Goal: Task Accomplishment & Management: Manage account settings

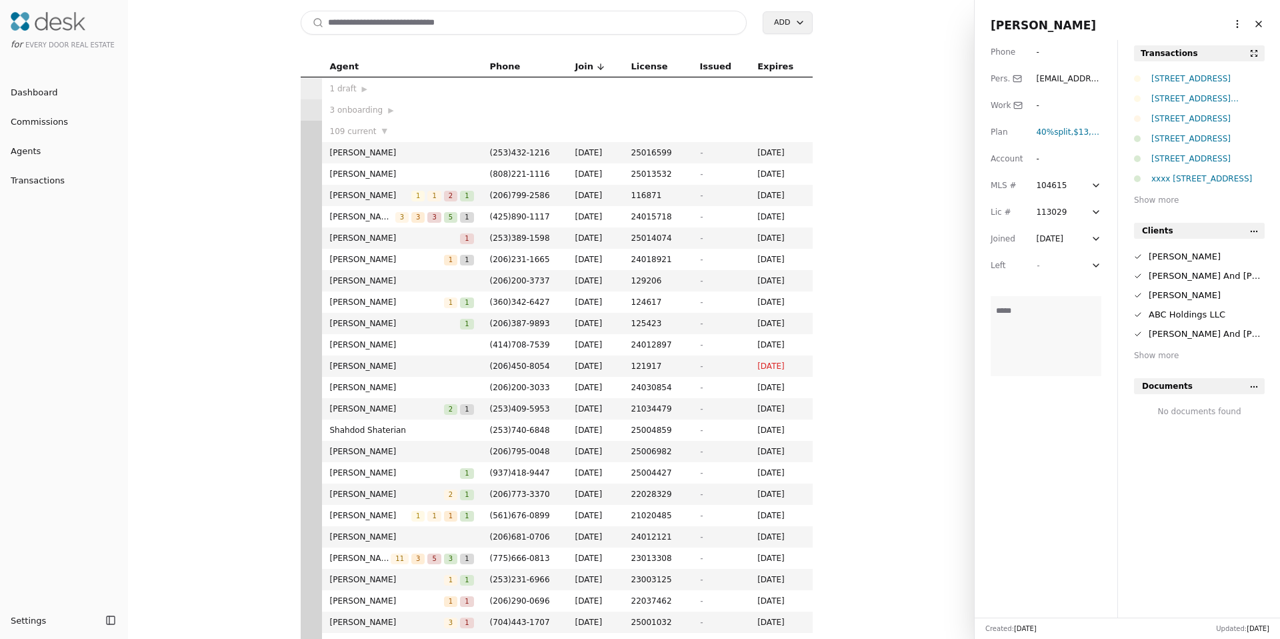
click at [1226, 21] on html "for Every Door Real Estate Dashboard Commissions Agents Transactions Settings T…" at bounding box center [640, 319] width 1280 height 639
click at [1191, 75] on link "Navigate as Agent" at bounding box center [1196, 74] width 80 height 14
click at [39, 95] on span "Dashboard" at bounding box center [29, 92] width 58 height 14
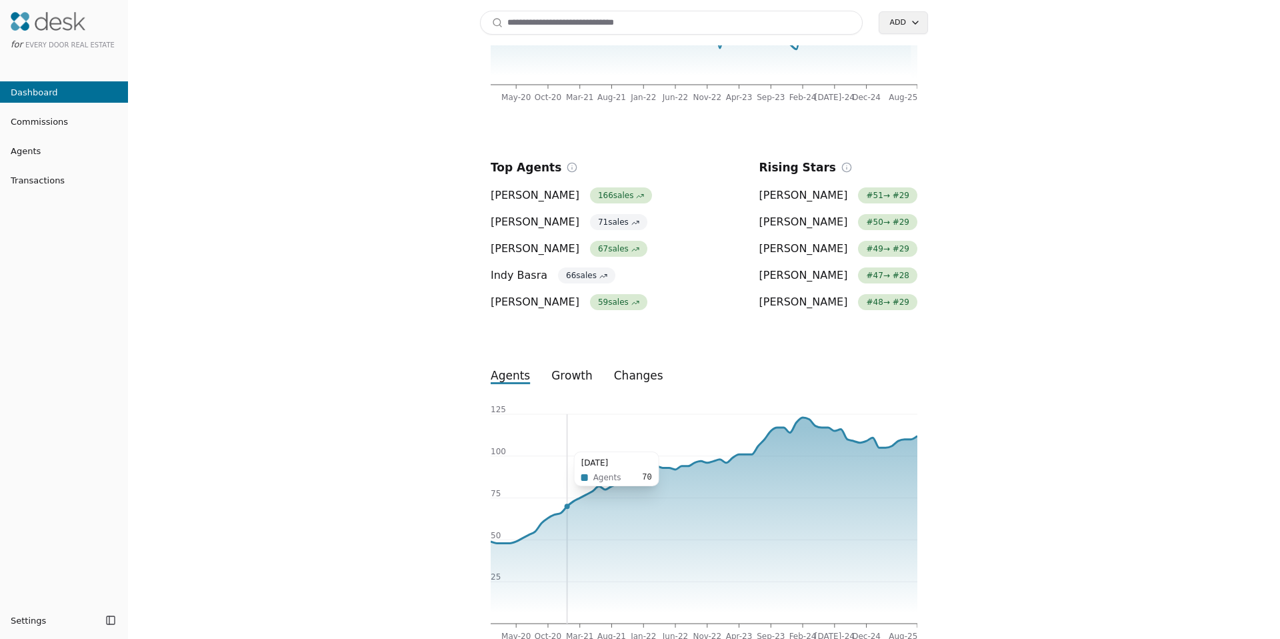
scroll to position [289, 0]
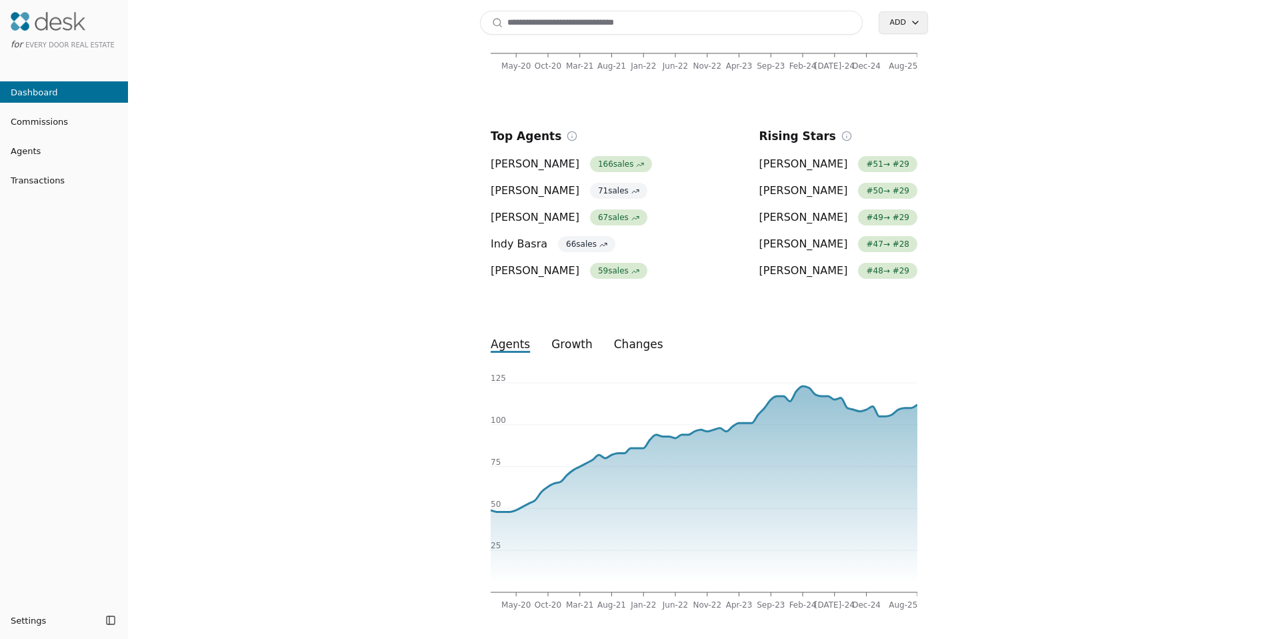
click at [562, 349] on button "growth" at bounding box center [572, 344] width 63 height 24
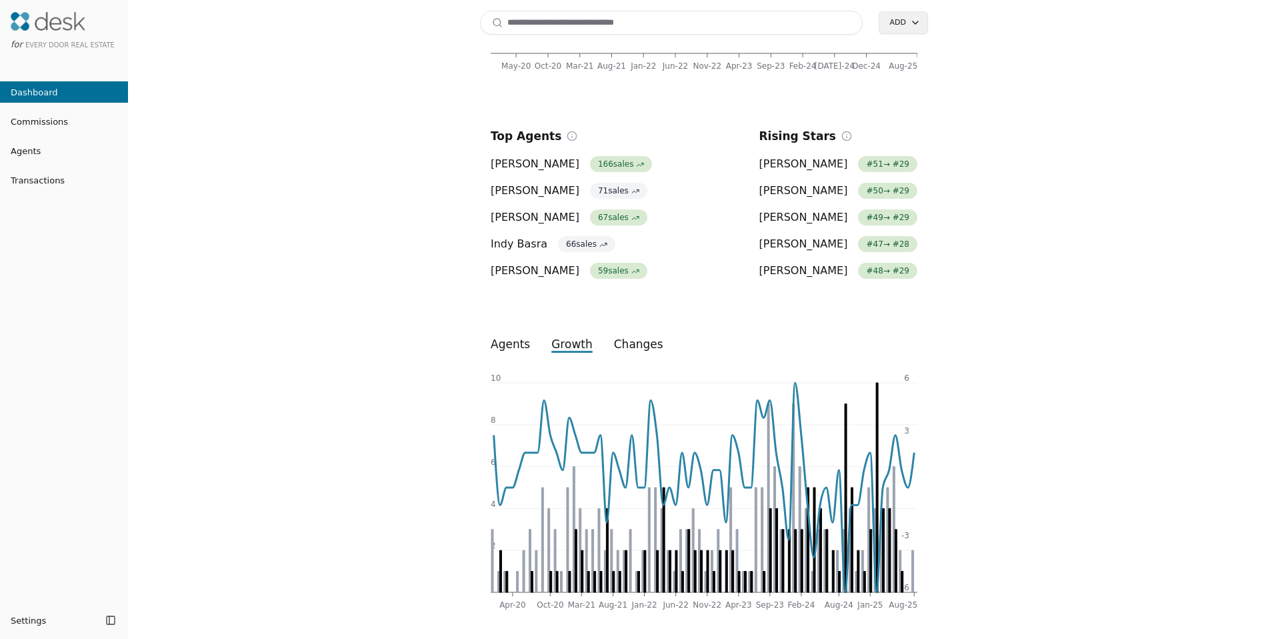
click at [616, 346] on button "changes" at bounding box center [638, 344] width 71 height 24
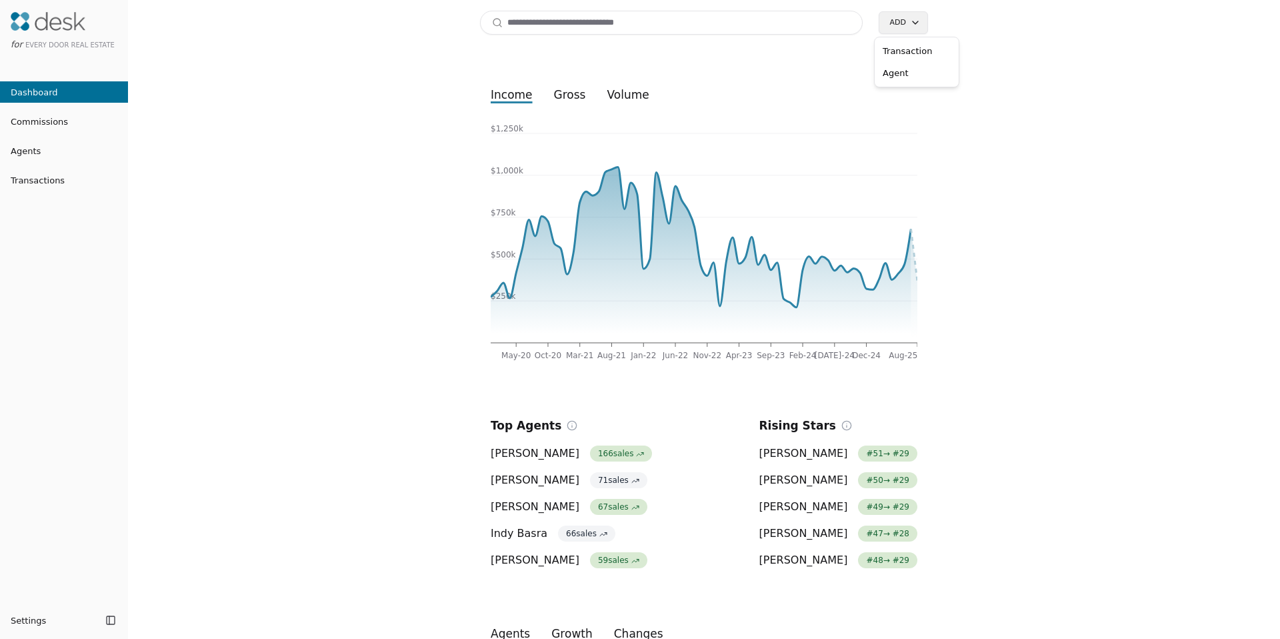
click at [910, 19] on html "for Every Door Real Estate Dashboard Commissions Agents Transactions Settings T…" at bounding box center [640, 319] width 1280 height 639
click at [10, 152] on html "for Every Door Real Estate Dashboard Commissions Agents Transactions Settings T…" at bounding box center [640, 319] width 1280 height 639
click at [33, 154] on span "Agents" at bounding box center [20, 151] width 41 height 14
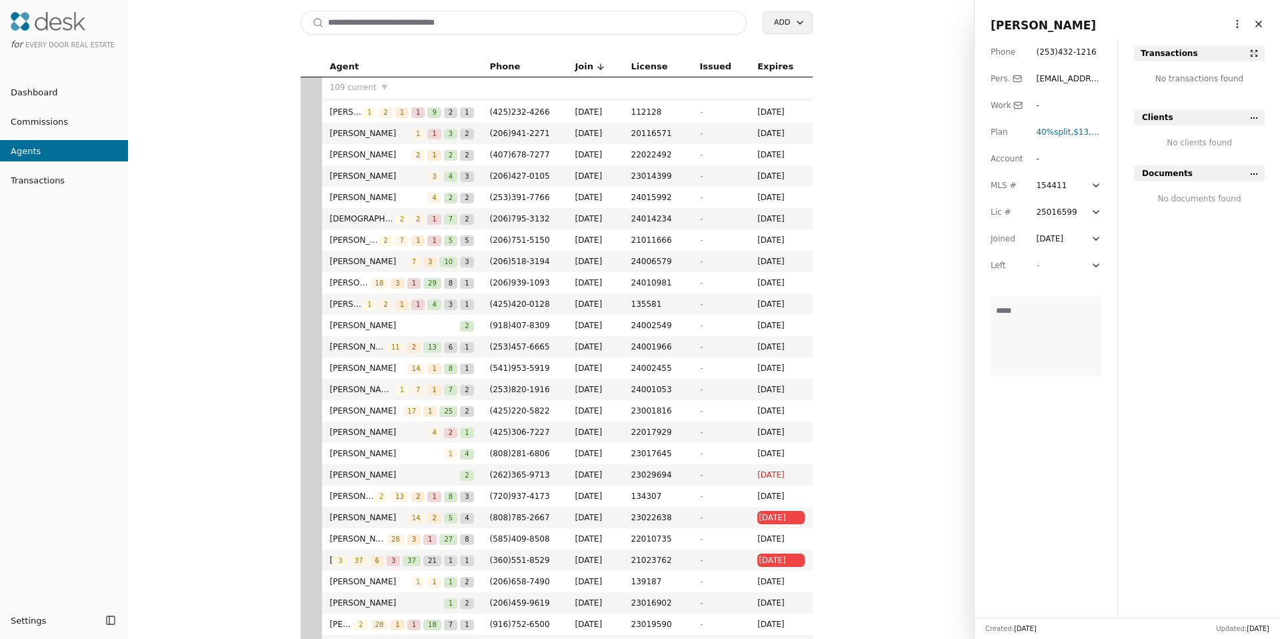
scroll to position [667, 0]
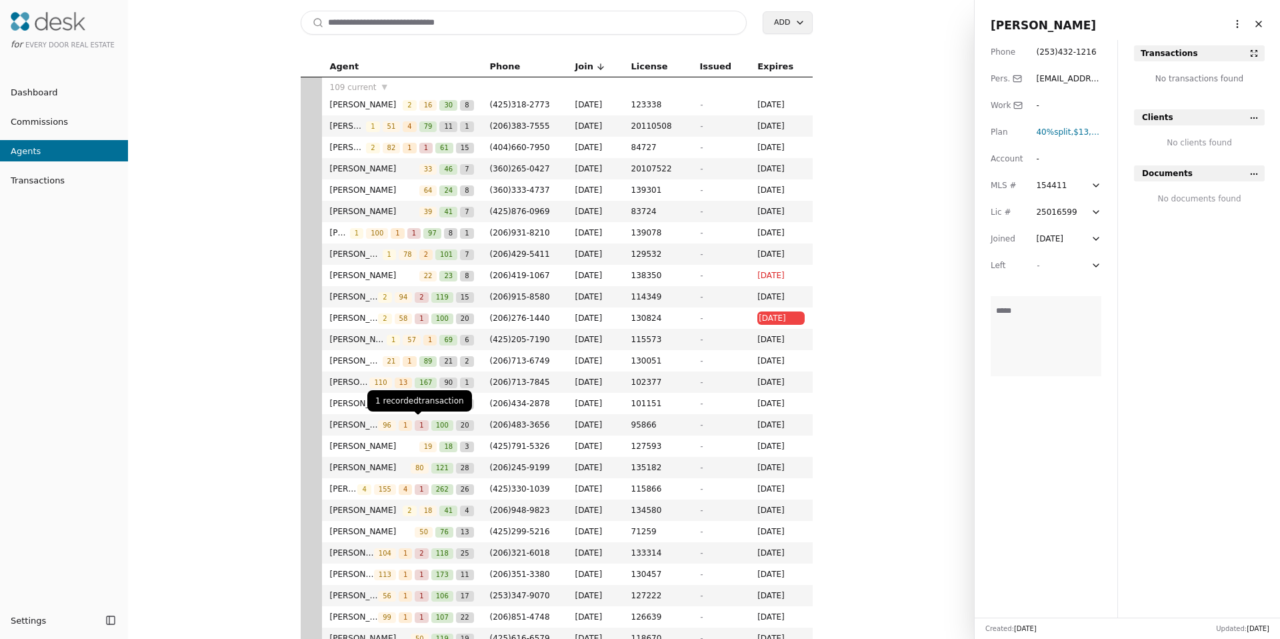
scroll to position [1851, 0]
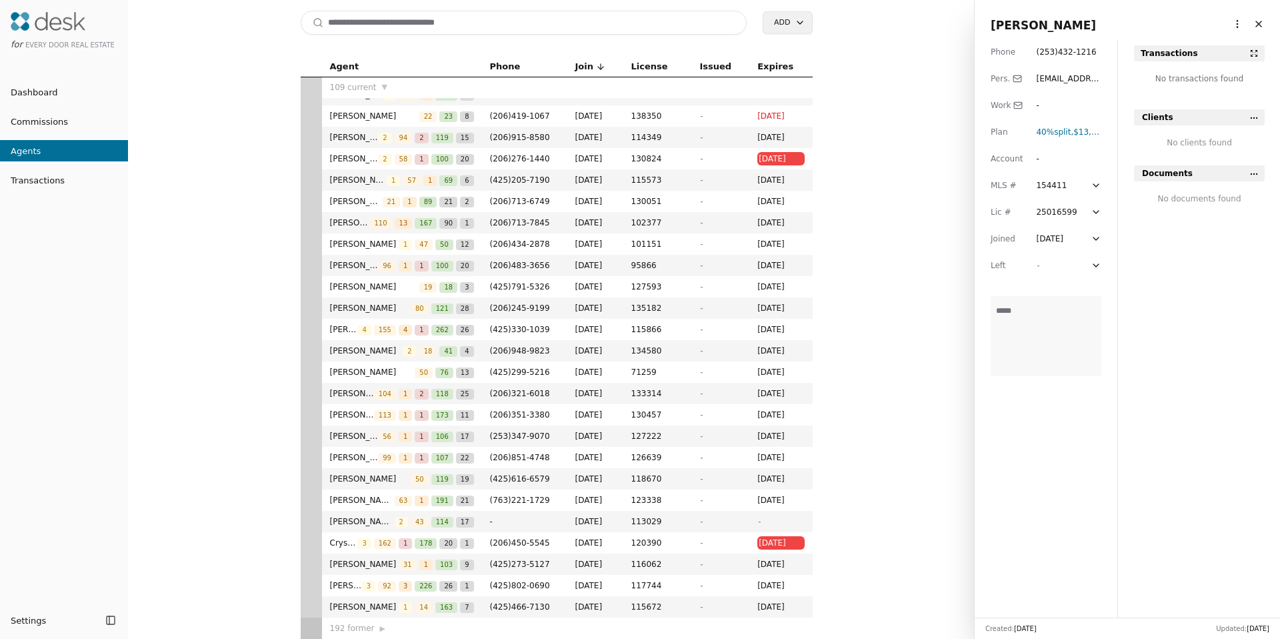
click at [365, 628] on div "192 former ▶" at bounding box center [402, 628] width 144 height 13
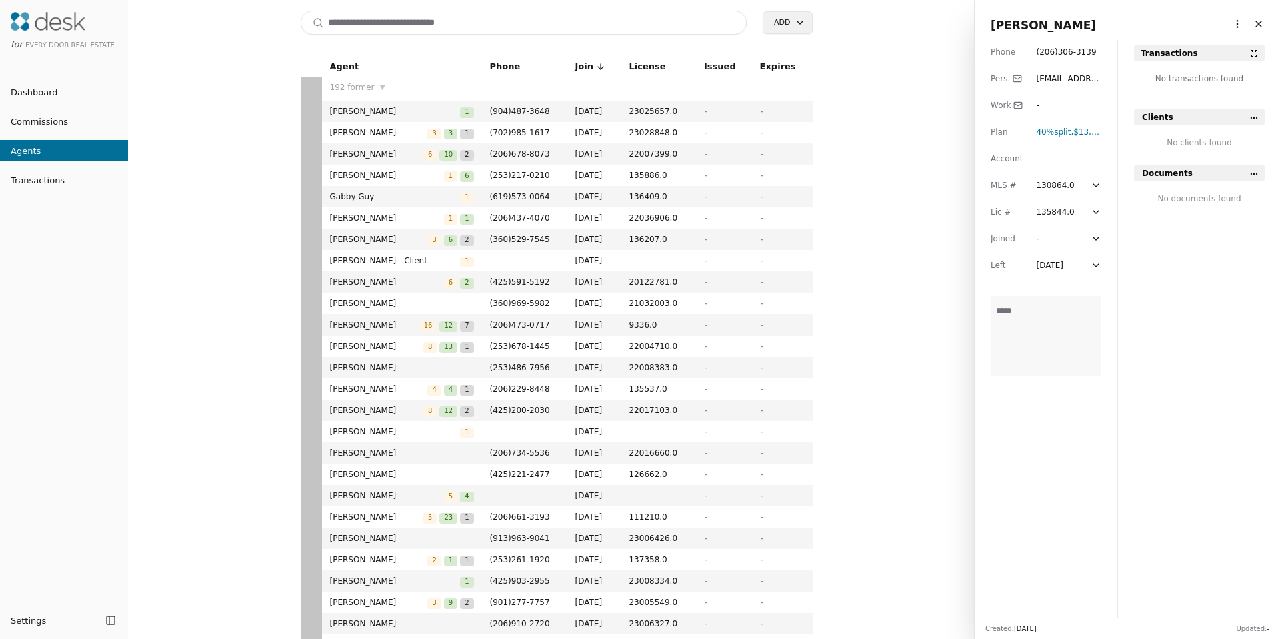
scroll to position [535, 0]
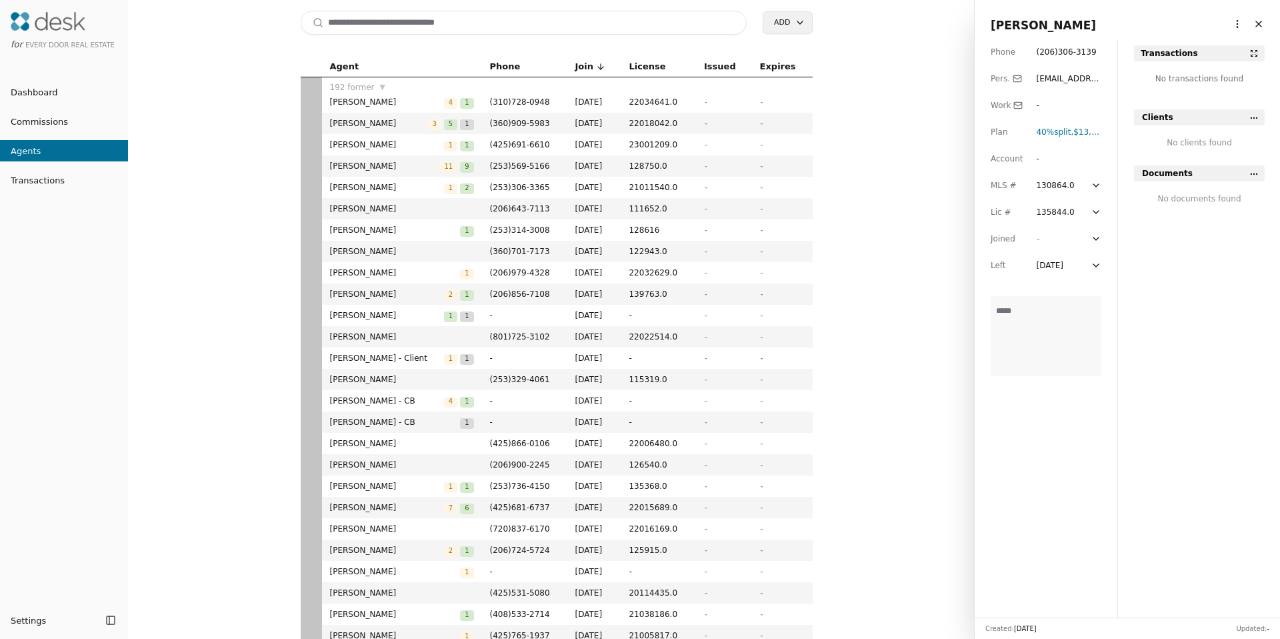
scroll to position [1120, 0]
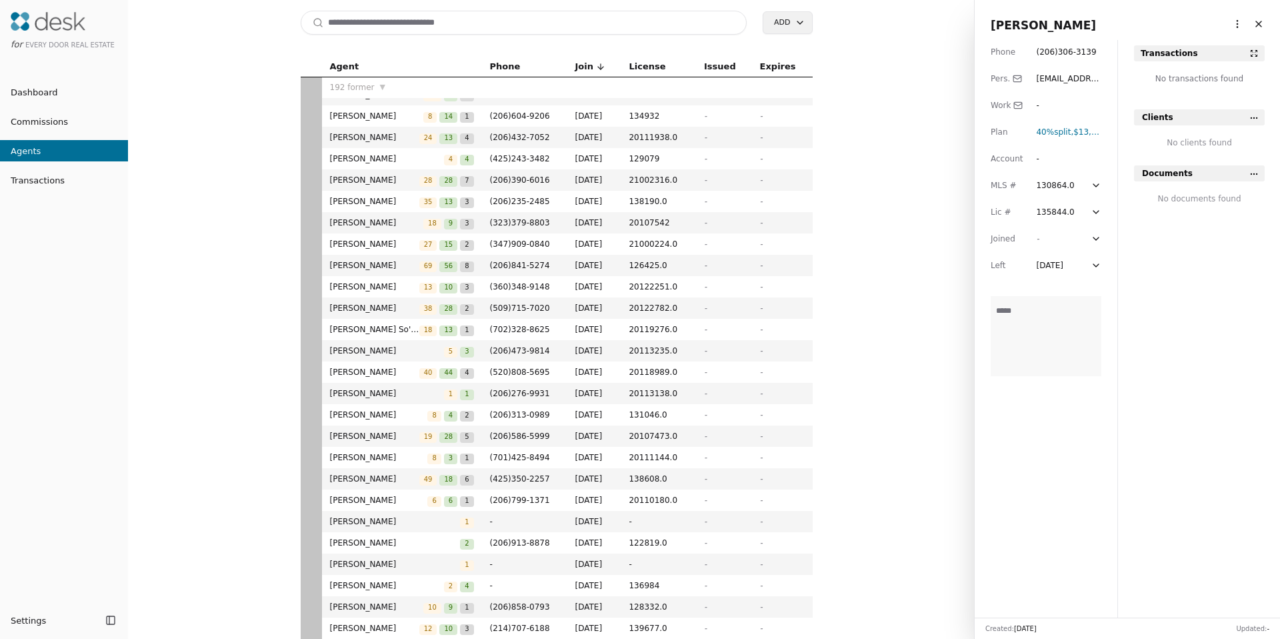
scroll to position [2573, 0]
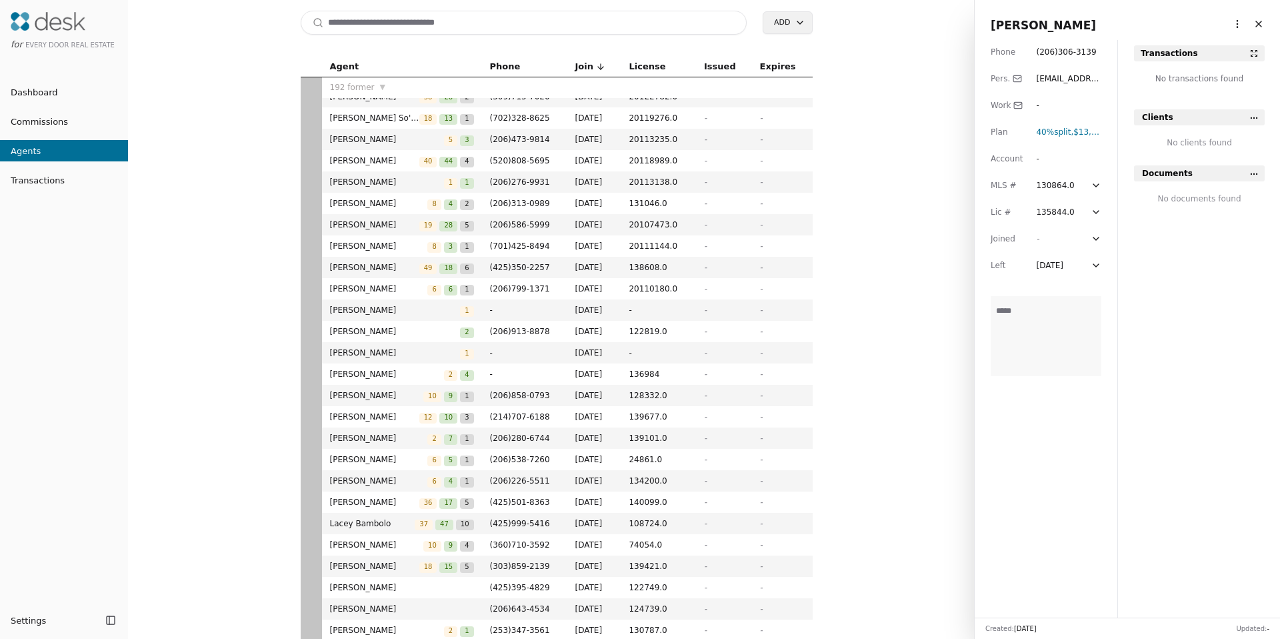
scroll to position [2581, 0]
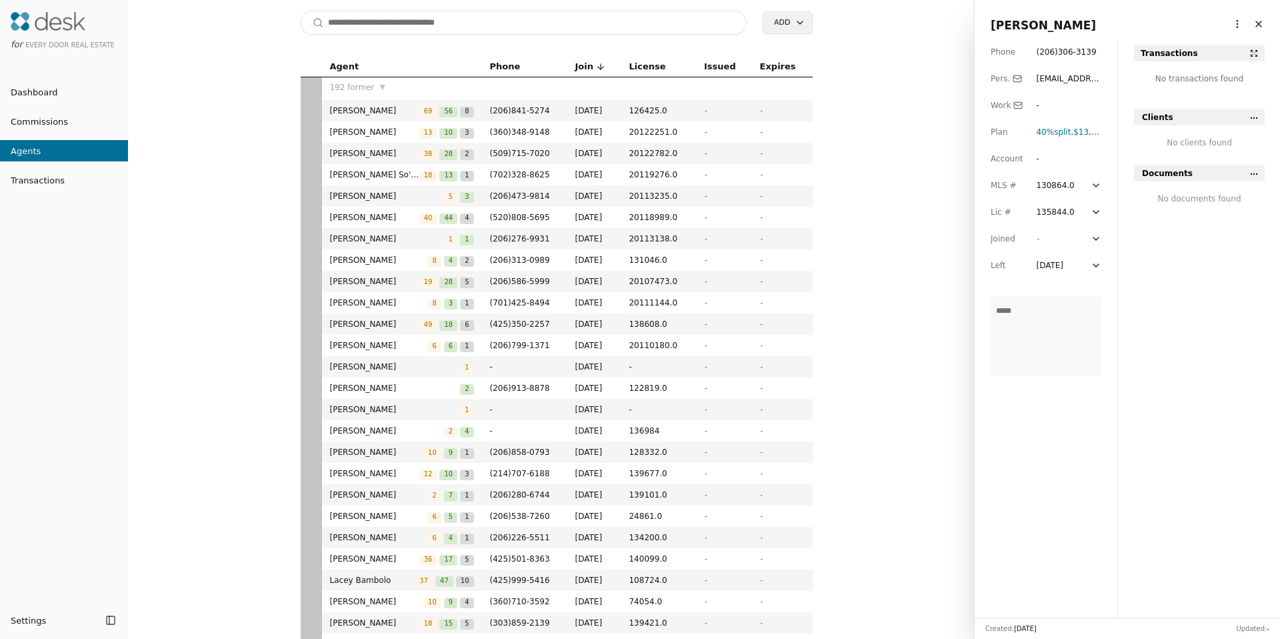
click at [457, 23] on input at bounding box center [524, 23] width 447 height 24
type input "*********"
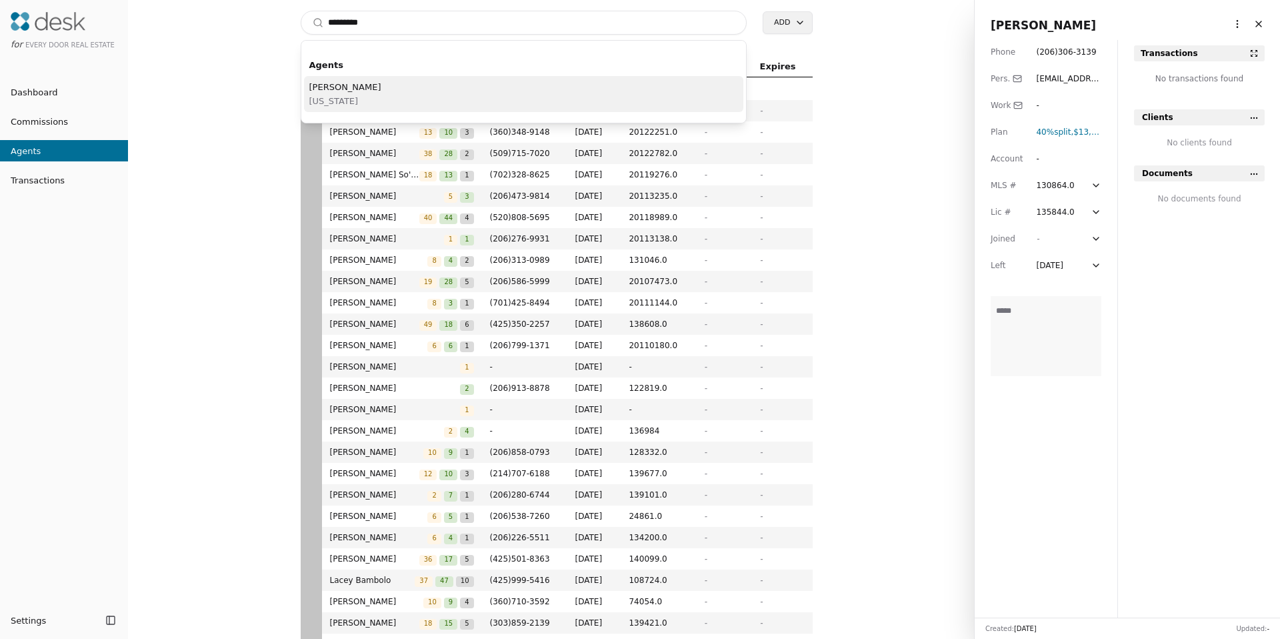
click at [421, 22] on input "*********" at bounding box center [524, 23] width 447 height 24
click at [353, 104] on span "[US_STATE]" at bounding box center [345, 101] width 72 height 14
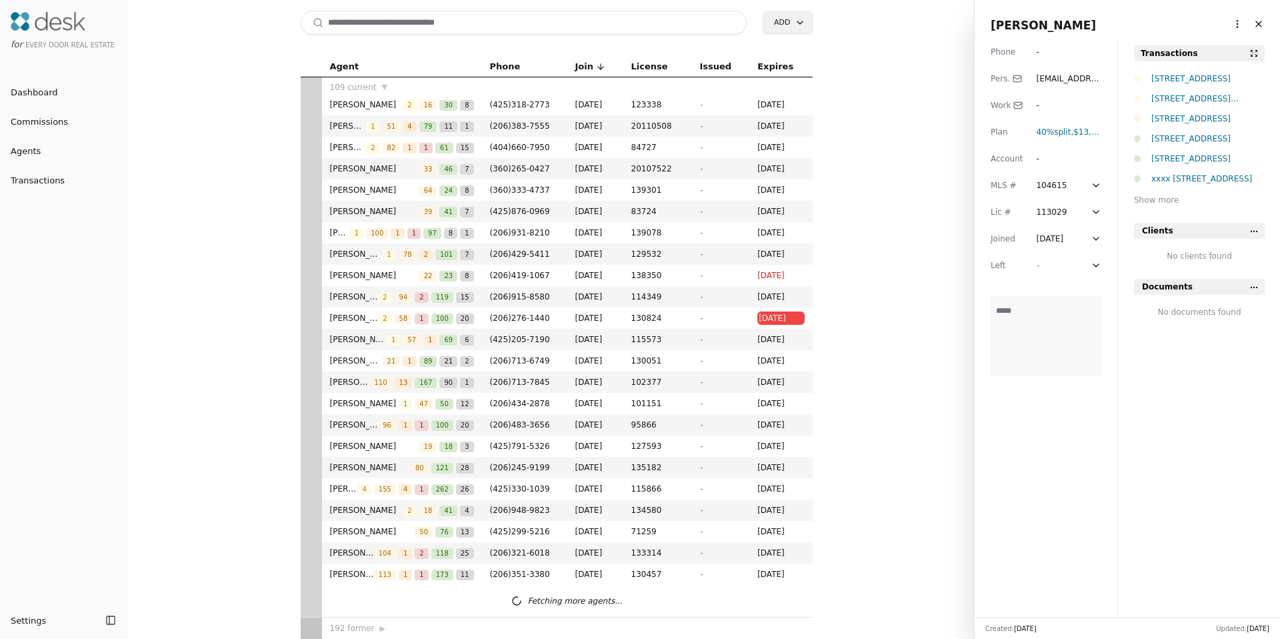
scroll to position [1851, 0]
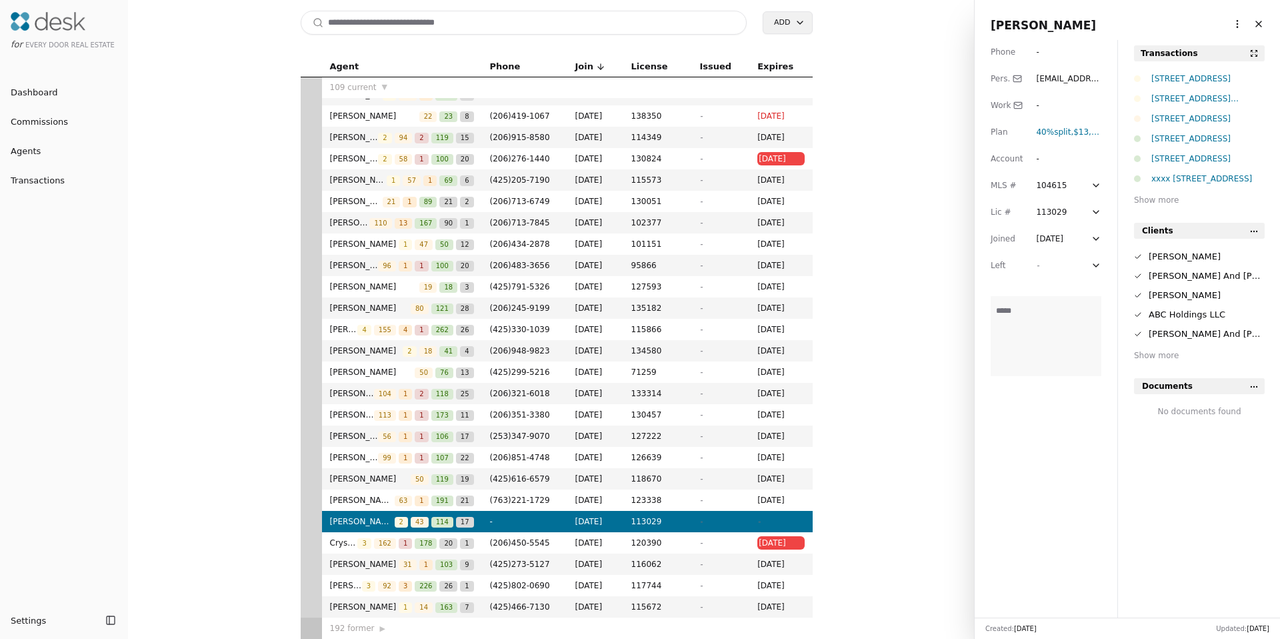
click at [1230, 17] on html "for Every Door Real Estate Dashboard Commissions Agents Transactions Settings T…" at bounding box center [640, 319] width 1280 height 639
click at [1204, 70] on link "Navigate as Agent" at bounding box center [1196, 74] width 80 height 14
click at [401, 19] on input at bounding box center [524, 23] width 447 height 24
click at [1223, 25] on html "for Every Door Real Estate Dashboard Commissions Agents Transactions Settings T…" at bounding box center [640, 319] width 1280 height 639
click at [1176, 79] on link "Navigate as Agent" at bounding box center [1196, 74] width 80 height 14
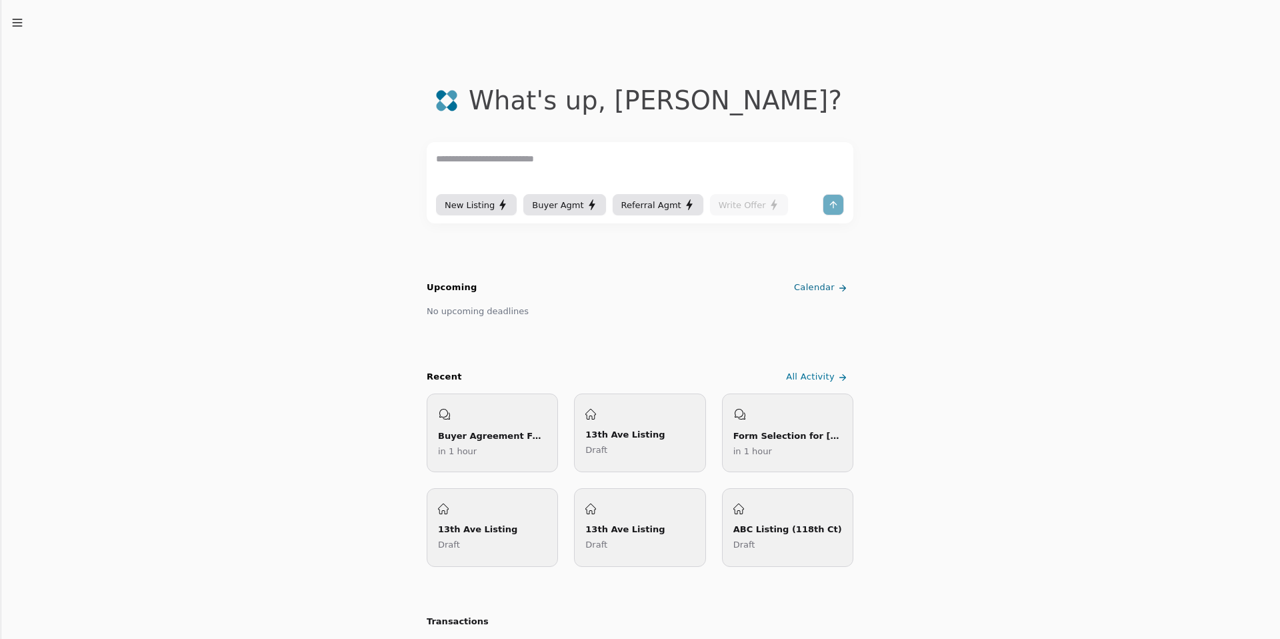
click at [481, 169] on textarea at bounding box center [640, 171] width 408 height 40
type textarea "**********"
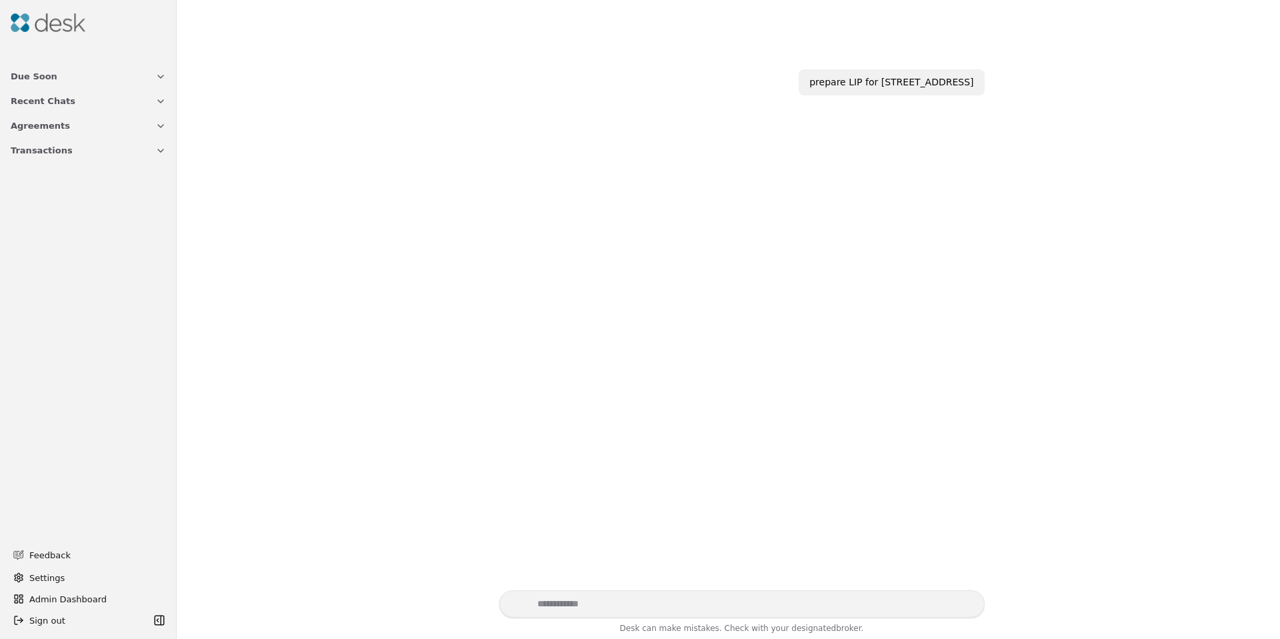
click at [55, 141] on button "Transactions" at bounding box center [88, 150] width 171 height 25
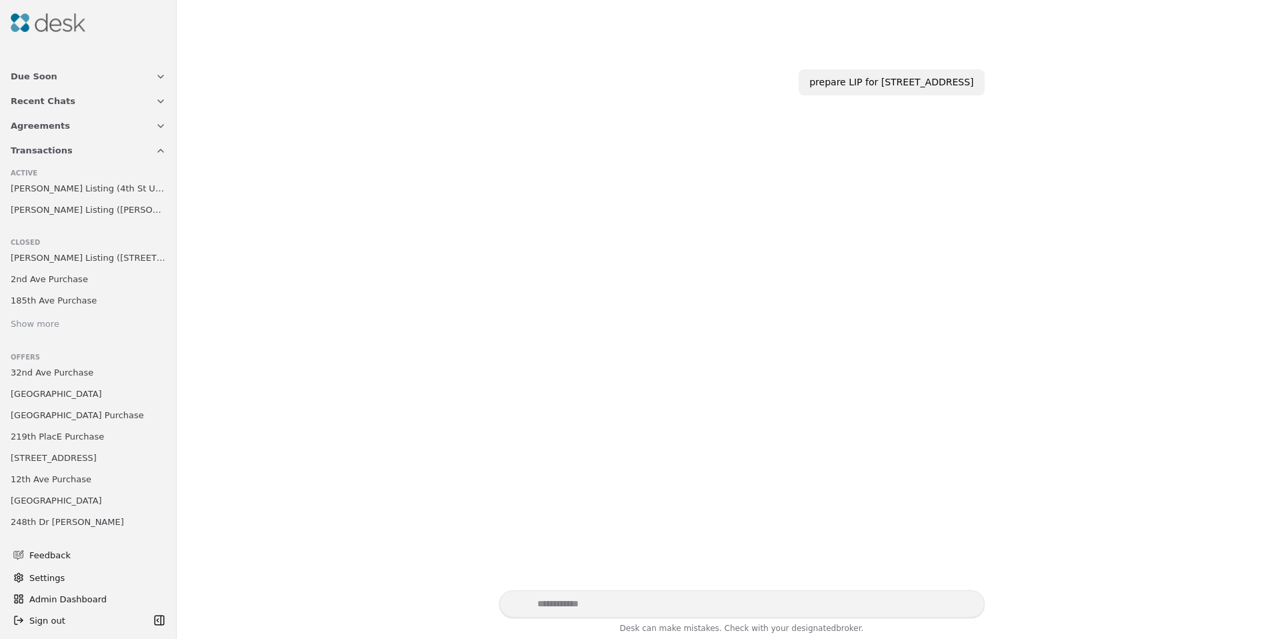
click at [56, 121] on span "Agreements" at bounding box center [40, 126] width 59 height 14
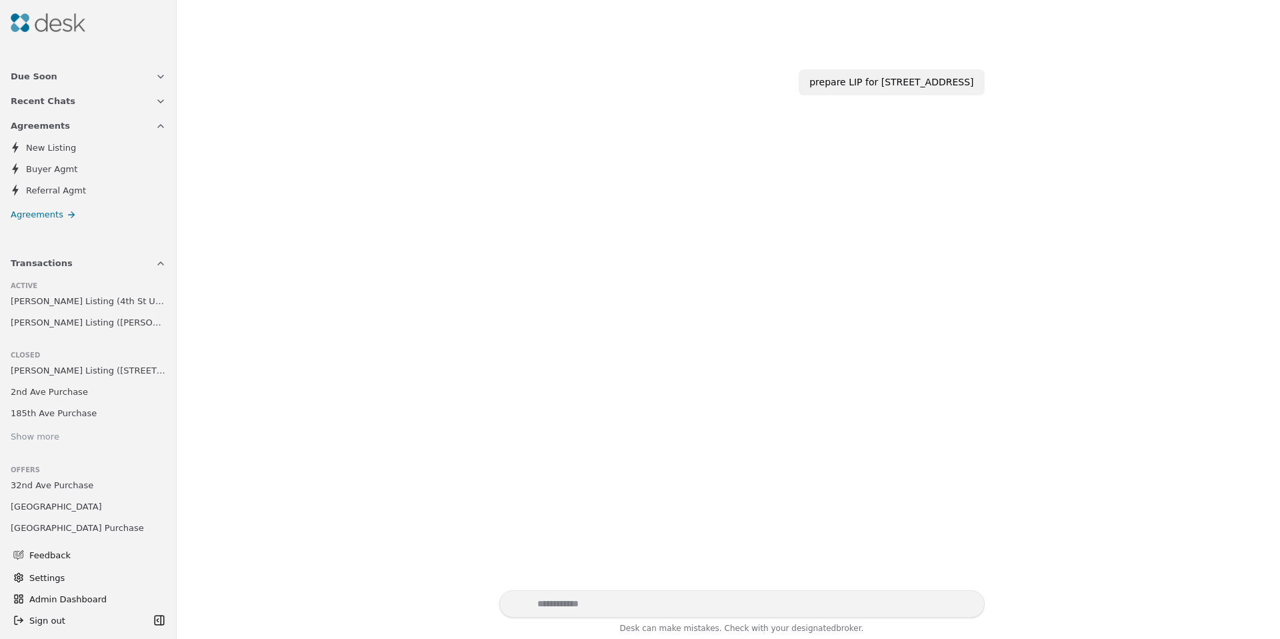
click at [49, 209] on span "Agreements" at bounding box center [37, 214] width 53 height 14
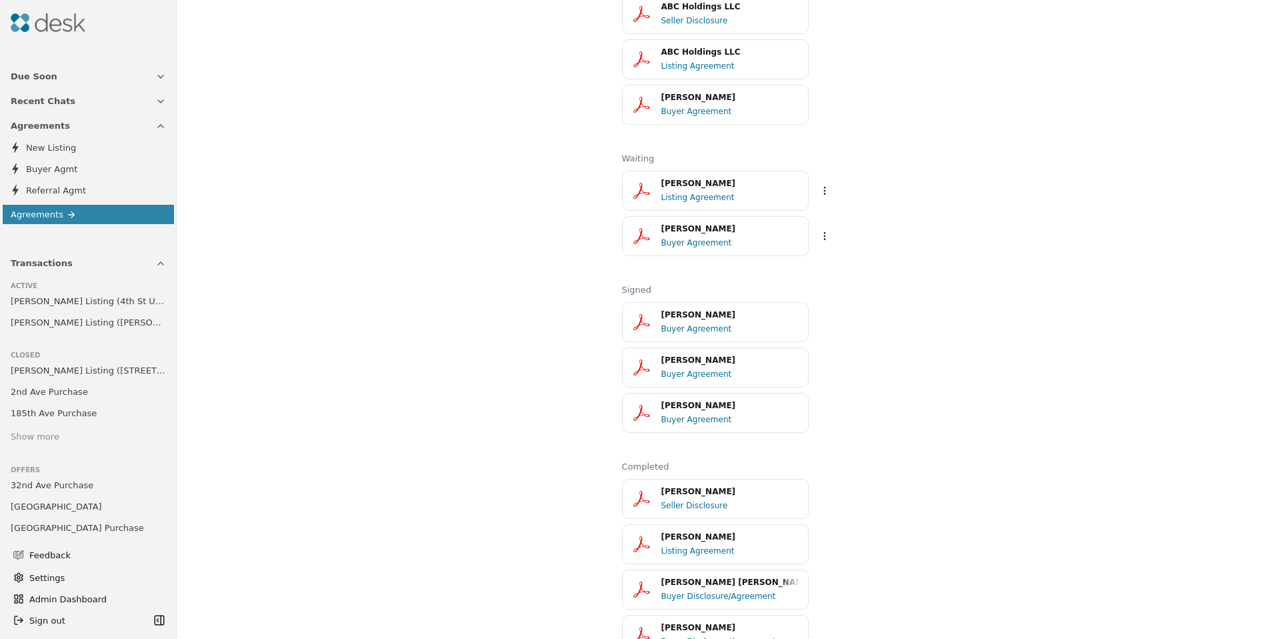
scroll to position [385, 0]
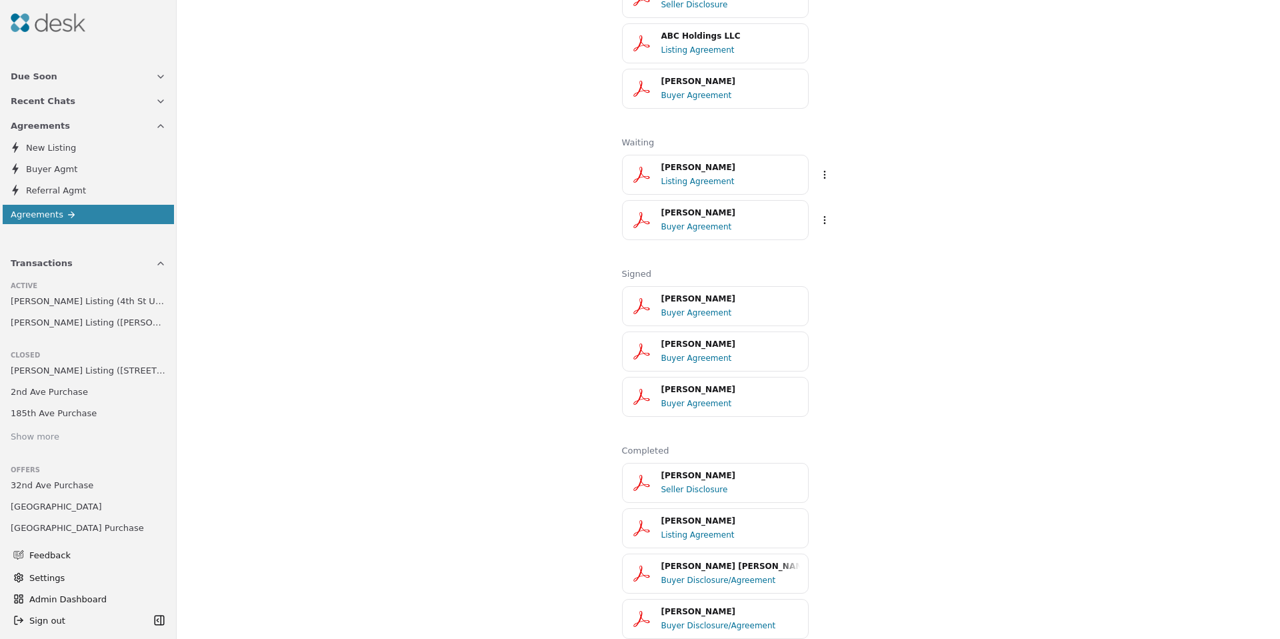
click at [49, 79] on span "Due Soon" at bounding box center [34, 76] width 47 height 14
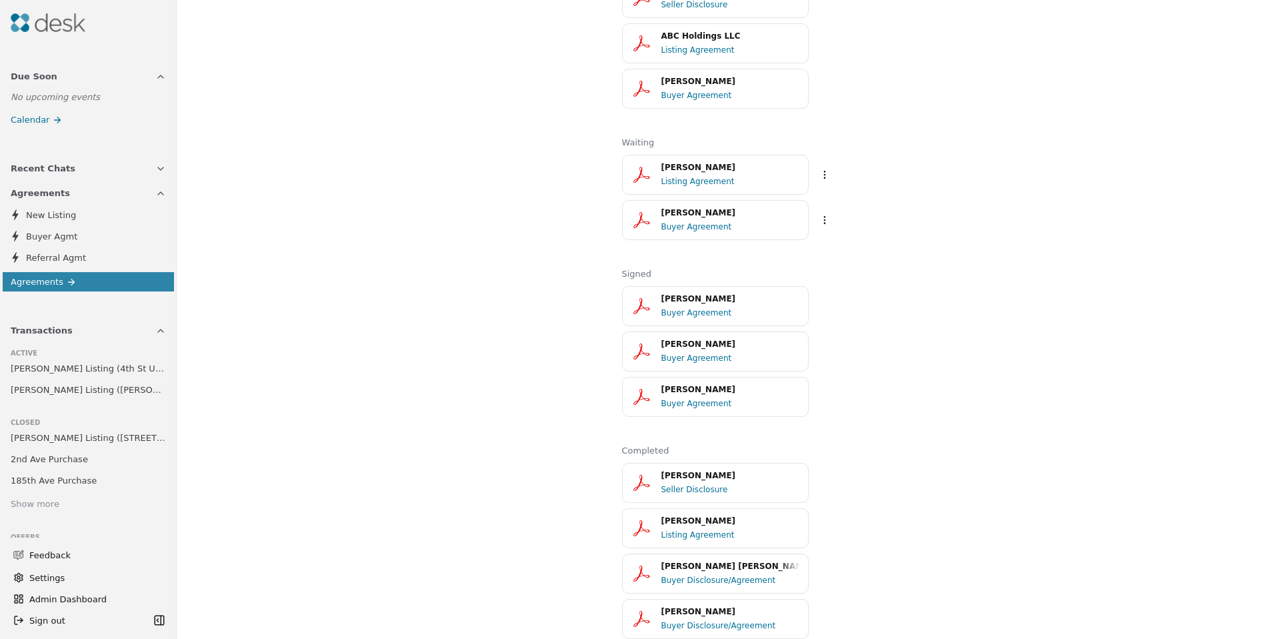
click at [39, 175] on button "Recent Chats" at bounding box center [88, 168] width 171 height 25
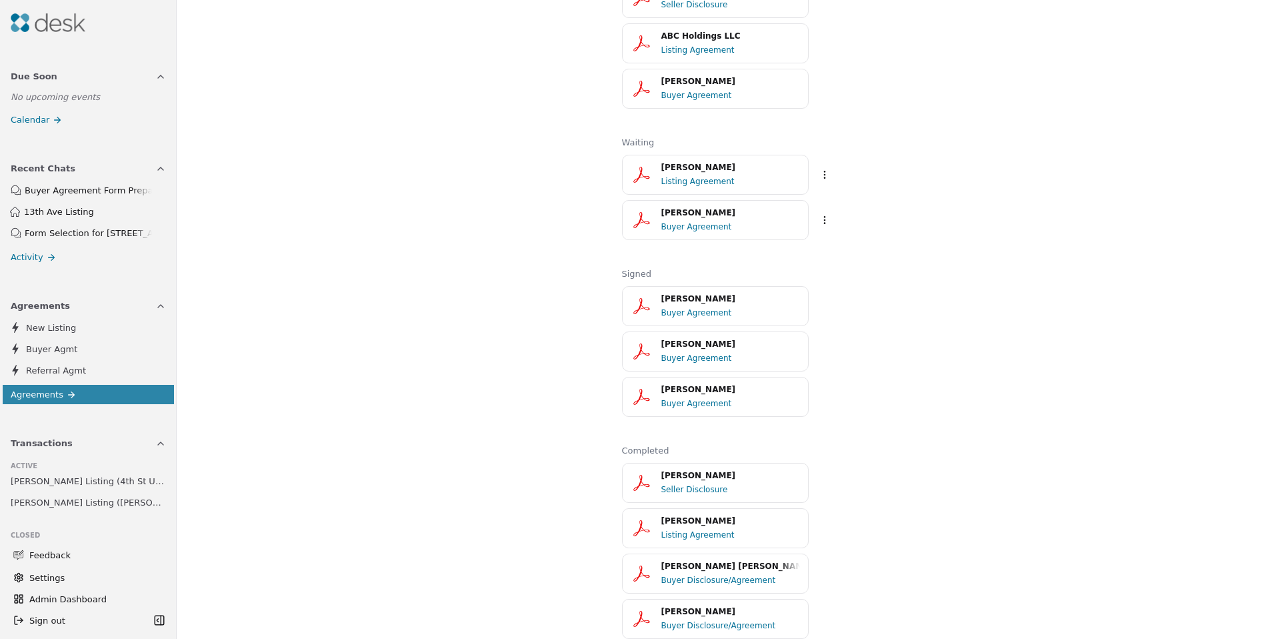
click at [49, 208] on span "13th Ave Listing" at bounding box center [94, 212] width 141 height 14
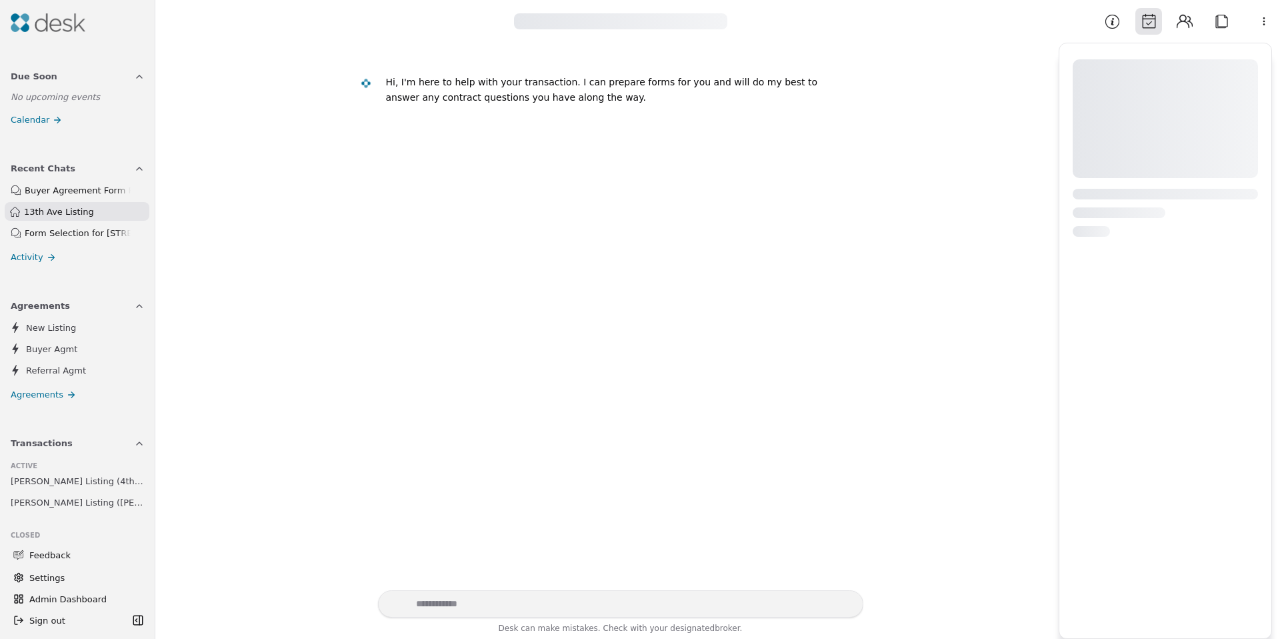
scroll to position [400, 0]
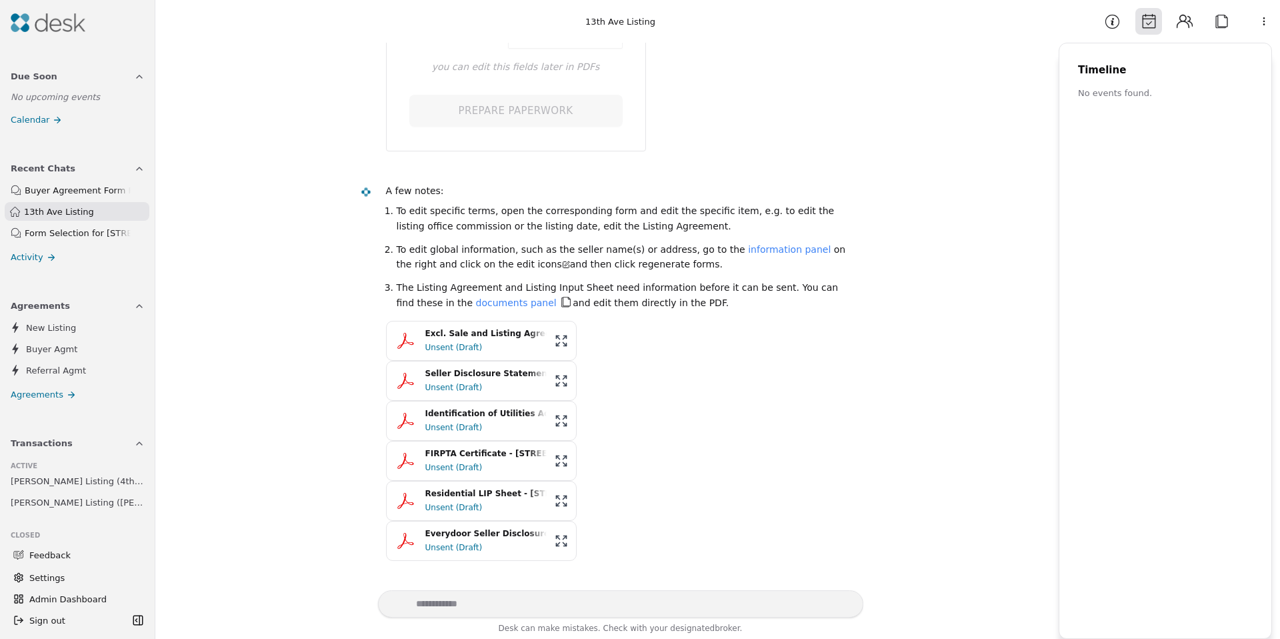
click at [457, 505] on div "Unsent (Draft)" at bounding box center [485, 507] width 121 height 13
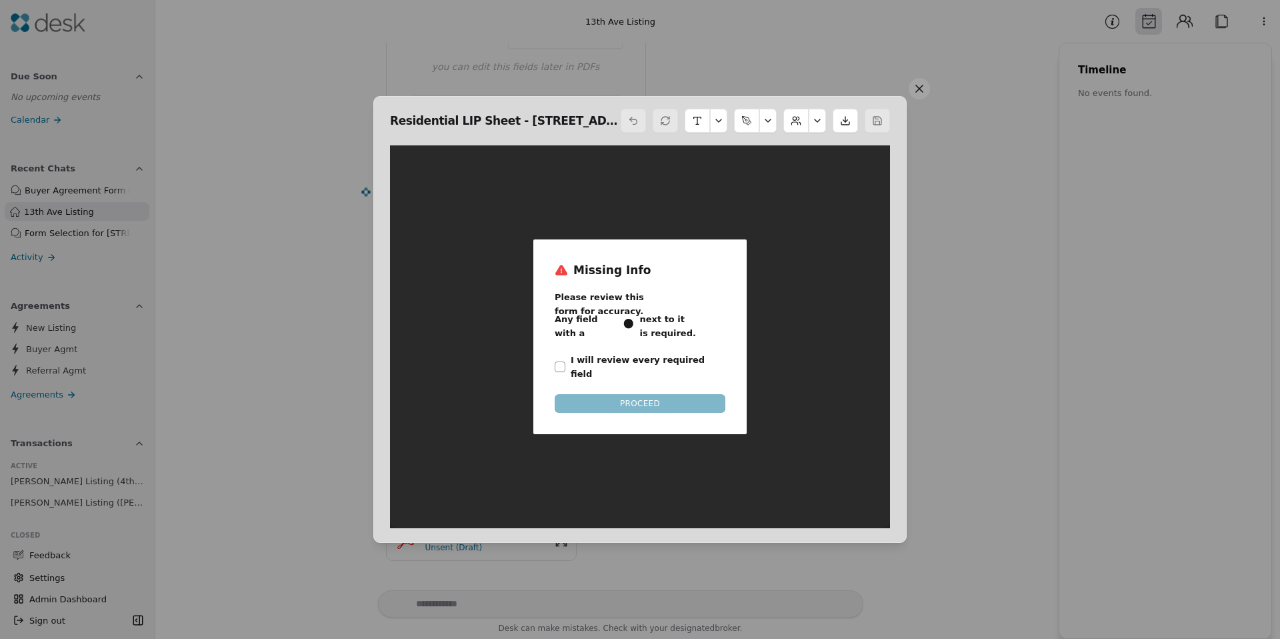
scroll to position [7, 0]
click at [599, 360] on label "I will review every required field" at bounding box center [648, 367] width 155 height 28
click at [565, 361] on button "I will review every required field" at bounding box center [560, 366] width 11 height 11
click at [617, 394] on button "PROCEED" at bounding box center [640, 403] width 171 height 19
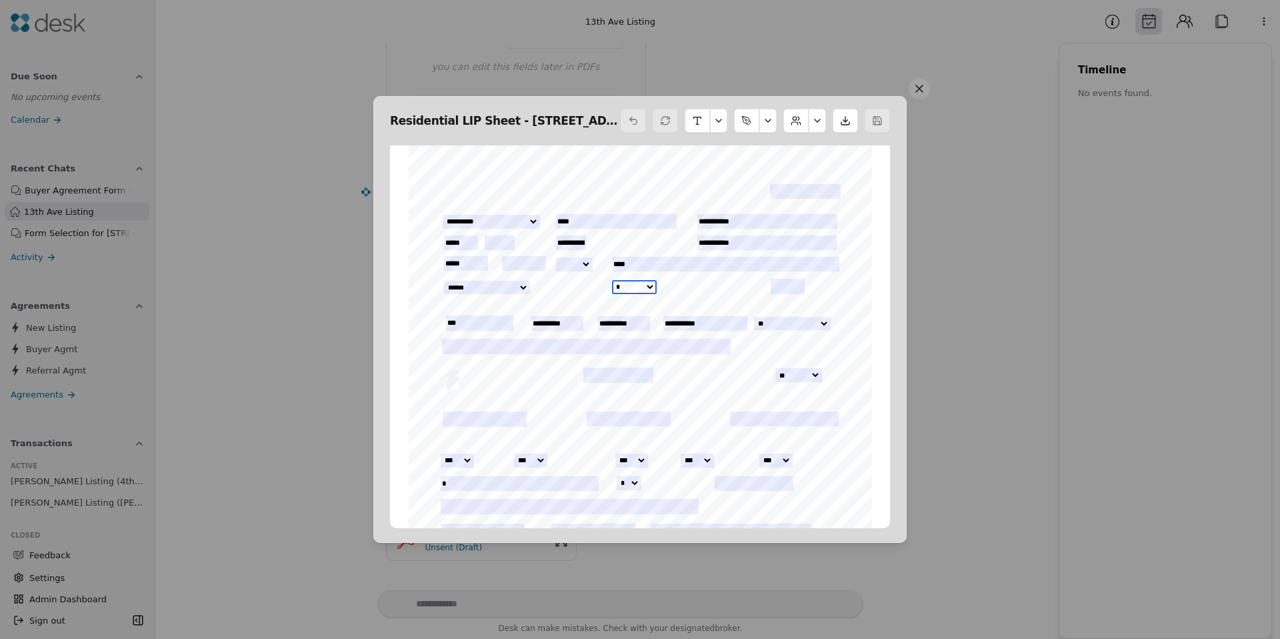
click at [642, 286] on select "* * * * ** ** ** **" at bounding box center [634, 287] width 45 height 14
click at [673, 317] on input "**********" at bounding box center [706, 323] width 84 height 15
click at [708, 323] on input "**********" at bounding box center [706, 323] width 84 height 15
click at [718, 323] on input "**********" at bounding box center [706, 323] width 84 height 15
click at [644, 348] on input "text" at bounding box center [586, 346] width 289 height 15
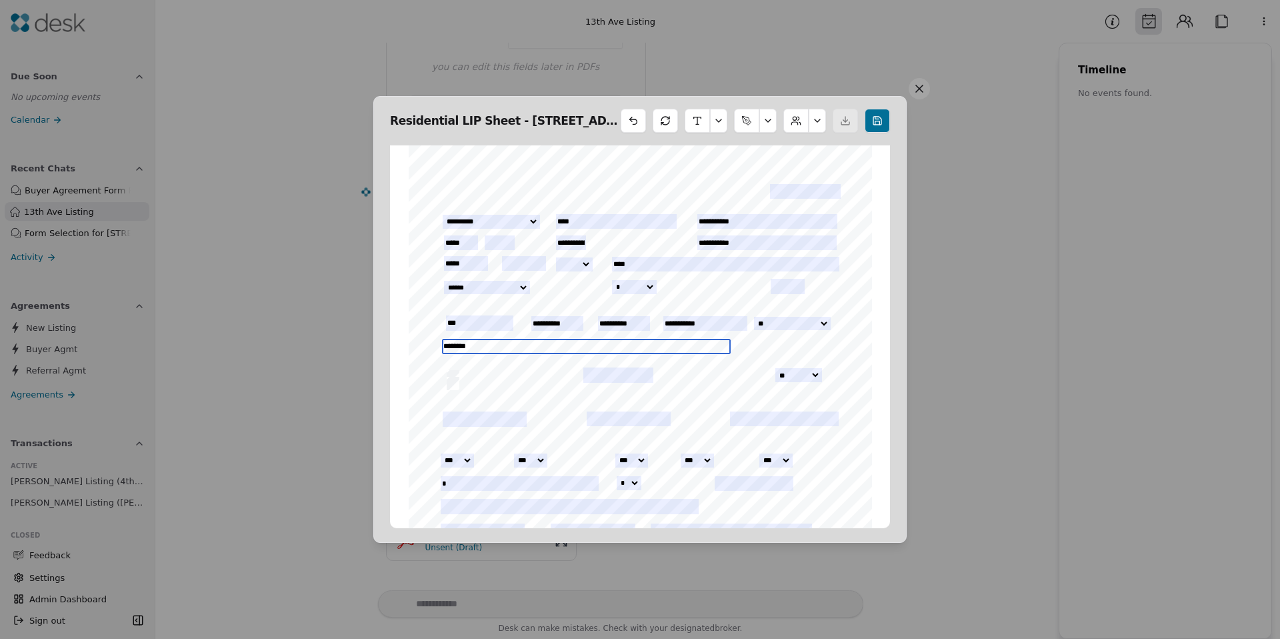
type input "********"
click at [569, 403] on div "INITIALS: _________________________________ ___________________________________…" at bounding box center [640, 444] width 463 height 599
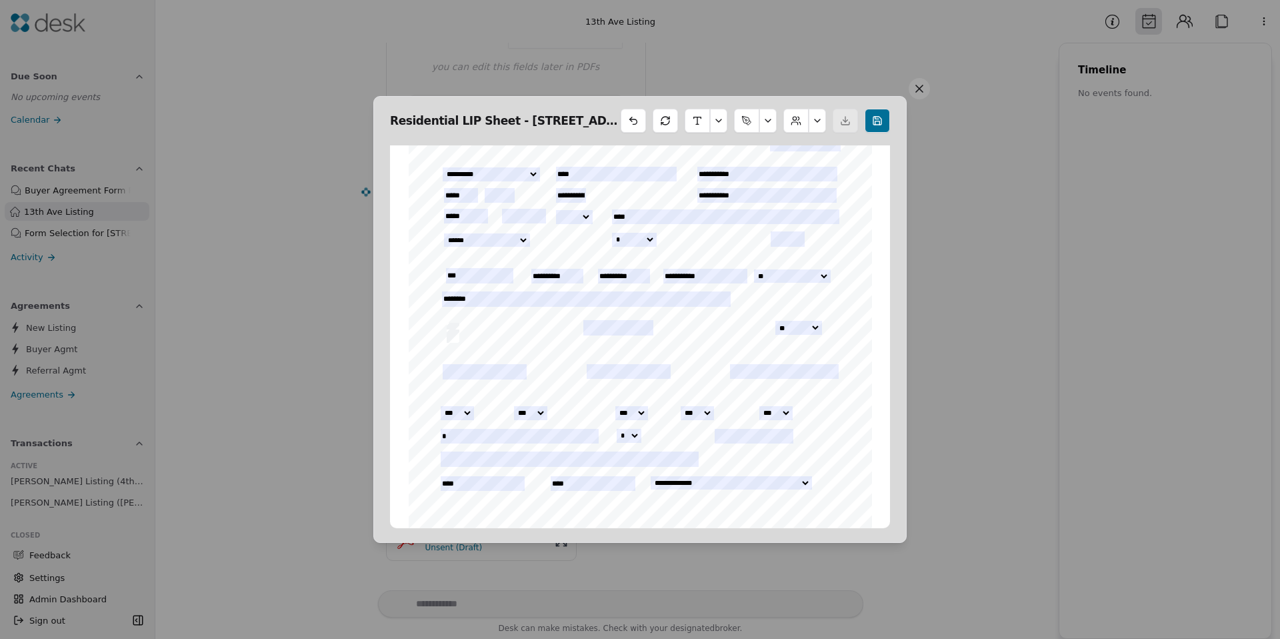
scroll to position [117, 0]
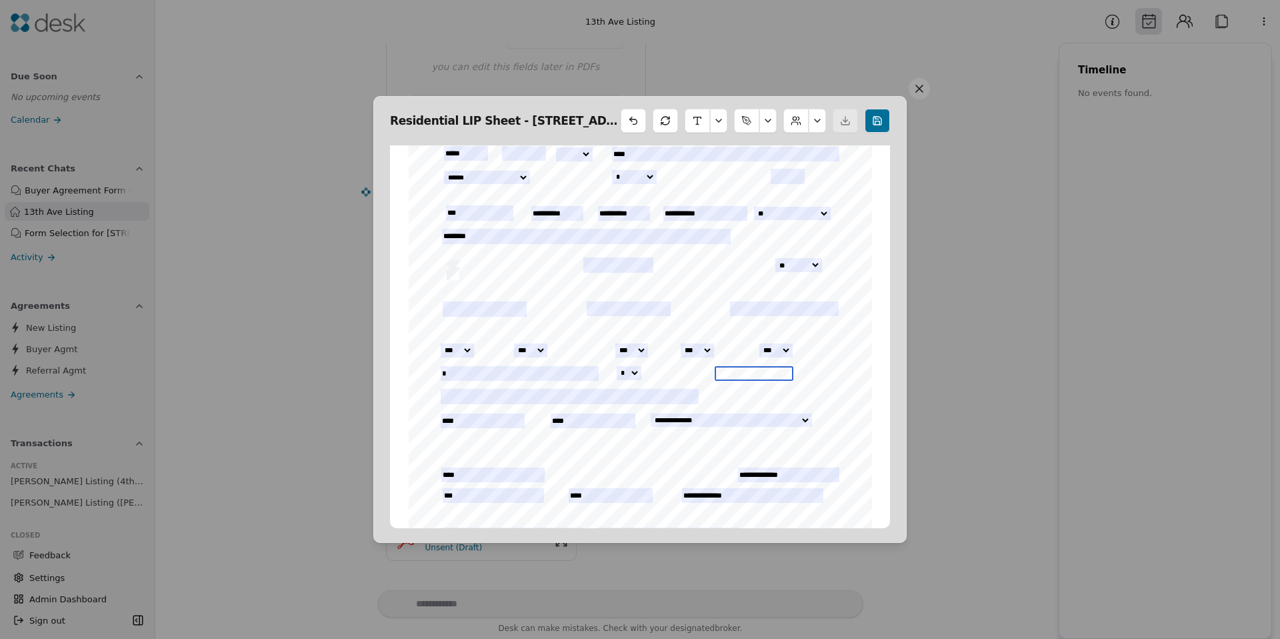
click at [748, 374] on input "text" at bounding box center [754, 373] width 79 height 15
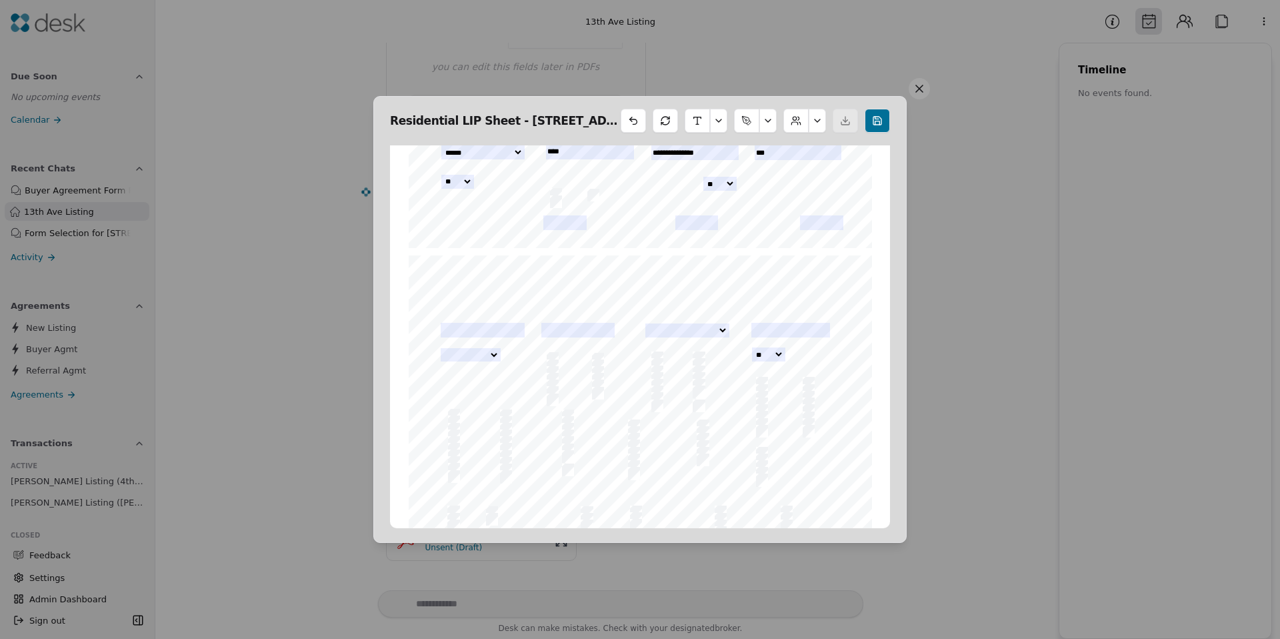
scroll to position [1187, 0]
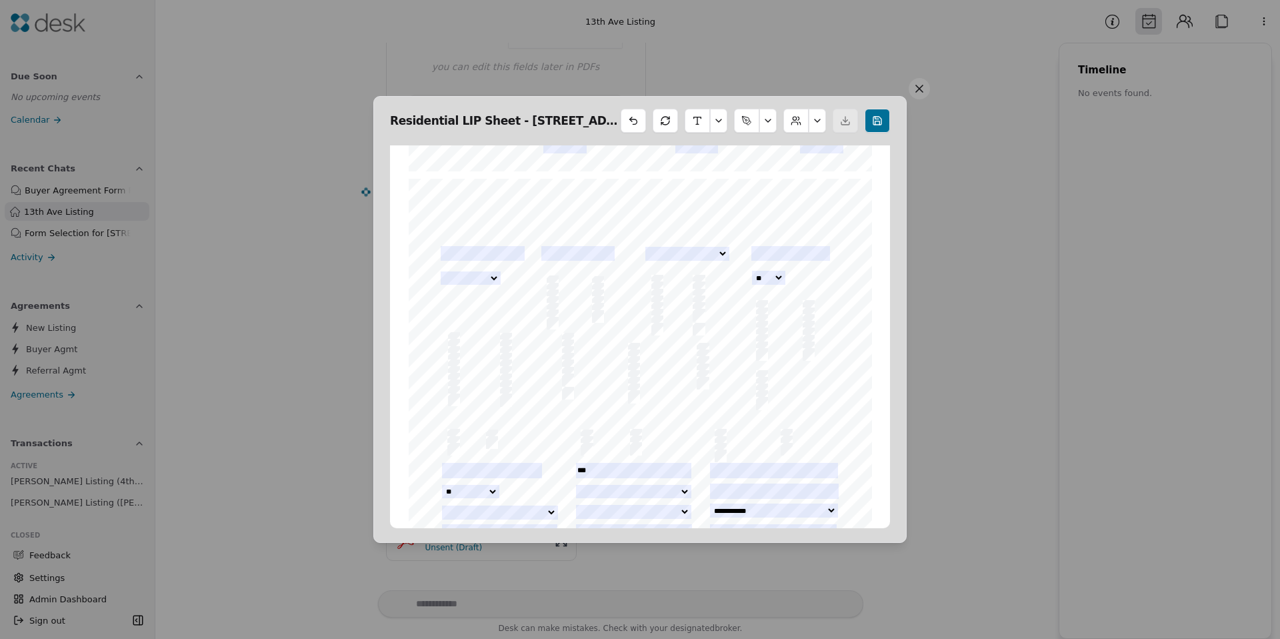
type input "***"
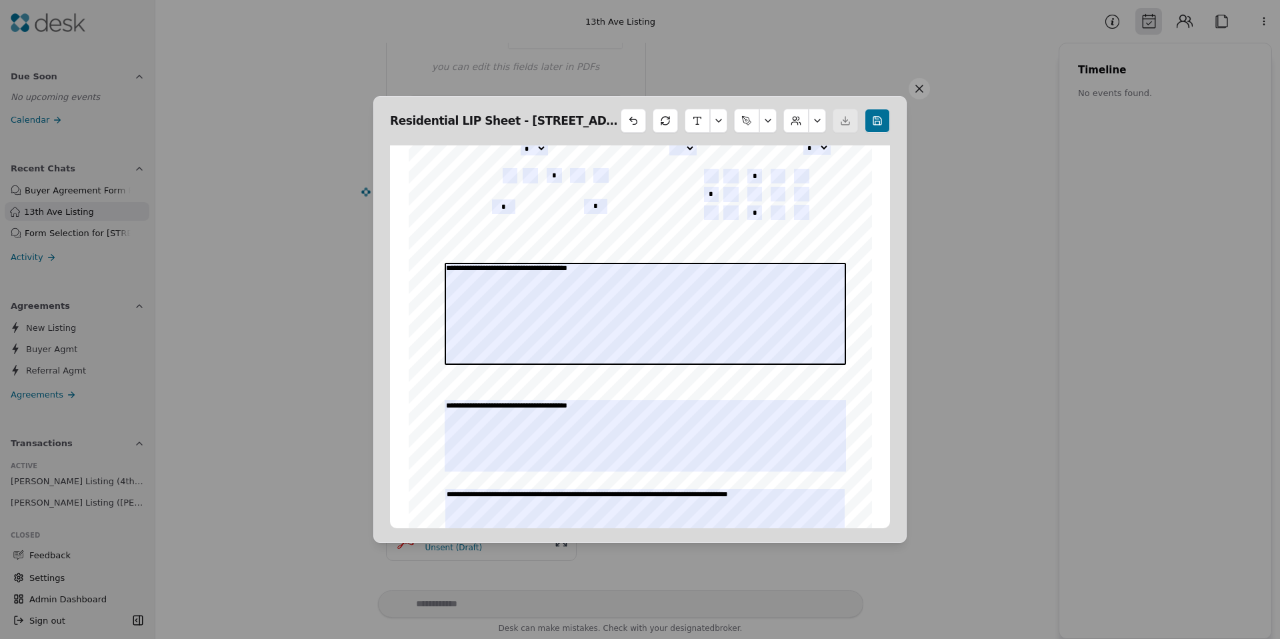
scroll to position [2656, 0]
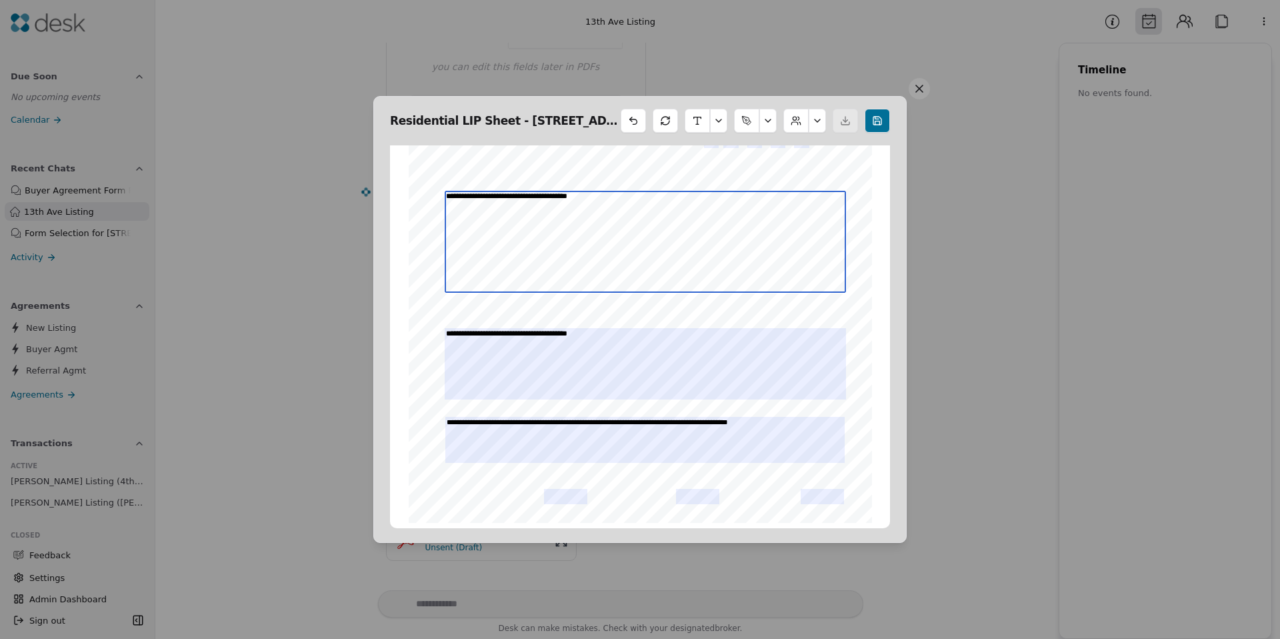
click at [552, 229] on textarea "**********" at bounding box center [645, 242] width 401 height 102
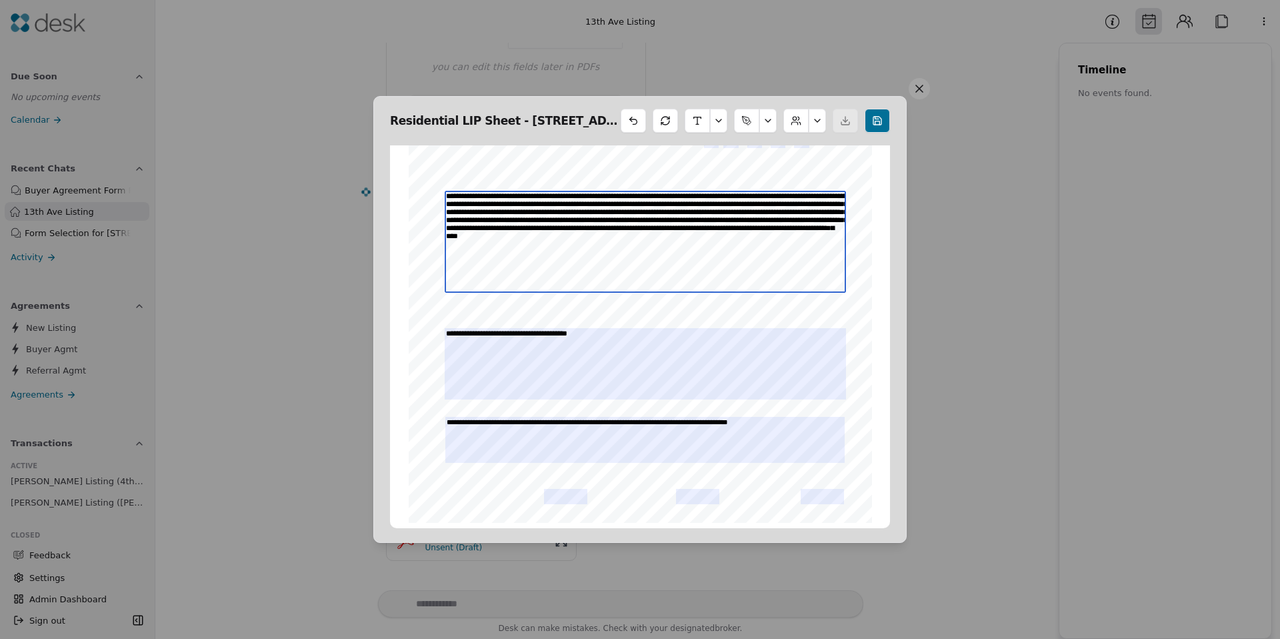
type textarea "**********"
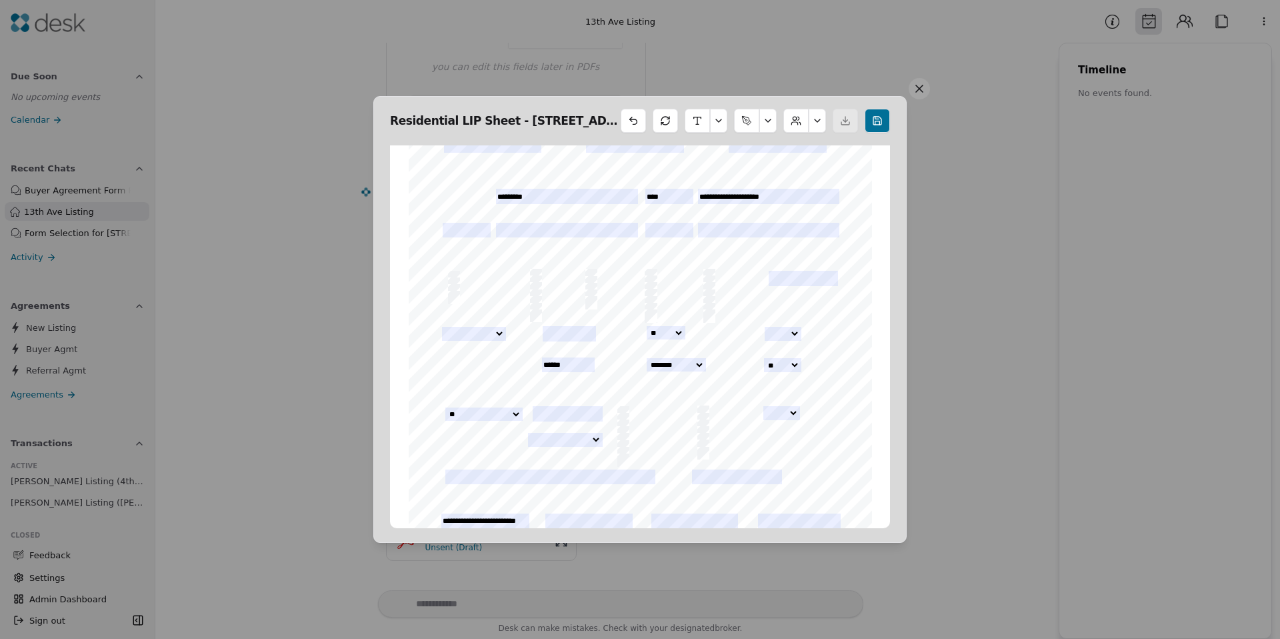
scroll to position [1010, 0]
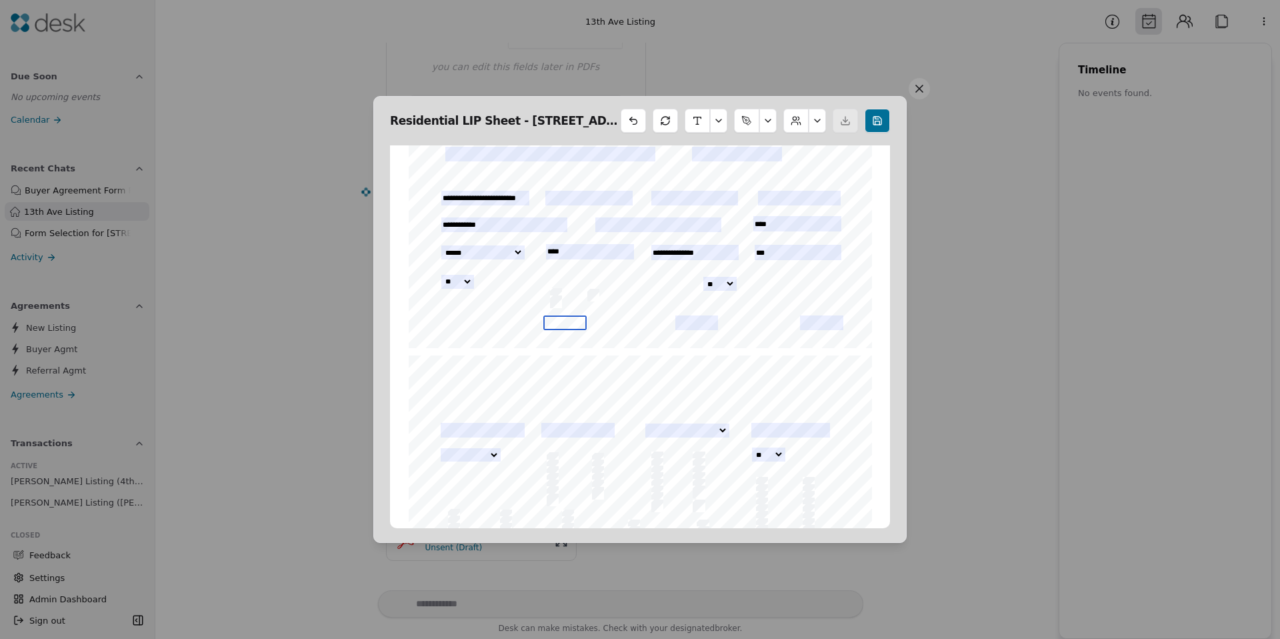
click at [559, 319] on input "text" at bounding box center [564, 322] width 43 height 15
click at [728, 315] on span "DK" at bounding box center [734, 319] width 12 height 8
click at [805, 318] on input "text" at bounding box center [821, 322] width 43 height 15
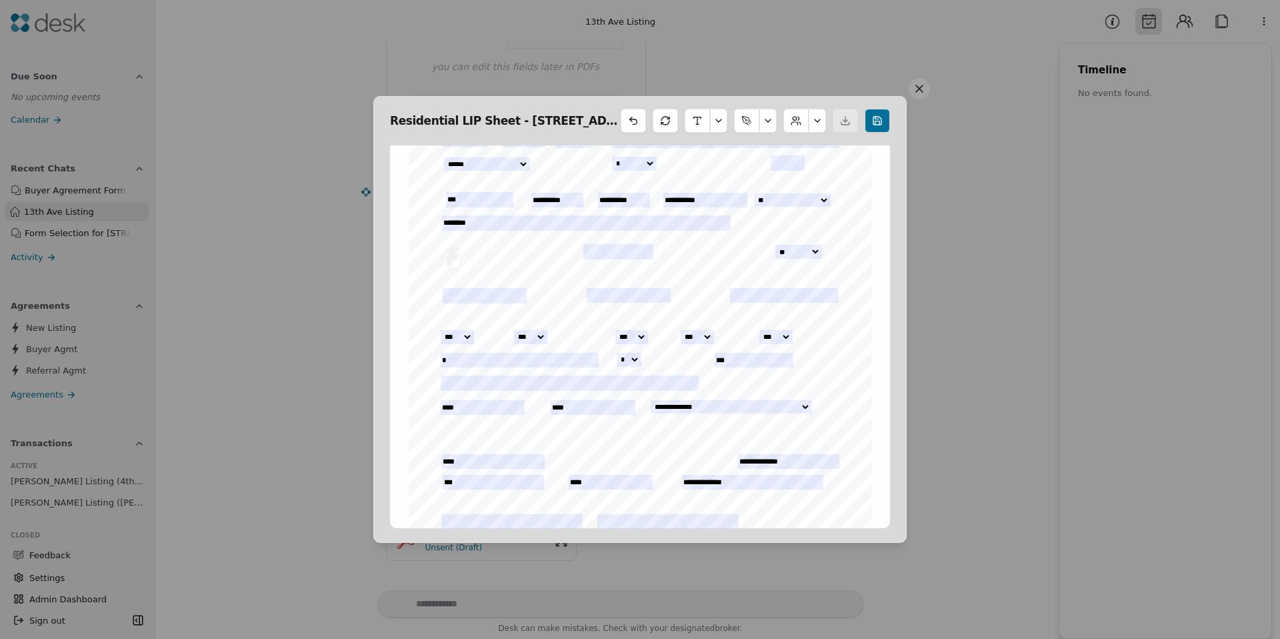
scroll to position [91, 0]
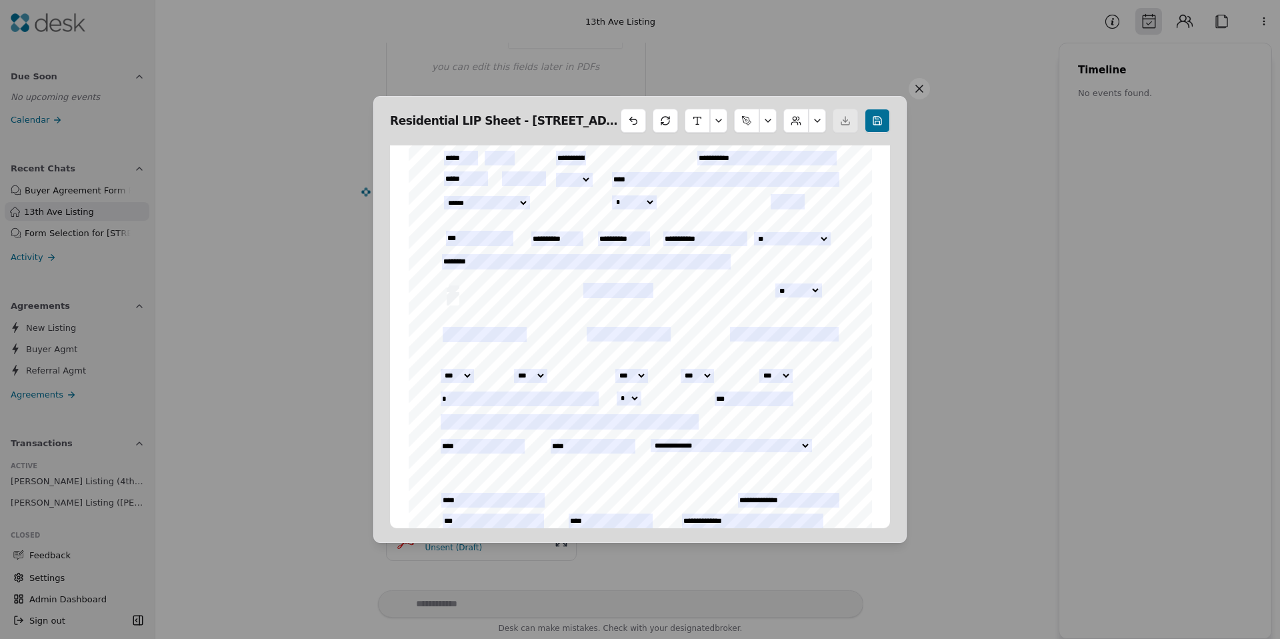
click at [762, 130] on button "button" at bounding box center [768, 121] width 17 height 24
click at [766, 119] on button "button" at bounding box center [768, 121] width 17 height 24
click at [712, 119] on button "button" at bounding box center [718, 121] width 17 height 24
click at [716, 119] on button "button" at bounding box center [718, 121] width 17 height 24
click at [635, 129] on button at bounding box center [633, 121] width 25 height 24
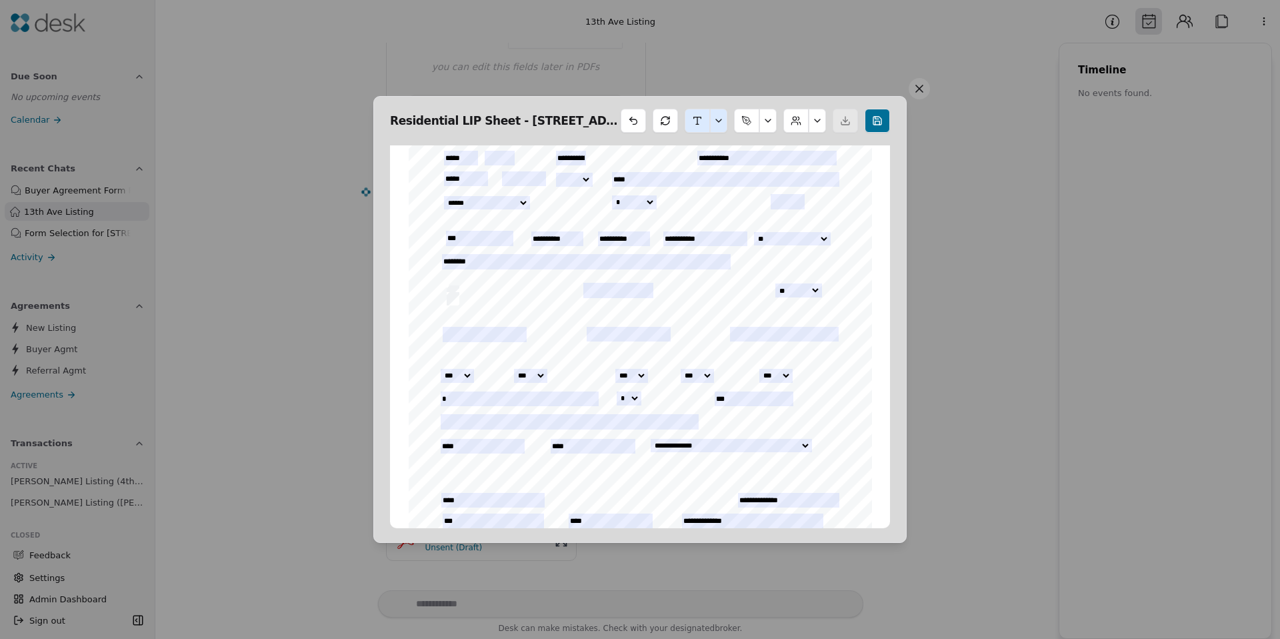
type textarea "**********"
click at [638, 122] on button at bounding box center [633, 121] width 25 height 24
click at [630, 121] on button at bounding box center [633, 121] width 25 height 24
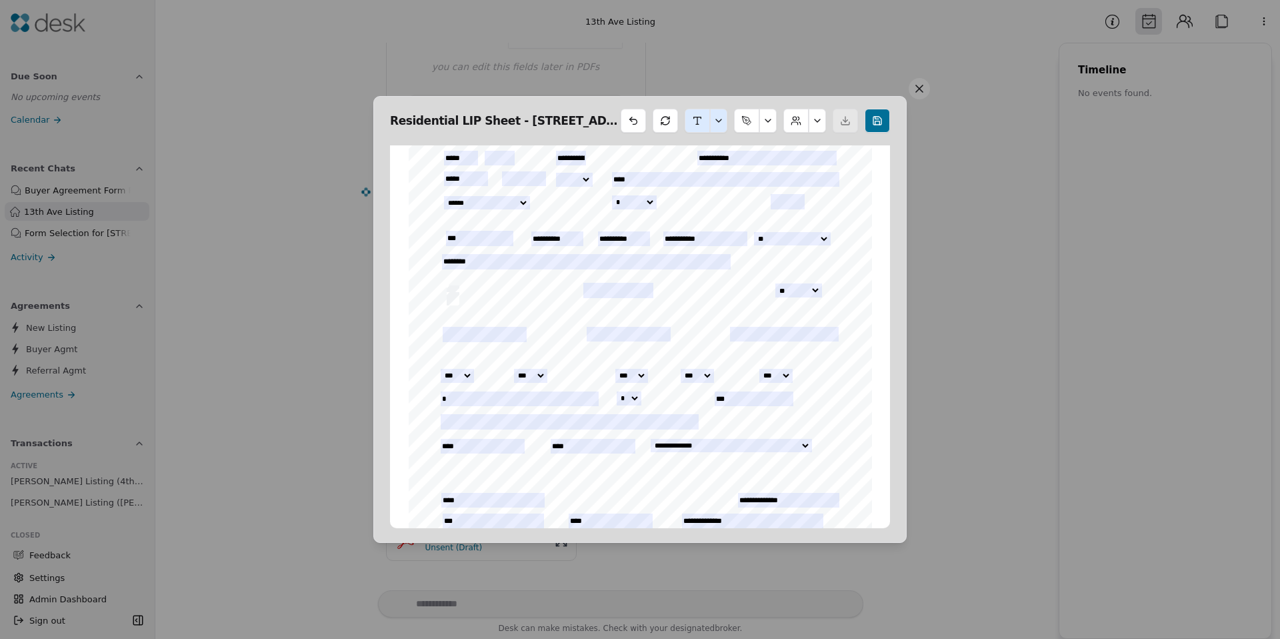
click at [630, 121] on button at bounding box center [633, 121] width 25 height 24
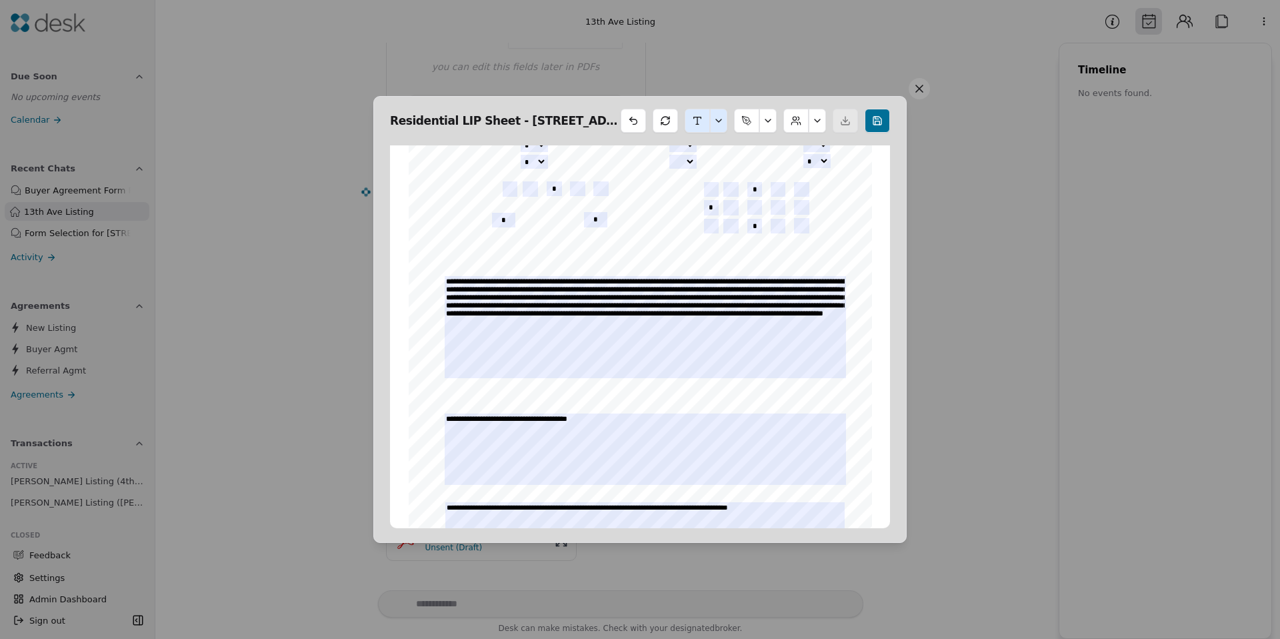
scroll to position [2656, 0]
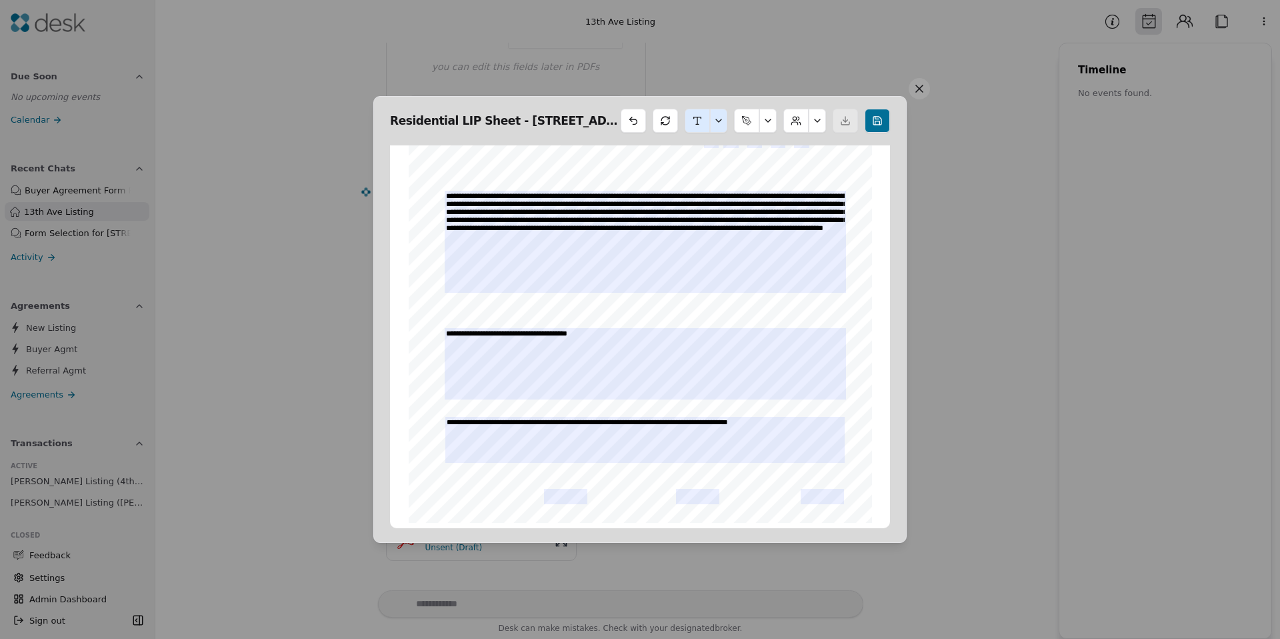
click at [642, 120] on button at bounding box center [633, 121] width 25 height 24
click at [640, 119] on button at bounding box center [633, 121] width 25 height 24
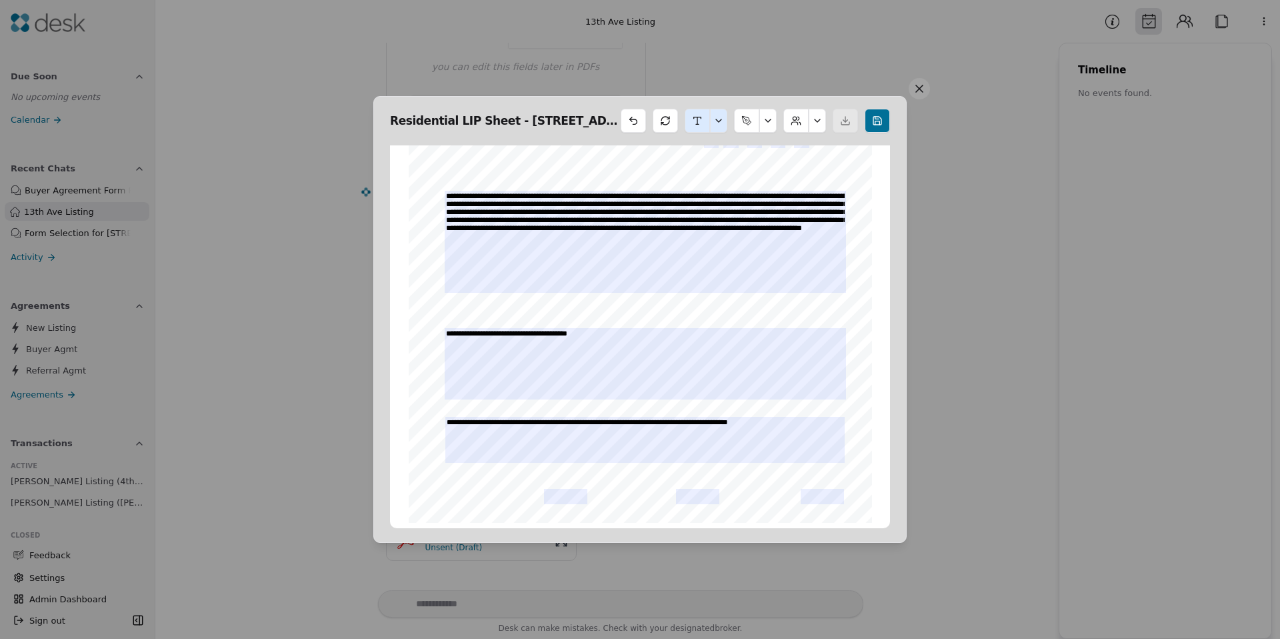
click at [640, 119] on button at bounding box center [633, 121] width 25 height 24
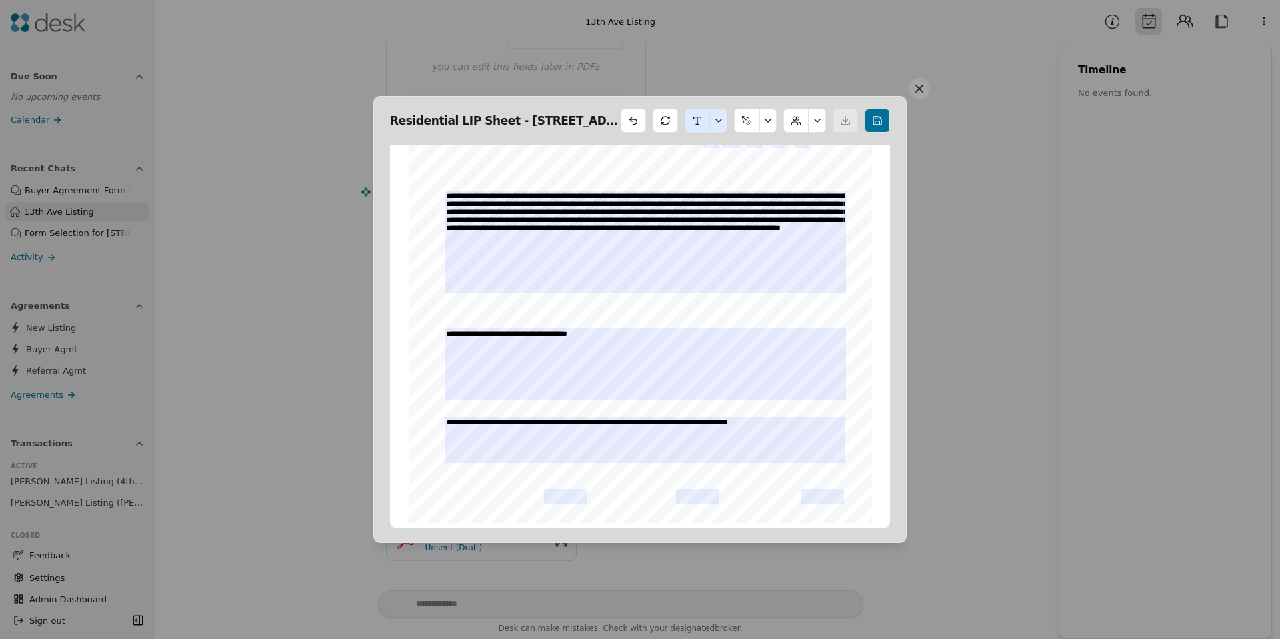
click at [640, 119] on button at bounding box center [633, 121] width 25 height 24
type textarea "**********"
click at [664, 119] on button at bounding box center [665, 121] width 25 height 24
click at [918, 85] on button at bounding box center [919, 88] width 21 height 21
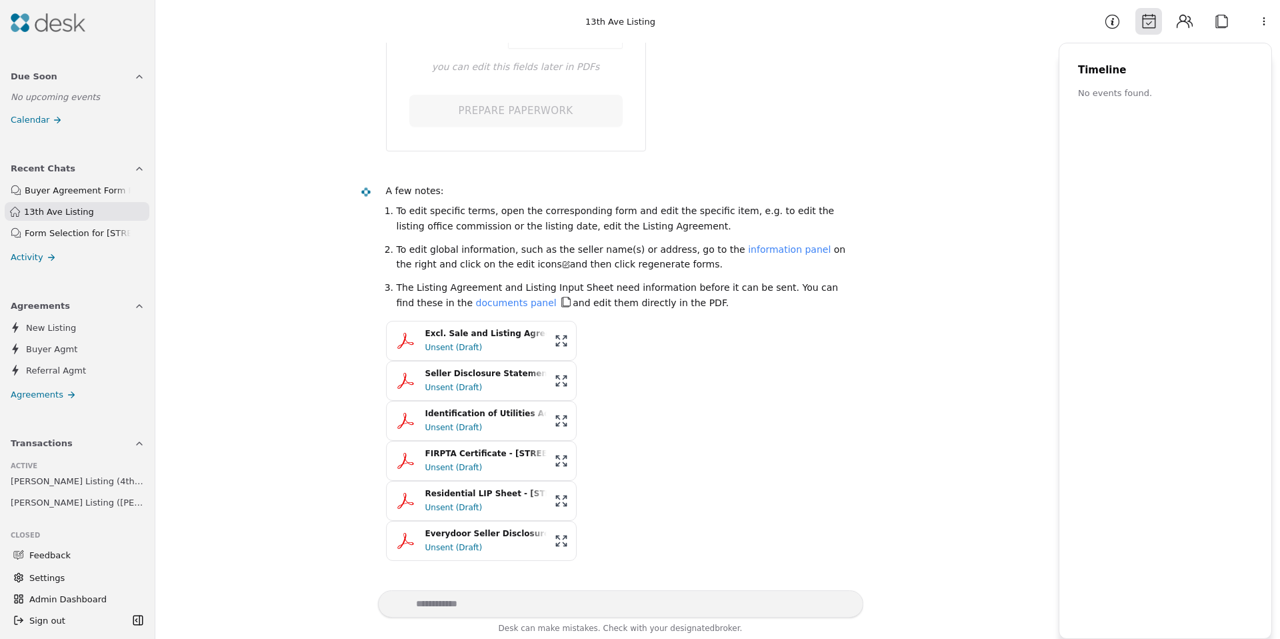
click at [492, 492] on div "Residential LIP Sheet - 29021 13th Ave S, Federal Way, WA 98003.pdf" at bounding box center [485, 493] width 121 height 13
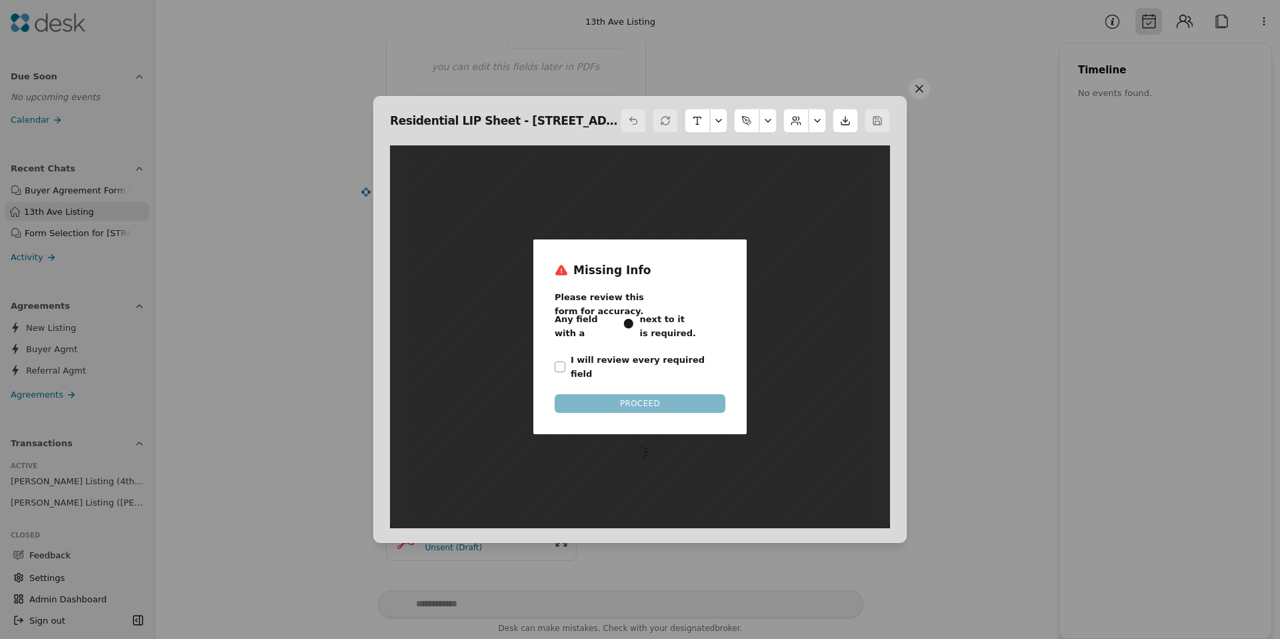
scroll to position [7, 0]
click at [609, 357] on label "I will review every required field" at bounding box center [648, 367] width 155 height 28
click at [565, 361] on button "I will review every required field" at bounding box center [560, 366] width 11 height 11
click at [624, 394] on button "PROCEED" at bounding box center [640, 403] width 171 height 19
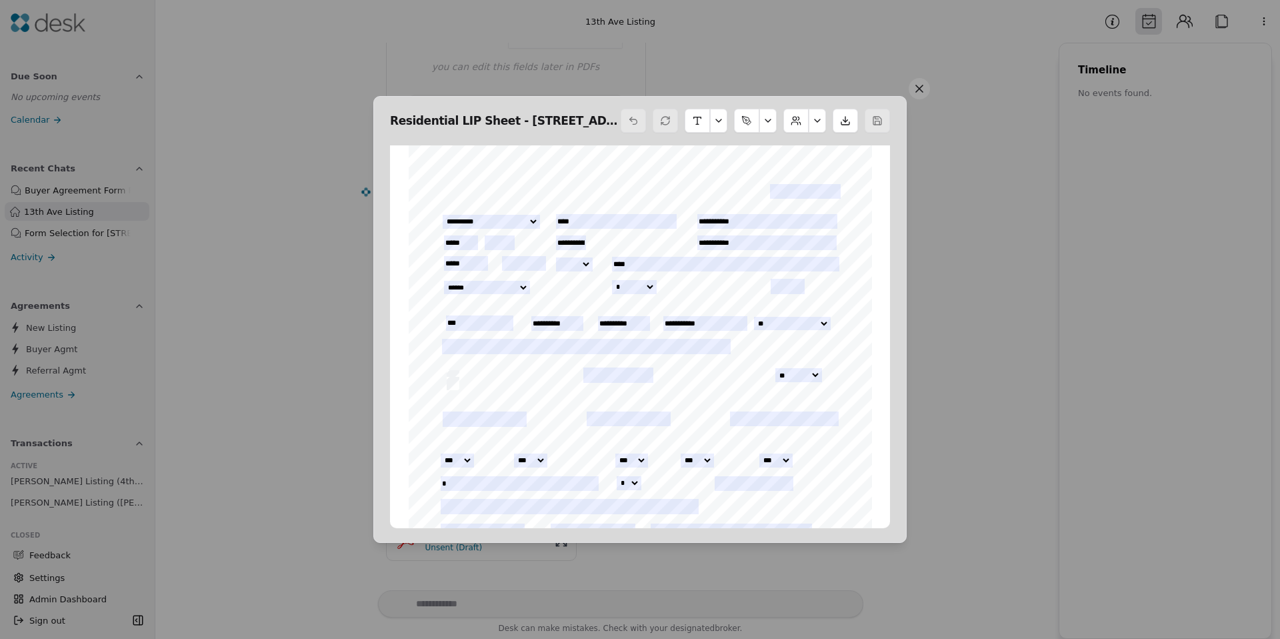
click at [812, 118] on button at bounding box center [817, 121] width 17 height 24
drag, startPoint x: 813, startPoint y: 121, endPoint x: 786, endPoint y: 187, distance: 72.1
click at [791, 201] on body "Due Soon No upcoming events Calendar Recent Chats Buyer Agreement Form Preparat…" at bounding box center [640, 319] width 1280 height 639
click at [784, 184] on button "Edit Seller" at bounding box center [784, 180] width 70 height 24
click at [816, 123] on button at bounding box center [817, 121] width 17 height 24
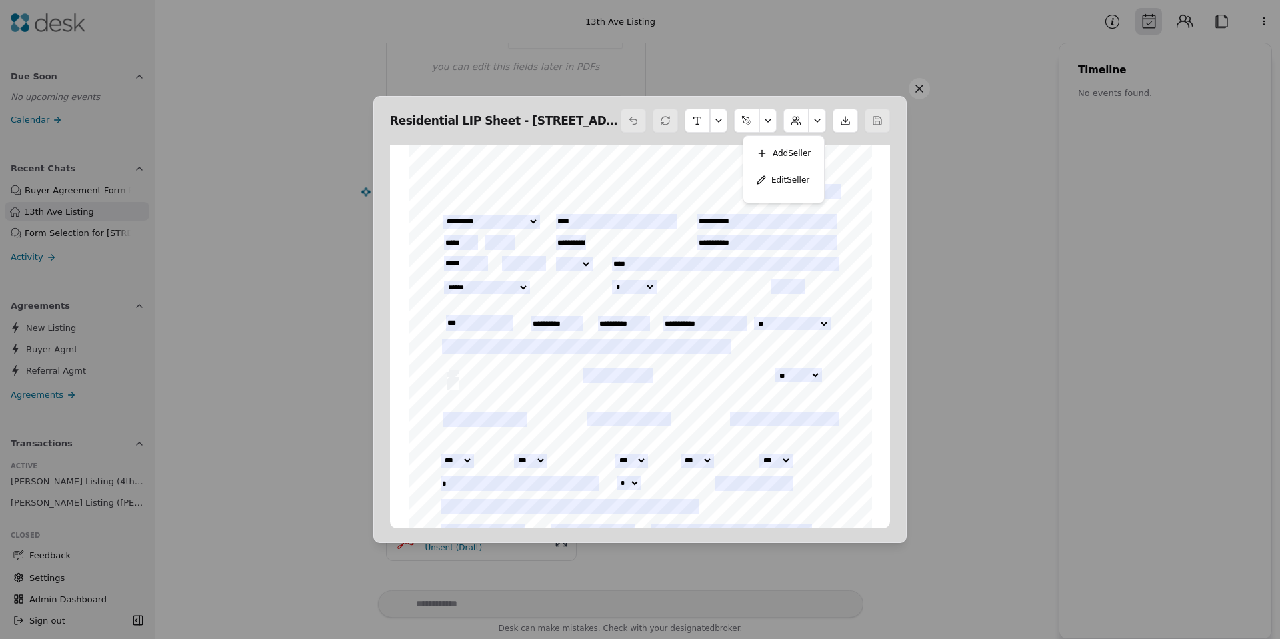
click at [800, 152] on button "Add Seller" at bounding box center [784, 153] width 70 height 24
click at [817, 125] on button at bounding box center [817, 121] width 17 height 24
click at [788, 165] on button "Add Seller" at bounding box center [784, 153] width 70 height 24
click at [790, 117] on button at bounding box center [796, 121] width 25 height 24
click at [792, 171] on button "Edit Seller" at bounding box center [784, 180] width 70 height 24
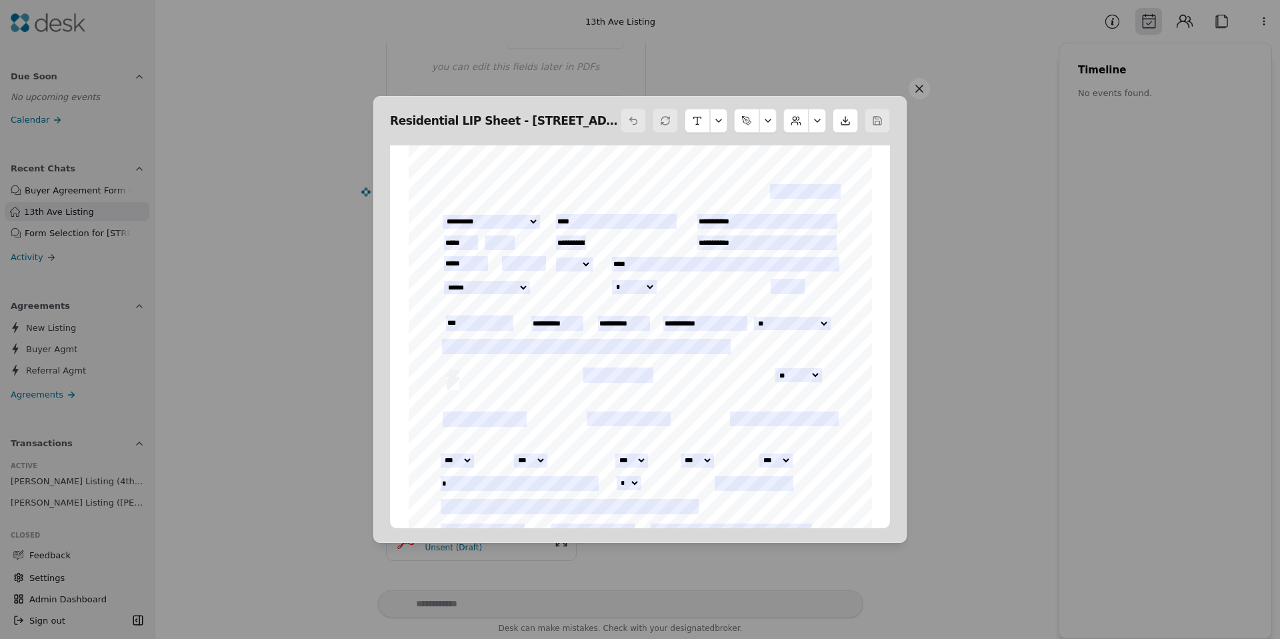
click at [794, 131] on button at bounding box center [796, 121] width 25 height 24
click at [793, 164] on button "Add Seller" at bounding box center [784, 153] width 70 height 24
click at [794, 118] on button at bounding box center [796, 121] width 25 height 24
click at [794, 154] on button "Add Seller" at bounding box center [784, 153] width 70 height 24
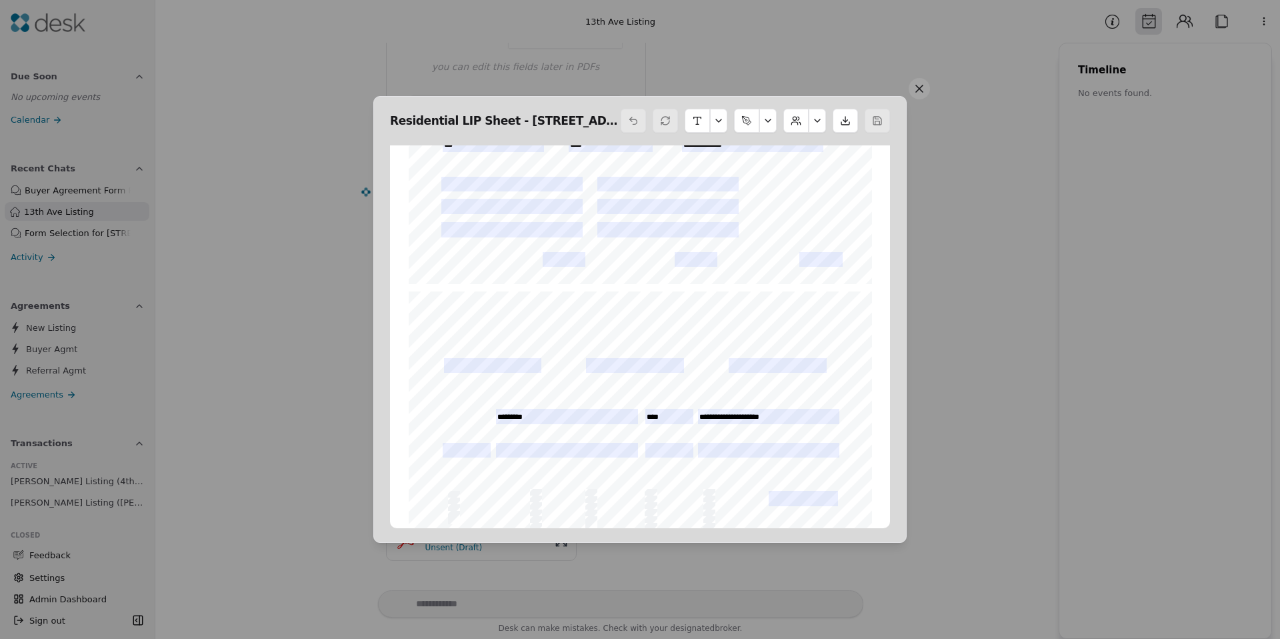
scroll to position [409, 0]
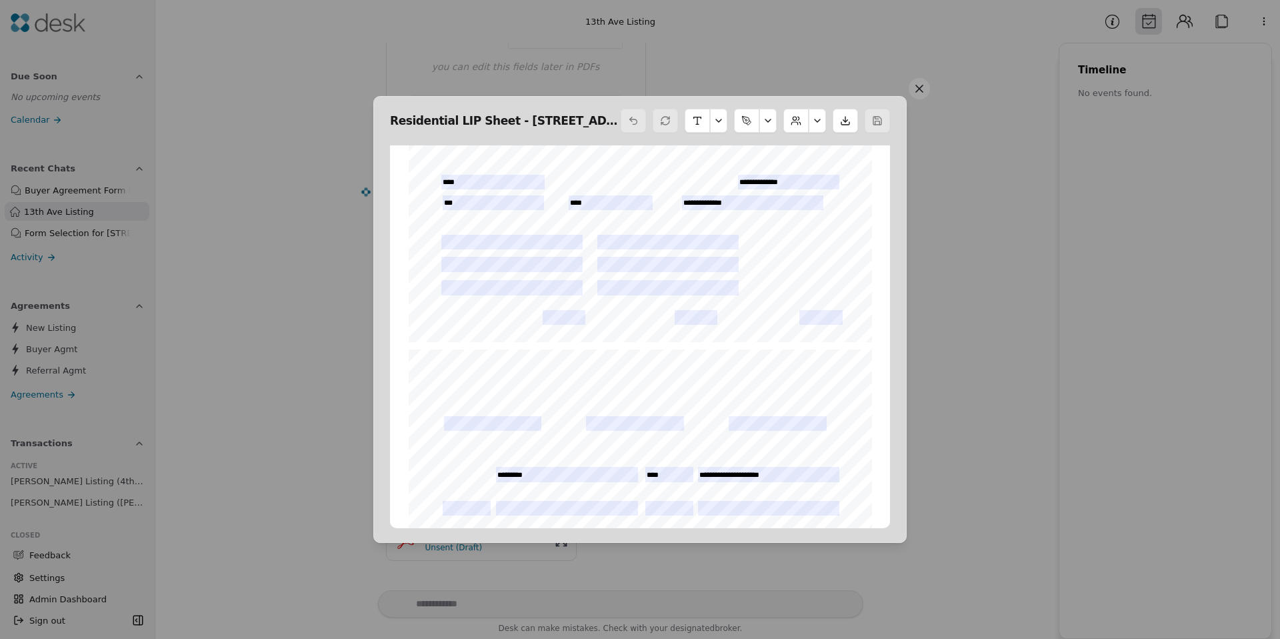
click at [877, 119] on div at bounding box center [877, 121] width 25 height 24
click at [876, 119] on div at bounding box center [877, 121] width 25 height 24
click at [848, 119] on button at bounding box center [845, 121] width 25 height 24
click at [922, 87] on button at bounding box center [919, 88] width 21 height 21
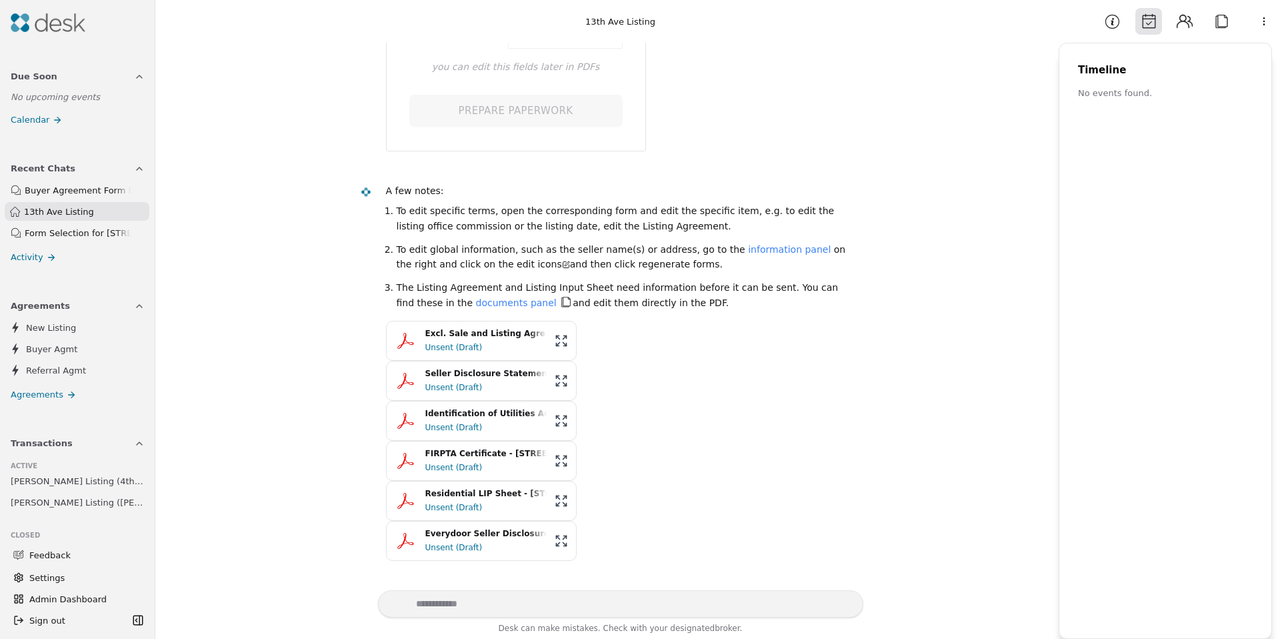
click at [562, 252] on li "To edit global information, such as the seller name(s) or address, go to the in…" at bounding box center [625, 257] width 456 height 30
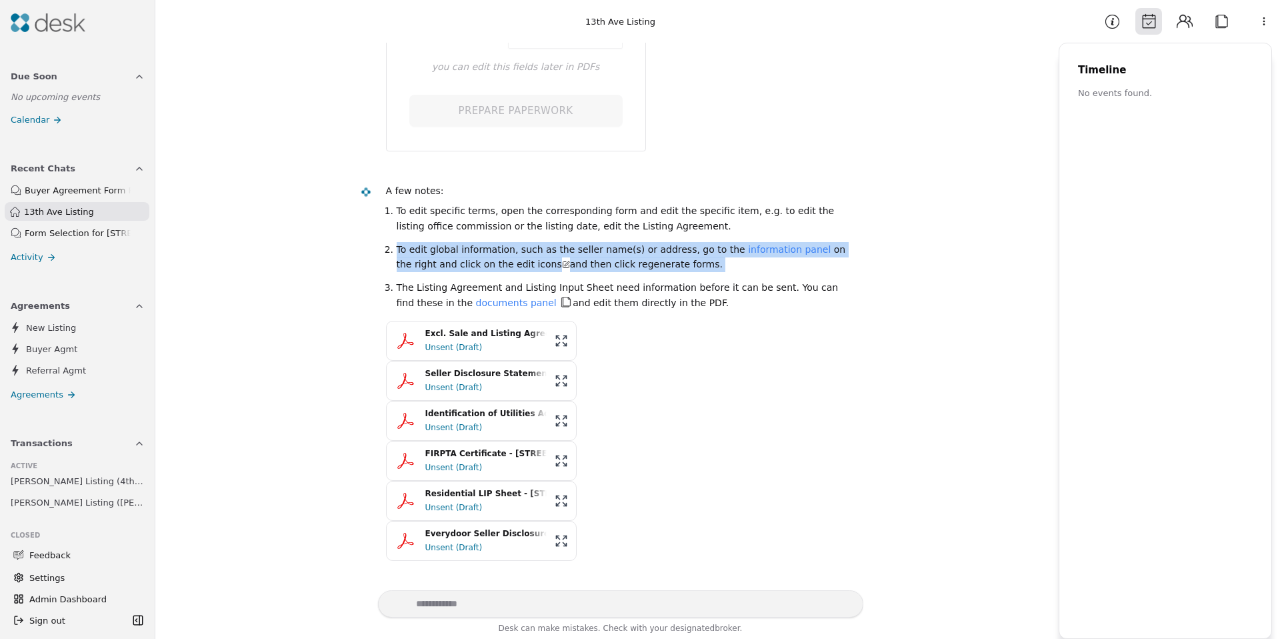
click at [562, 252] on li "To edit global information, such as the seller name(s) or address, go to the in…" at bounding box center [625, 257] width 456 height 30
drag, startPoint x: 562, startPoint y: 252, endPoint x: 514, endPoint y: 255, distance: 48.1
click at [561, 253] on li "To edit global information, such as the seller name(s) or address, go to the in…" at bounding box center [625, 257] width 456 height 30
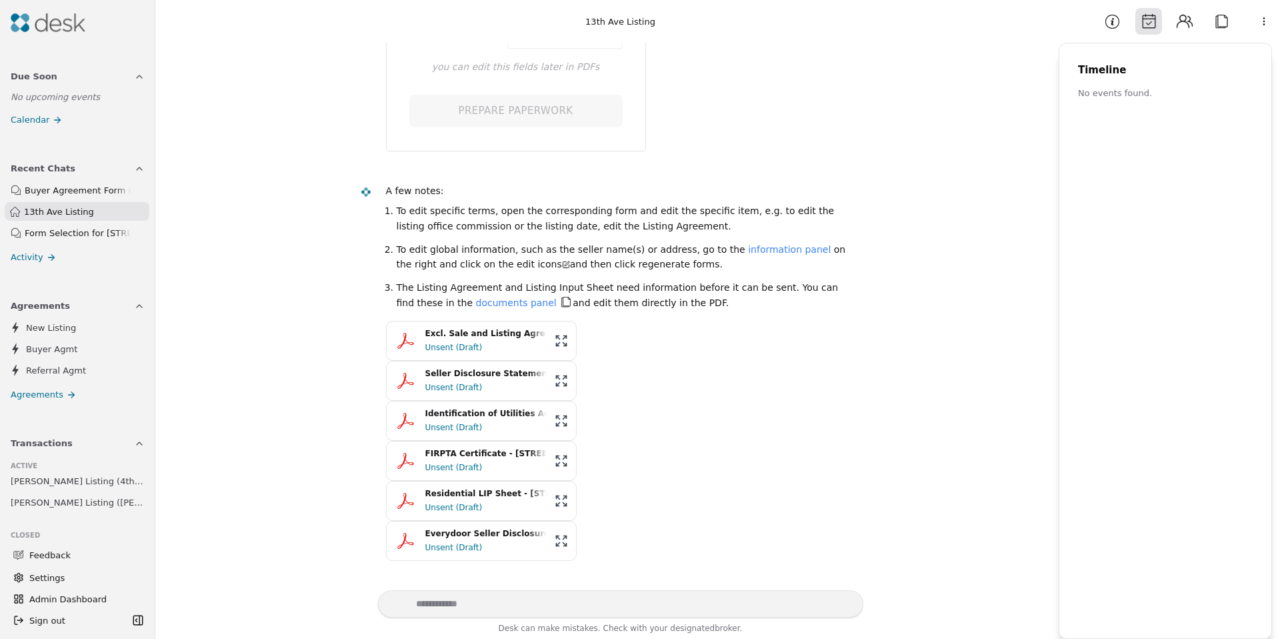
click at [513, 255] on li "To edit global information, such as the seller name(s) or address, go to the in…" at bounding box center [625, 257] width 456 height 30
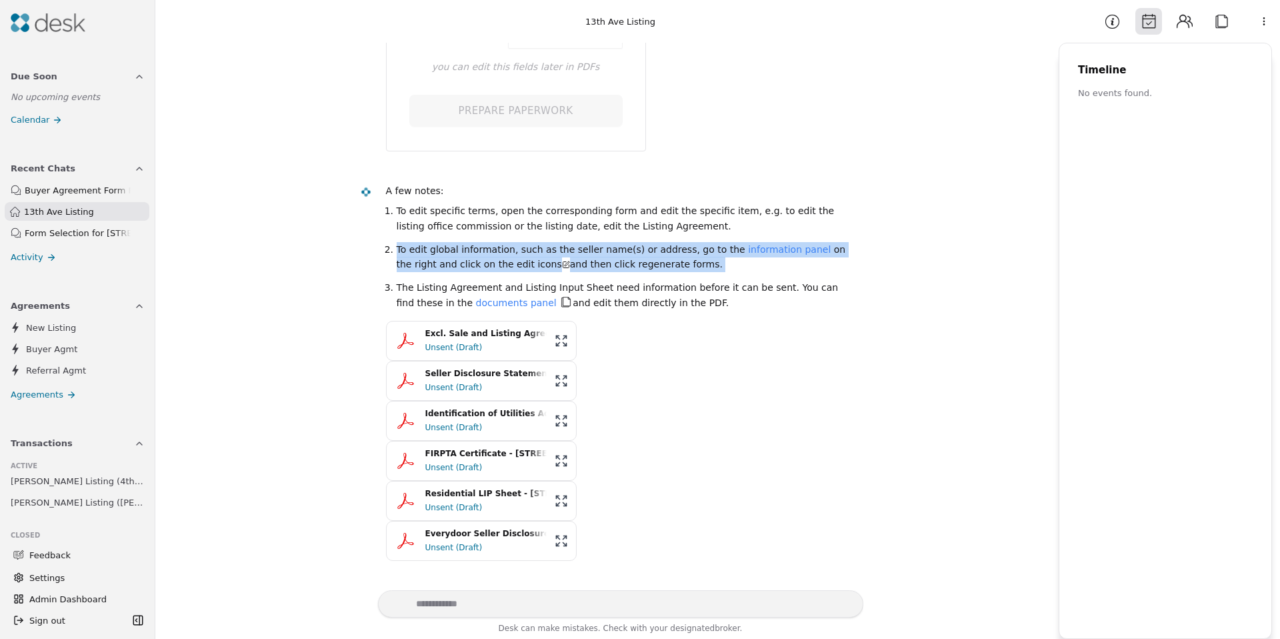
drag, startPoint x: 513, startPoint y: 255, endPoint x: 543, endPoint y: 253, distance: 30.1
click at [513, 255] on li "To edit global information, such as the seller name(s) or address, go to the in…" at bounding box center [625, 257] width 456 height 30
click at [595, 251] on li "To edit global information, such as the seller name(s) or address, go to the in…" at bounding box center [625, 257] width 456 height 30
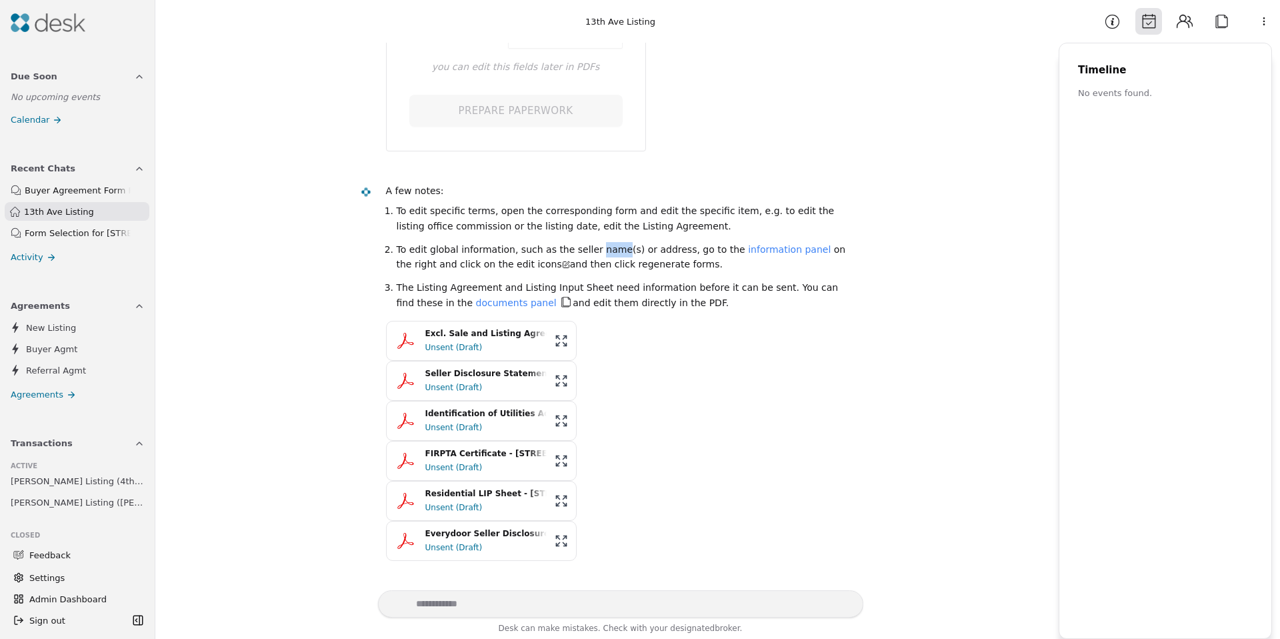
click at [595, 251] on li "To edit global information, such as the seller name(s) or address, go to the in…" at bounding box center [625, 257] width 456 height 30
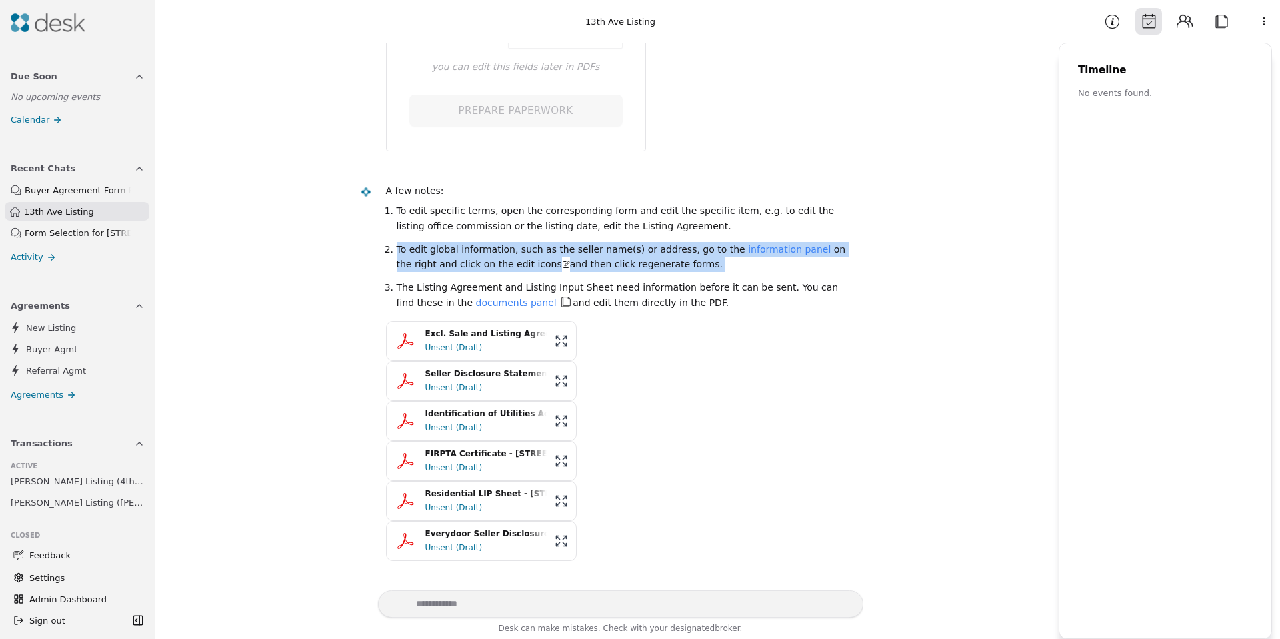
click at [595, 251] on li "To edit global information, such as the seller name(s) or address, go to the in…" at bounding box center [625, 257] width 456 height 30
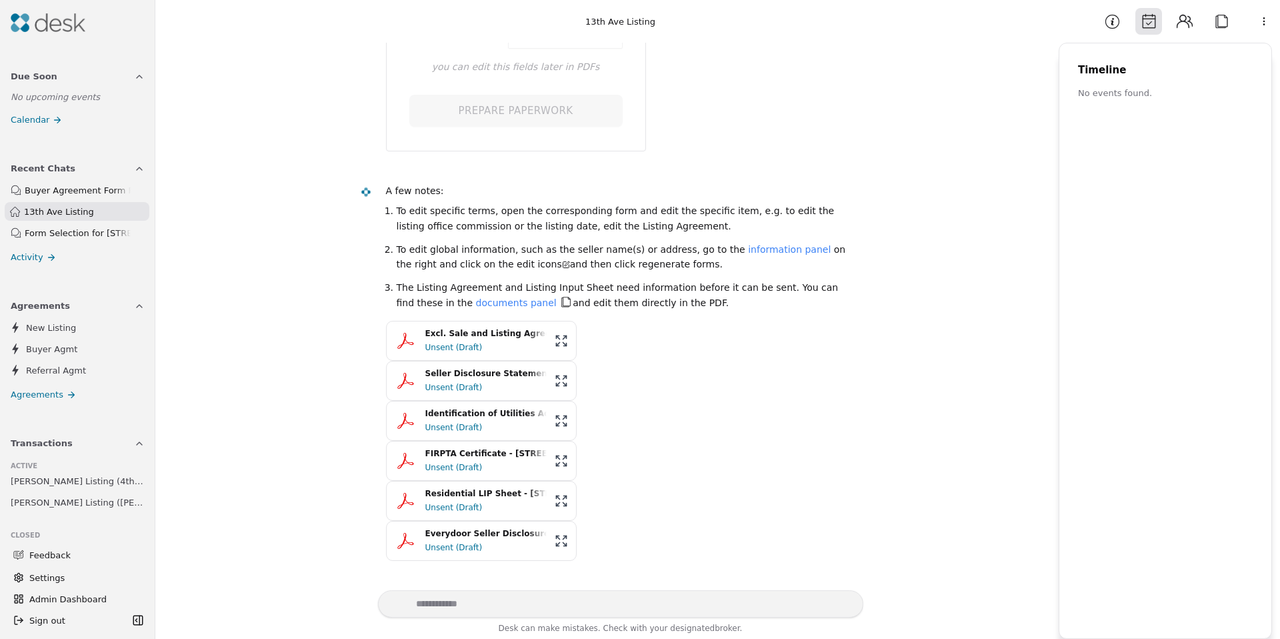
click at [571, 255] on li "To edit global information, such as the seller name(s) or address, go to the in…" at bounding box center [625, 257] width 456 height 30
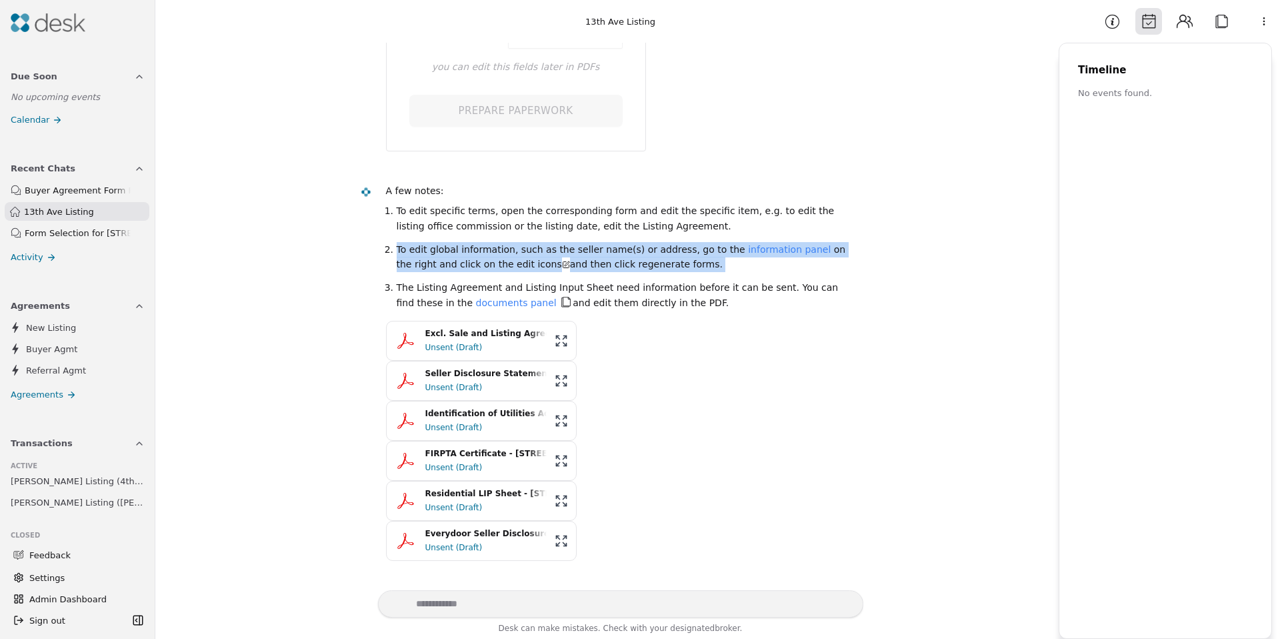
click at [571, 255] on li "To edit global information, such as the seller name(s) or address, go to the in…" at bounding box center [625, 257] width 456 height 30
drag, startPoint x: 571, startPoint y: 255, endPoint x: 585, endPoint y: 255, distance: 13.4
click at [573, 255] on li "To edit global information, such as the seller name(s) or address, go to the in…" at bounding box center [625, 257] width 456 height 30
click at [614, 255] on li "To edit global information, such as the seller name(s) or address, go to the in…" at bounding box center [625, 257] width 456 height 30
click at [439, 381] on div "Unsent (Draft)" at bounding box center [485, 387] width 121 height 13
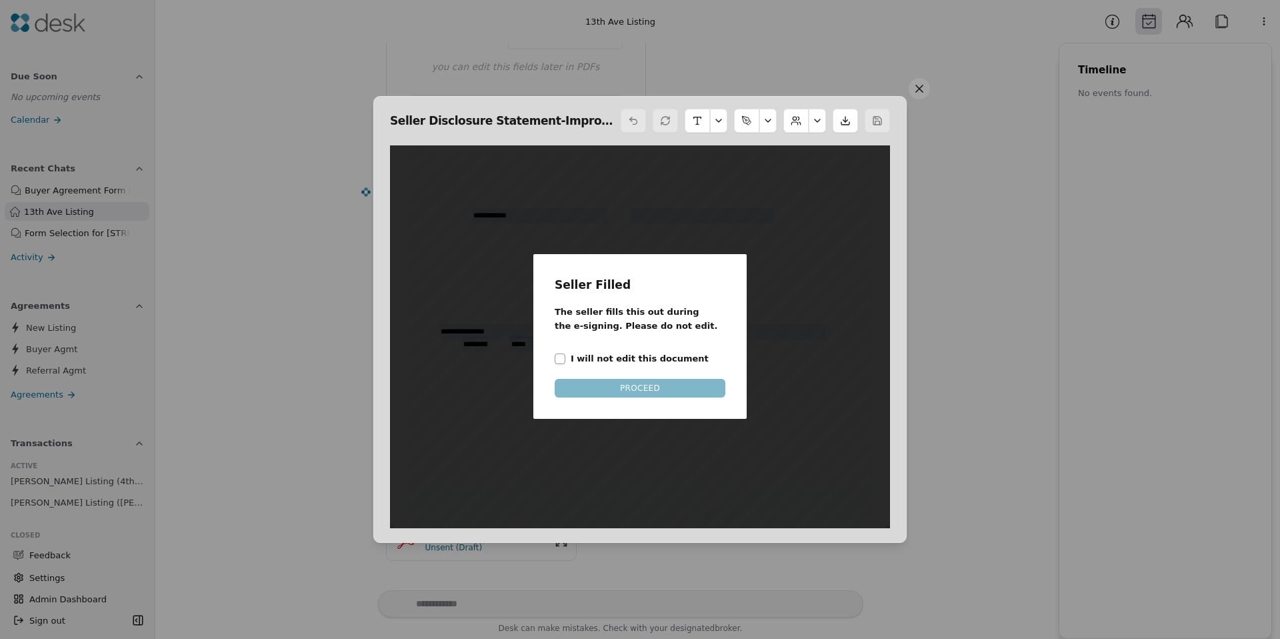
scroll to position [7, 0]
click at [605, 362] on label "I will not edit this document" at bounding box center [640, 358] width 138 height 14
click at [565, 362] on button "I will not edit this document" at bounding box center [560, 358] width 11 height 11
click at [620, 386] on button "PROCEED" at bounding box center [640, 388] width 171 height 19
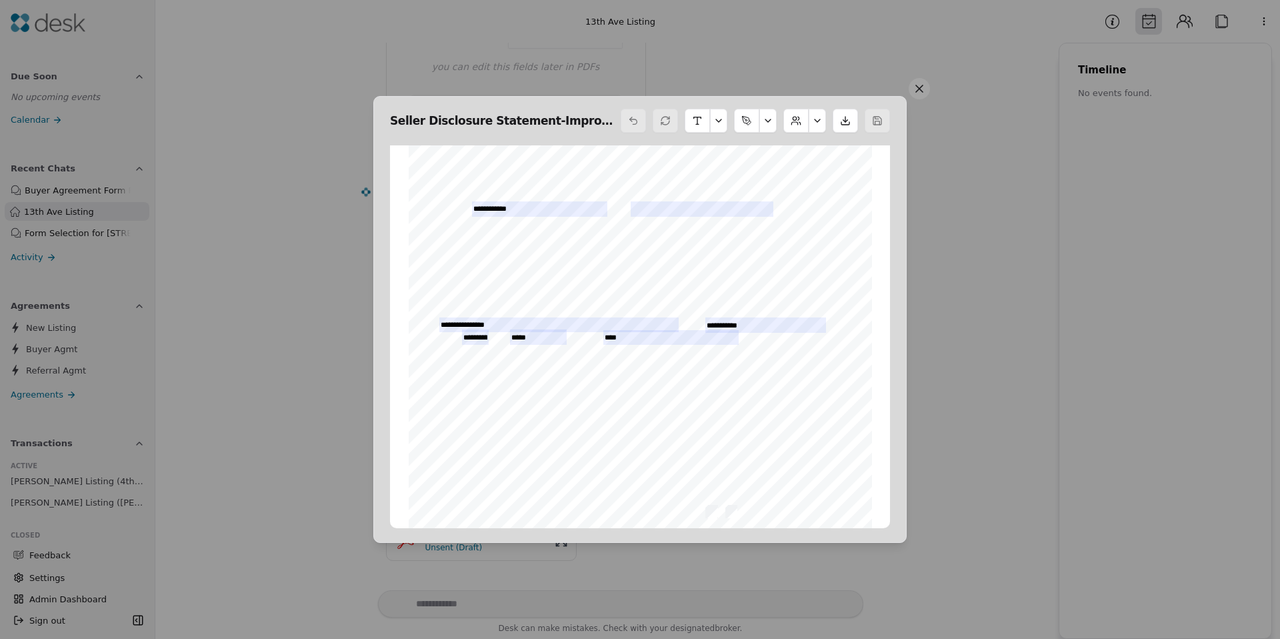
click at [921, 81] on button at bounding box center [919, 88] width 21 height 21
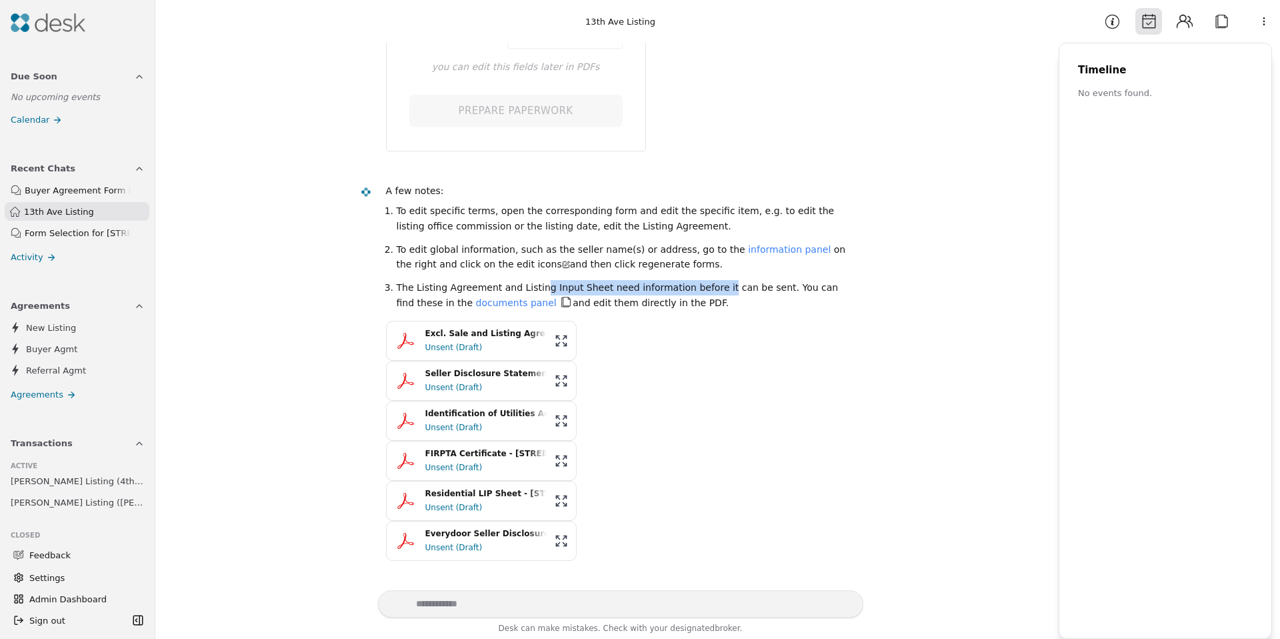
drag, startPoint x: 533, startPoint y: 288, endPoint x: 704, endPoint y: 285, distance: 170.7
click at [704, 285] on li "The Listing Agreement and Listing Input Sheet need information before it can be…" at bounding box center [625, 295] width 456 height 30
drag, startPoint x: 704, startPoint y: 285, endPoint x: 686, endPoint y: 285, distance: 17.3
click at [703, 285] on li "The Listing Agreement and Listing Input Sheet need information before it can be…" at bounding box center [625, 295] width 456 height 30
drag, startPoint x: 686, startPoint y: 285, endPoint x: 591, endPoint y: 285, distance: 95.4
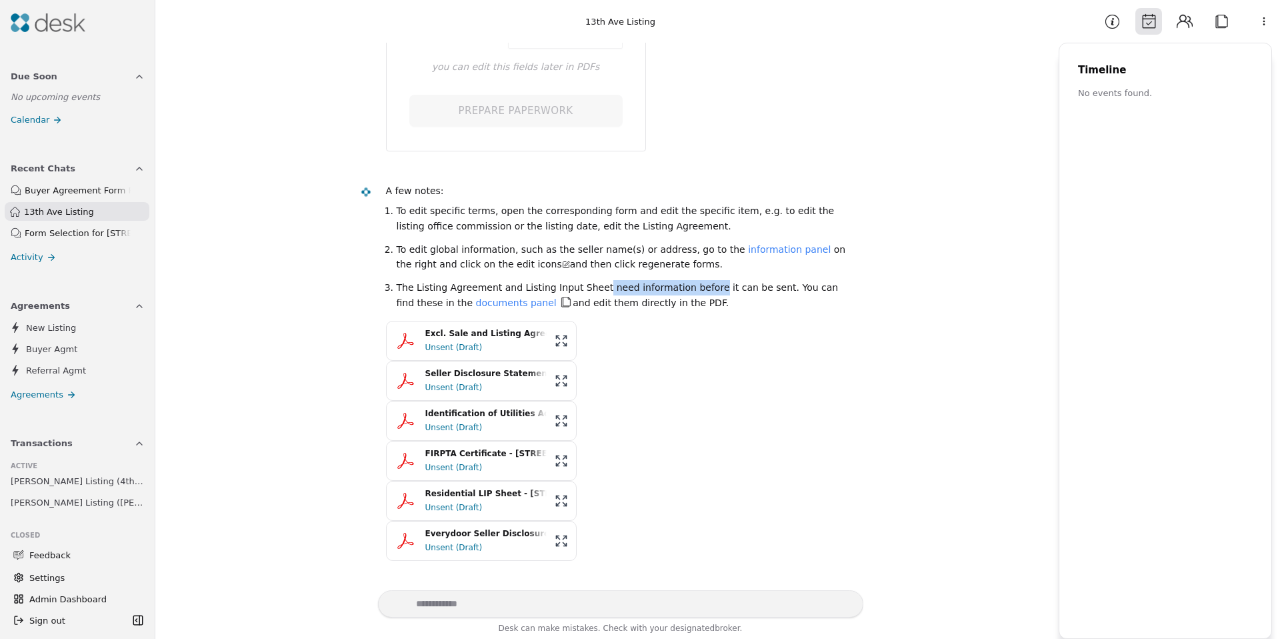
click at [591, 285] on li "The Listing Agreement and Listing Input Sheet need information before it can be…" at bounding box center [625, 295] width 456 height 30
drag, startPoint x: 591, startPoint y: 285, endPoint x: 489, endPoint y: 282, distance: 101.4
click at [489, 282] on li "The Listing Agreement and Listing Input Sheet need information before it can be…" at bounding box center [625, 295] width 456 height 30
click at [476, 299] on link "documents panel" at bounding box center [516, 302] width 81 height 11
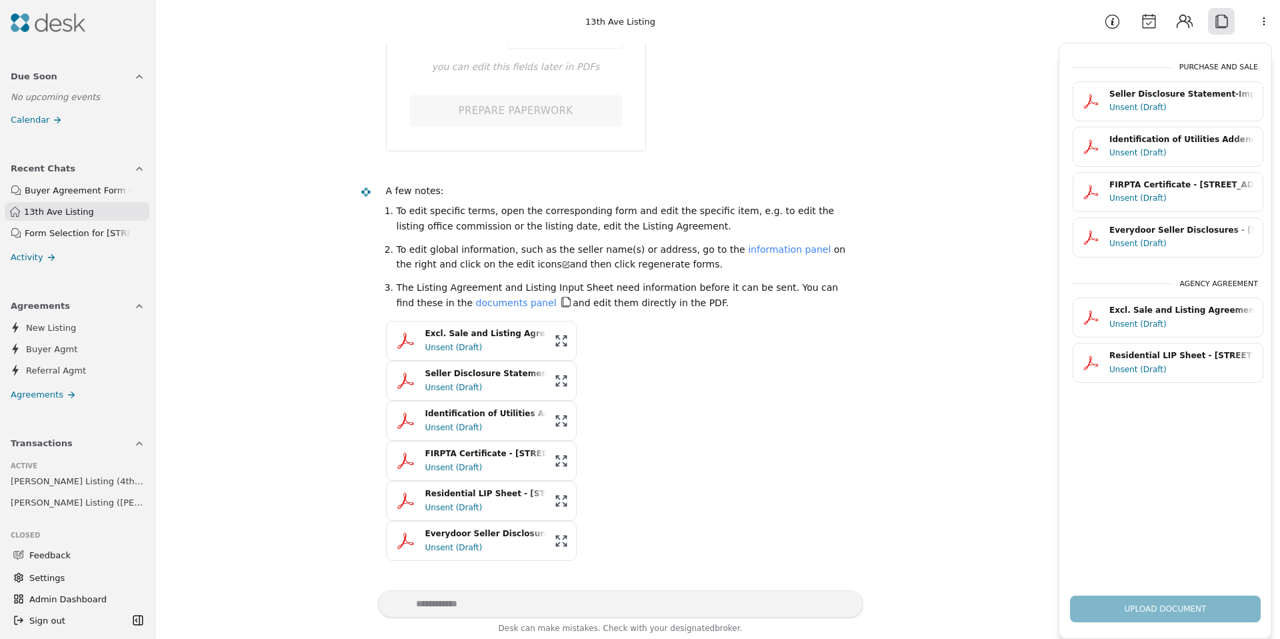
click at [807, 287] on li "The Listing Agreement and Listing Input Sheet need information before it can be…" at bounding box center [625, 295] width 456 height 30
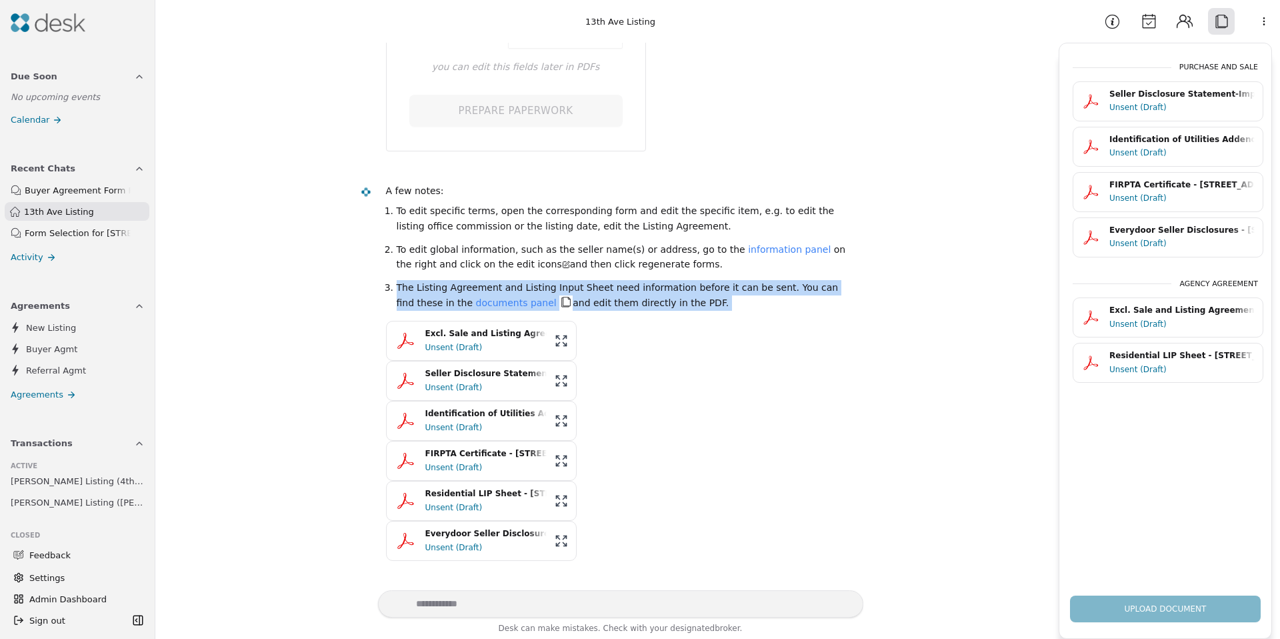
drag, startPoint x: 807, startPoint y: 287, endPoint x: 822, endPoint y: 289, distance: 15.4
click at [810, 288] on li "The Listing Agreement and Listing Input Sheet need information before it can be…" at bounding box center [625, 295] width 456 height 30
click at [822, 289] on li "The Listing Agreement and Listing Input Sheet need information before it can be…" at bounding box center [625, 295] width 456 height 30
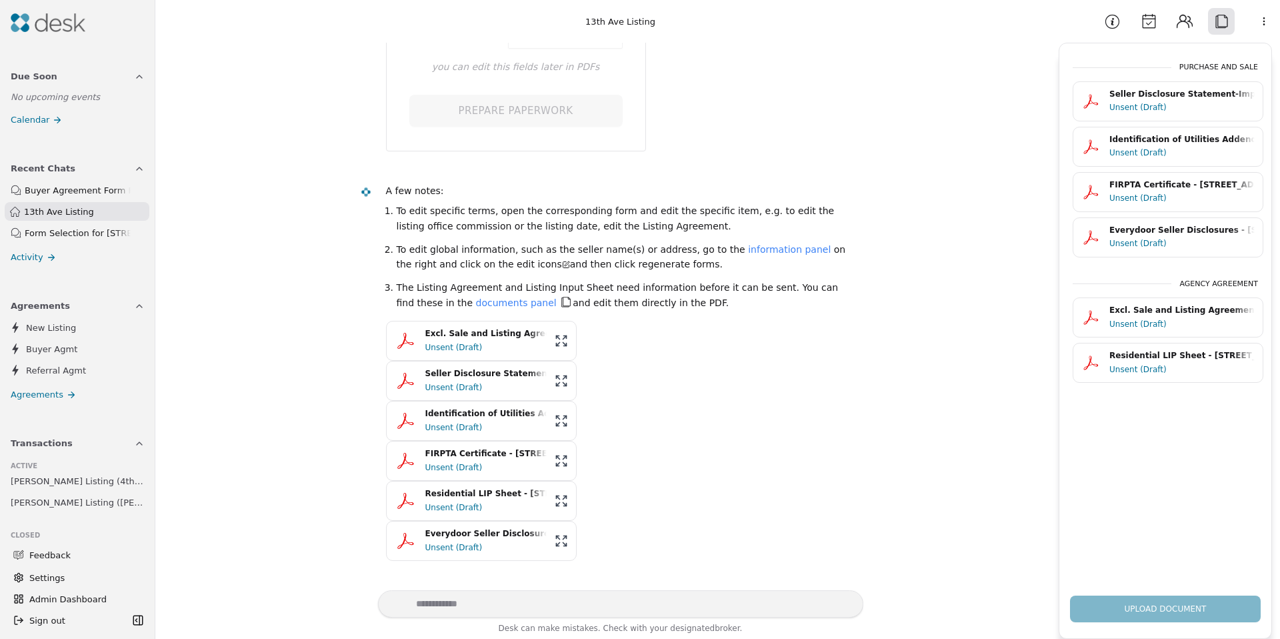
click at [1134, 359] on div "Residential LIP Sheet - 29021 13th Ave S, Federal Way, WA 98003.pdf" at bounding box center [1182, 355] width 145 height 13
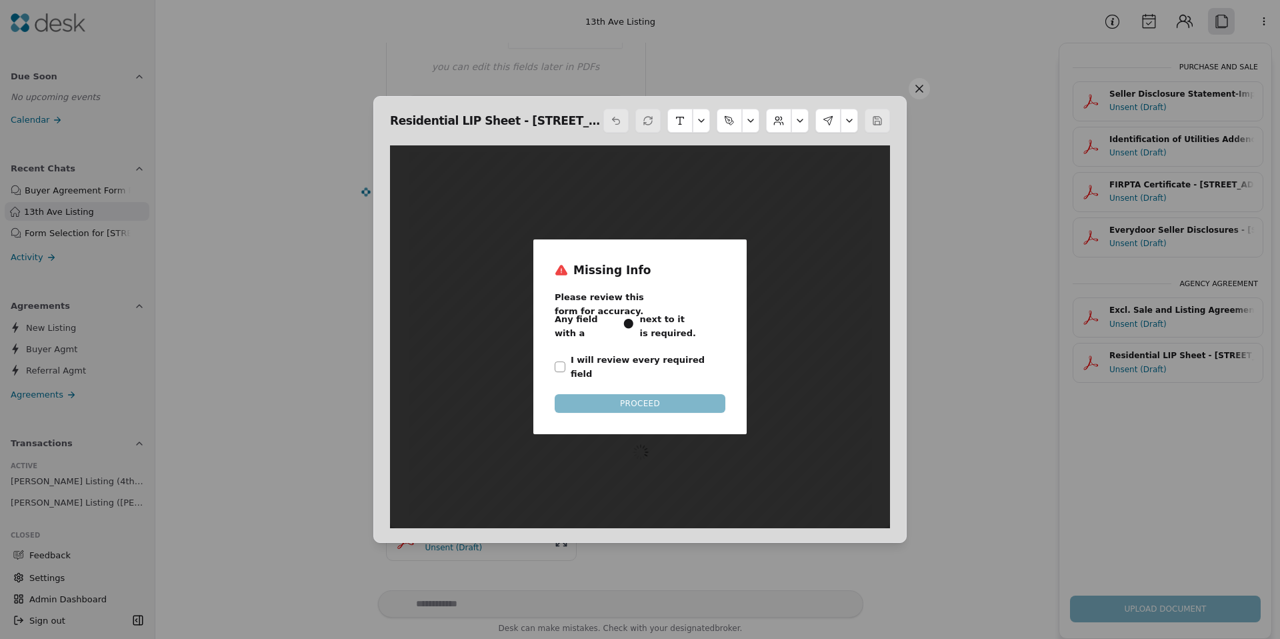
scroll to position [7, 0]
click at [636, 365] on label "I will review every required field" at bounding box center [648, 367] width 155 height 28
click at [565, 365] on button "I will review every required field" at bounding box center [560, 366] width 11 height 11
click at [642, 394] on button "PROCEED" at bounding box center [640, 403] width 171 height 19
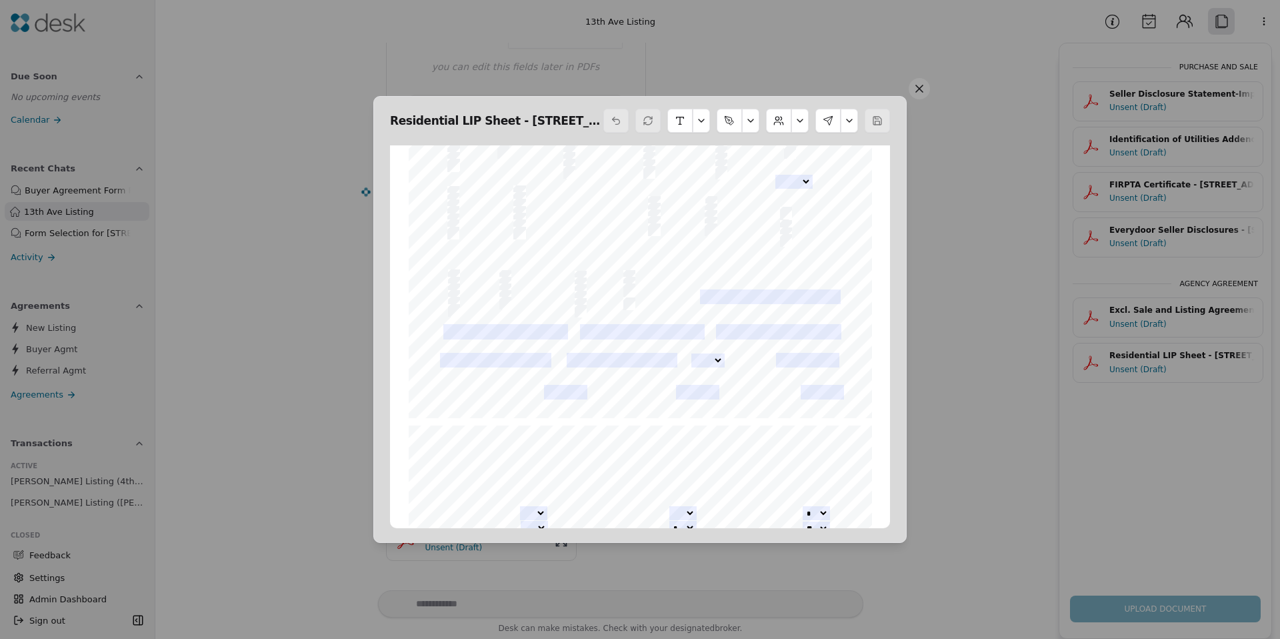
scroll to position [2656, 0]
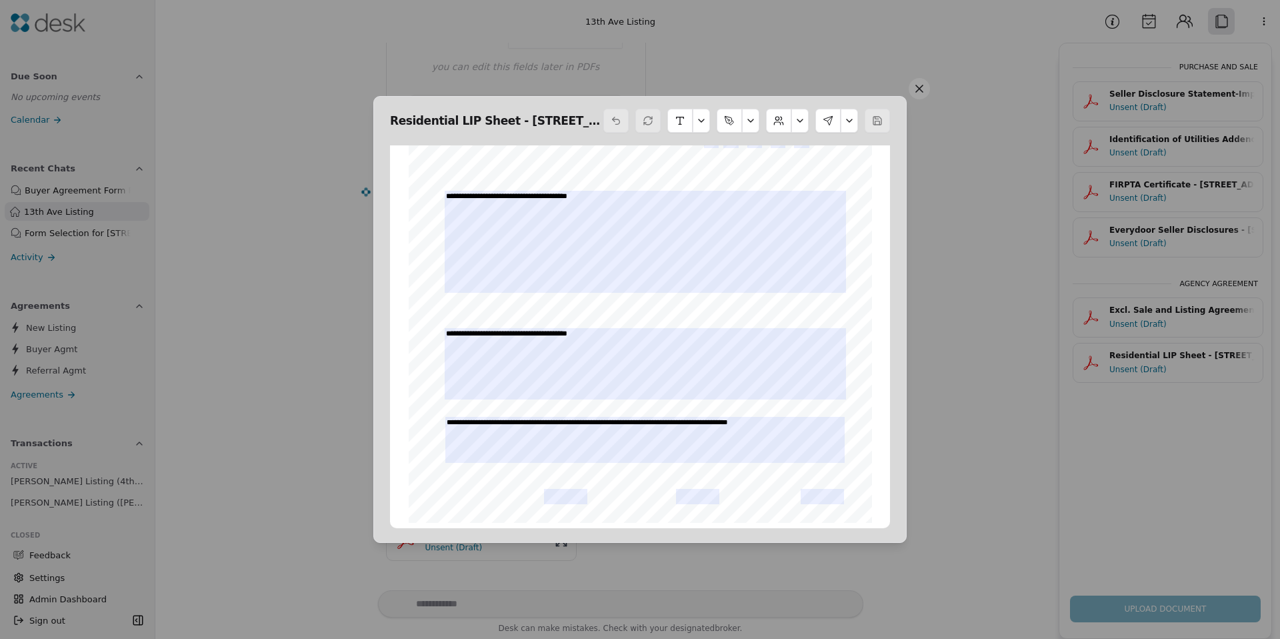
click at [921, 91] on button at bounding box center [919, 88] width 21 height 21
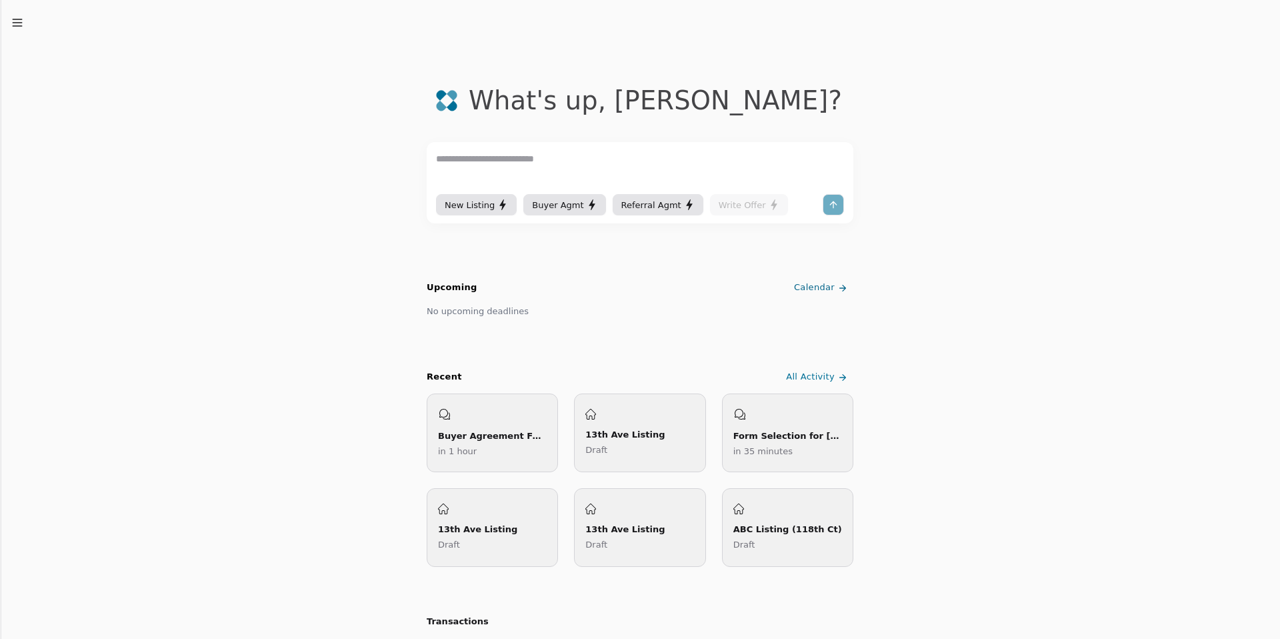
click at [22, 24] on icon "button" at bounding box center [17, 22] width 13 height 13
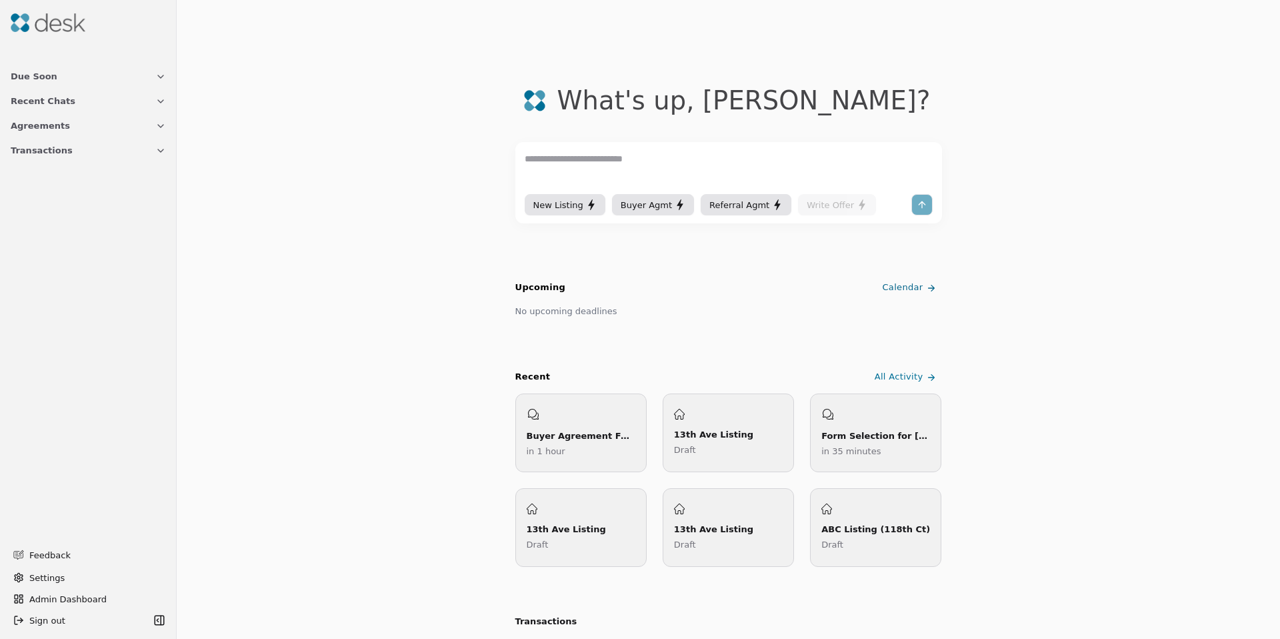
click at [49, 147] on span "Transactions" at bounding box center [42, 150] width 62 height 14
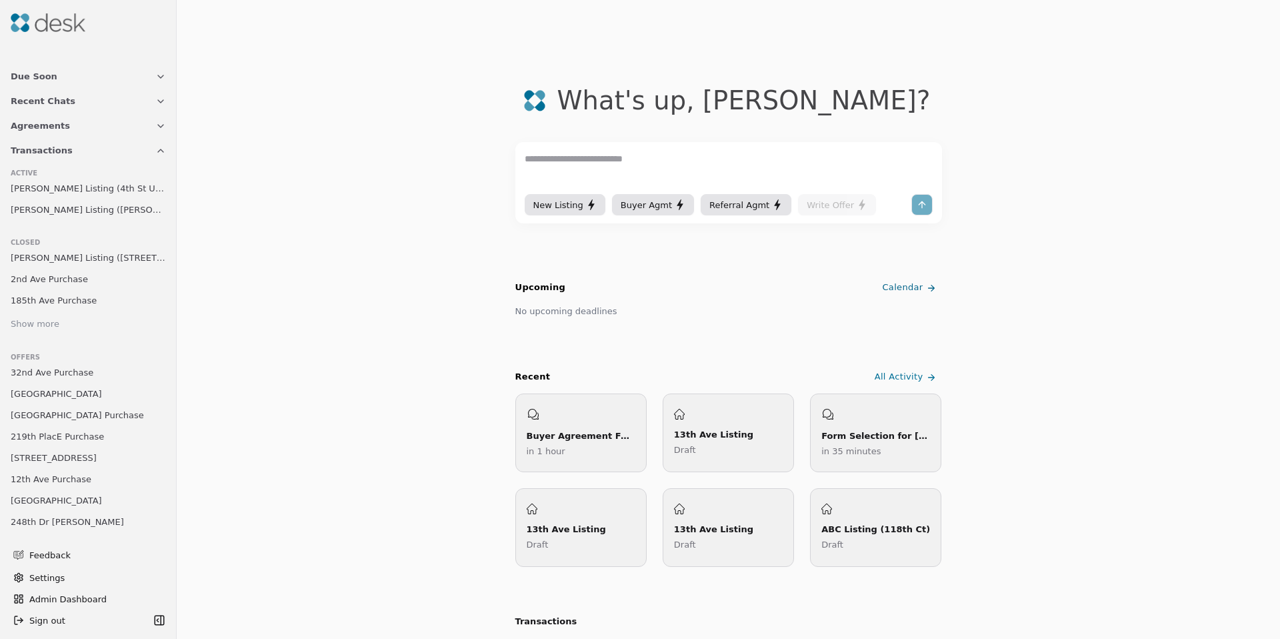
click at [41, 126] on span "Agreements" at bounding box center [40, 126] width 59 height 14
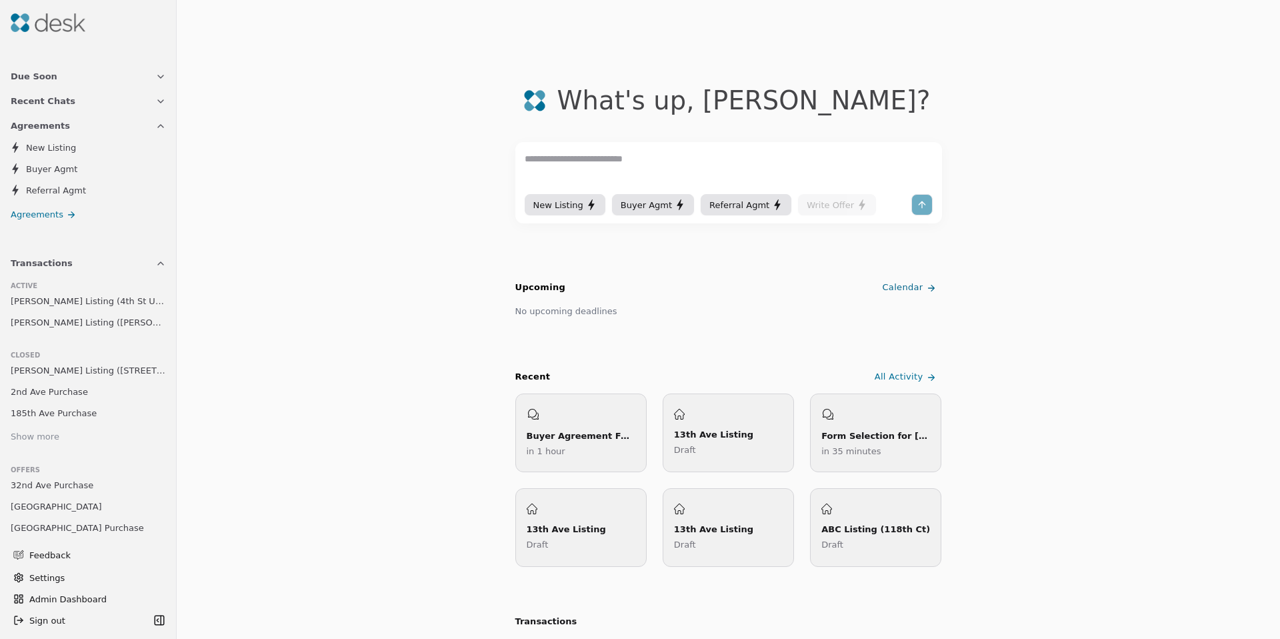
click at [47, 171] on span "Buyer Agmt" at bounding box center [51, 169] width 51 height 14
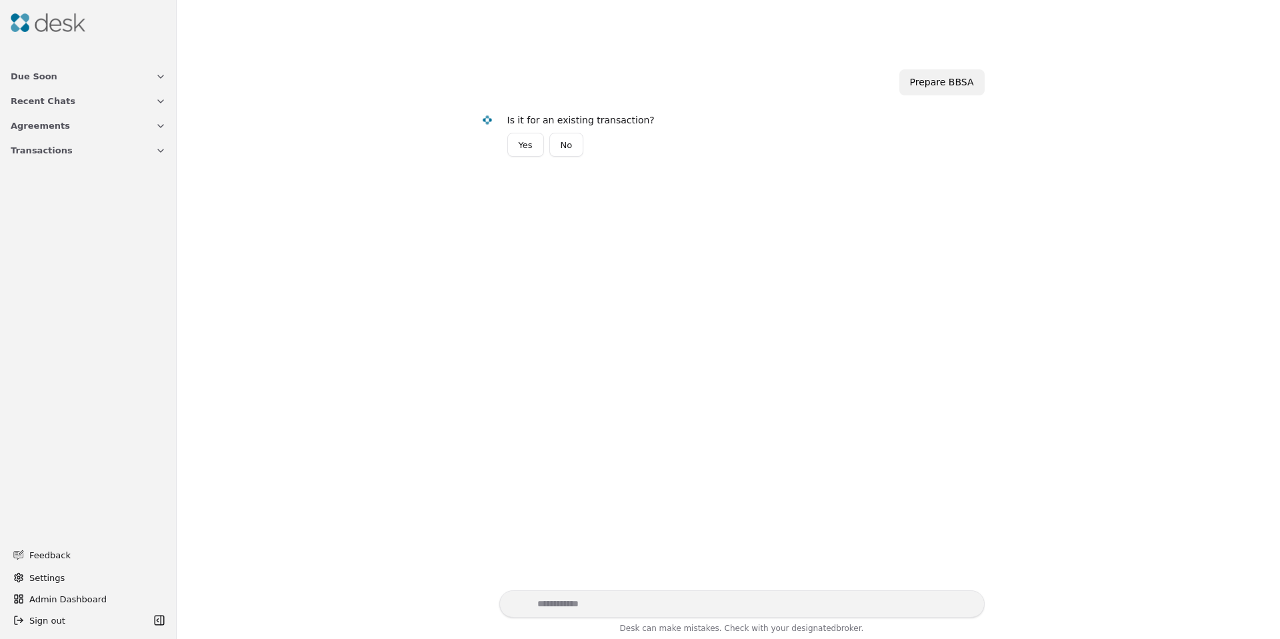
click at [569, 141] on button "No" at bounding box center [566, 145] width 35 height 24
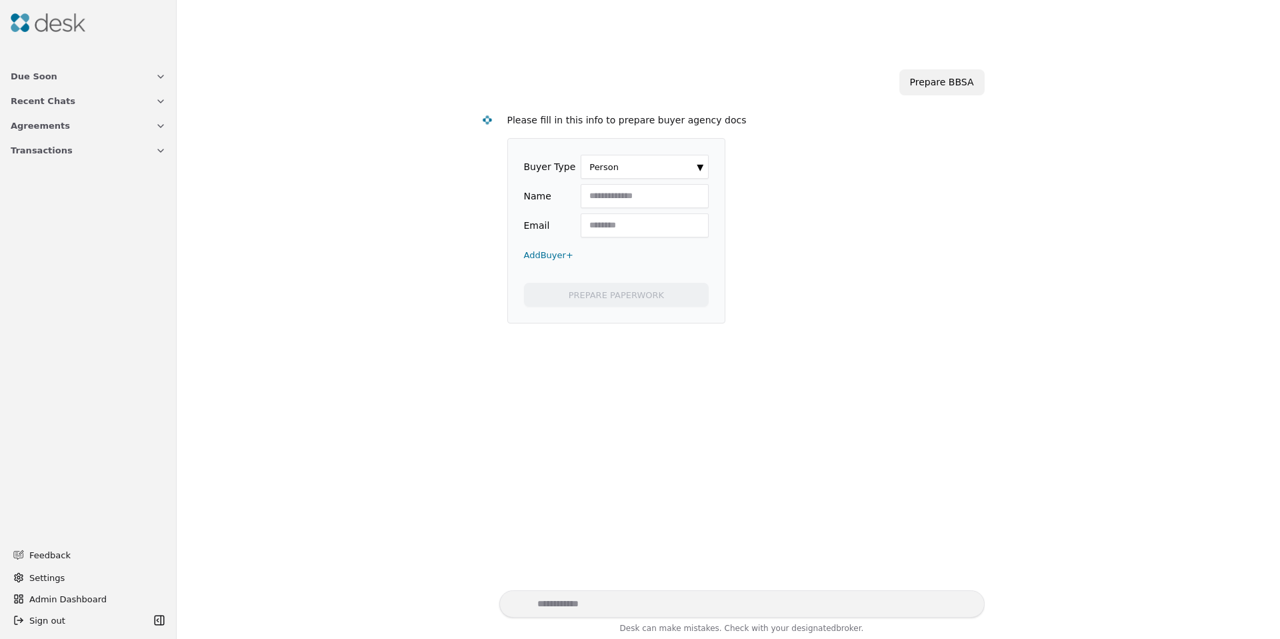
click at [429, 235] on div "Prepare BBSA Please fill in this info to prepare buyer agency docs Buyer Type P…" at bounding box center [729, 316] width 1088 height 547
click at [43, 78] on span "Due Soon" at bounding box center [34, 76] width 47 height 14
click at [51, 79] on button "Due Soon" at bounding box center [88, 76] width 171 height 25
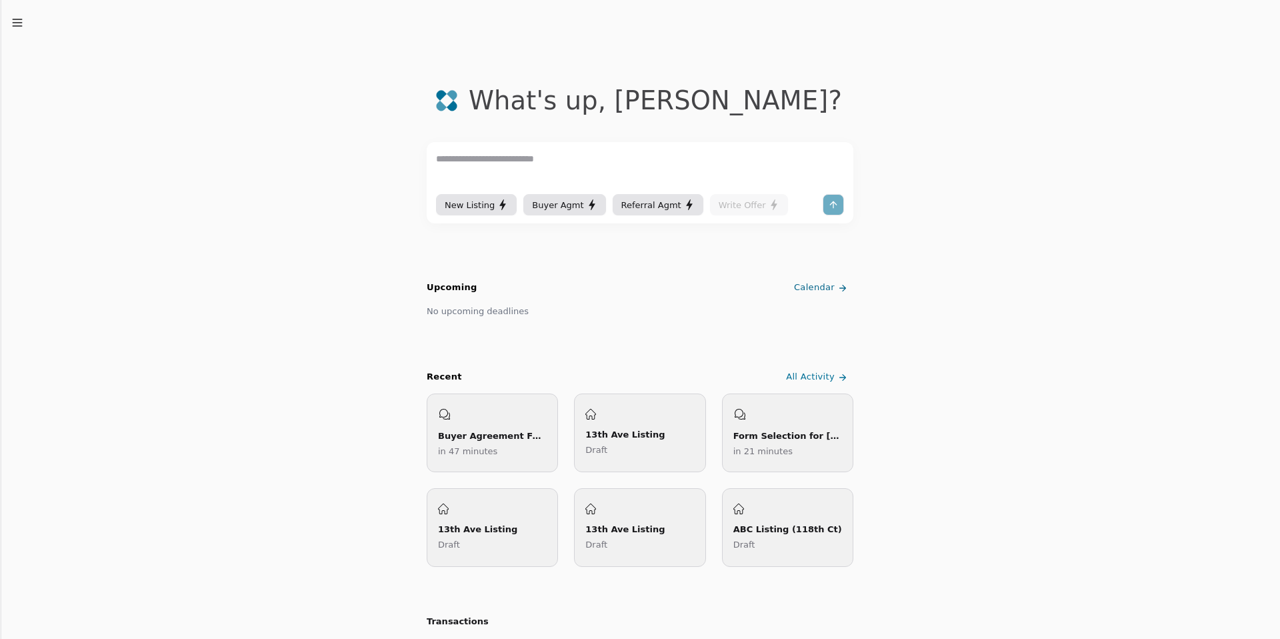
click at [642, 450] on p "Draft" at bounding box center [639, 450] width 109 height 14
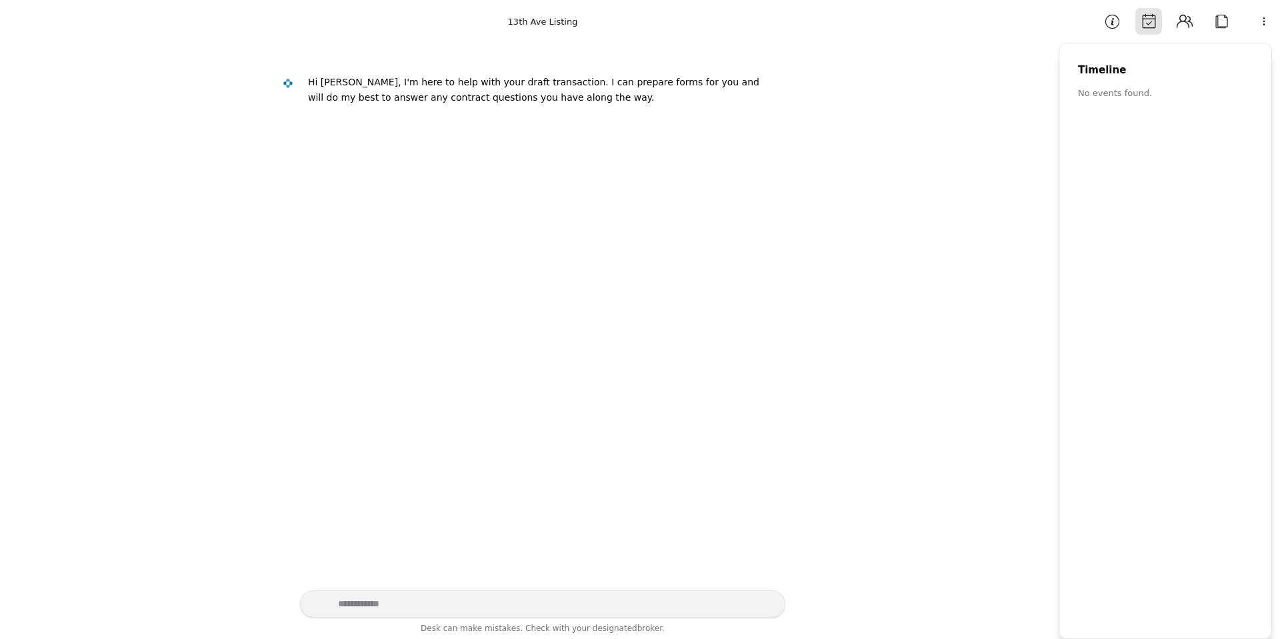
scroll to position [400, 0]
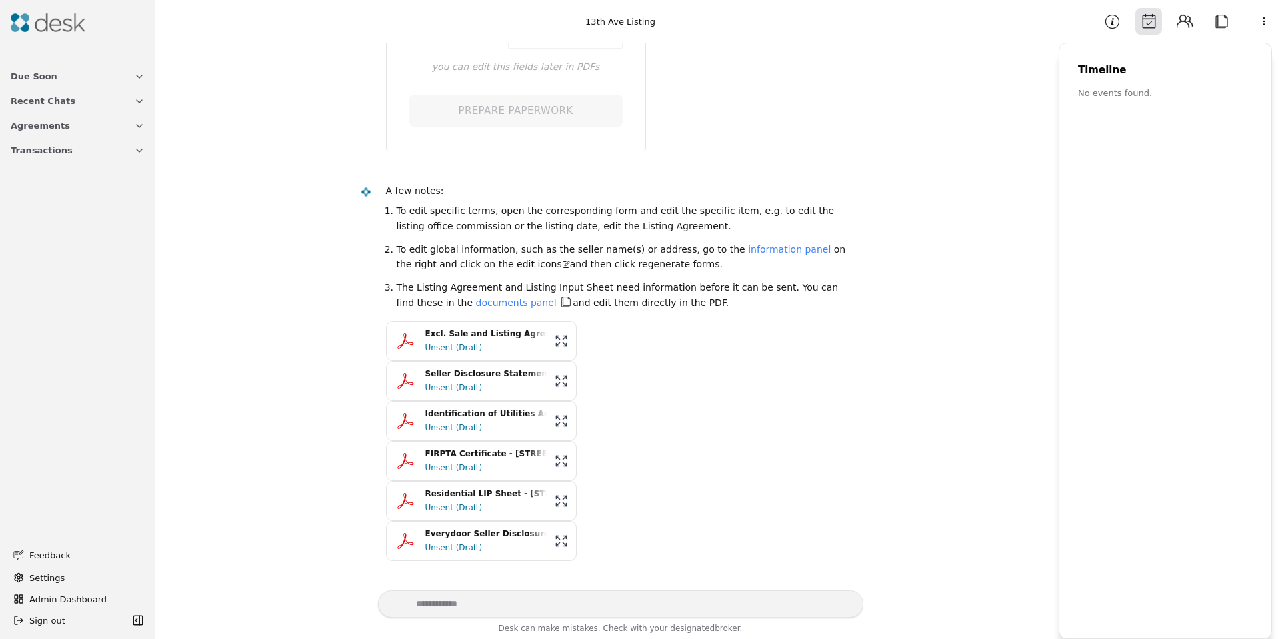
click at [483, 343] on div "Unsent (Draft)" at bounding box center [485, 347] width 121 height 13
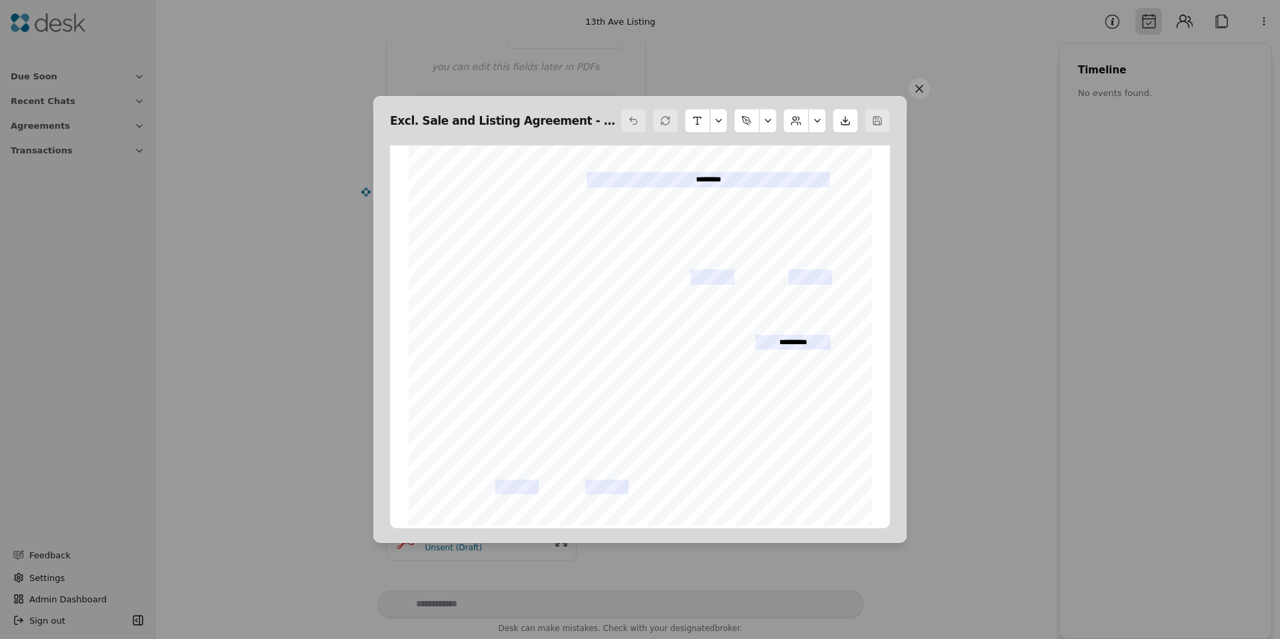
scroll to position [183, 0]
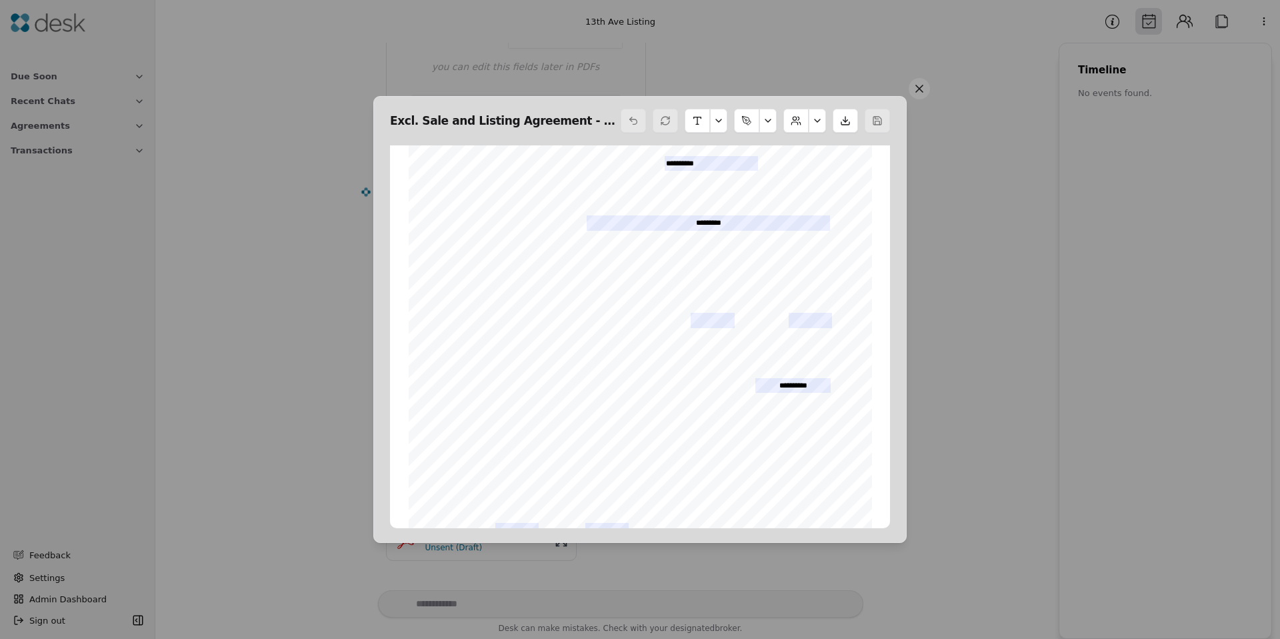
click at [661, 317] on span "DS" at bounding box center [666, 315] width 11 height 8
click at [661, 316] on span "DS" at bounding box center [666, 315] width 11 height 8
click at [583, 377] on span "Firm shall submit this listing, including the Property information on the attac…" at bounding box center [662, 375] width 335 height 7
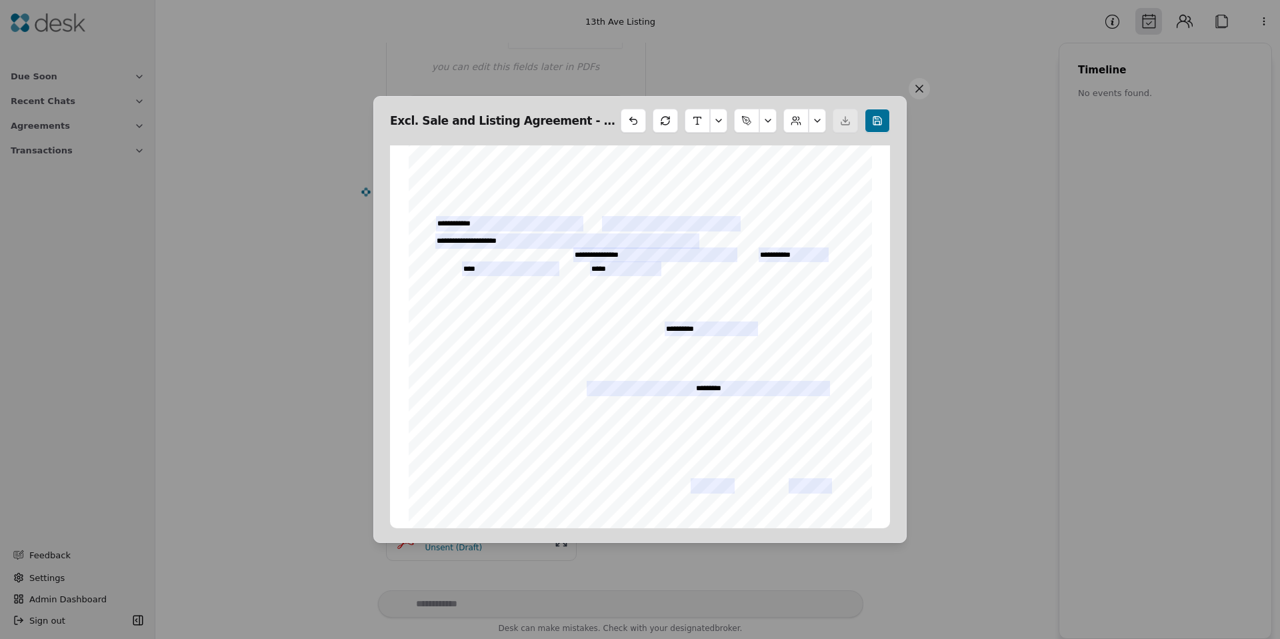
scroll to position [0, 0]
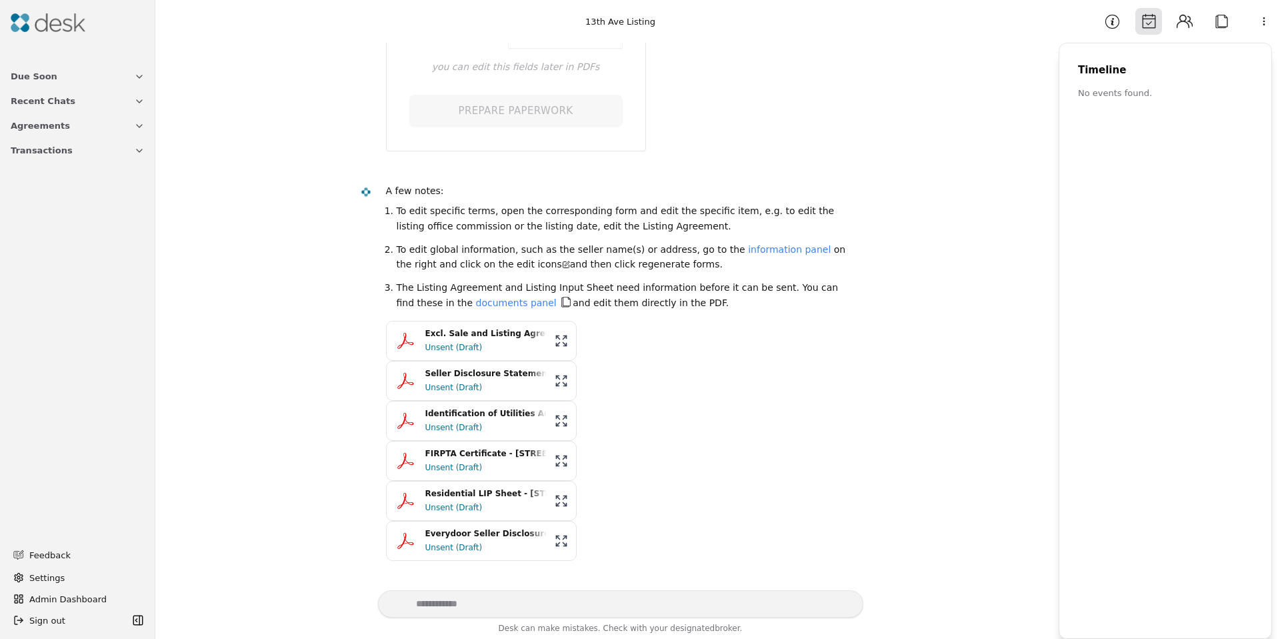
drag, startPoint x: 327, startPoint y: 380, endPoint x: 319, endPoint y: 377, distance: 8.7
click at [319, 377] on div "**********" at bounding box center [607, 316] width 888 height 547
click at [567, 250] on li "To edit global information, such as the seller name(s) or address, go to the in…" at bounding box center [625, 257] width 456 height 30
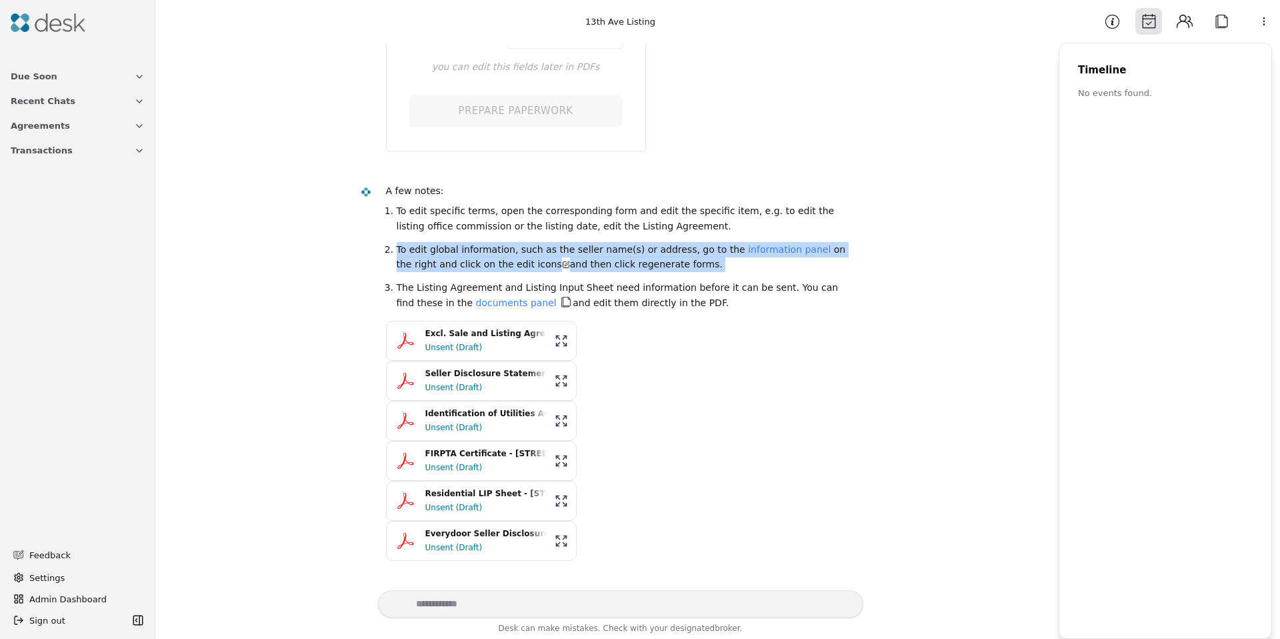
click at [568, 249] on li "To edit global information, such as the seller name(s) or address, go to the in…" at bounding box center [625, 257] width 456 height 30
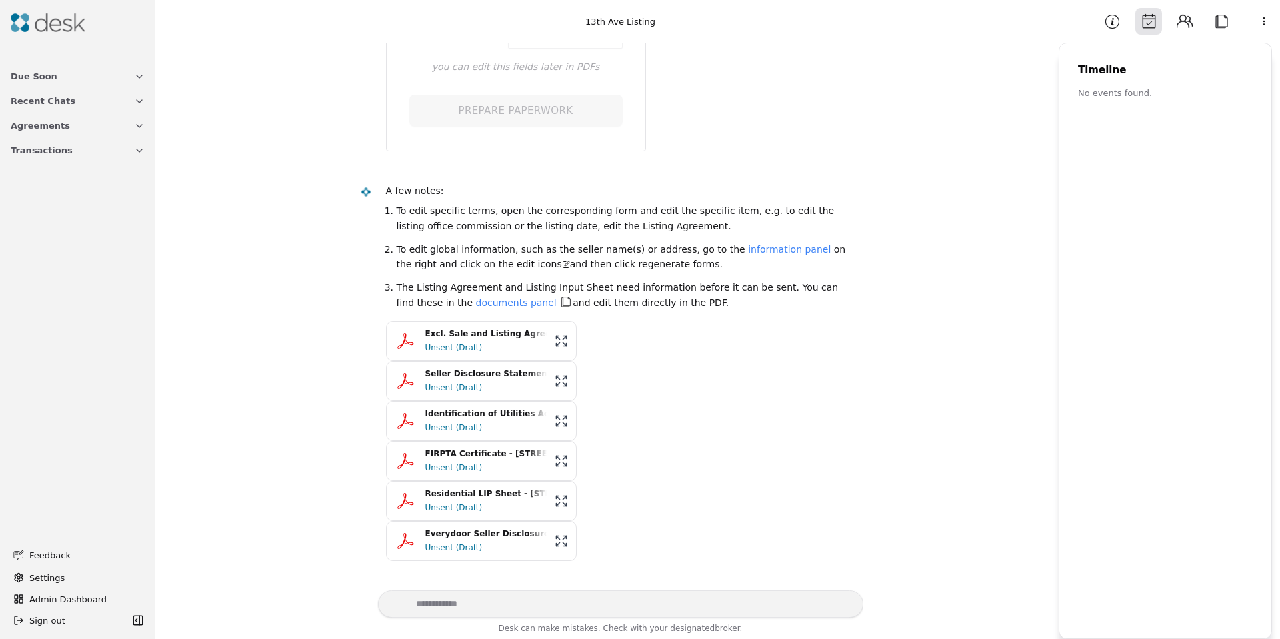
click at [590, 288] on li "The Listing Agreement and Listing Input Sheet need information before it can be…" at bounding box center [625, 295] width 456 height 30
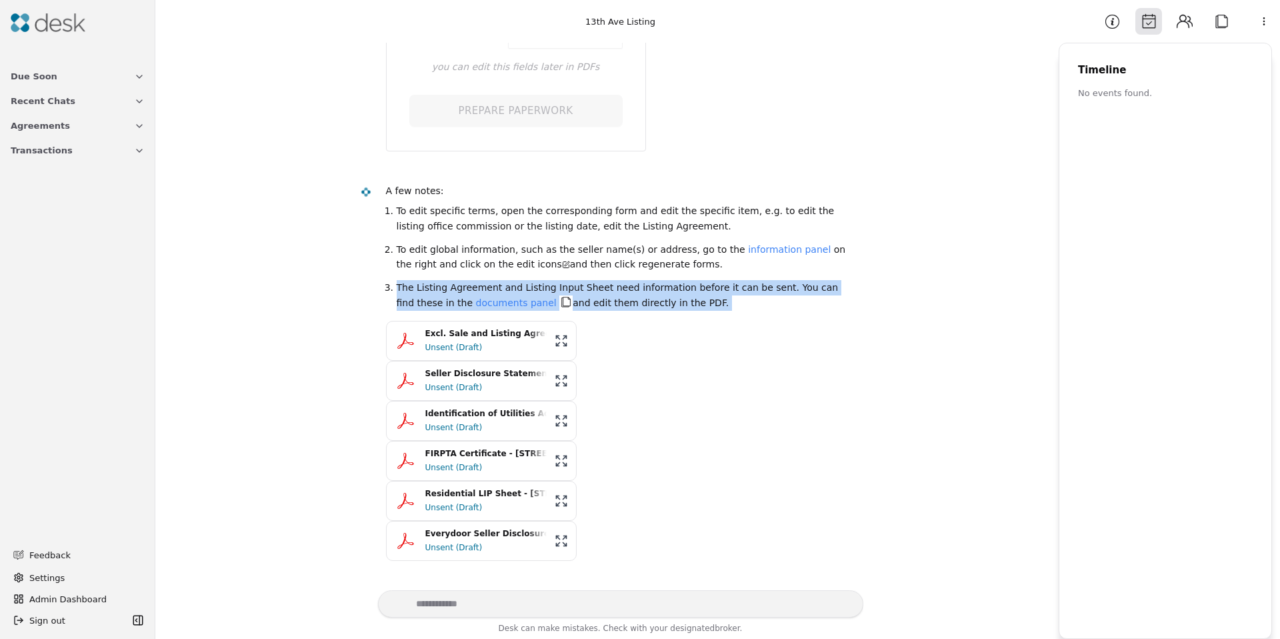
drag, startPoint x: 590, startPoint y: 288, endPoint x: 593, endPoint y: 263, distance: 25.5
click at [590, 285] on li "The Listing Agreement and Listing Input Sheet need information before it can be…" at bounding box center [625, 295] width 456 height 30
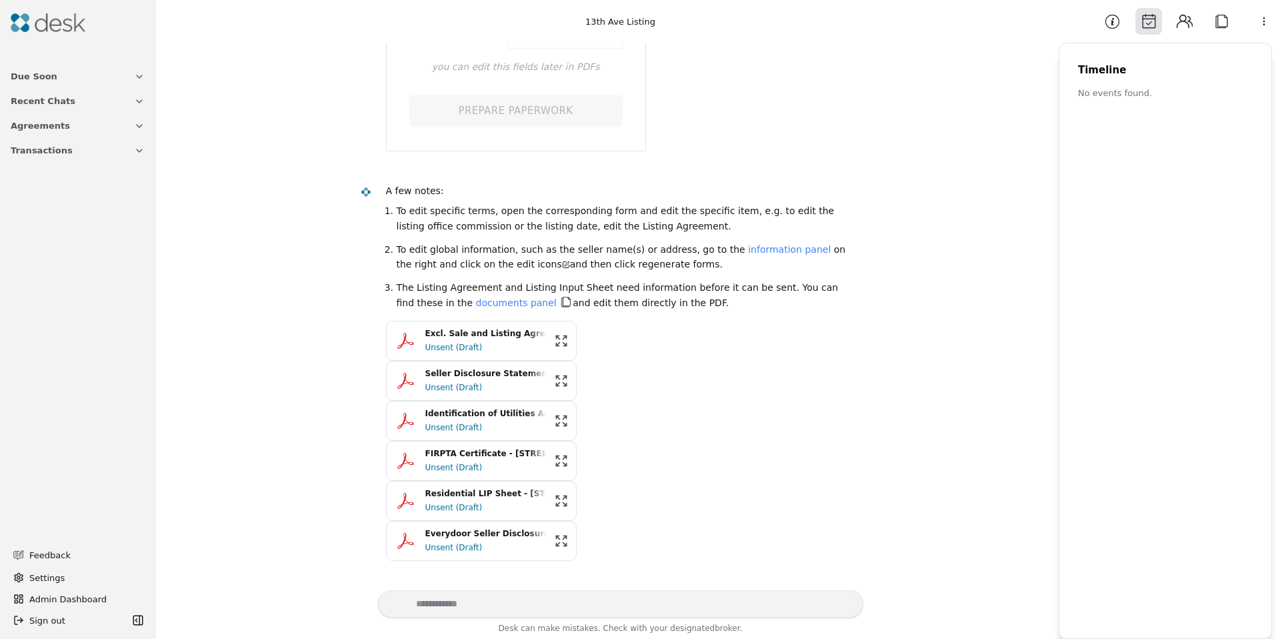
click at [593, 251] on li "To edit global information, such as the seller name(s) or address, go to the in…" at bounding box center [625, 257] width 456 height 30
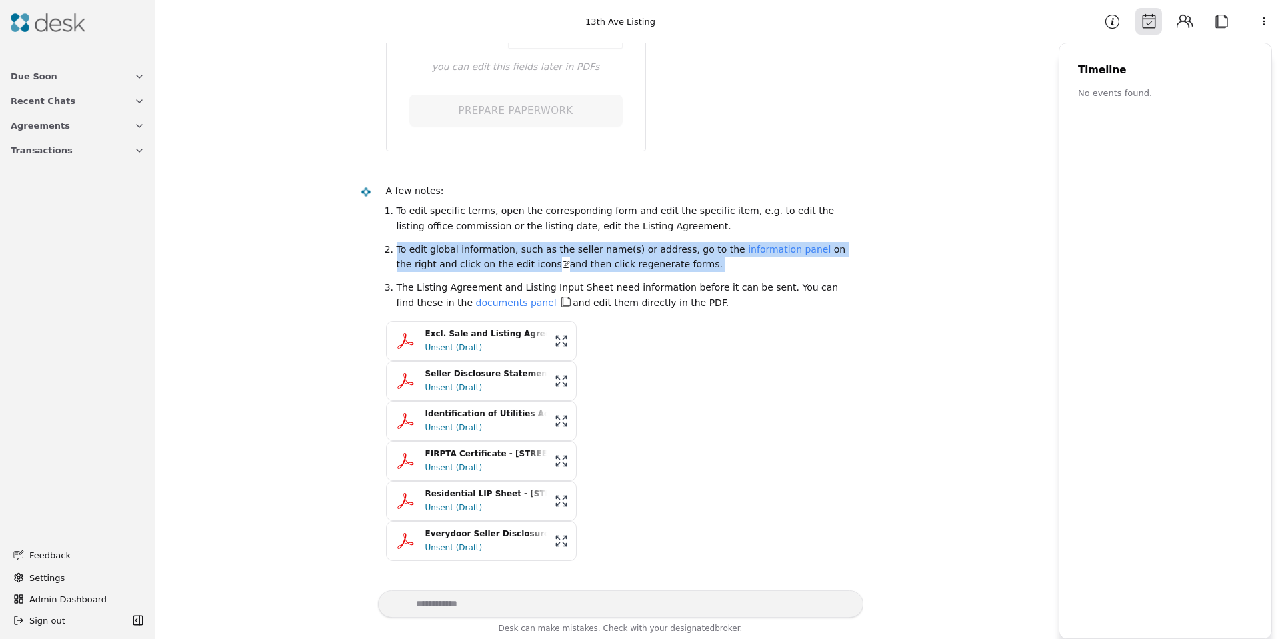
drag, startPoint x: 593, startPoint y: 251, endPoint x: 589, endPoint y: 220, distance: 31.7
click at [593, 249] on li "To edit global information, such as the seller name(s) or address, go to the in…" at bounding box center [625, 257] width 456 height 30
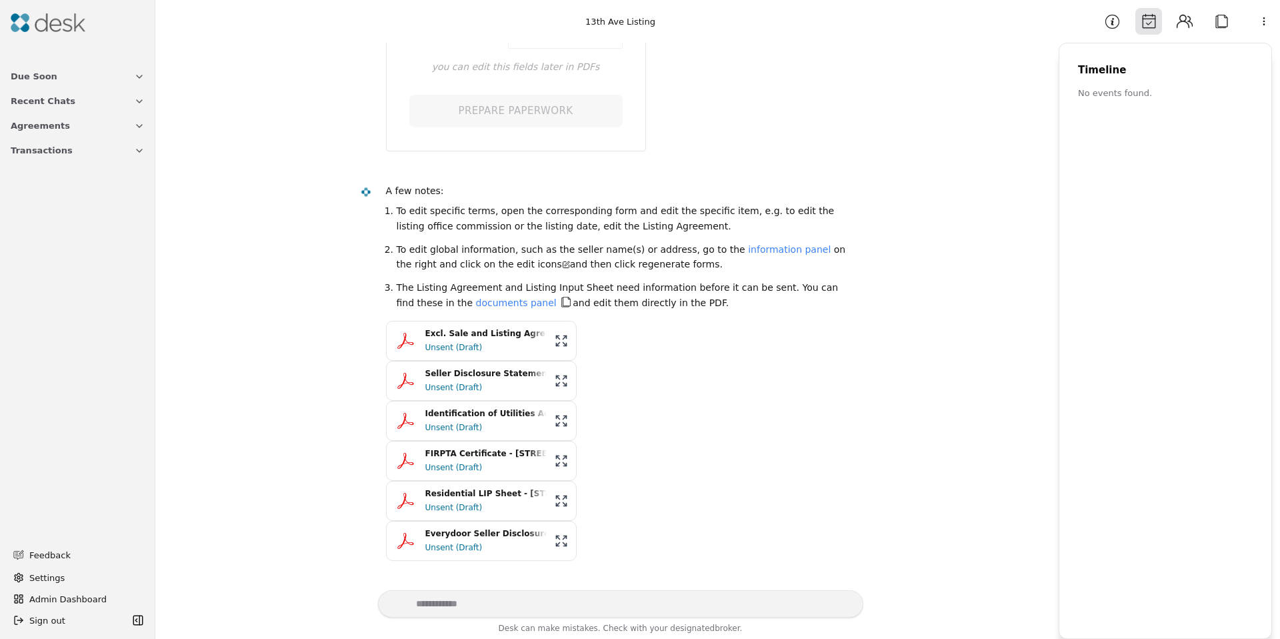
click at [588, 217] on li "To edit specific terms, open the corresponding form and edit the specific item,…" at bounding box center [625, 218] width 456 height 30
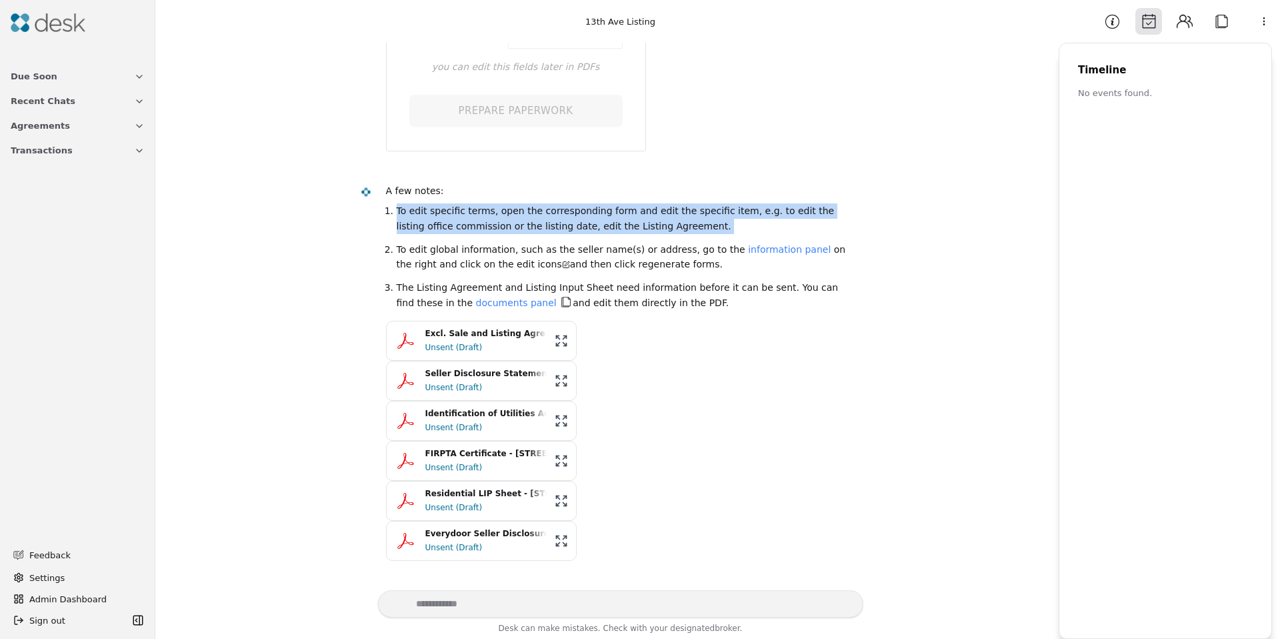
click at [588, 217] on li "To edit specific terms, open the corresponding form and edit the specific item,…" at bounding box center [625, 218] width 456 height 30
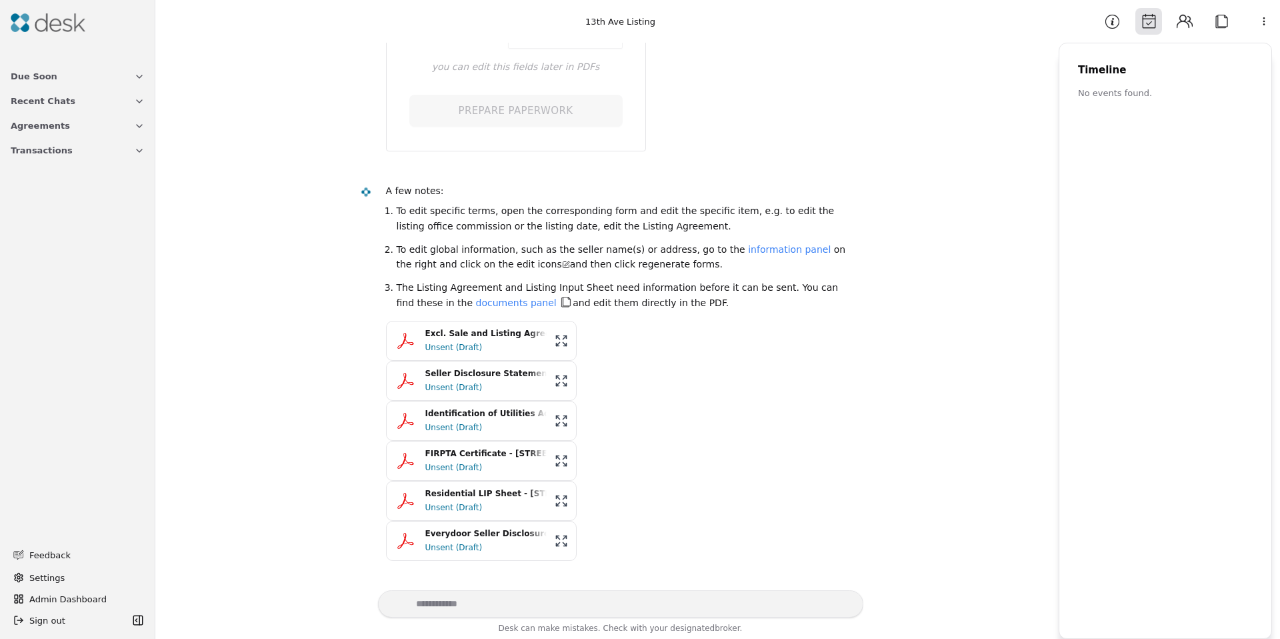
click at [592, 263] on li "To edit global information, such as the seller name(s) or address, go to the in…" at bounding box center [625, 257] width 456 height 30
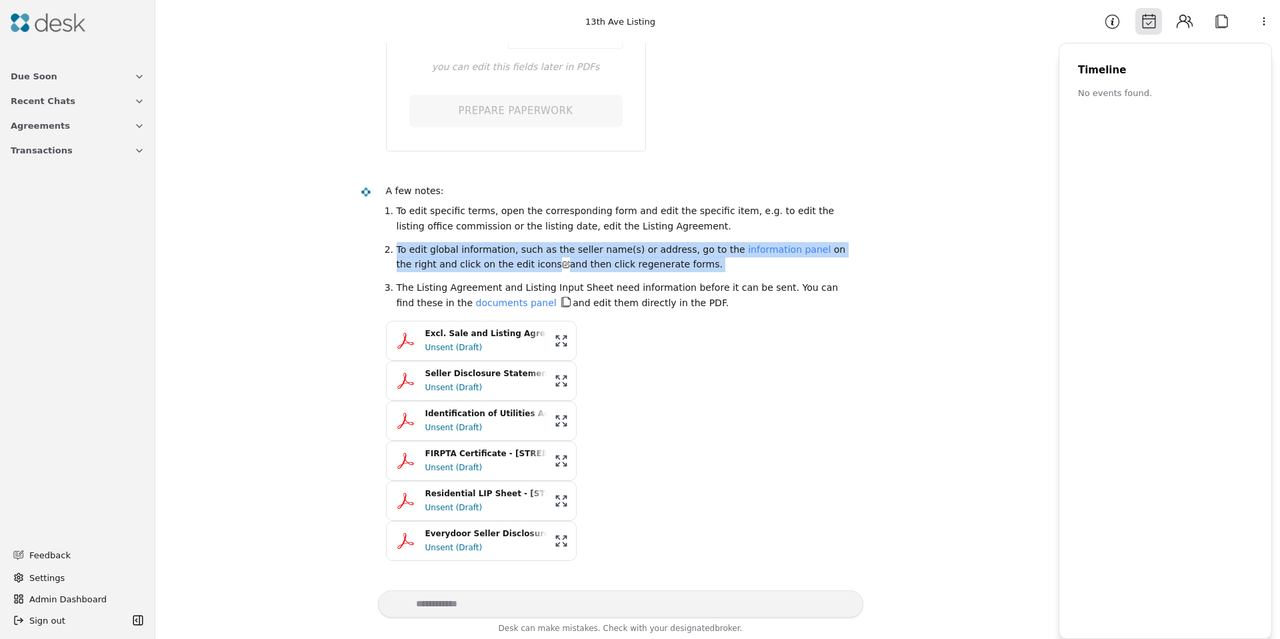
drag, startPoint x: 592, startPoint y: 263, endPoint x: 599, endPoint y: 299, distance: 36.6
click at [592, 263] on li "To edit global information, such as the seller name(s) or address, go to the in…" at bounding box center [625, 257] width 456 height 30
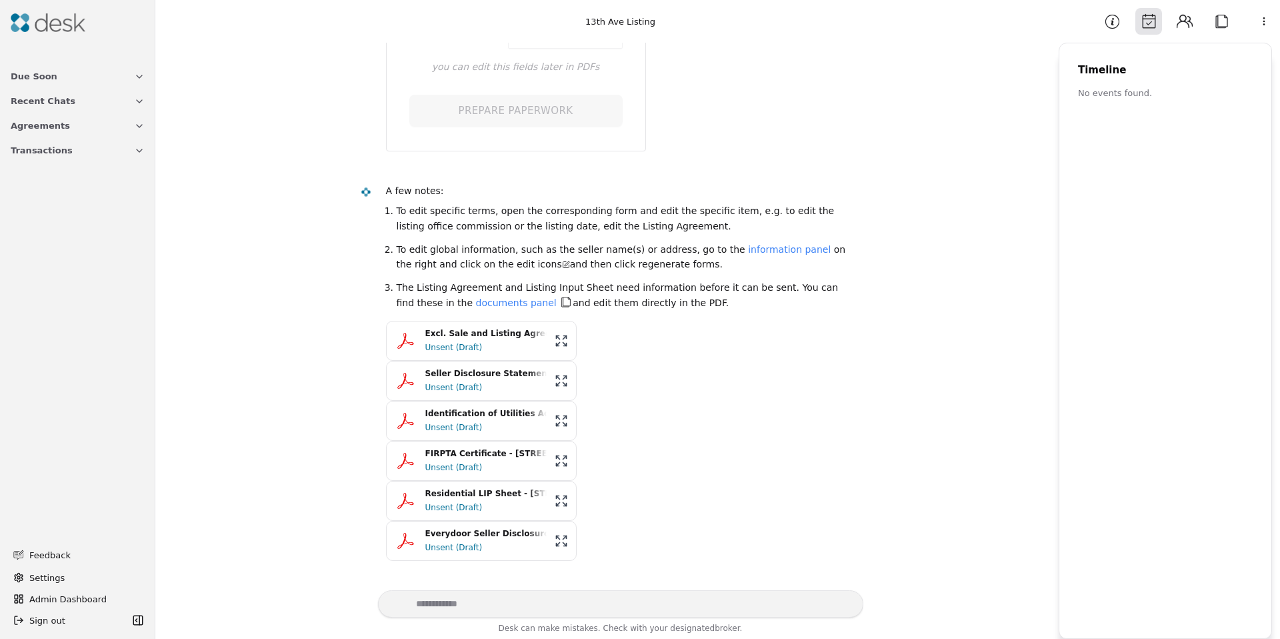
click at [599, 299] on li "The Listing Agreement and Listing Input Sheet need information before it can be…" at bounding box center [625, 295] width 456 height 30
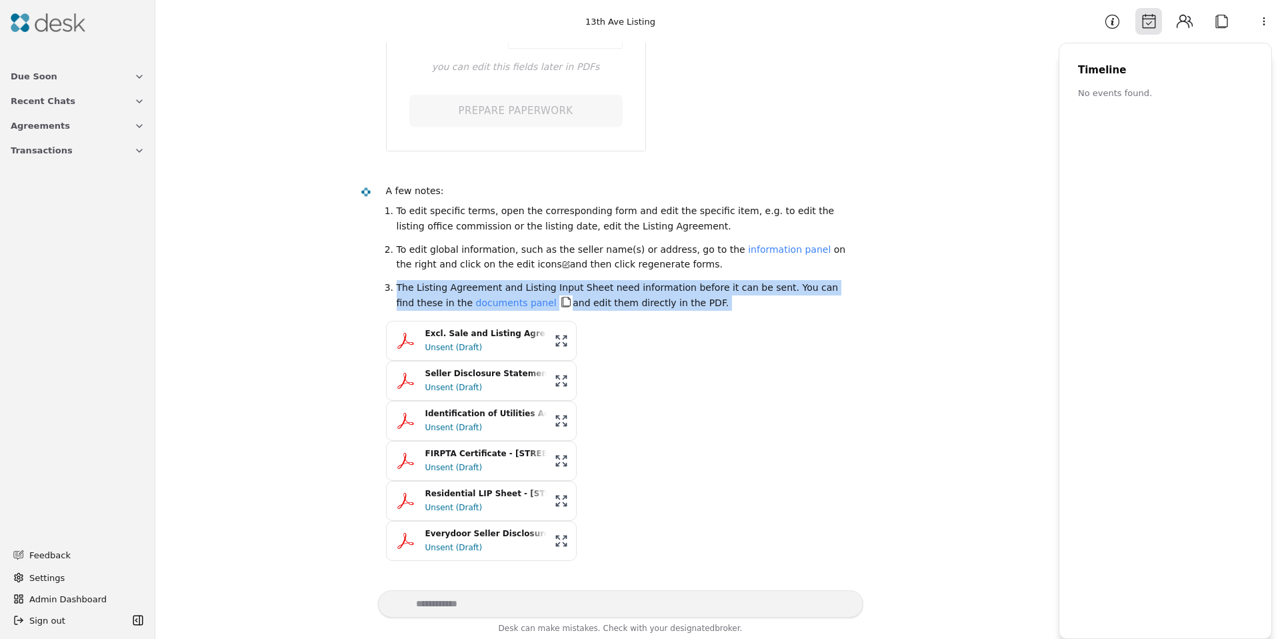
click at [599, 299] on li "The Listing Agreement and Listing Input Sheet need information before it can be…" at bounding box center [625, 295] width 456 height 30
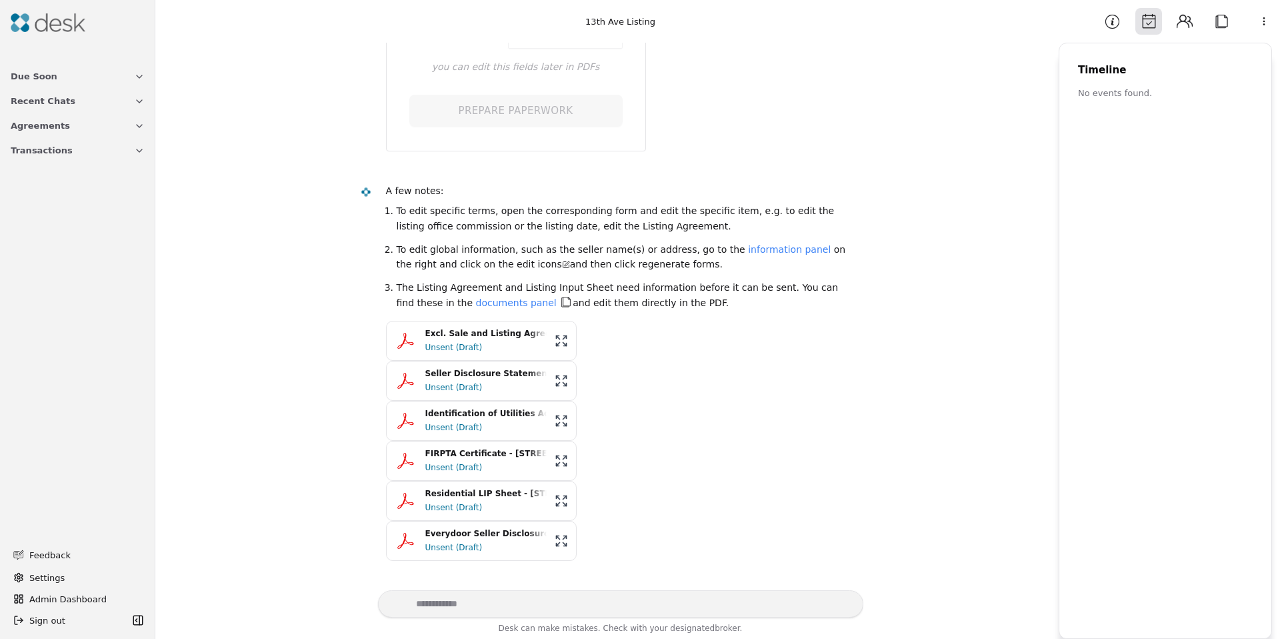
click at [620, 294] on li "The Listing Agreement and Listing Input Sheet need information before it can be…" at bounding box center [625, 295] width 456 height 30
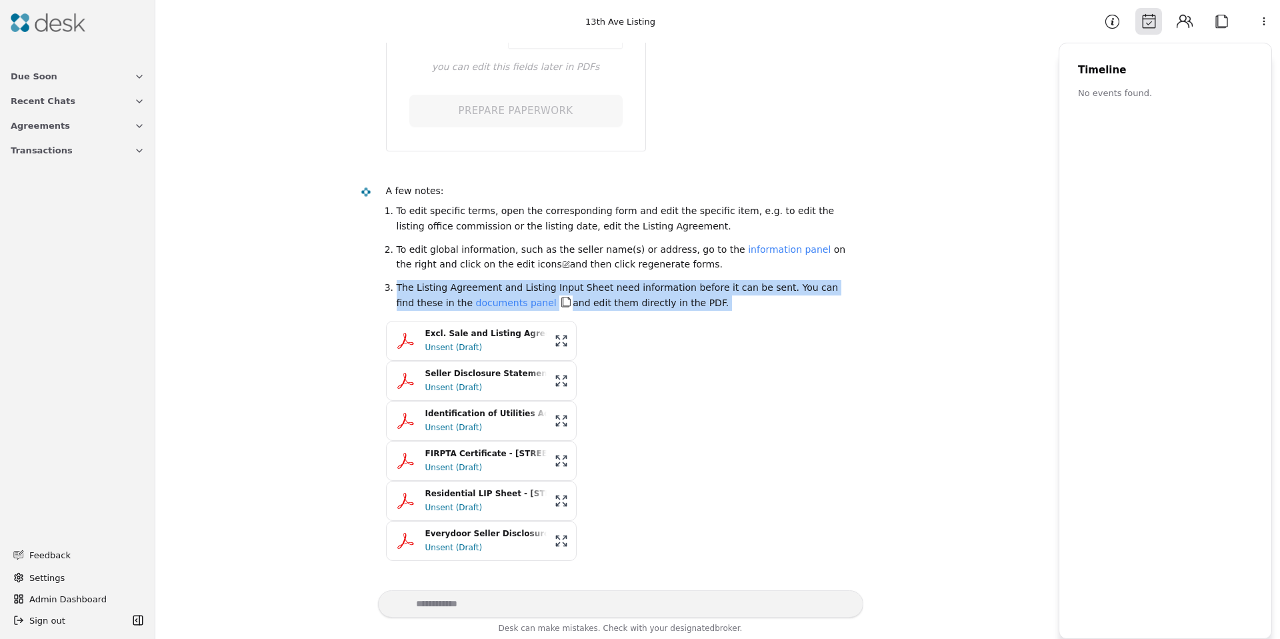
click at [621, 294] on li "The Listing Agreement and Listing Input Sheet need information before it can be…" at bounding box center [625, 295] width 456 height 30
click at [634, 304] on li "The Listing Agreement and Listing Input Sheet need information before it can be…" at bounding box center [625, 295] width 456 height 30
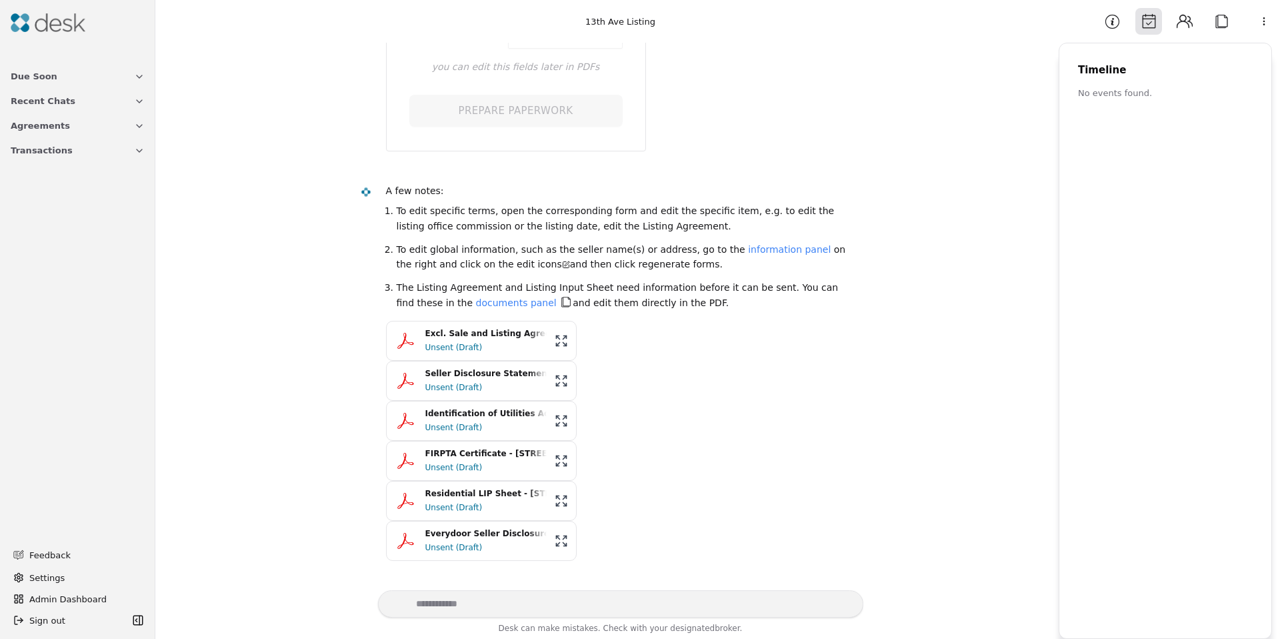
click at [646, 321] on div "A few notes: To edit specific terms, open the corresponding form and edit the s…" at bounding box center [619, 371] width 467 height 377
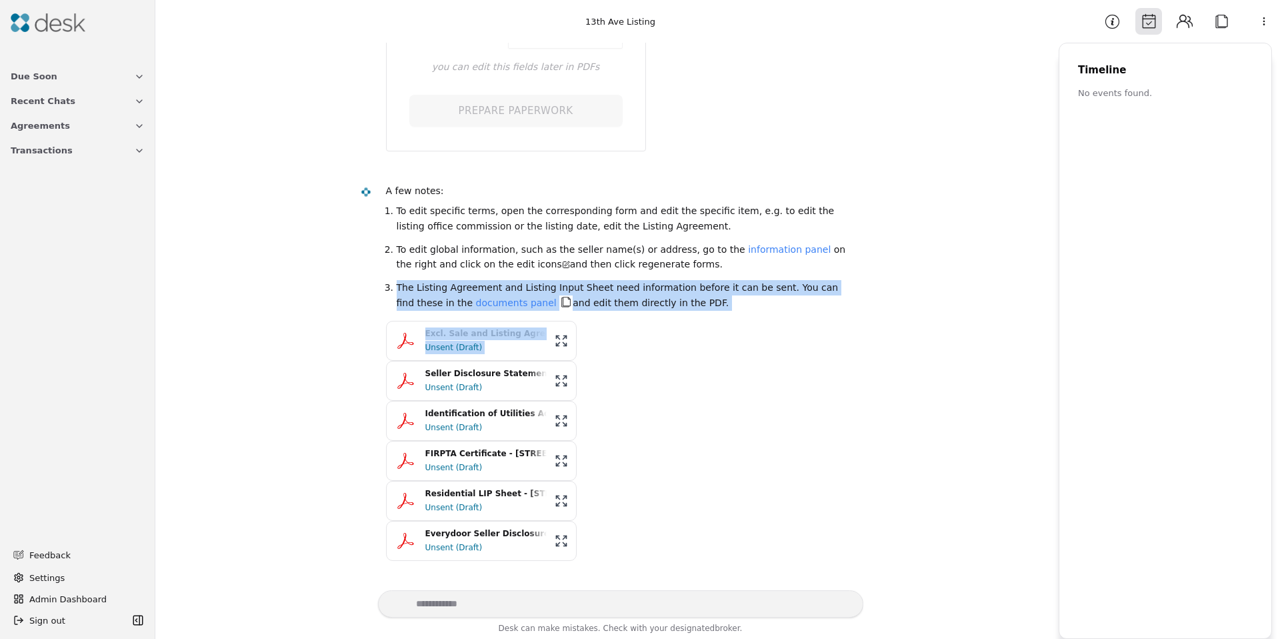
drag, startPoint x: 646, startPoint y: 321, endPoint x: 632, endPoint y: 294, distance: 30.7
click at [643, 315] on div "A few notes: To edit specific terms, open the corresponding form and edit the s…" at bounding box center [619, 371] width 467 height 377
click at [631, 293] on li "The Listing Agreement and Listing Input Sheet need information before it can be…" at bounding box center [625, 295] width 456 height 30
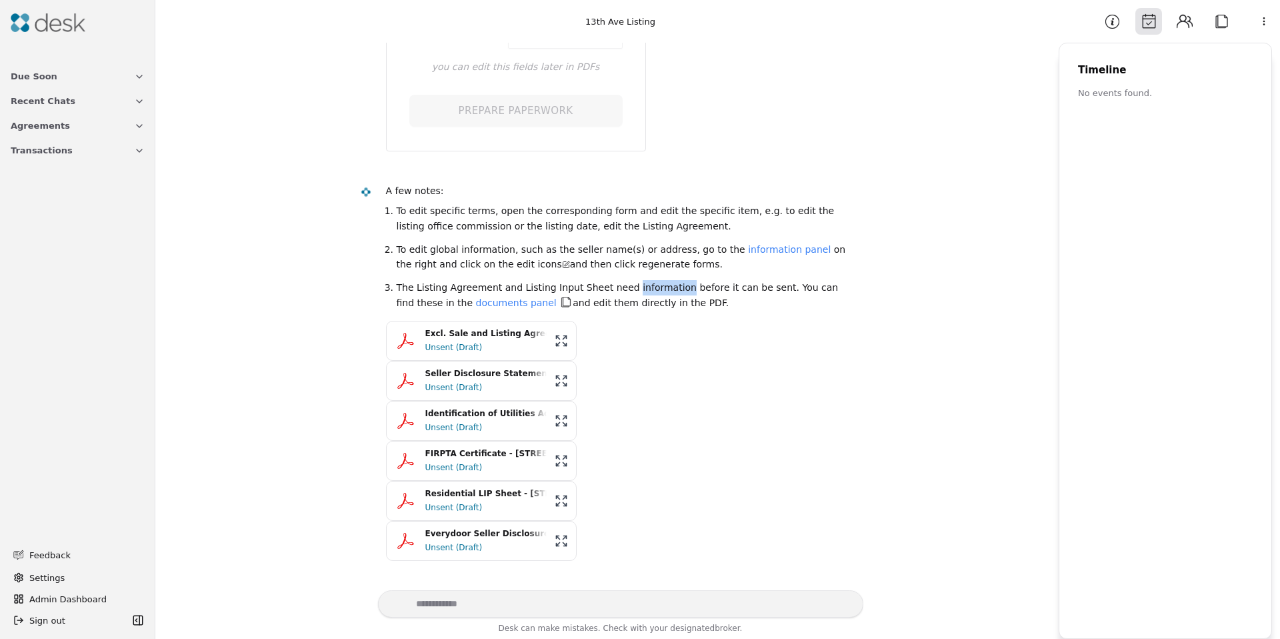
click at [631, 293] on li "The Listing Agreement and Listing Input Sheet need information before it can be…" at bounding box center [625, 295] width 456 height 30
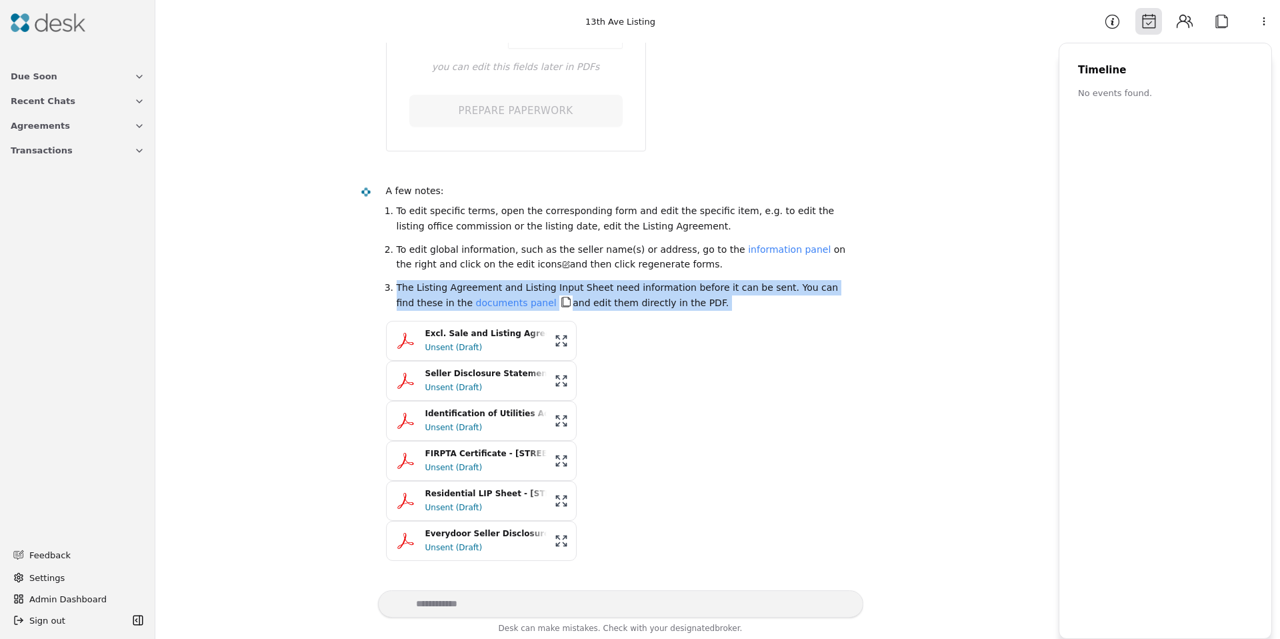
click at [631, 293] on li "The Listing Agreement and Listing Input Sheet need information before it can be…" at bounding box center [625, 295] width 456 height 30
drag, startPoint x: 631, startPoint y: 293, endPoint x: 626, endPoint y: 316, distance: 23.1
click at [630, 295] on li "The Listing Agreement and Listing Input Sheet need information before it can be…" at bounding box center [625, 295] width 456 height 30
click at [626, 321] on div "A few notes: To edit specific terms, open the corresponding form and edit the s…" at bounding box center [619, 371] width 467 height 377
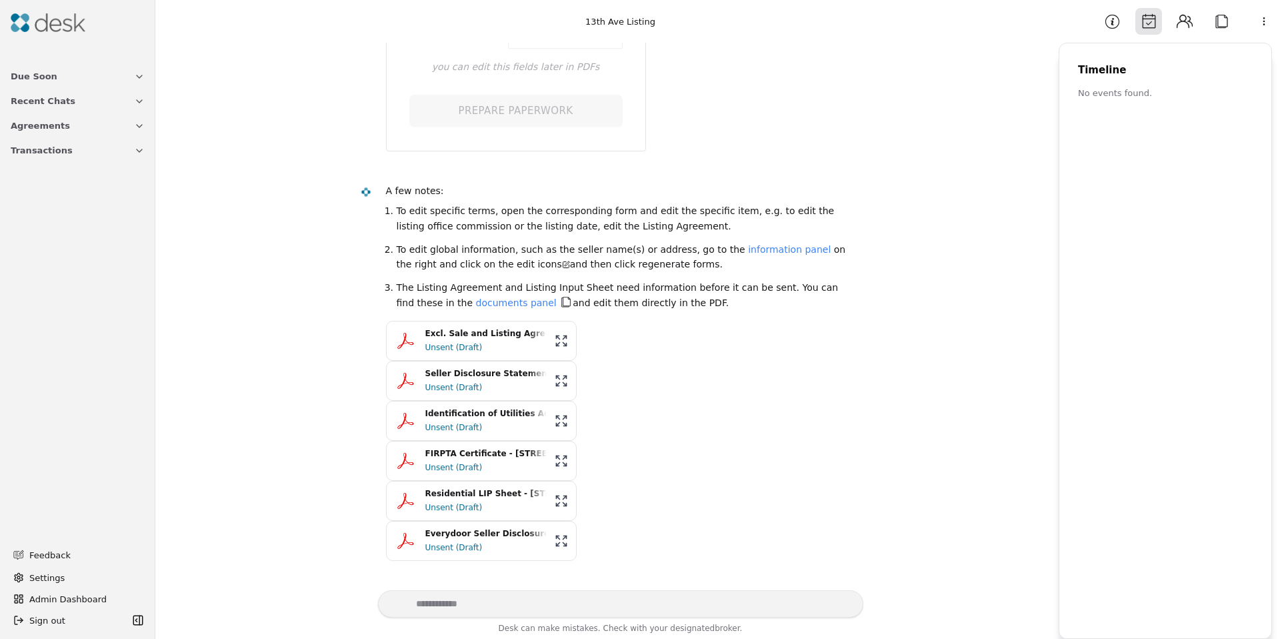
click at [343, 343] on div "**********" at bounding box center [607, 316] width 888 height 547
click at [468, 385] on div "Unsent (Draft)" at bounding box center [485, 387] width 121 height 13
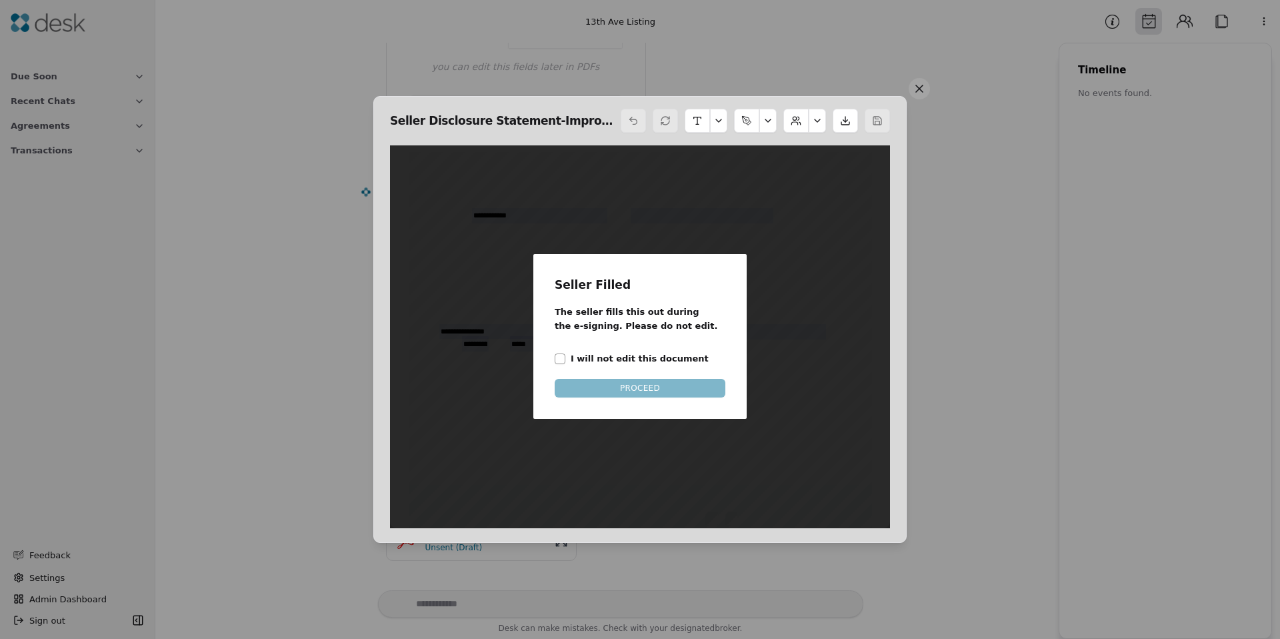
scroll to position [7, 0]
click at [654, 359] on label "I will not edit this document" at bounding box center [640, 358] width 138 height 14
click at [565, 359] on button "I will not edit this document" at bounding box center [560, 358] width 11 height 11
click at [654, 399] on div "Seller Filled The seller fills this out during the e-signing. Please do not edi…" at bounding box center [639, 336] width 213 height 165
click at [653, 393] on button "PROCEED" at bounding box center [640, 388] width 171 height 19
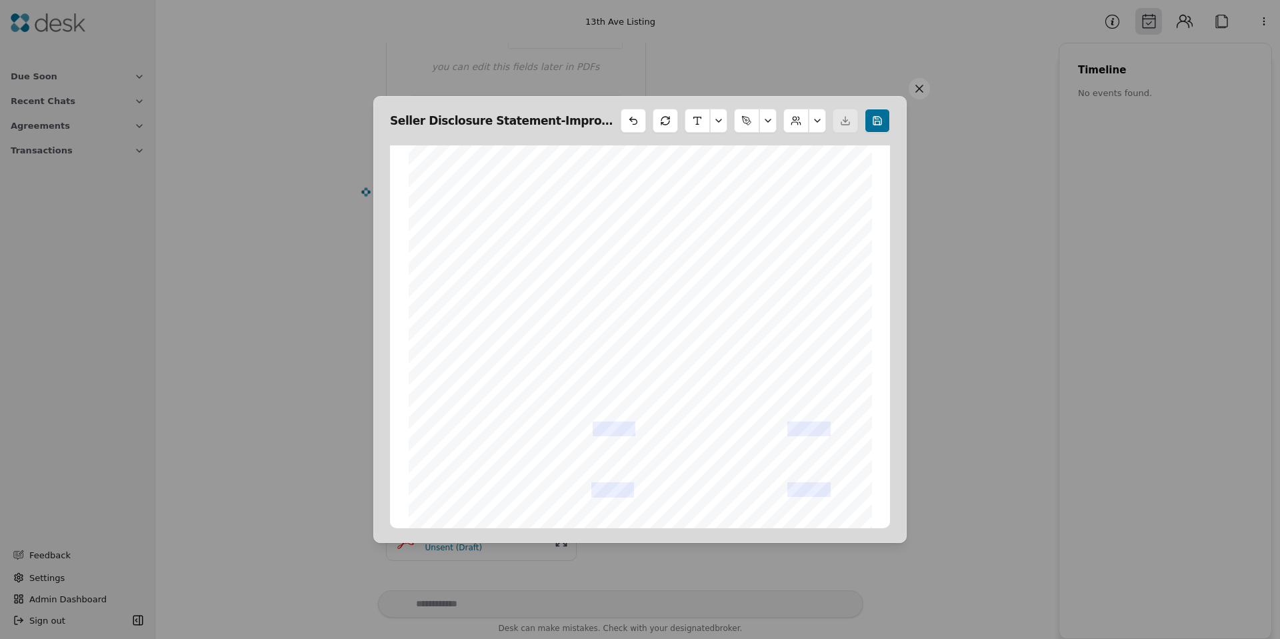
scroll to position [3211, 0]
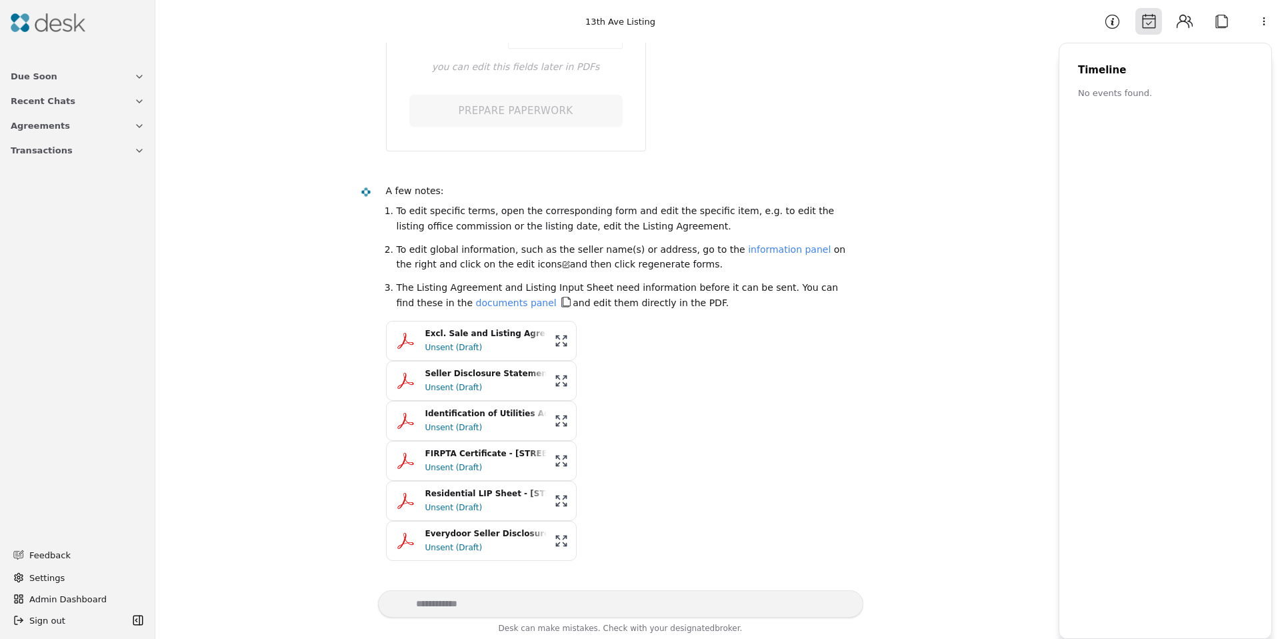
click at [453, 345] on div "Unsent (Draft)" at bounding box center [485, 347] width 121 height 13
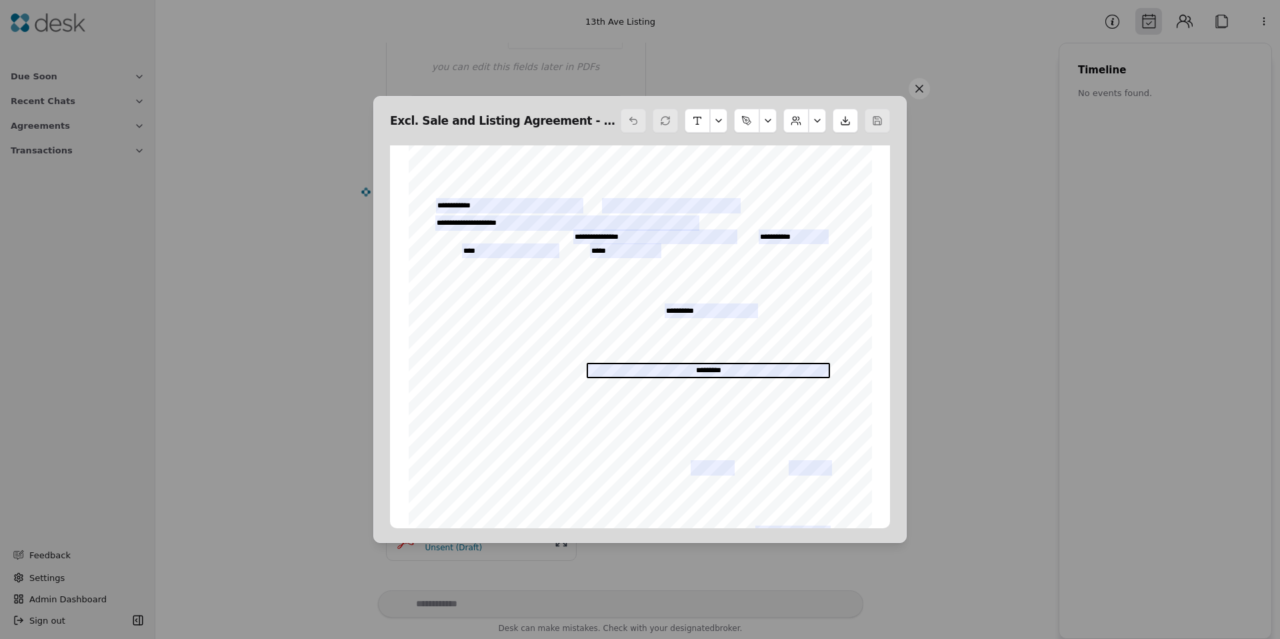
scroll to position [38, 0]
click at [663, 458] on span "DS" at bounding box center [666, 460] width 11 height 8
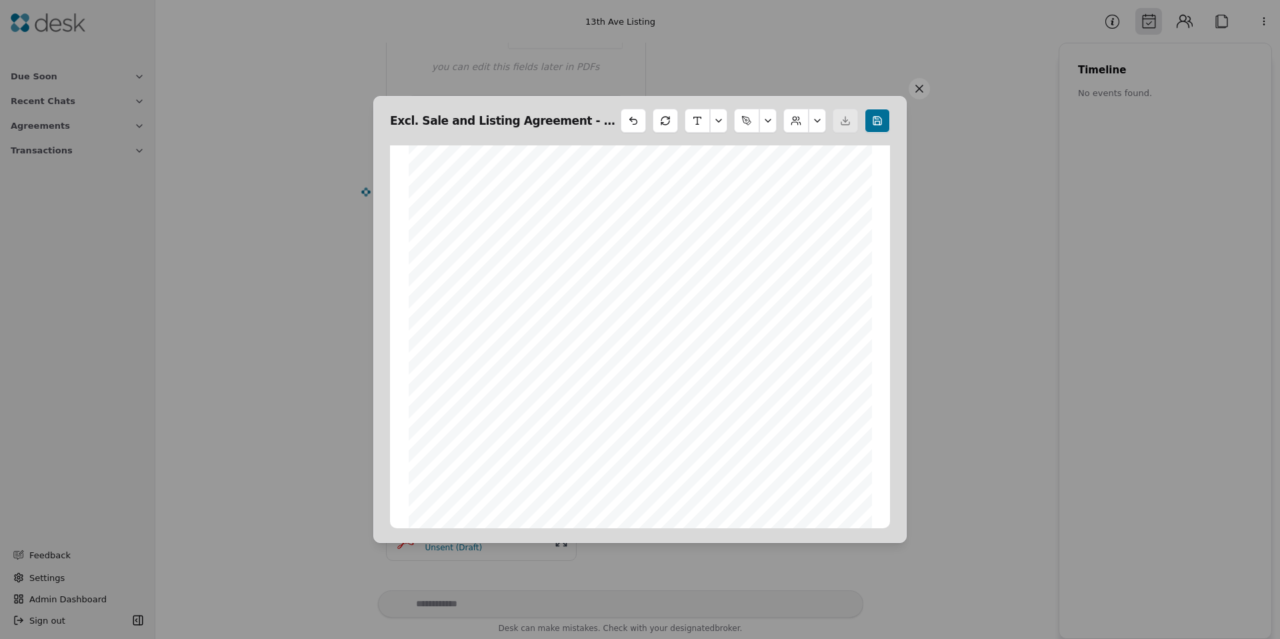
scroll to position [4477, 0]
click at [827, 523] on div "Limited Dual Agent Duties A limited dual agent may not advocate terms favorable…" at bounding box center [640, 223] width 475 height 612
click at [918, 93] on button at bounding box center [919, 88] width 21 height 21
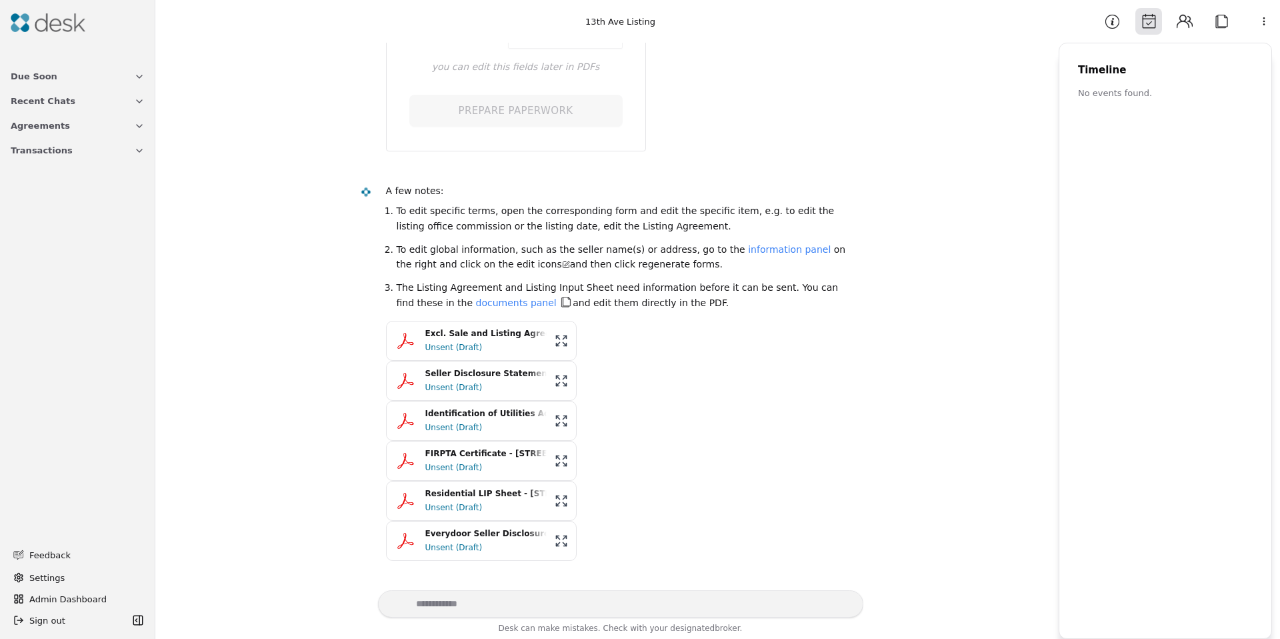
click at [451, 383] on div "Unsent (Draft)" at bounding box center [485, 387] width 121 height 13
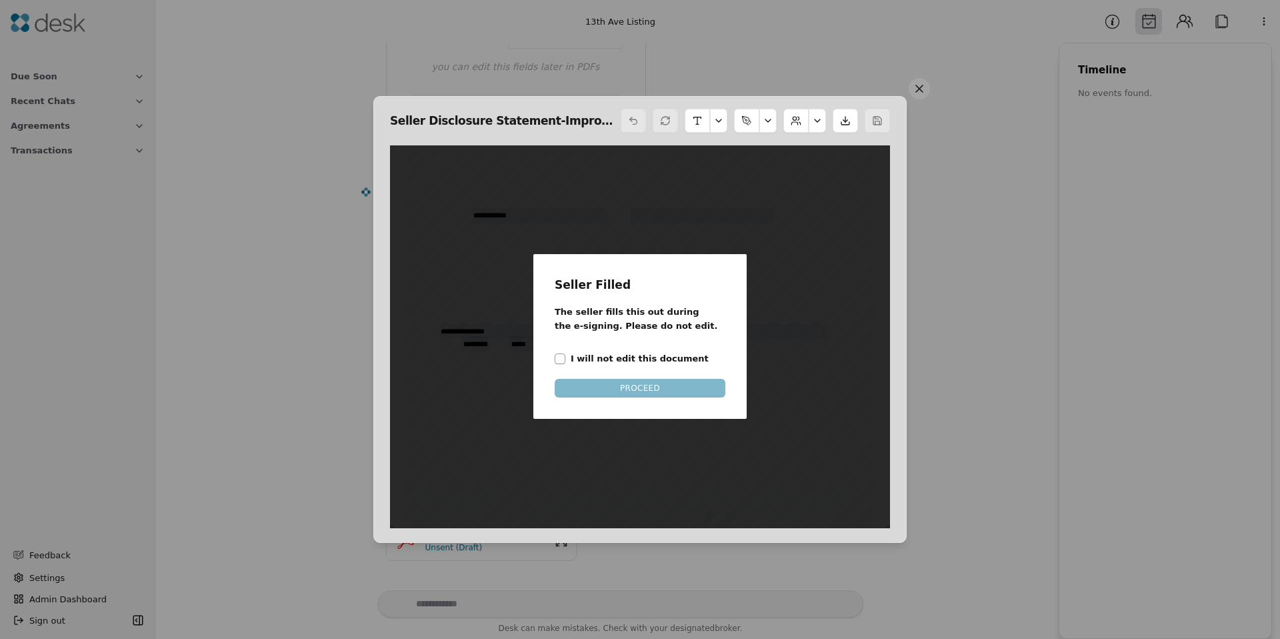
scroll to position [7, 0]
click at [588, 356] on label "I will not edit this document" at bounding box center [640, 358] width 138 height 14
click at [561, 358] on button "I will not edit this document" at bounding box center [560, 358] width 11 height 11
click at [628, 386] on button "PROCEED" at bounding box center [640, 388] width 171 height 19
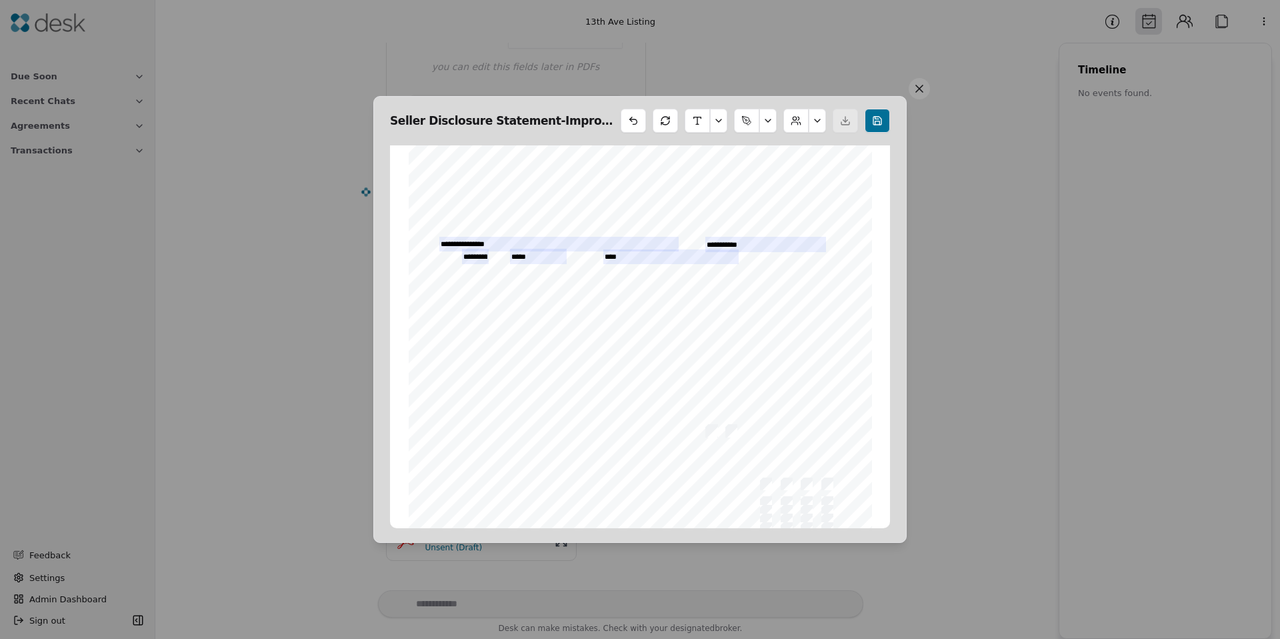
scroll to position [0, 0]
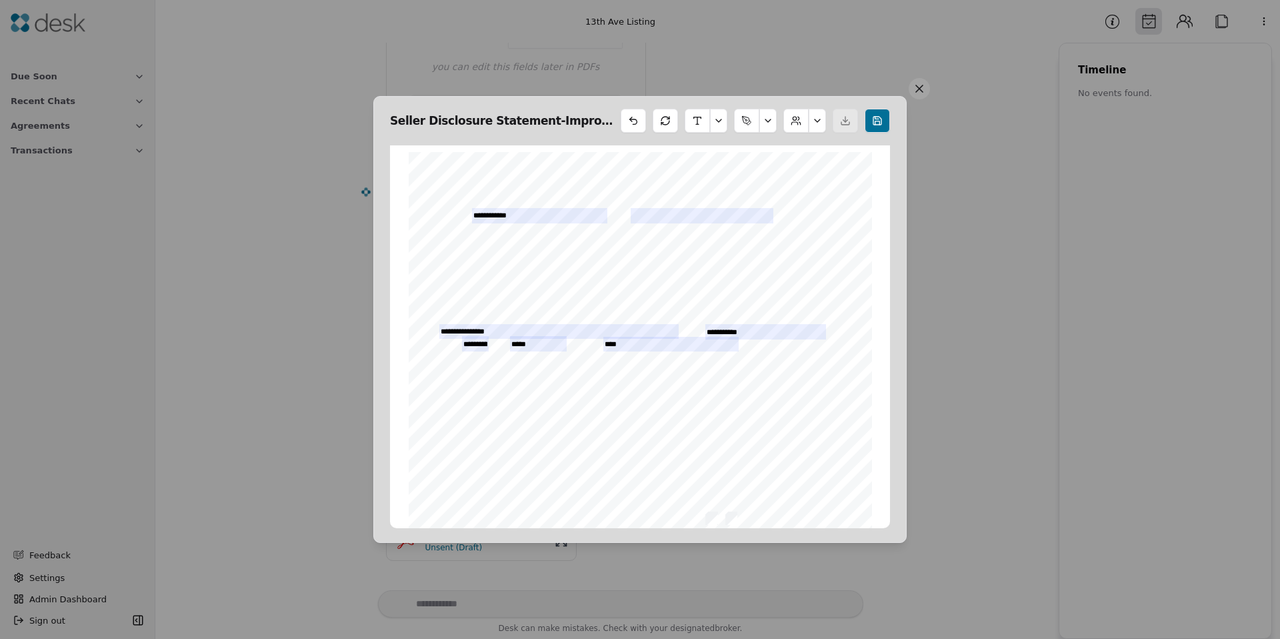
click at [823, 111] on button at bounding box center [817, 121] width 17 height 24
click at [820, 116] on button at bounding box center [817, 121] width 17 height 24
click at [820, 117] on button at bounding box center [817, 121] width 17 height 24
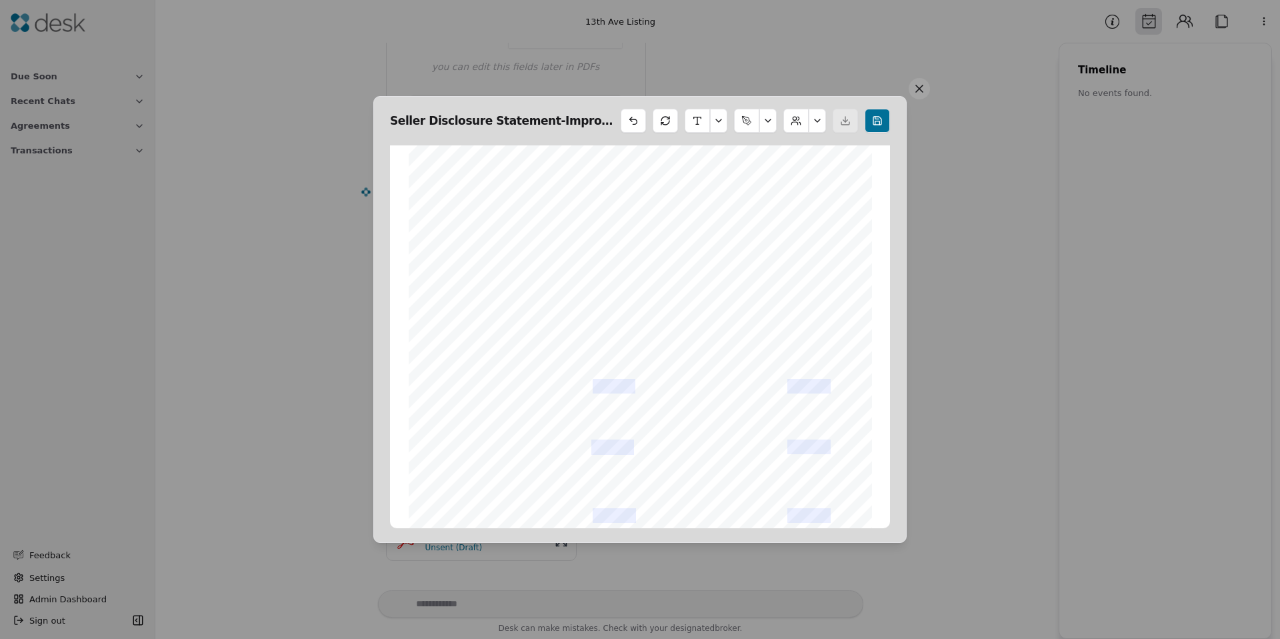
scroll to position [3263, 0]
click at [928, 92] on button at bounding box center [919, 88] width 21 height 21
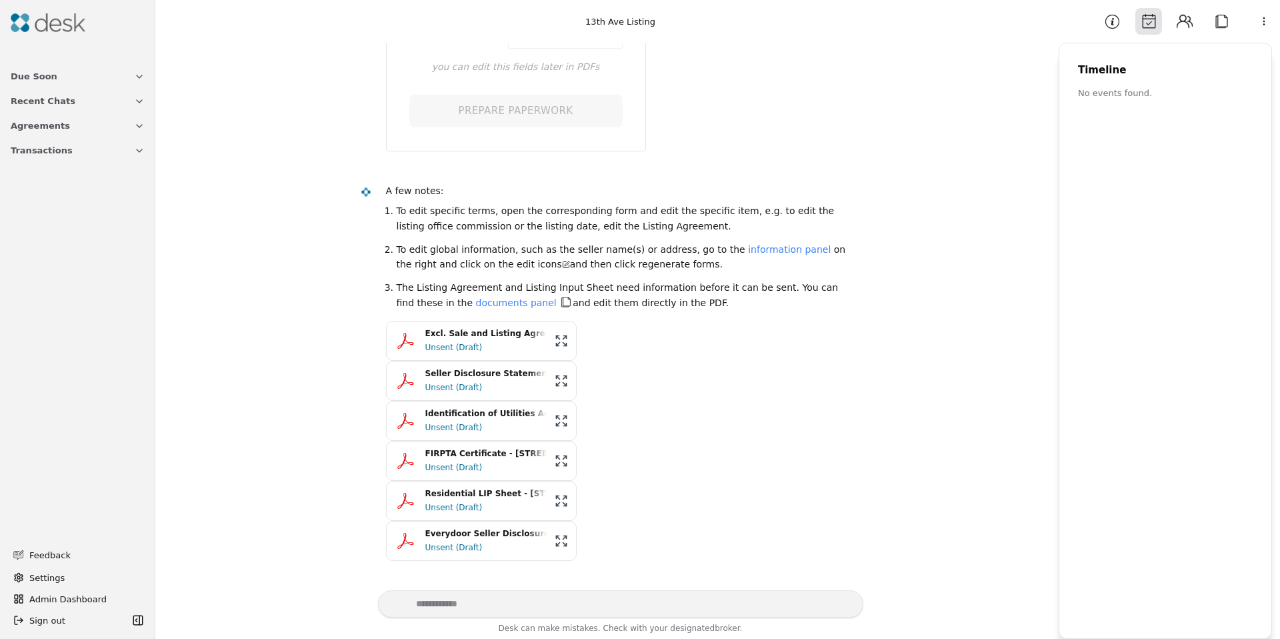
click at [441, 501] on div "Unsent (Draft)" at bounding box center [485, 507] width 121 height 13
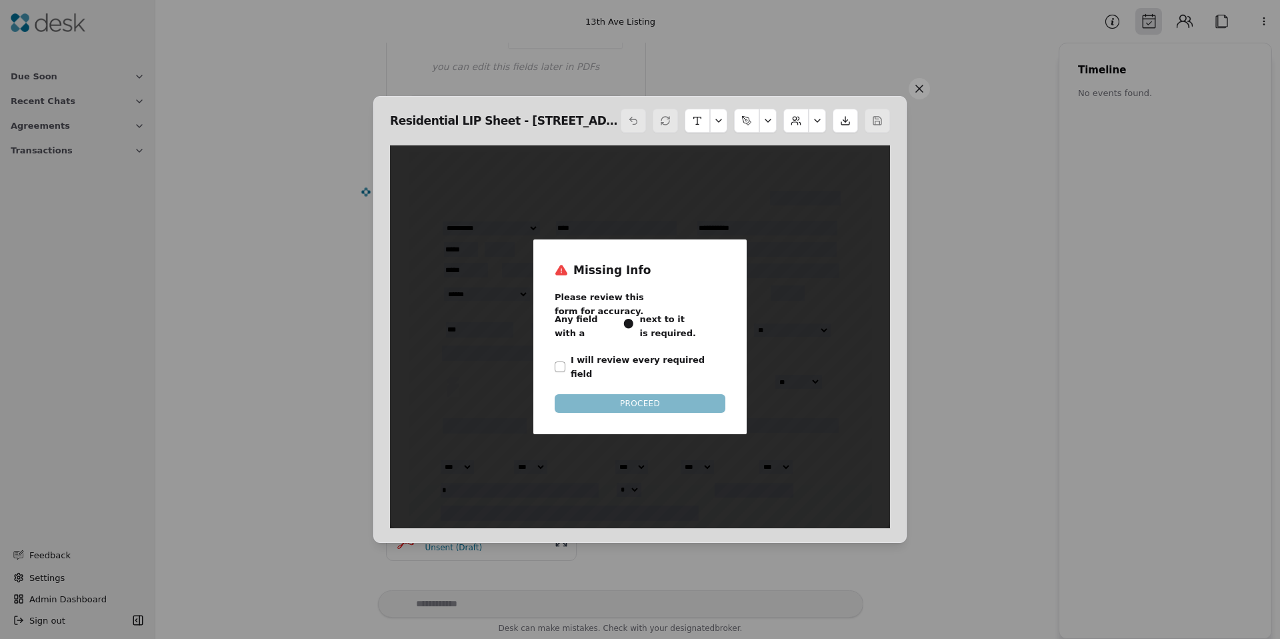
scroll to position [7, 0]
click at [603, 357] on label "I will review every required field" at bounding box center [648, 367] width 155 height 28
click at [565, 361] on button "I will review every required field" at bounding box center [560, 366] width 11 height 11
click at [618, 394] on button "PROCEED" at bounding box center [640, 403] width 171 height 19
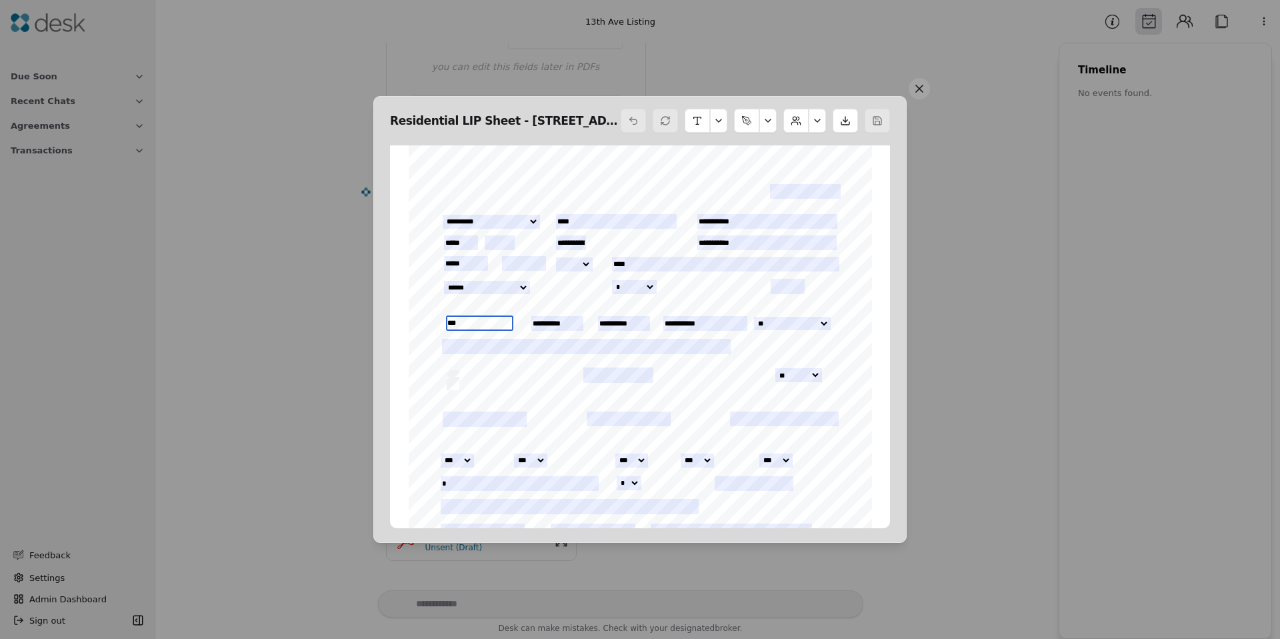
click at [495, 325] on input "***" at bounding box center [479, 322] width 67 height 15
type input "******"
click at [510, 344] on input "text" at bounding box center [586, 346] width 289 height 15
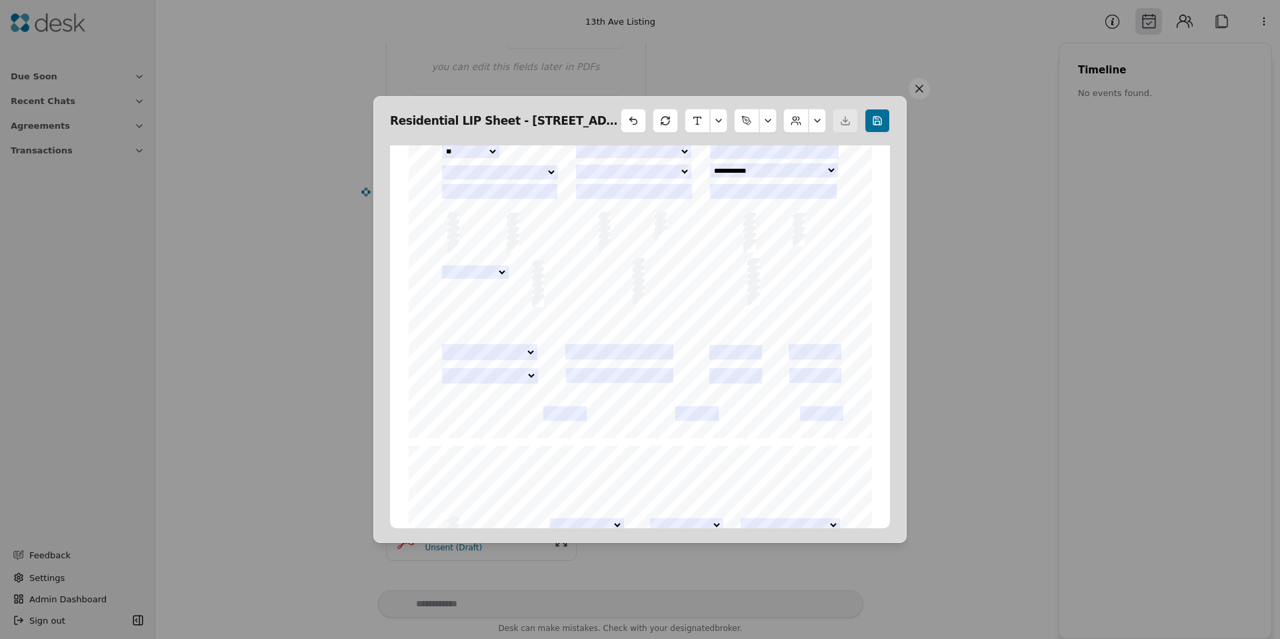
scroll to position [2656, 0]
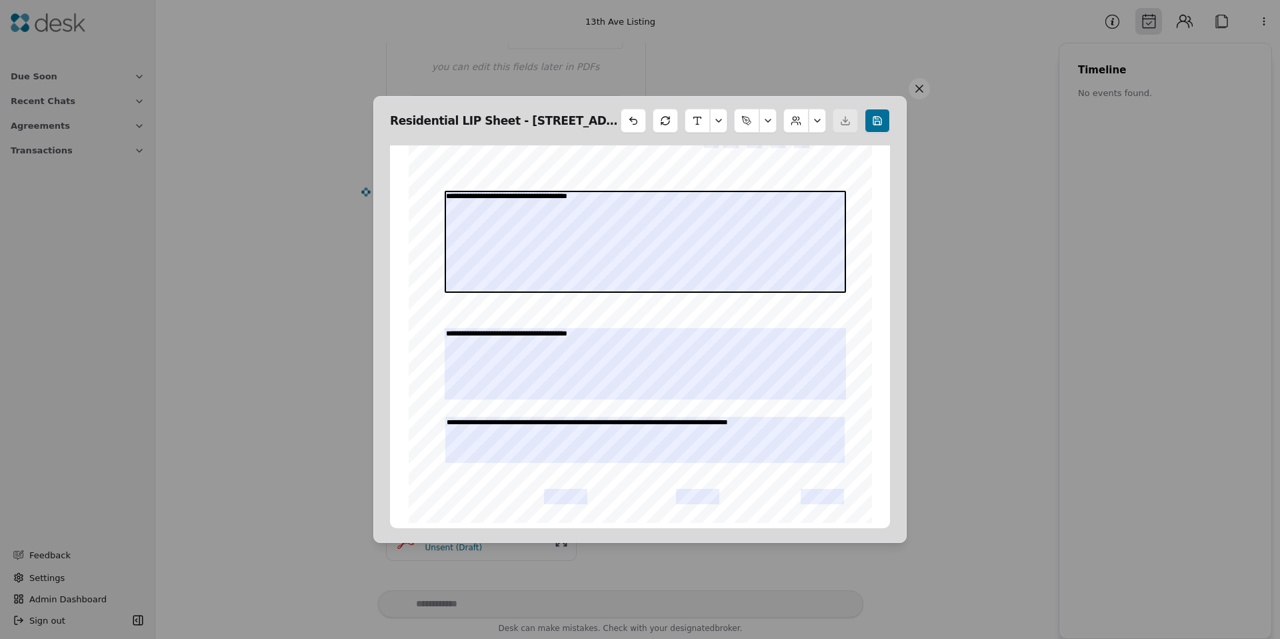
type input "********"
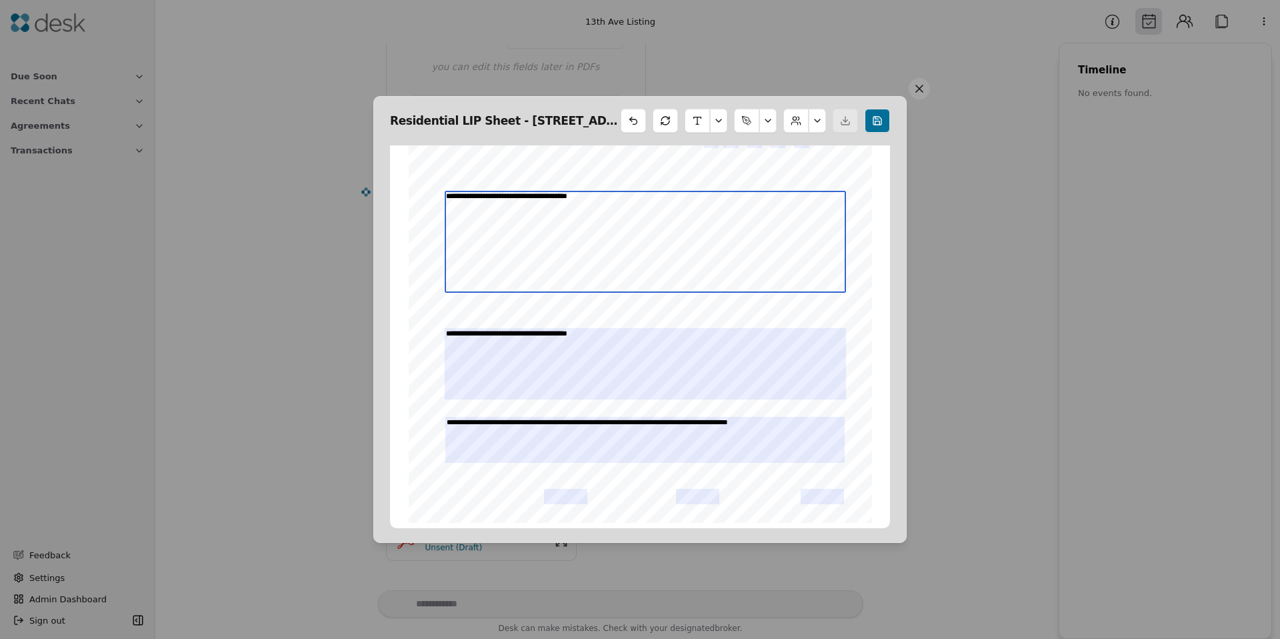
click at [529, 207] on textarea "**********" at bounding box center [645, 242] width 401 height 102
type textarea "**********"
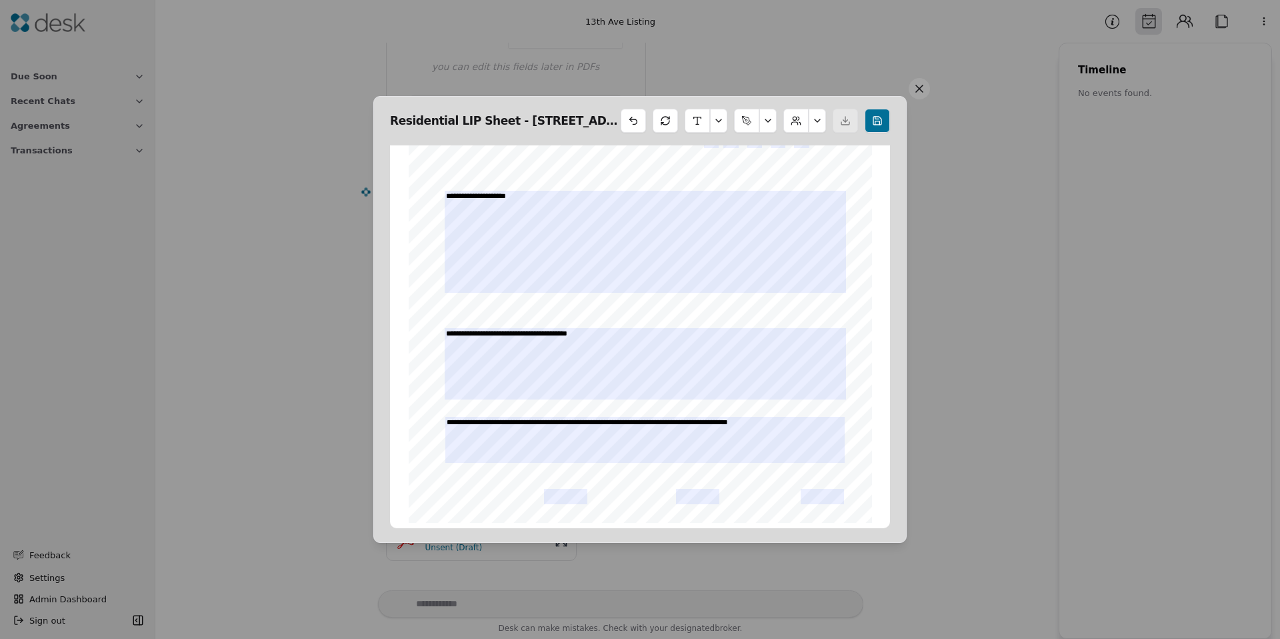
click at [928, 89] on button at bounding box center [919, 88] width 21 height 21
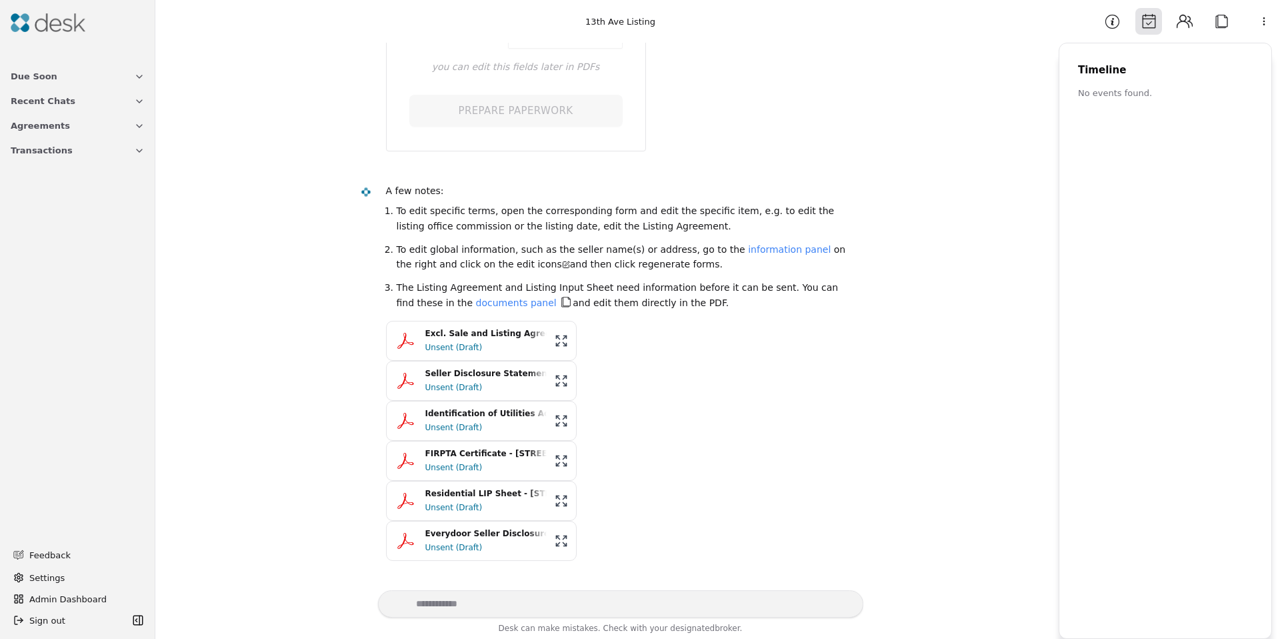
scroll to position [397, 0]
click at [1219, 17] on button "Attach" at bounding box center [1221, 21] width 27 height 27
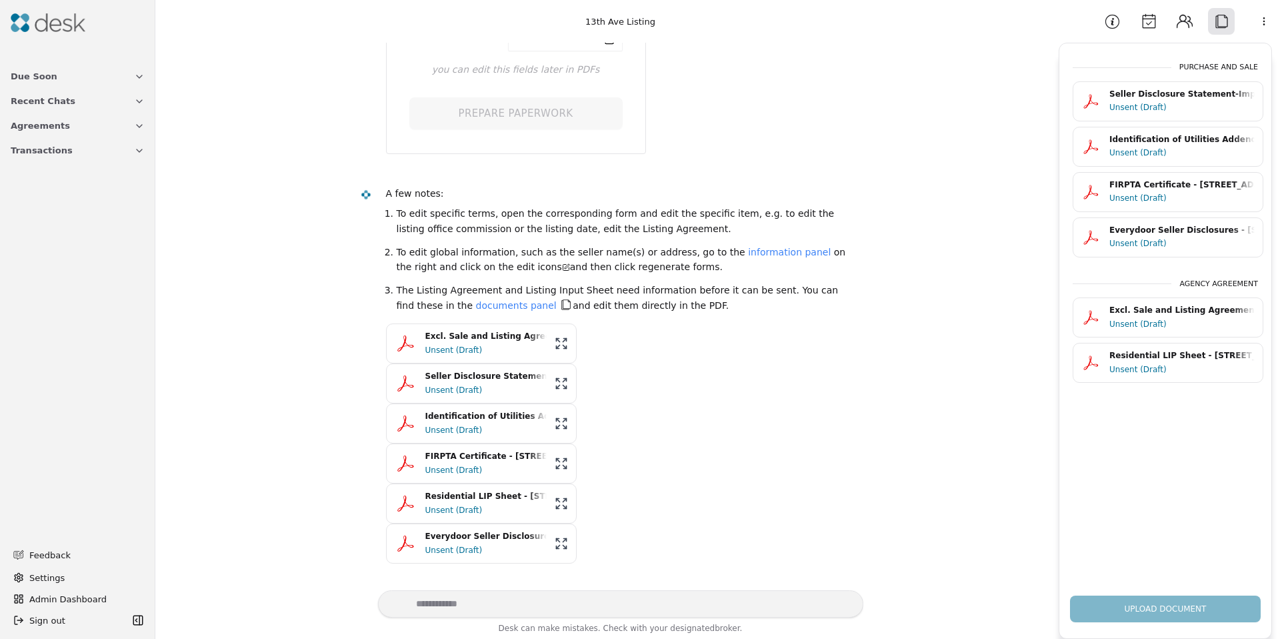
click at [1132, 142] on div "Identification of Utilities Addendum - 29021 13th Ave S, Federal Way, WA 98003.…" at bounding box center [1182, 139] width 145 height 13
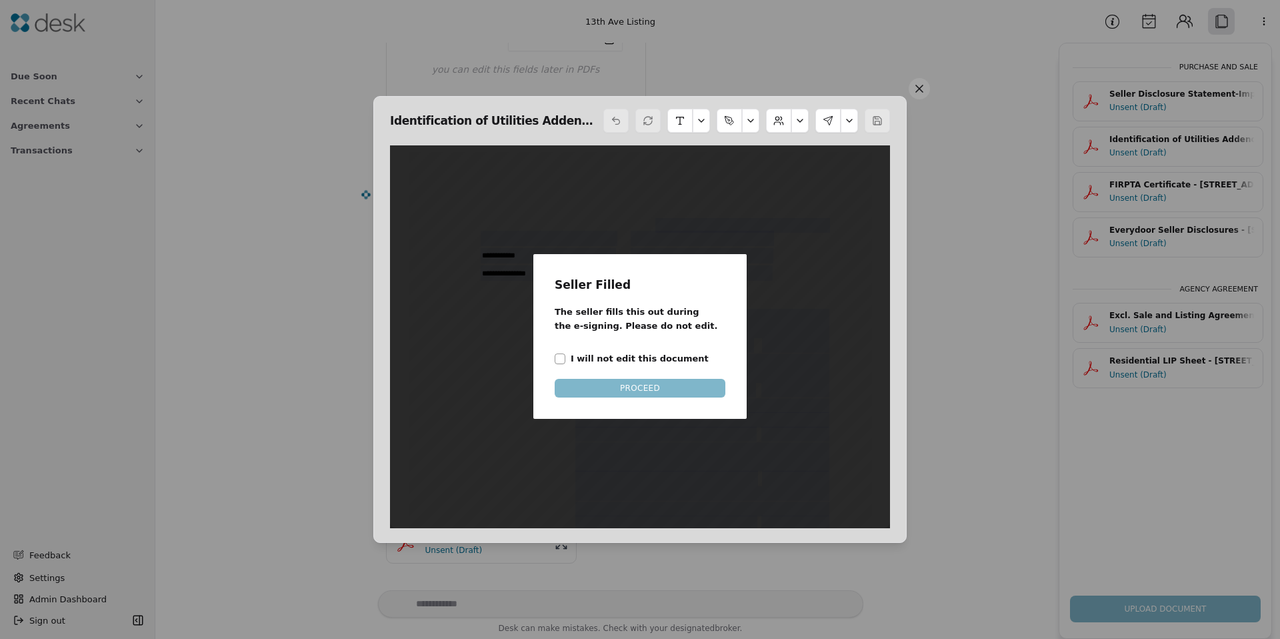
scroll to position [7, 0]
click at [609, 358] on label "I will not edit this document" at bounding box center [640, 358] width 138 height 14
click at [565, 358] on button "I will not edit this document" at bounding box center [560, 358] width 11 height 11
click at [621, 393] on button "PROCEED" at bounding box center [640, 388] width 171 height 19
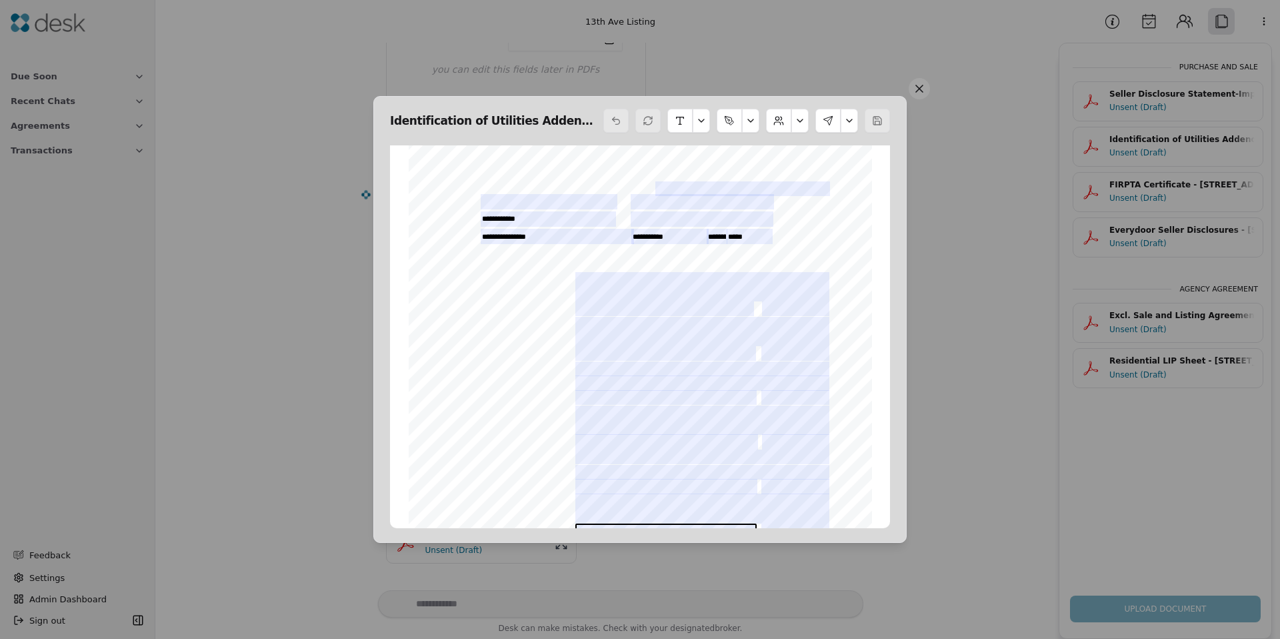
scroll to position [229, 0]
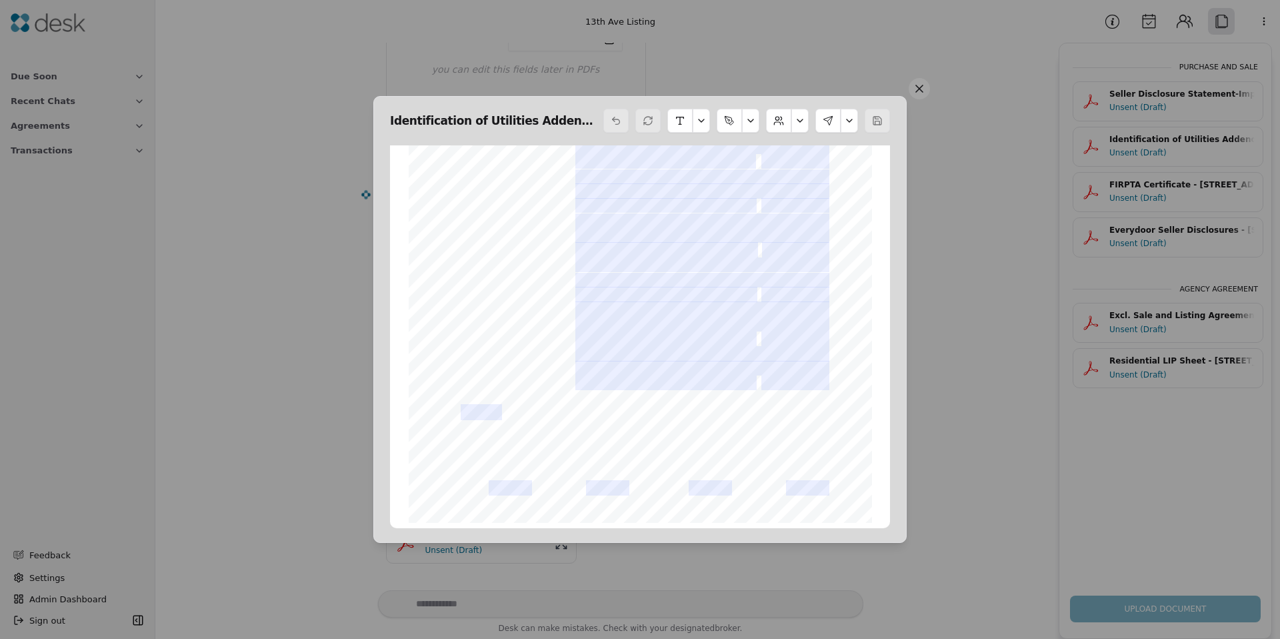
click at [918, 85] on button at bounding box center [919, 88] width 21 height 21
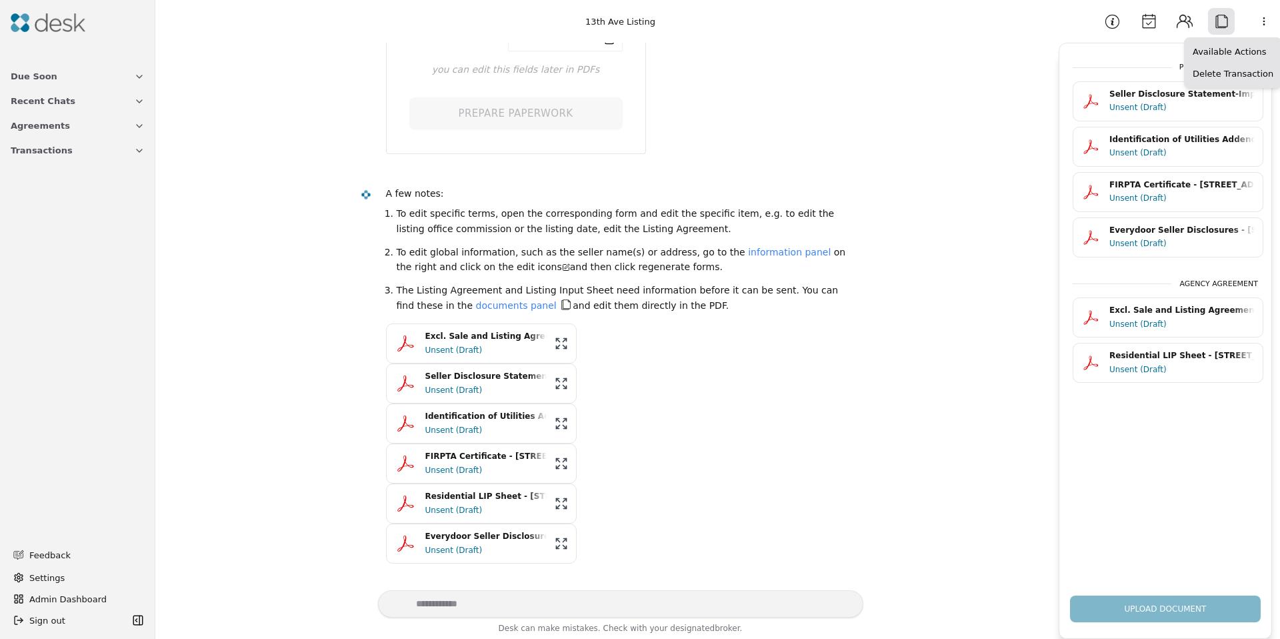
click at [1259, 20] on html "**********" at bounding box center [640, 319] width 1280 height 639
click at [1196, 47] on div "Available Actions" at bounding box center [1233, 52] width 91 height 22
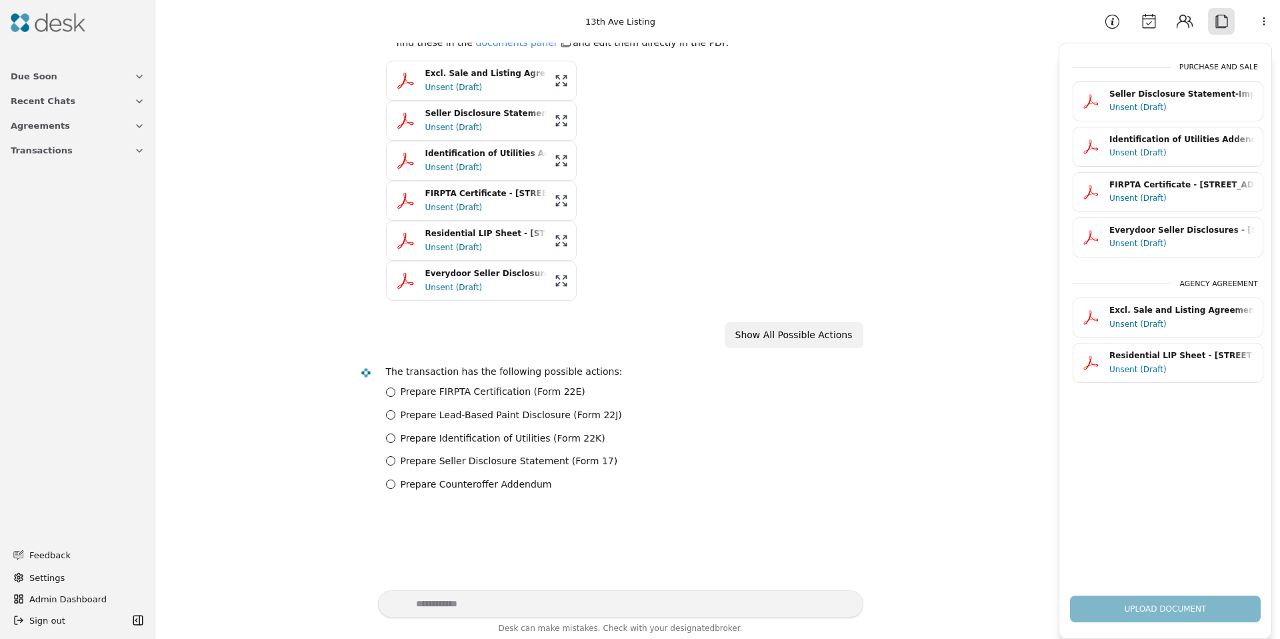
scroll to position [664, 0]
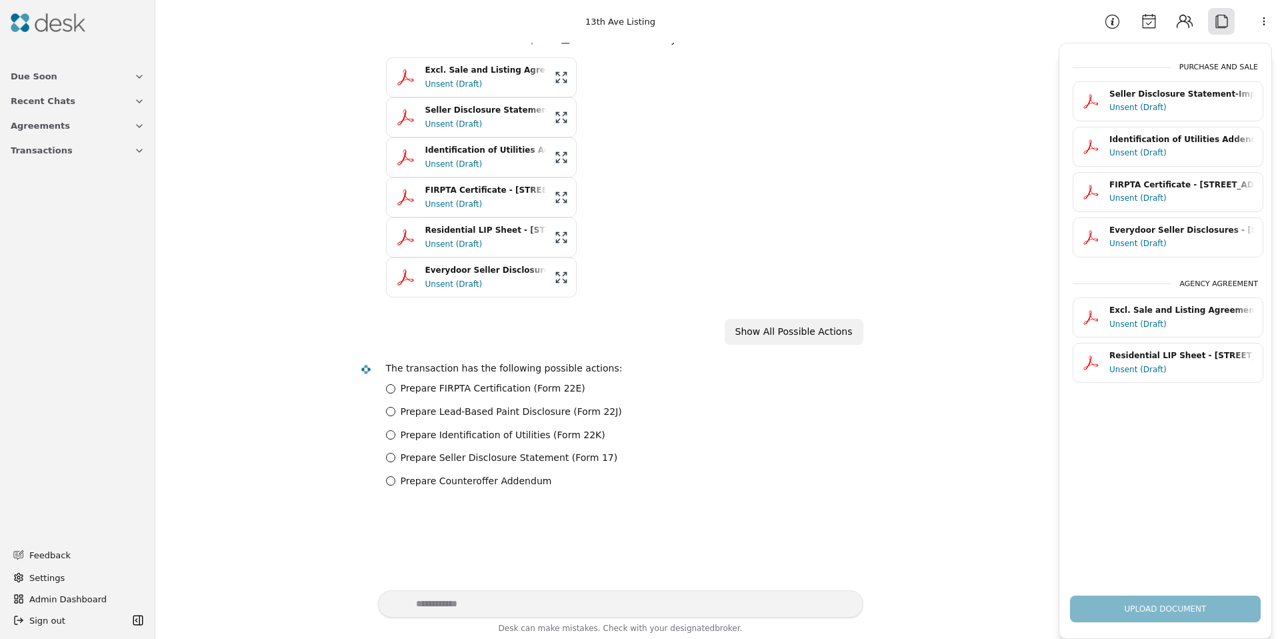
click at [470, 389] on label "Prepare FIRPTA Certification (Form 22E)" at bounding box center [493, 388] width 185 height 15
click at [395, 389] on 22E\) "Prepare FIRPTA Certification (Form 22E)" at bounding box center [390, 388] width 9 height 9
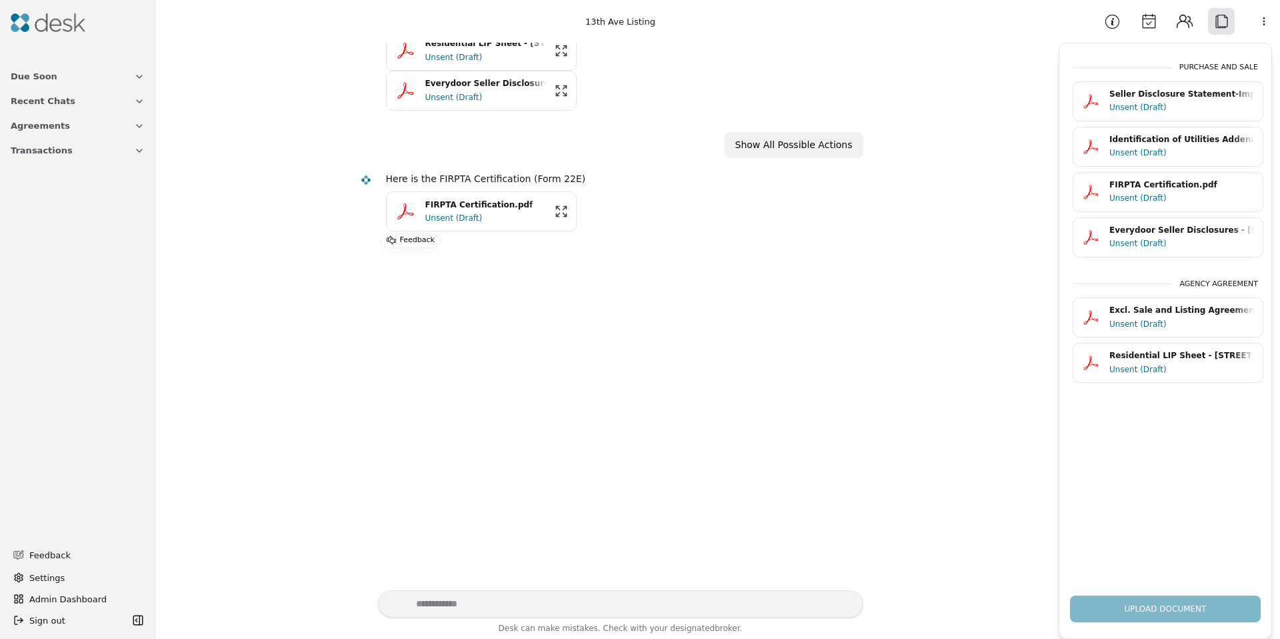
scroll to position [844, 0]
click at [1139, 23] on button "Calendar" at bounding box center [1149, 21] width 27 height 27
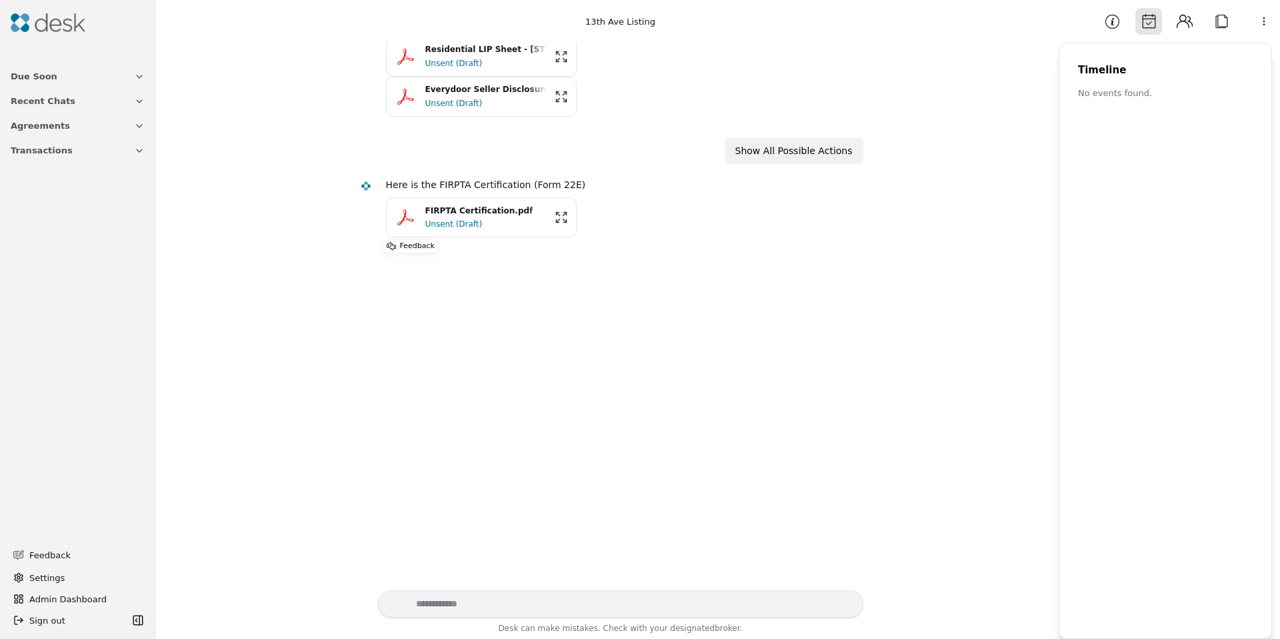
click at [1124, 19] on button "Information" at bounding box center [1112, 21] width 27 height 27
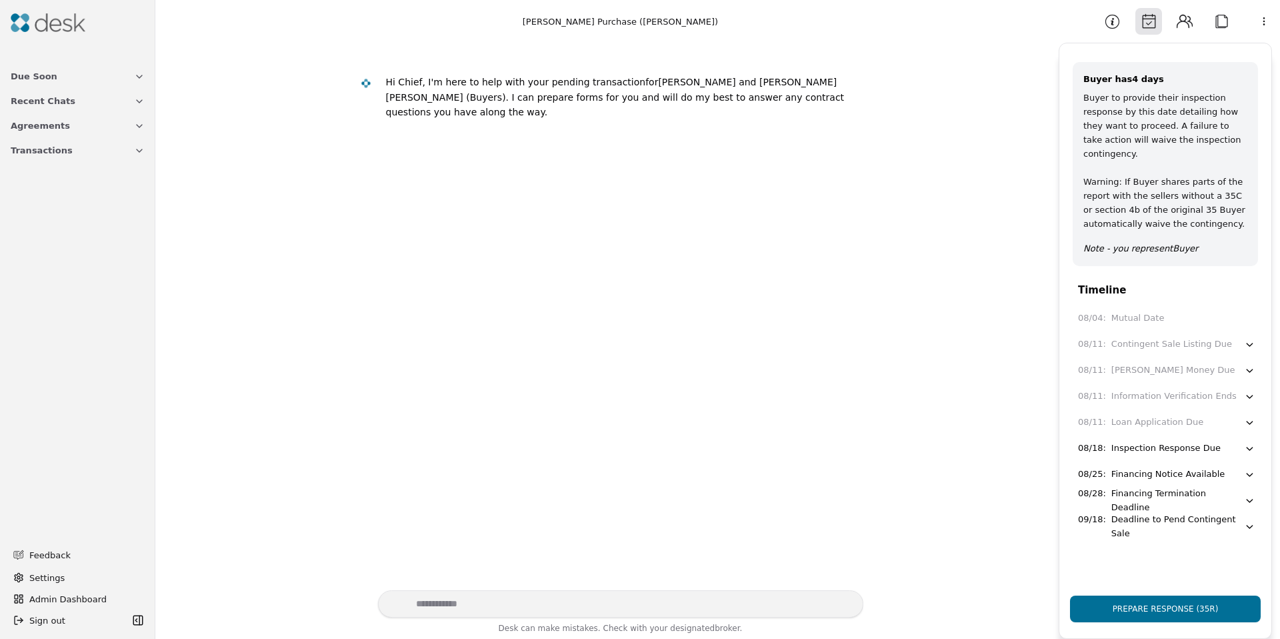
click at [1222, 27] on button "Attach" at bounding box center [1221, 21] width 27 height 27
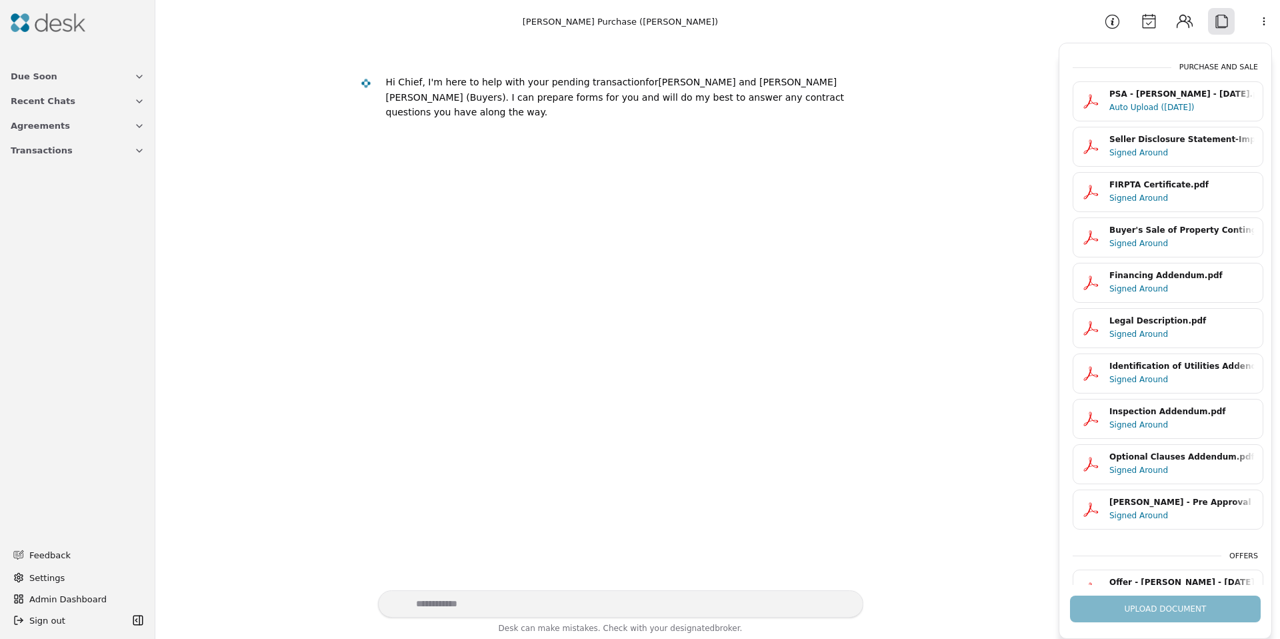
click at [1186, 23] on button "Contacts" at bounding box center [1185, 21] width 27 height 27
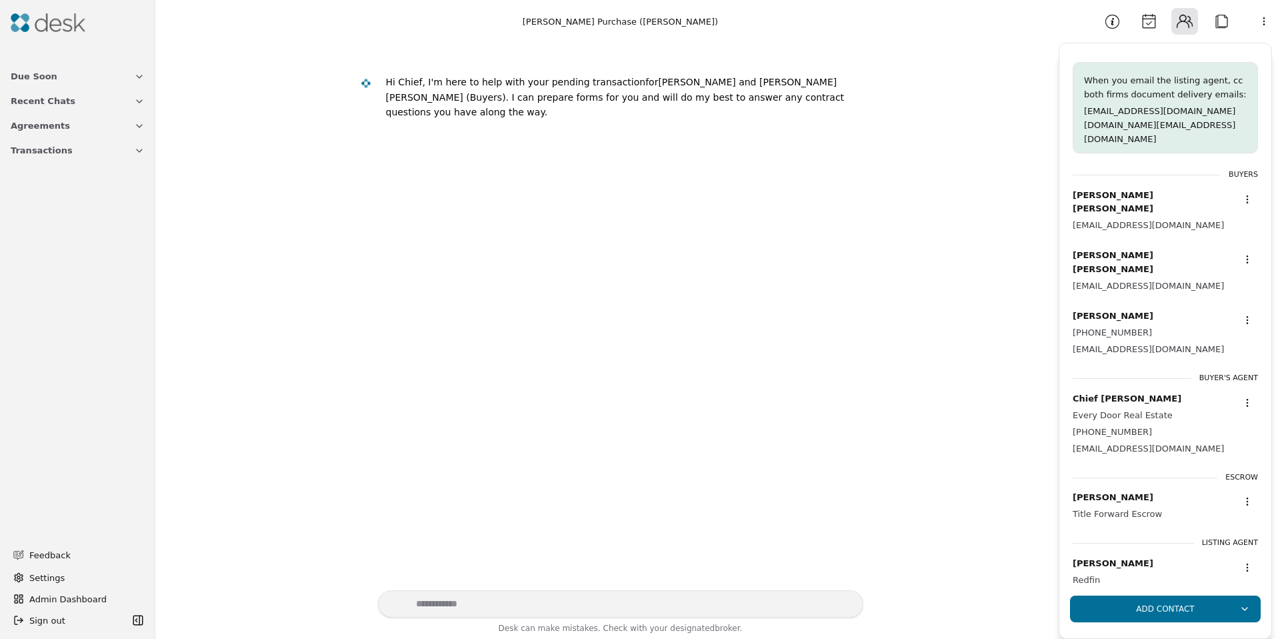
drag, startPoint x: 1154, startPoint y: 21, endPoint x: 1131, endPoint y: 22, distance: 23.3
click at [1154, 21] on button "Calendar" at bounding box center [1149, 21] width 27 height 27
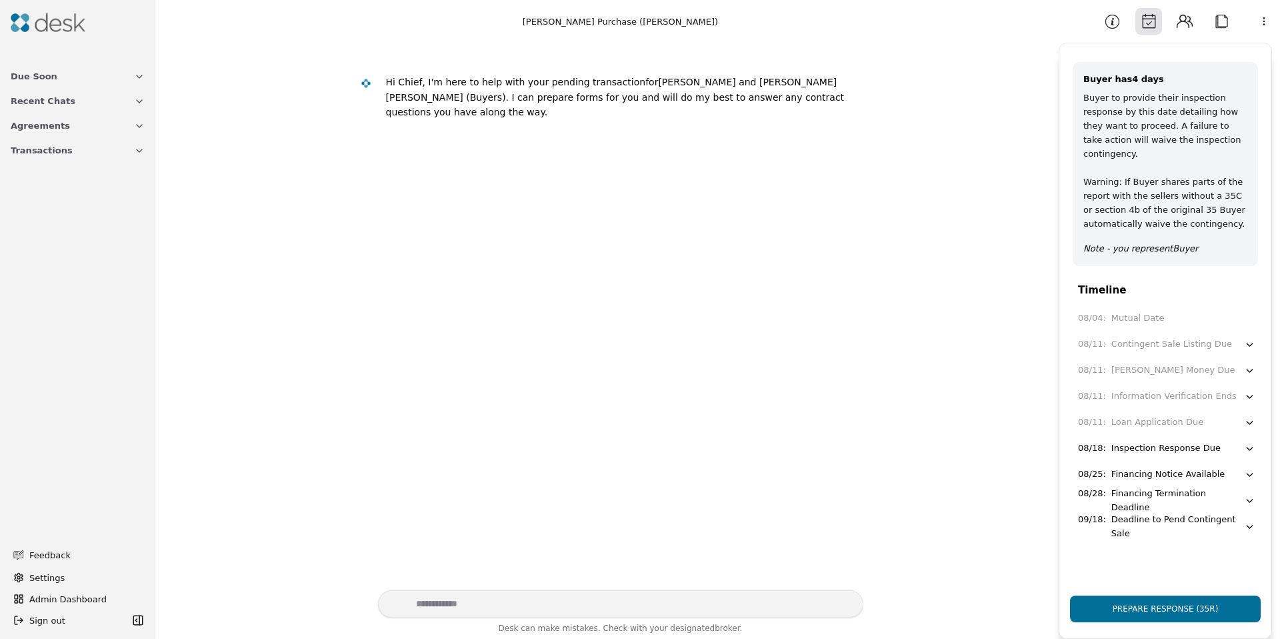
click at [1121, 23] on button "Information" at bounding box center [1112, 21] width 27 height 27
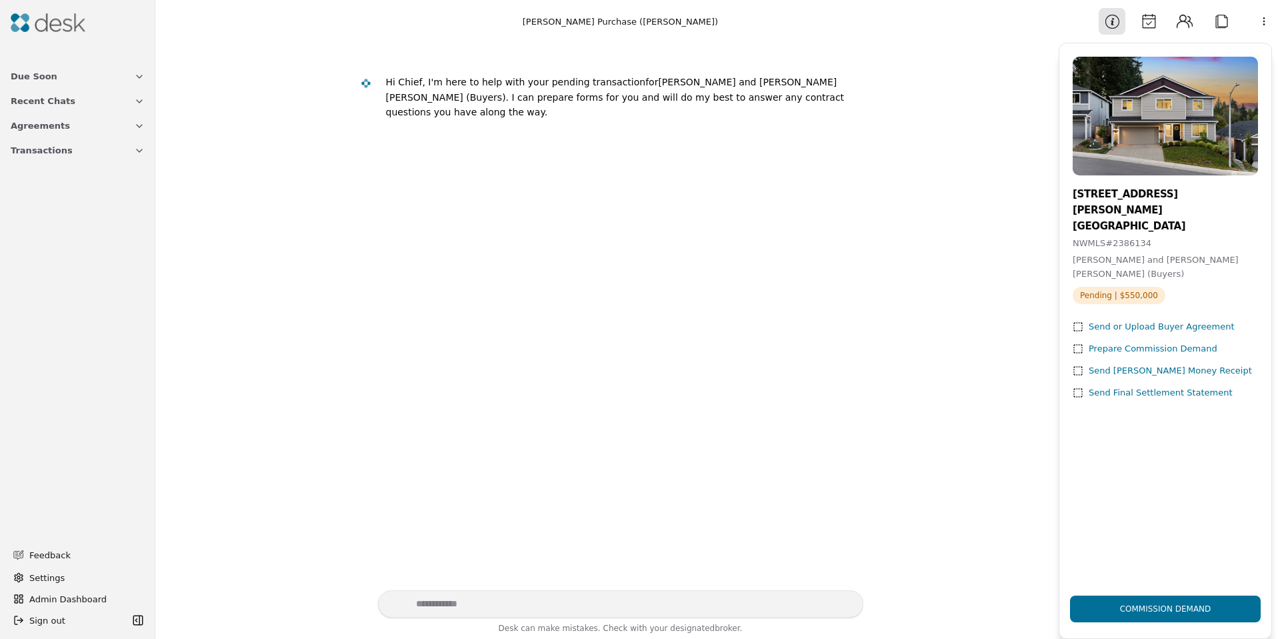
click at [1154, 21] on button "Calendar" at bounding box center [1149, 21] width 27 height 27
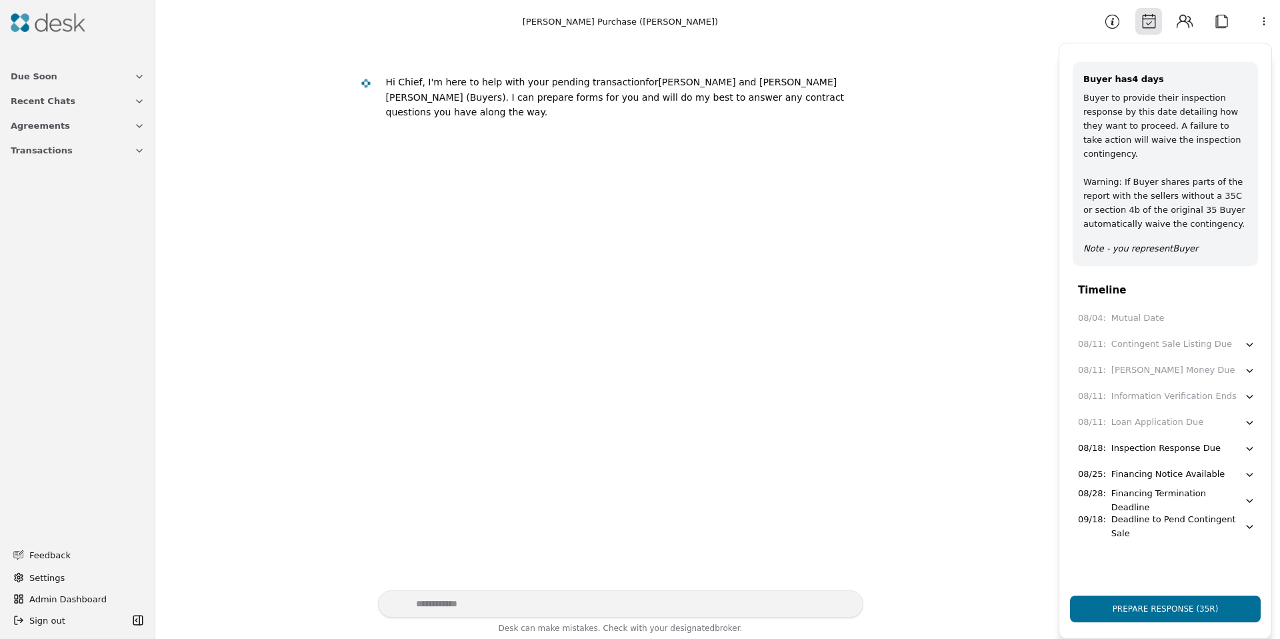
click at [1177, 23] on button "Contacts" at bounding box center [1185, 21] width 27 height 27
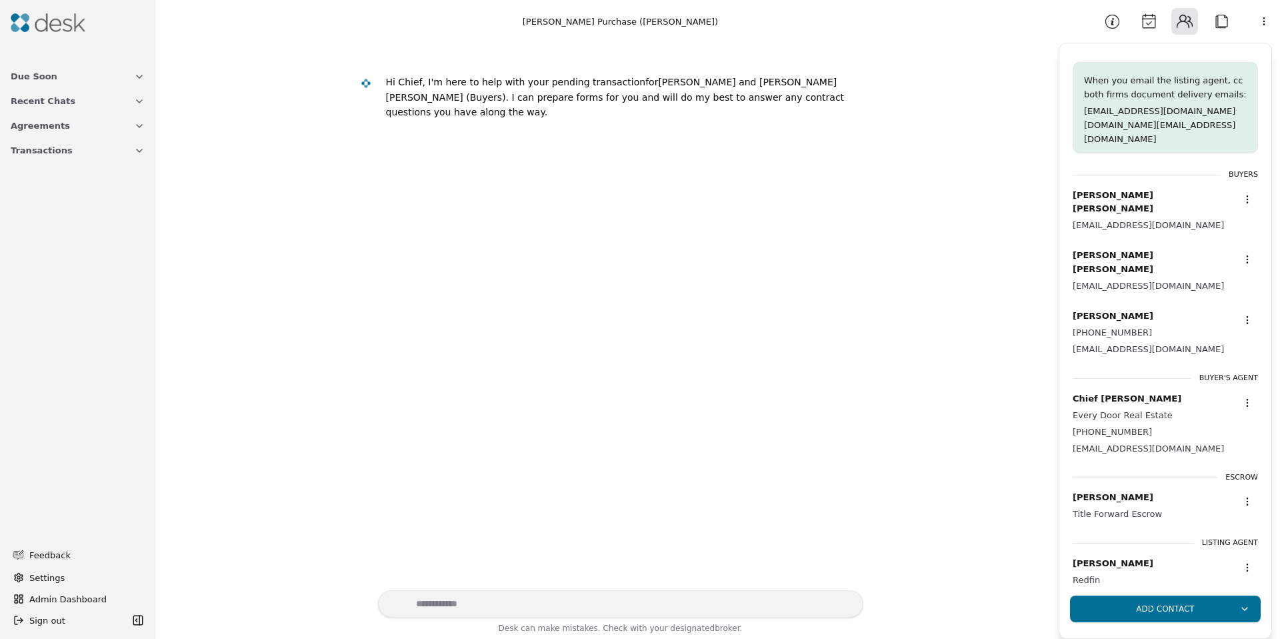
drag, startPoint x: 1218, startPoint y: 21, endPoint x: 1138, endPoint y: 329, distance: 318.3
click at [1138, 306] on aside "Information Calendar Contacts Attach More When you email the listing agent, cc …" at bounding box center [1165, 319] width 229 height 639
drag, startPoint x: 1121, startPoint y: 461, endPoint x: 1120, endPoint y: 474, distance: 13.4
click at [1121, 483] on div "[PERSON_NAME] Title Forward Escrow" at bounding box center [1165, 506] width 185 height 47
click at [1120, 491] on div "[PERSON_NAME]" at bounding box center [1117, 498] width 89 height 14
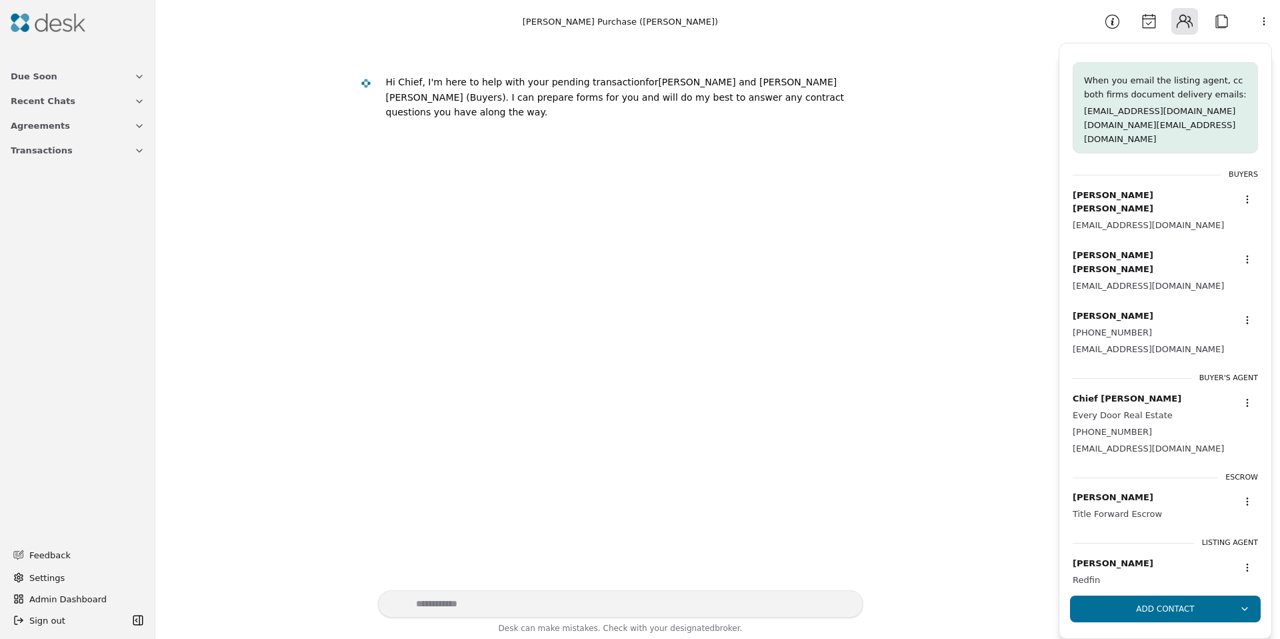
click at [1120, 491] on div "[PERSON_NAME]" at bounding box center [1117, 498] width 89 height 14
click at [1234, 472] on html "Due Soon Recent Chats Agreements Transactions Feedback Settings Admin Dashboard…" at bounding box center [640, 319] width 1280 height 639
click at [1238, 472] on html "Due Soon Recent Chats Agreements Transactions Feedback Settings Admin Dashboard…" at bounding box center [640, 319] width 1280 height 639
click at [1128, 491] on div "[PERSON_NAME]" at bounding box center [1117, 498] width 89 height 14
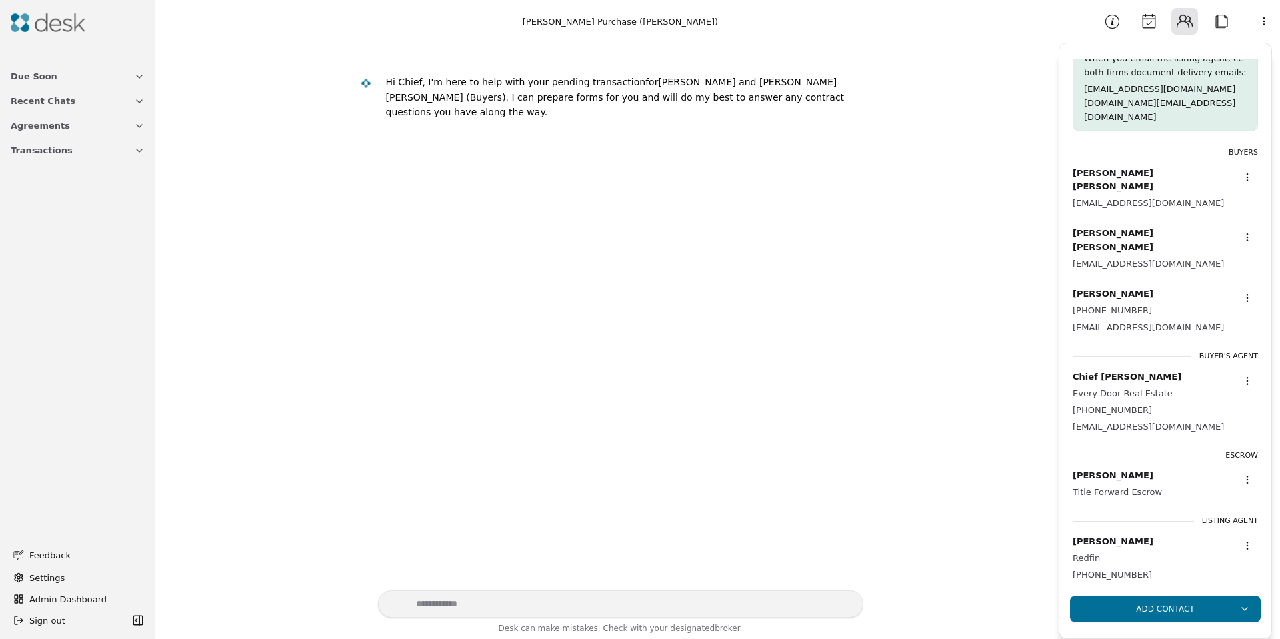
scroll to position [24, 0]
click at [1238, 449] on html "Due Soon Recent Chats Agreements Transactions Feedback Settings Admin Dashboard…" at bounding box center [640, 319] width 1280 height 639
click at [1178, 469] on div "Edit" at bounding box center [1200, 472] width 79 height 22
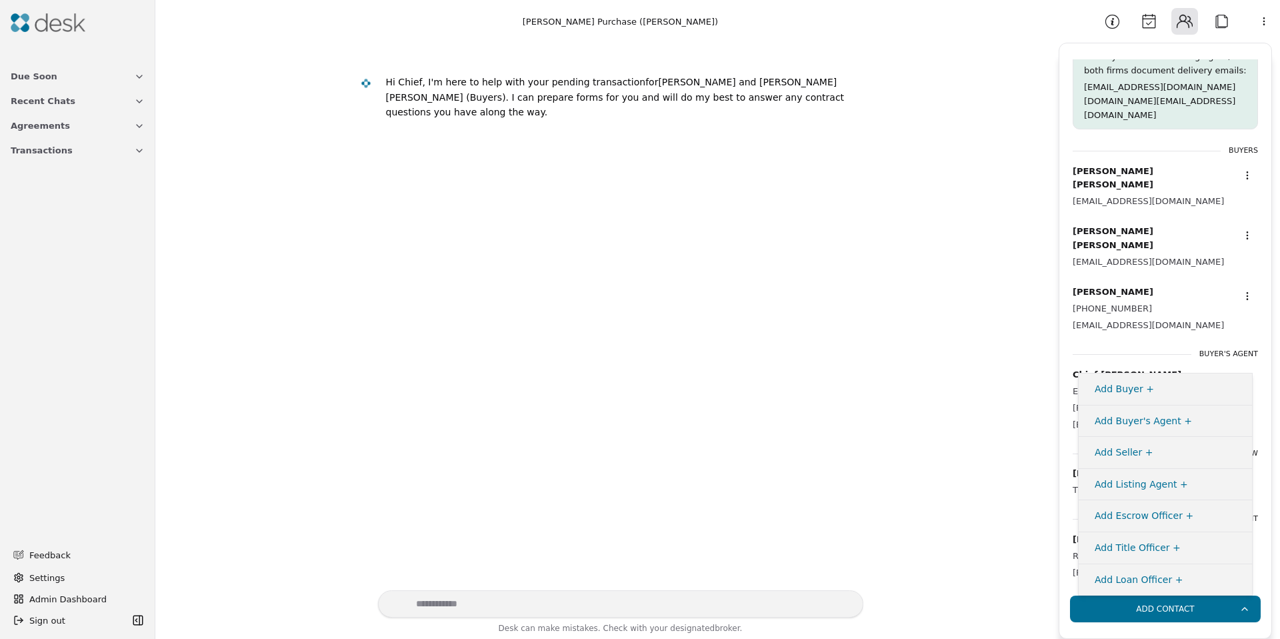
click at [1162, 614] on html "Due Soon Recent Chats Agreements Transactions Feedback Settings Admin Dashboard…" at bounding box center [640, 319] width 1280 height 639
click at [1144, 313] on html "Due Soon Recent Chats Agreements Transactions Feedback Settings Admin Dashboard…" at bounding box center [640, 319] width 1280 height 639
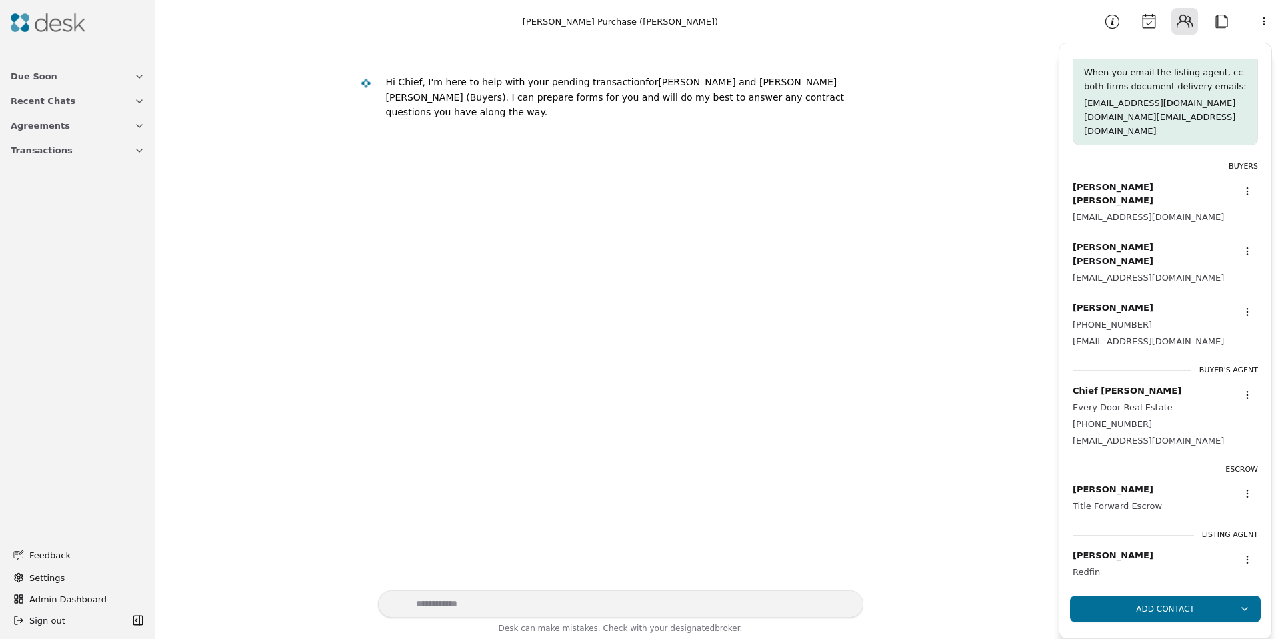
scroll to position [0, 0]
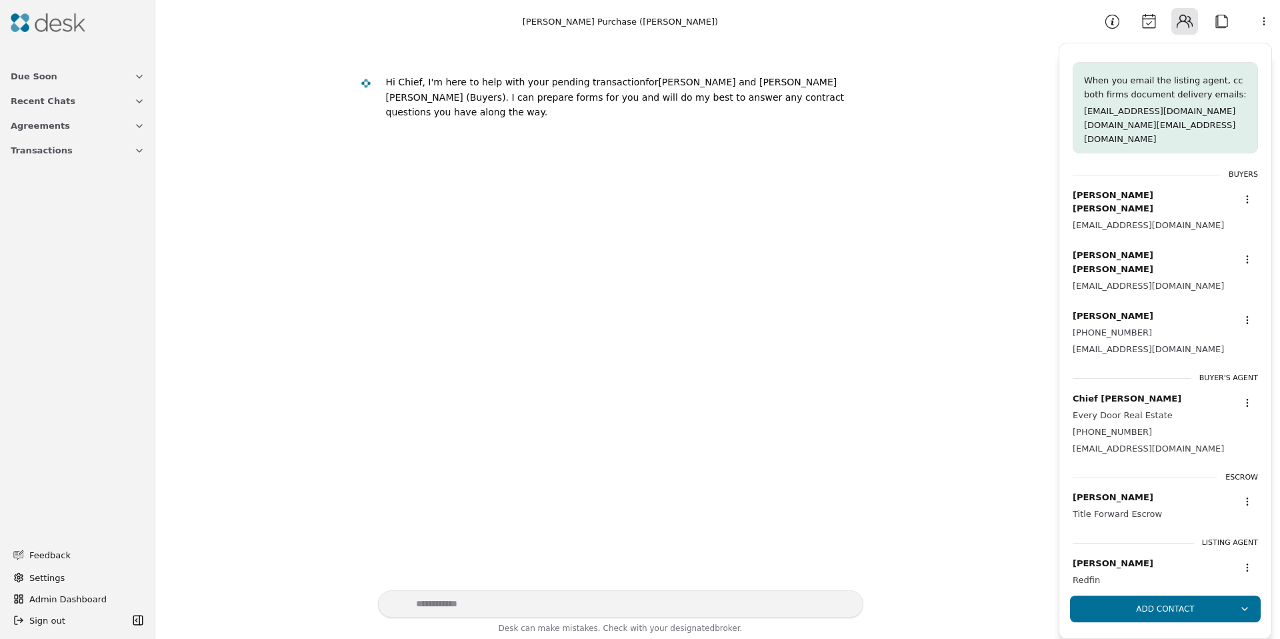
click at [1110, 25] on button "Information" at bounding box center [1112, 21] width 27 height 27
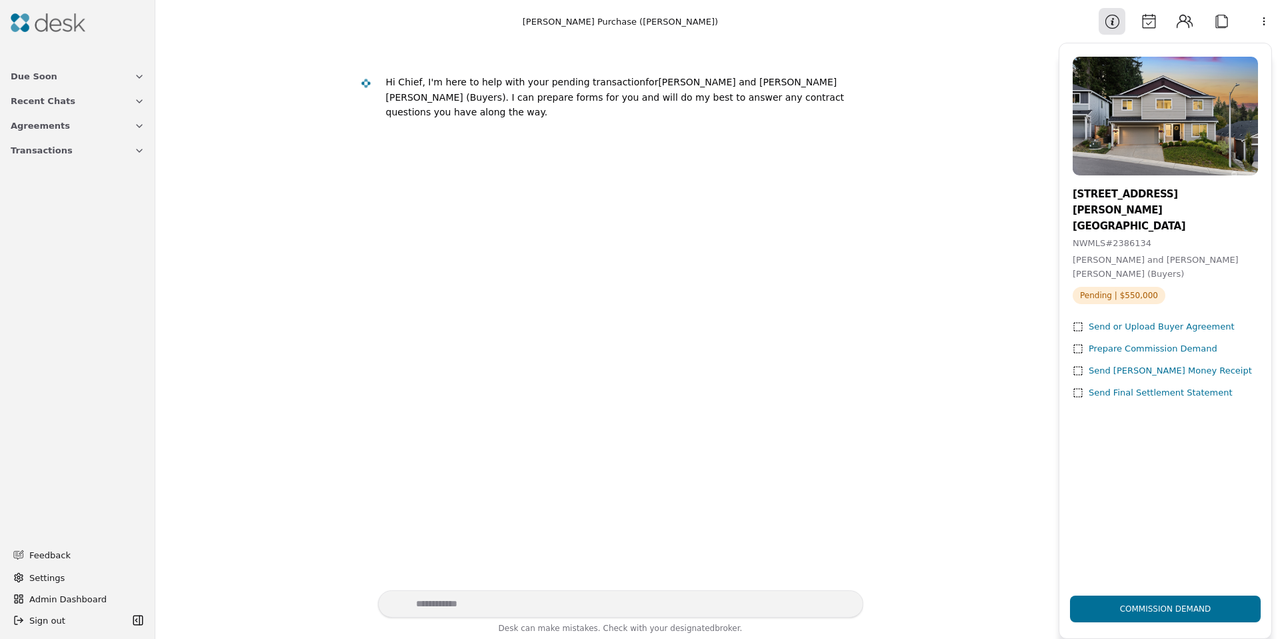
click at [1144, 21] on button "Calendar" at bounding box center [1149, 21] width 27 height 27
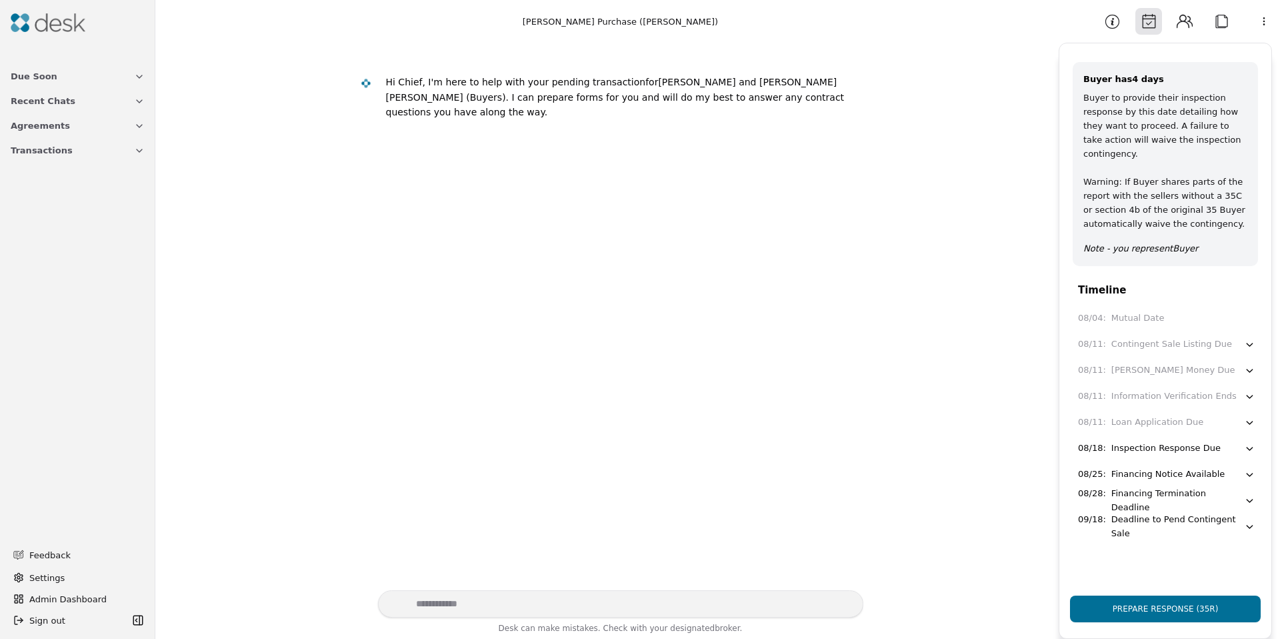
click at [1109, 25] on button "Information" at bounding box center [1112, 21] width 27 height 27
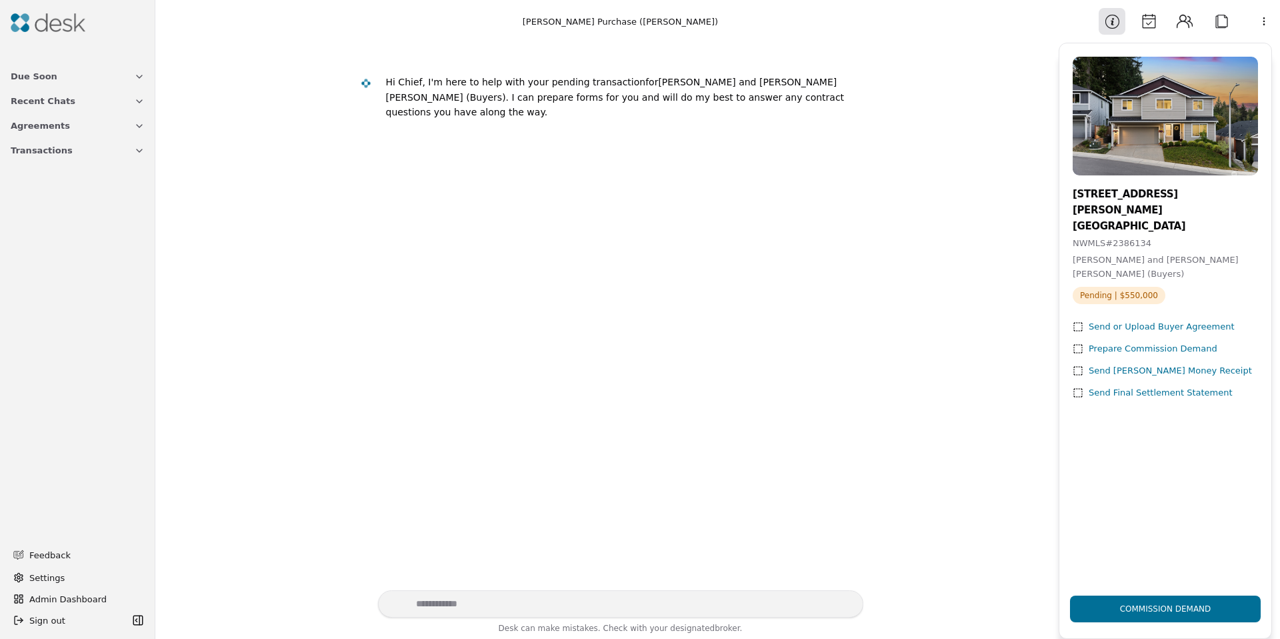
click at [1148, 23] on button "Calendar" at bounding box center [1149, 21] width 27 height 27
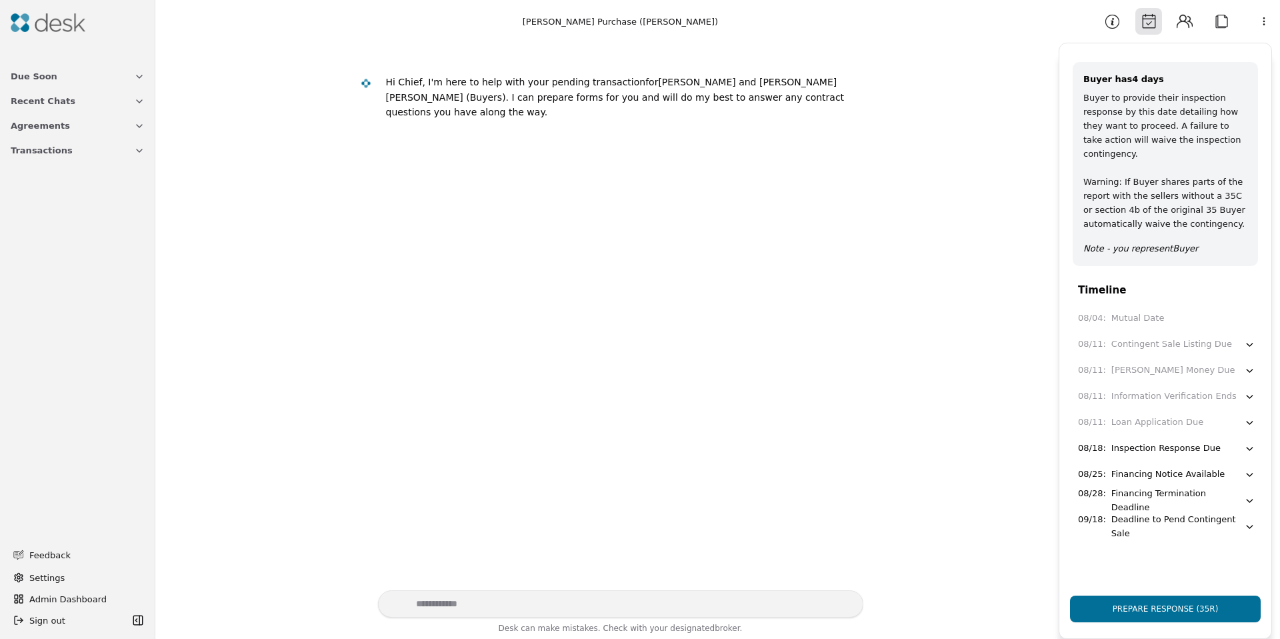
click at [1180, 24] on button "Contacts" at bounding box center [1185, 21] width 27 height 27
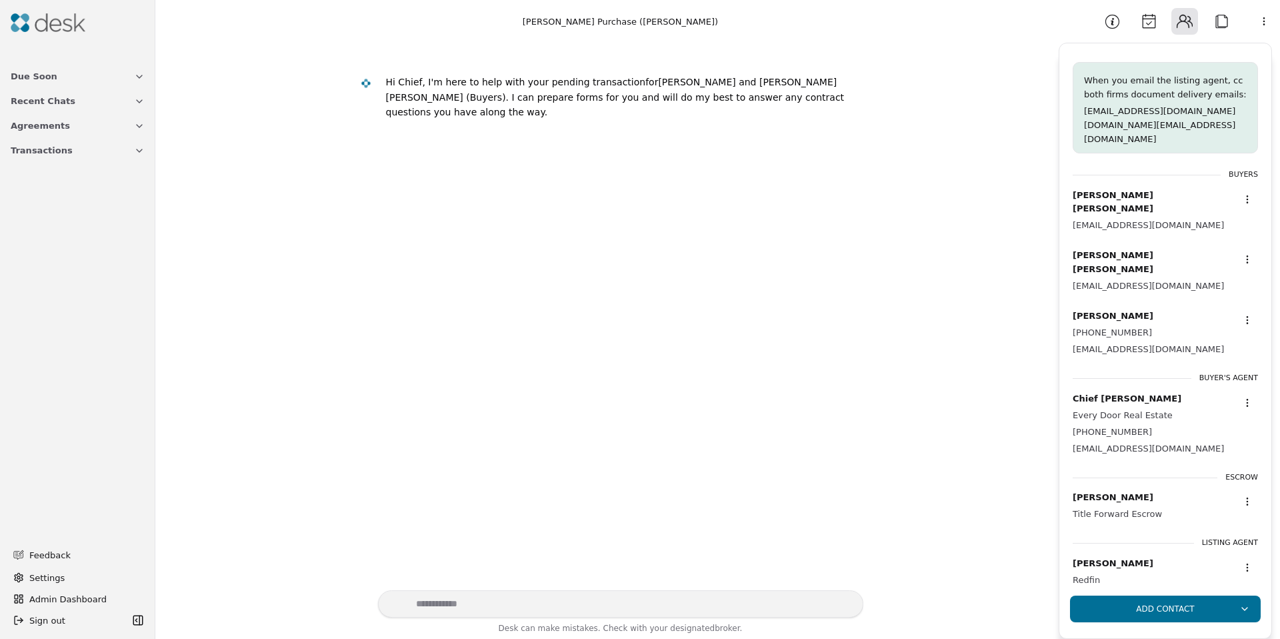
click at [1218, 23] on button "Attach" at bounding box center [1221, 21] width 27 height 27
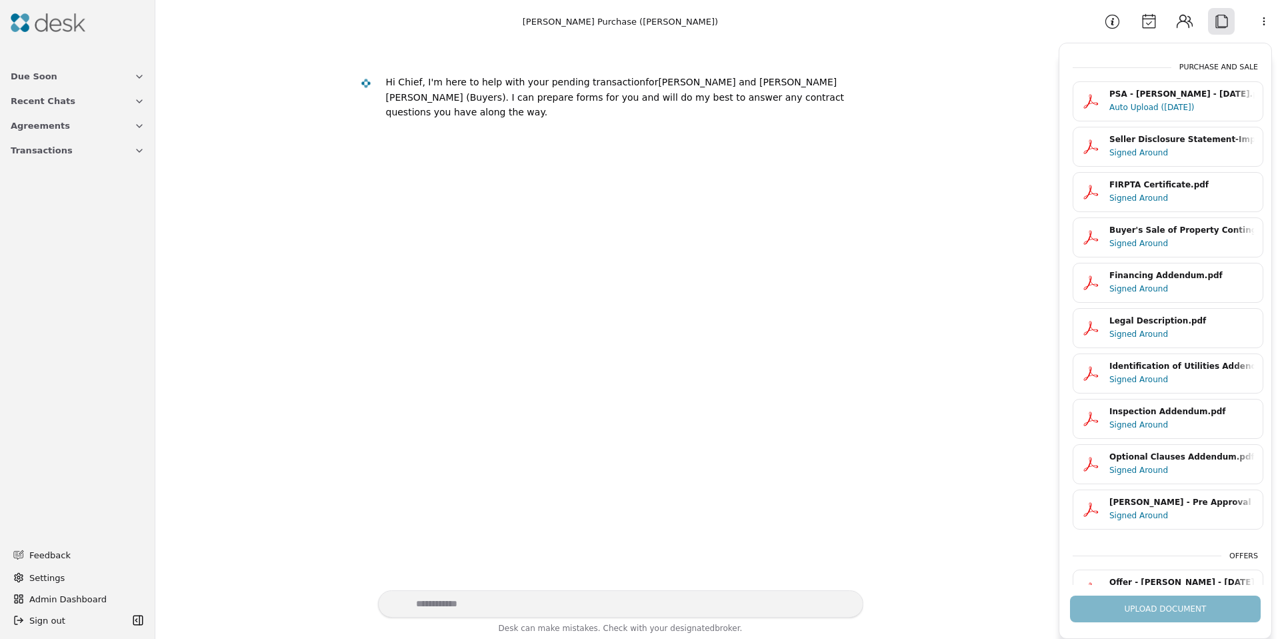
click at [1192, 21] on button "Contacts" at bounding box center [1185, 21] width 27 height 27
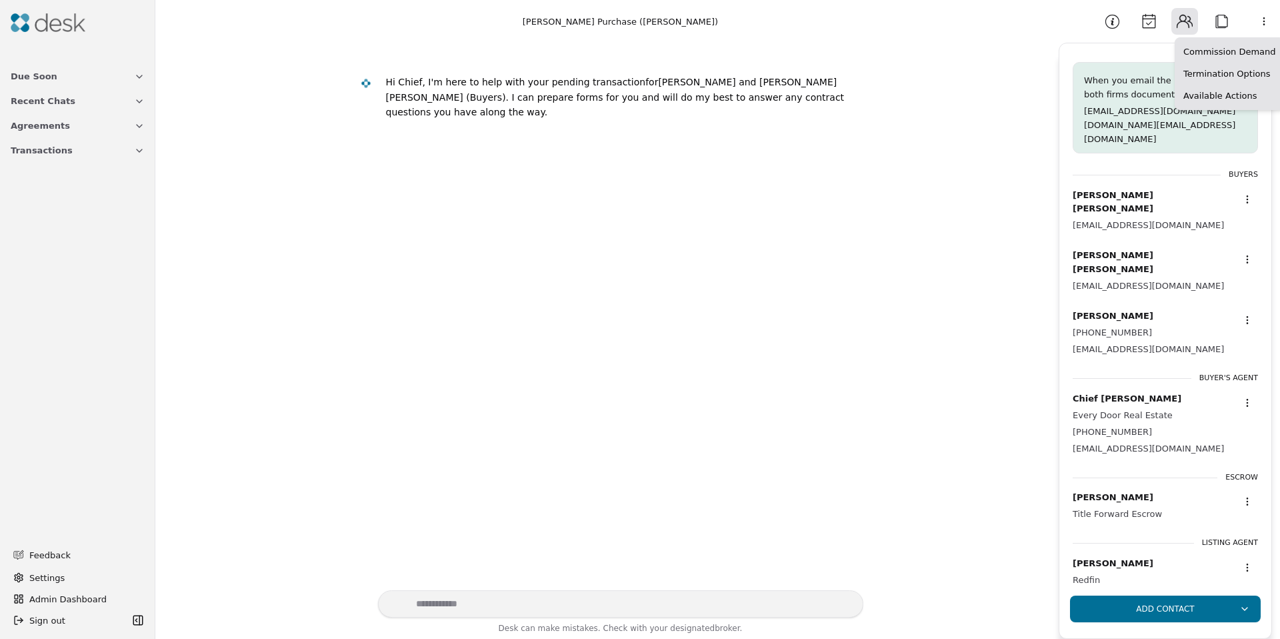
click at [1263, 21] on html "Due Soon Recent Chats Agreements Transactions Feedback Settings Admin Dashboard…" at bounding box center [640, 319] width 1280 height 639
click at [1263, 19] on html "Due Soon Recent Chats Agreements Transactions Feedback Settings Admin Dashboard…" at bounding box center [640, 319] width 1280 height 639
click at [1211, 101] on div "Available Actions" at bounding box center [1229, 96] width 103 height 22
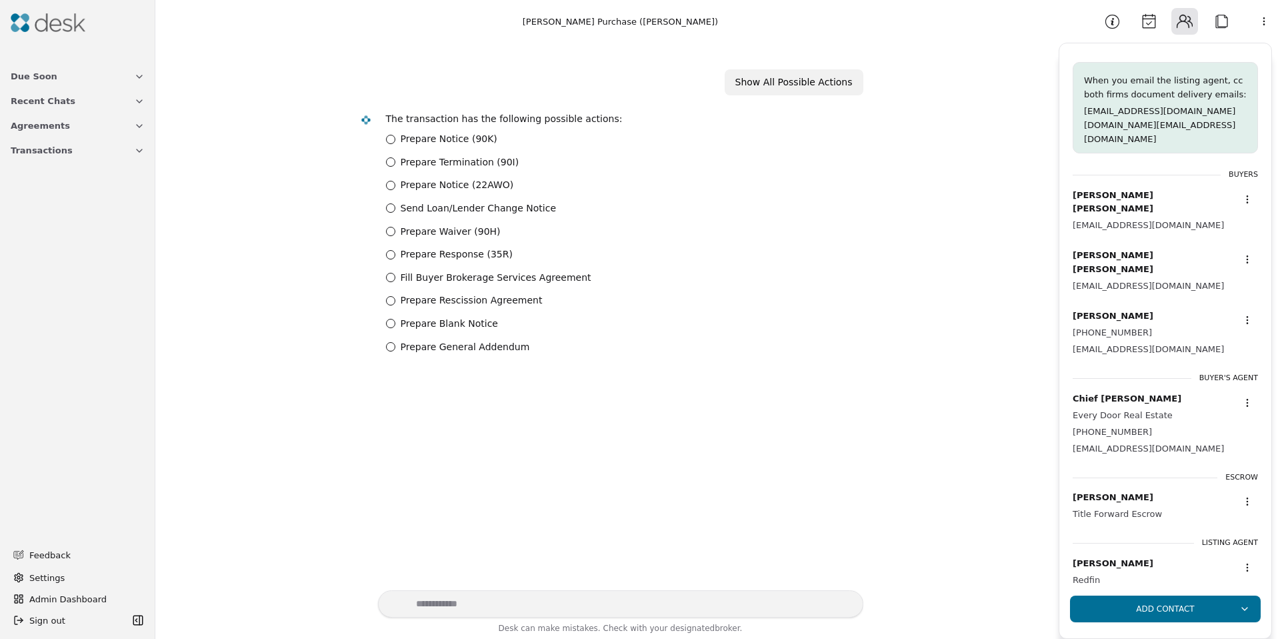
click at [1154, 21] on button "Calendar" at bounding box center [1149, 21] width 27 height 27
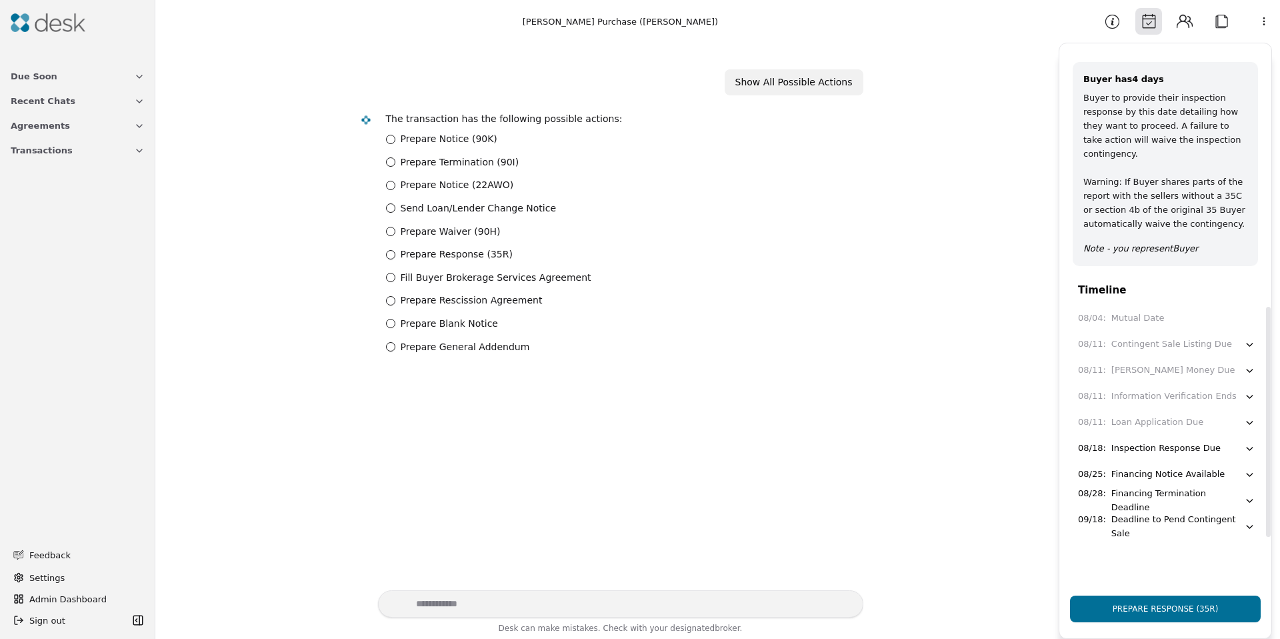
click at [1128, 487] on div "Financing Termination Deadline" at bounding box center [1178, 501] width 133 height 28
click at [1128, 503] on div "Financing Termination Deadline" at bounding box center [1178, 501] width 133 height 28
click at [1128, 491] on div "Financing Termination Deadline" at bounding box center [1178, 501] width 133 height 28
click at [1144, 479] on div "Financing Notice Available" at bounding box center [1168, 474] width 113 height 14
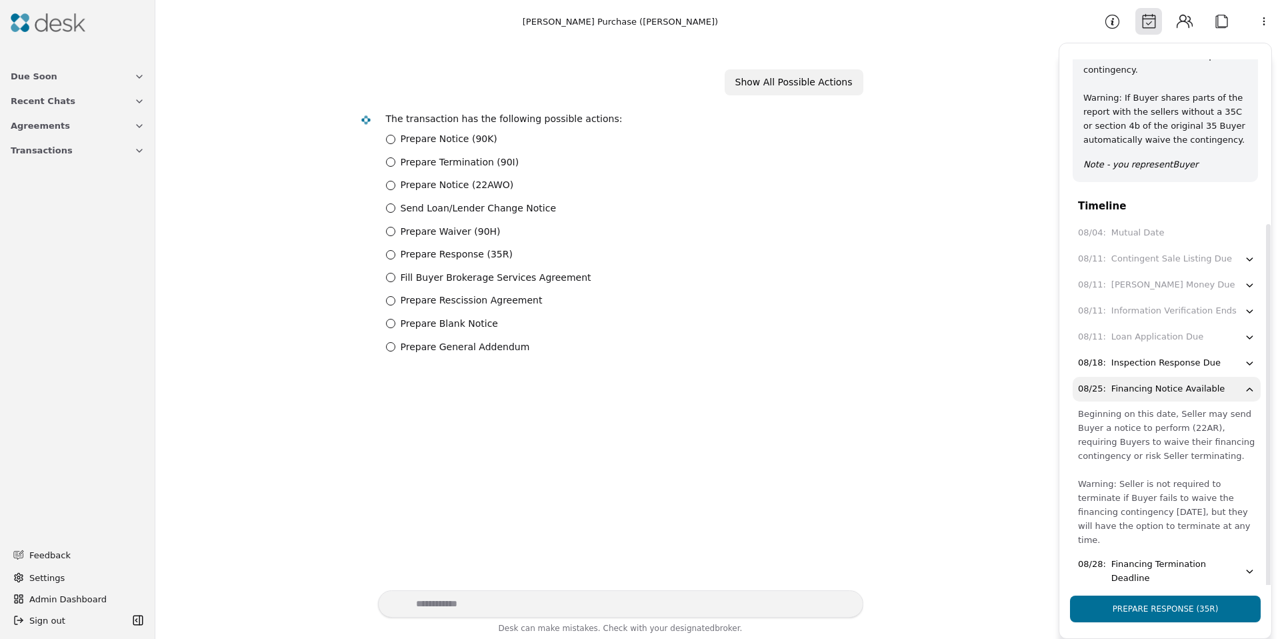
scroll to position [121, 0]
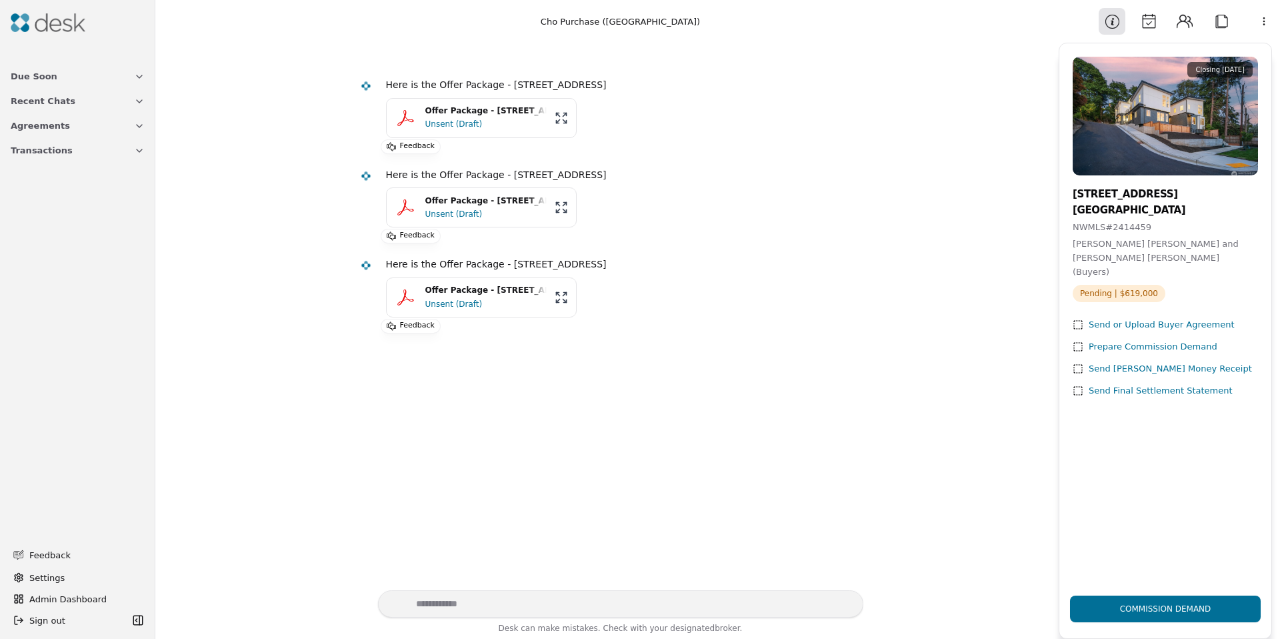
click at [1221, 24] on button "Attach" at bounding box center [1221, 21] width 27 height 27
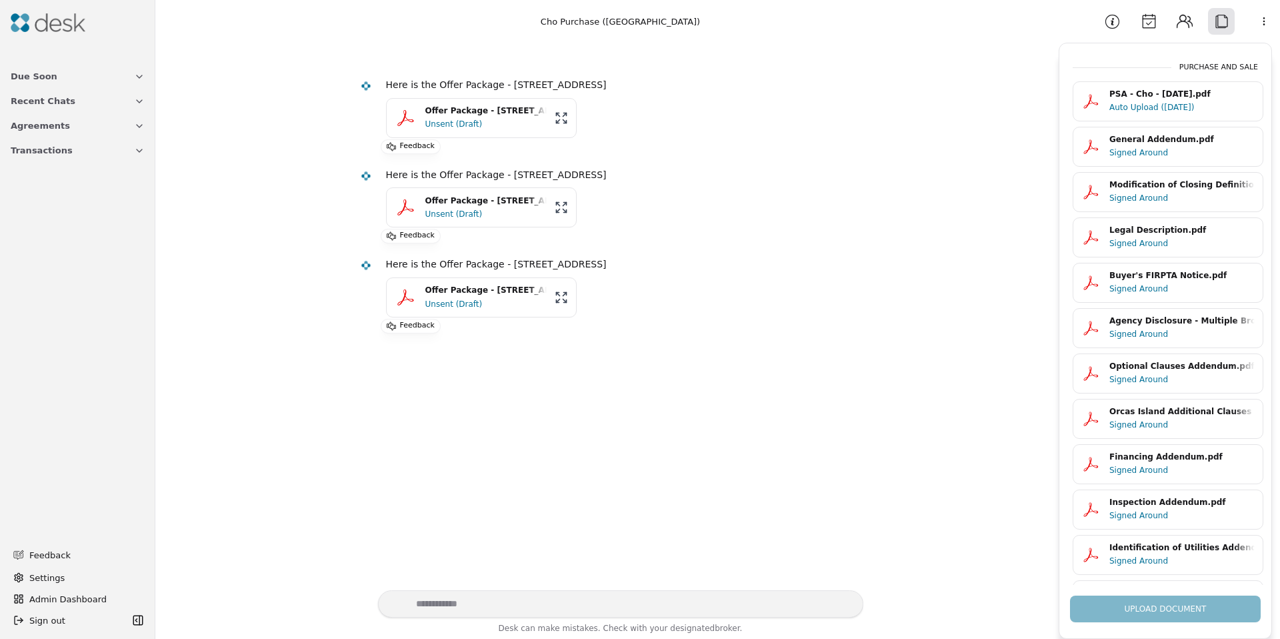
click at [1158, 147] on div "Signed Around" at bounding box center [1182, 152] width 145 height 13
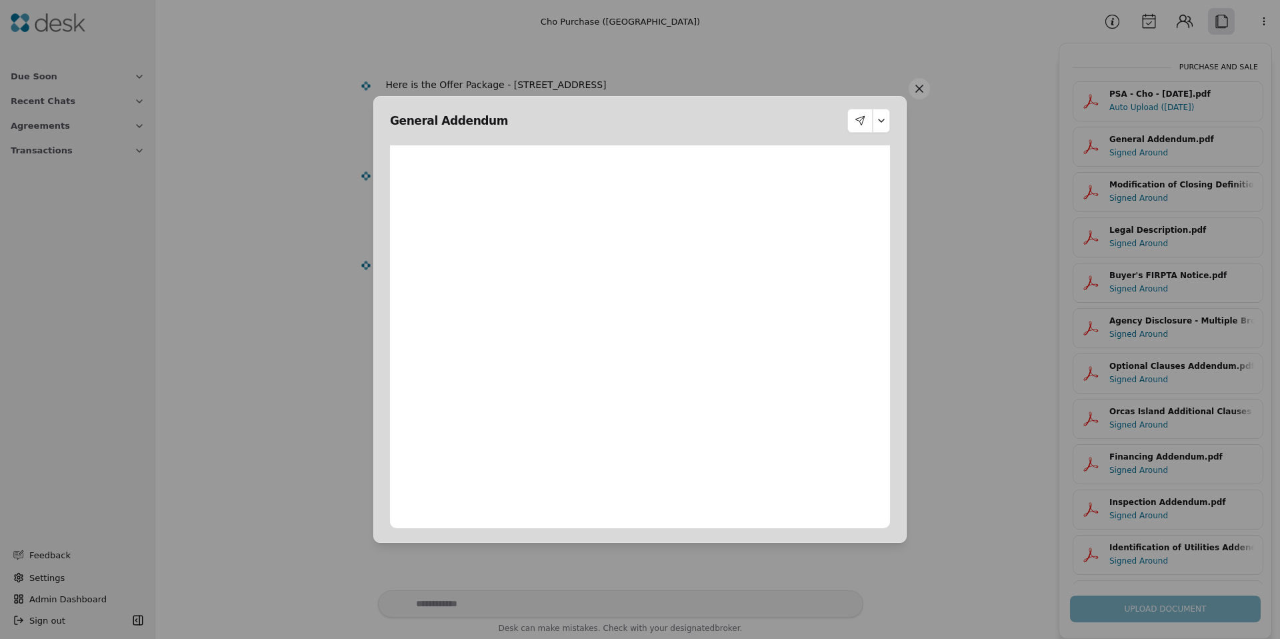
scroll to position [7, 0]
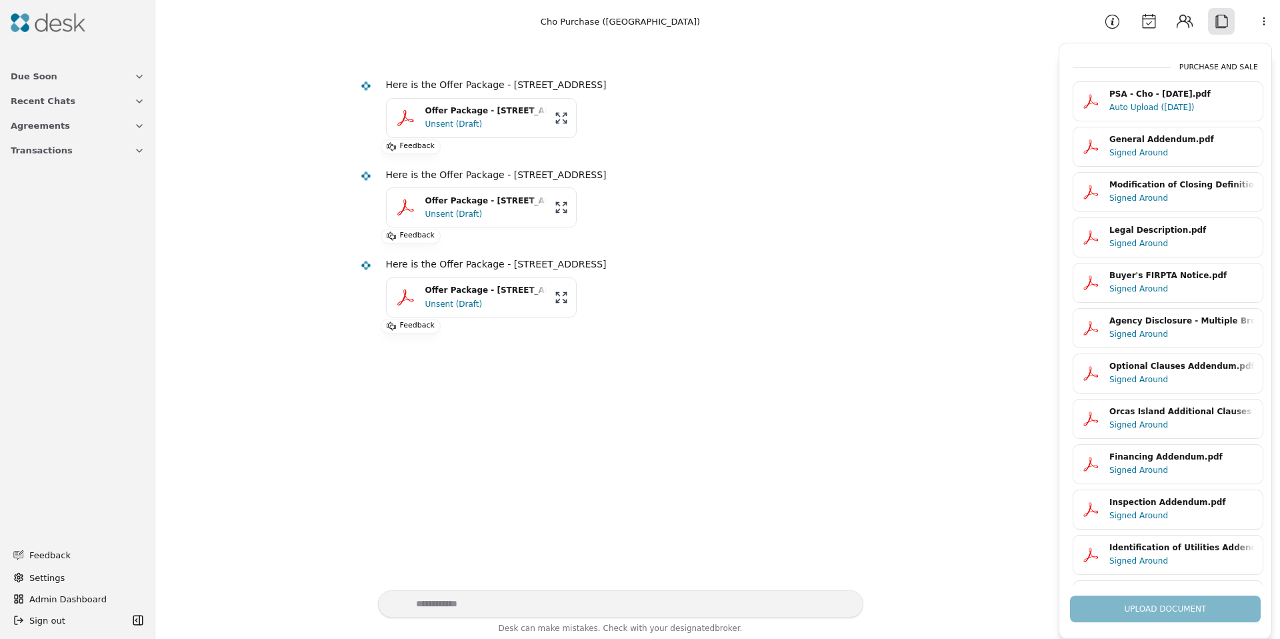
click at [1118, 19] on button "Information" at bounding box center [1112, 21] width 27 height 27
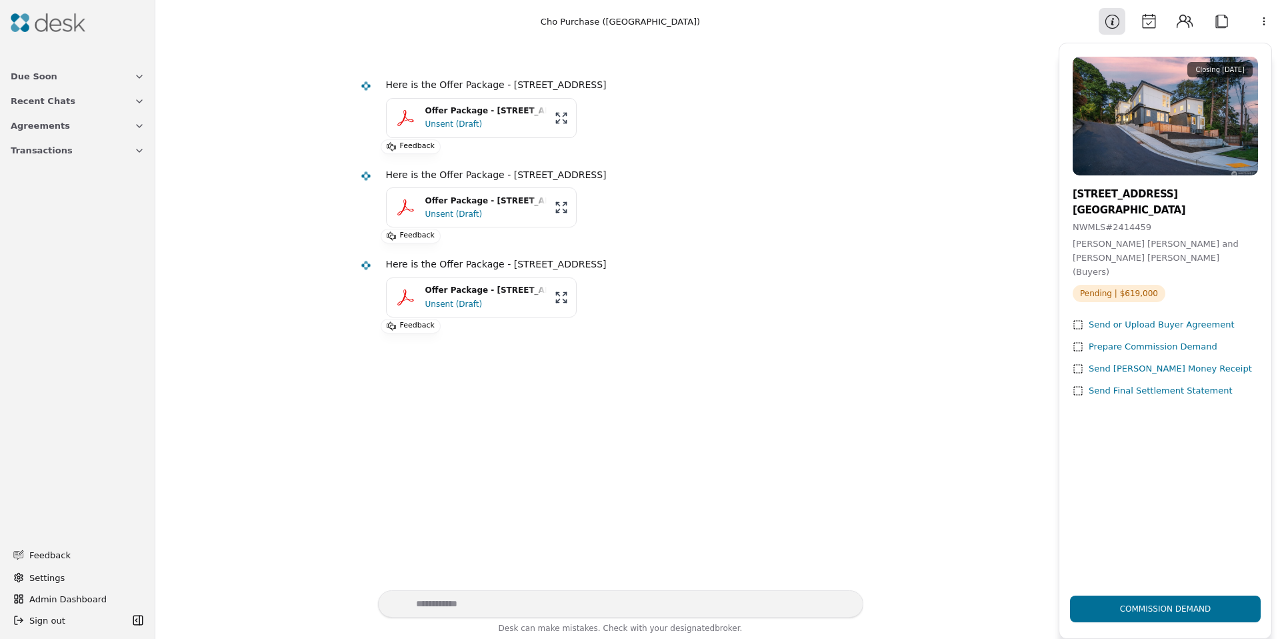
click at [1140, 21] on button "Calendar" at bounding box center [1149, 21] width 27 height 27
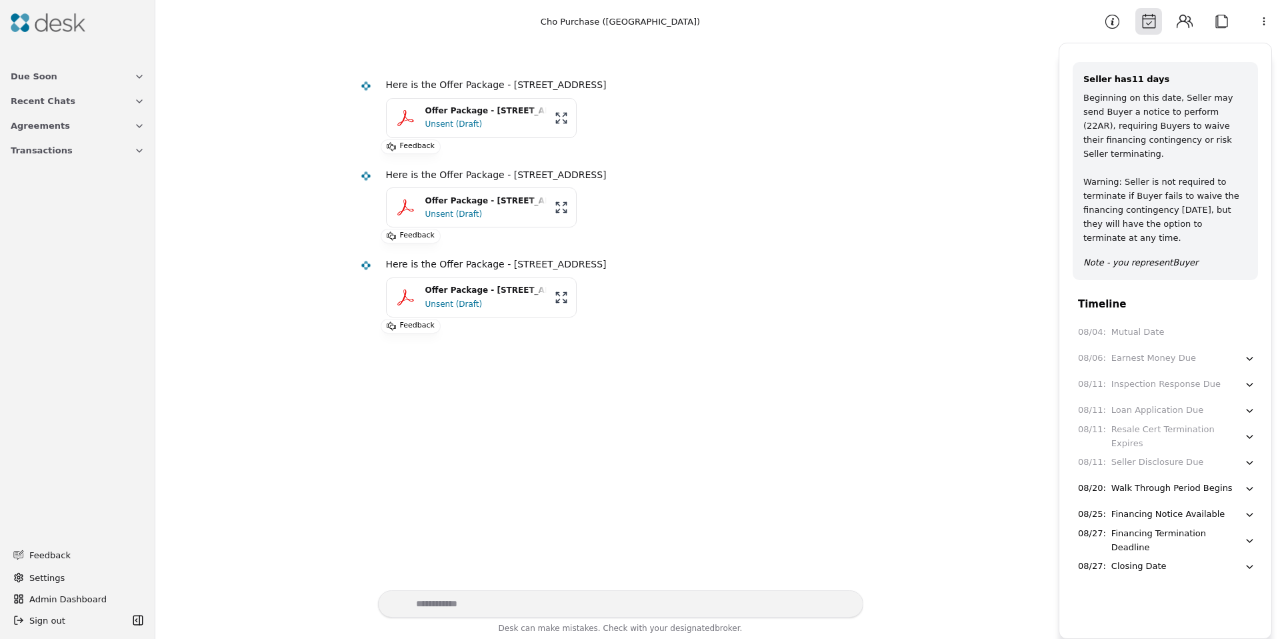
click at [1216, 22] on button "Attach" at bounding box center [1221, 21] width 27 height 27
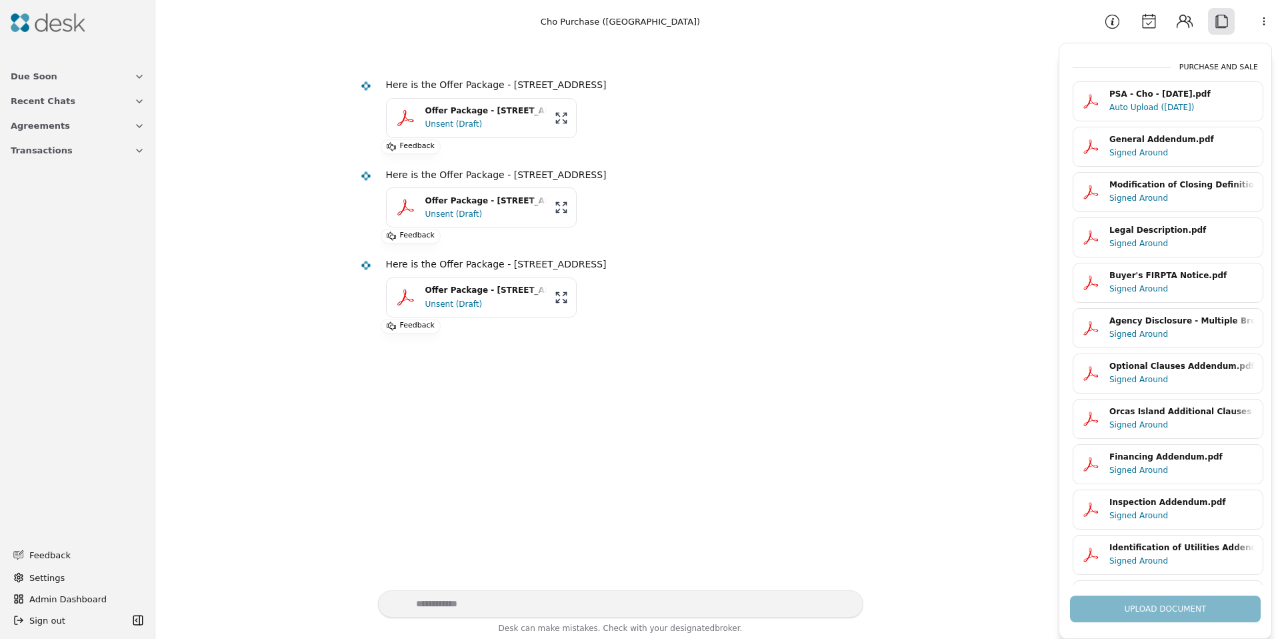
click at [1150, 155] on div "Signed Around" at bounding box center [1182, 152] width 145 height 13
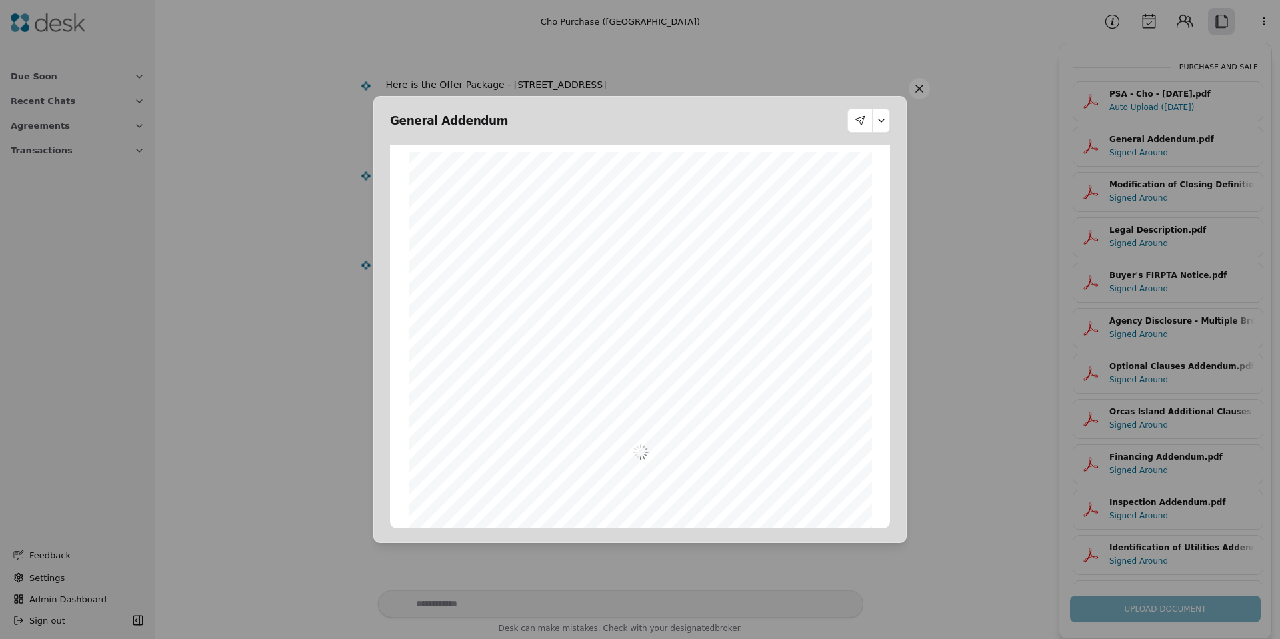
scroll to position [7, 0]
drag, startPoint x: 476, startPoint y: 353, endPoint x: 713, endPoint y: 357, distance: 236.8
click at [713, 357] on div "Form 34 ©Copyright 2010 Addendum/Amendment to P&S Northwest Multiple Listing Se…" at bounding box center [640, 444] width 463 height 599
drag, startPoint x: 692, startPoint y: 381, endPoint x: 483, endPoint y: 383, distance: 208.7
click at [483, 383] on div "Form 34 ©Copyright 2010 Addendum/Amendment to P&S Northwest Multiple Listing Se…" at bounding box center [640, 444] width 463 height 599
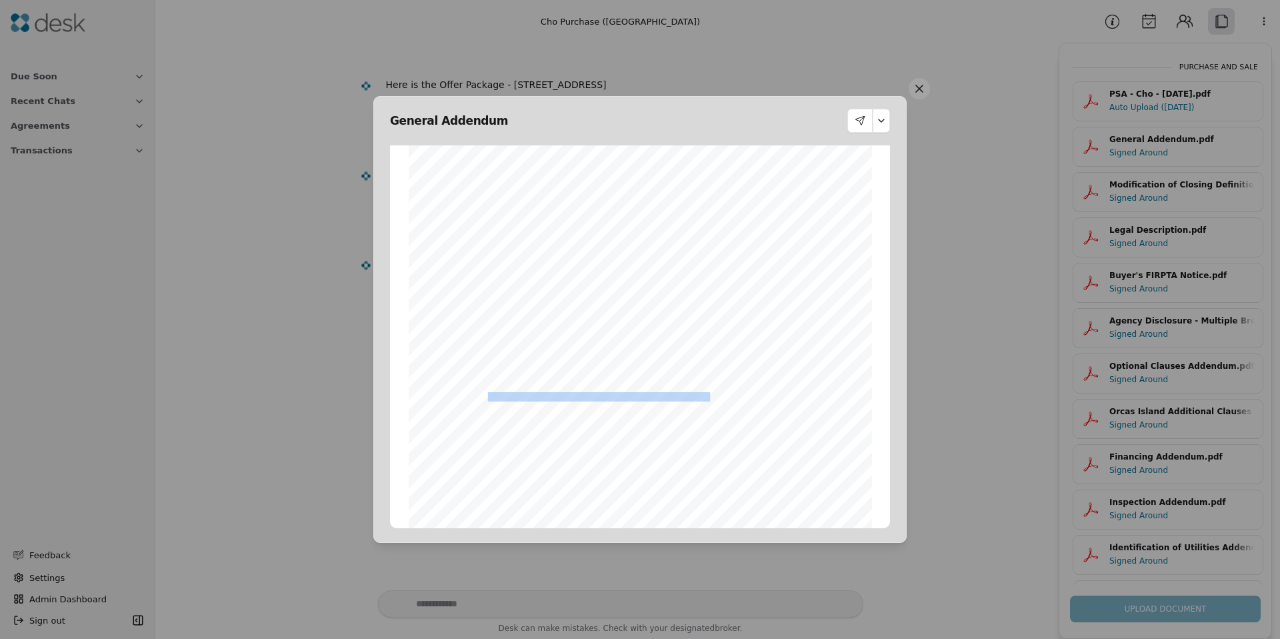
drag, startPoint x: 498, startPoint y: 400, endPoint x: 707, endPoint y: 401, distance: 208.7
click at [707, 401] on span "Loans program Build & Lock™. Terms and conditions apply. Please see the home di…" at bounding box center [583, 397] width 301 height 8
click at [702, 400] on span "Loans program Build & Lock™. Terms and conditions apply. Please see the home di…" at bounding box center [583, 397] width 301 height 8
drag, startPoint x: 694, startPoint y: 399, endPoint x: 500, endPoint y: 398, distance: 194.1
click at [500, 398] on span "Loans program Build & Lock™. Terms and conditions apply. Please see the home di…" at bounding box center [583, 397] width 301 height 8
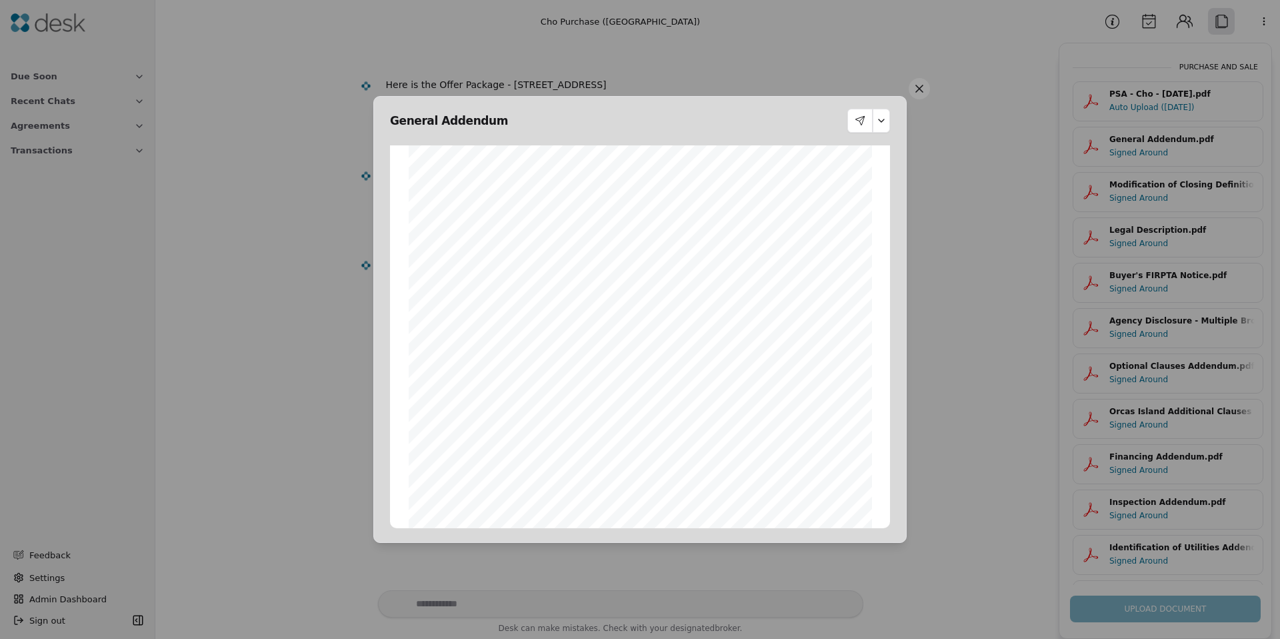
click at [500, 398] on span "Loans program Build & Lock™. Terms and conditions apply. Please see the home di…" at bounding box center [583, 397] width 301 height 8
drag, startPoint x: 500, startPoint y: 398, endPoint x: 734, endPoint y: 396, distance: 234.1
click at [734, 396] on div "Form 34 ©Copyright 2010 Addendum/Amendment to P&S Northwest Multiple Listing Se…" at bounding box center [640, 444] width 463 height 599
drag, startPoint x: 734, startPoint y: 396, endPoint x: 663, endPoint y: 395, distance: 71.4
click at [731, 395] on div "Form 34 ©Copyright 2010 Addendum/Amendment to P&S Northwest Multiple Listing Se…" at bounding box center [640, 444] width 463 height 599
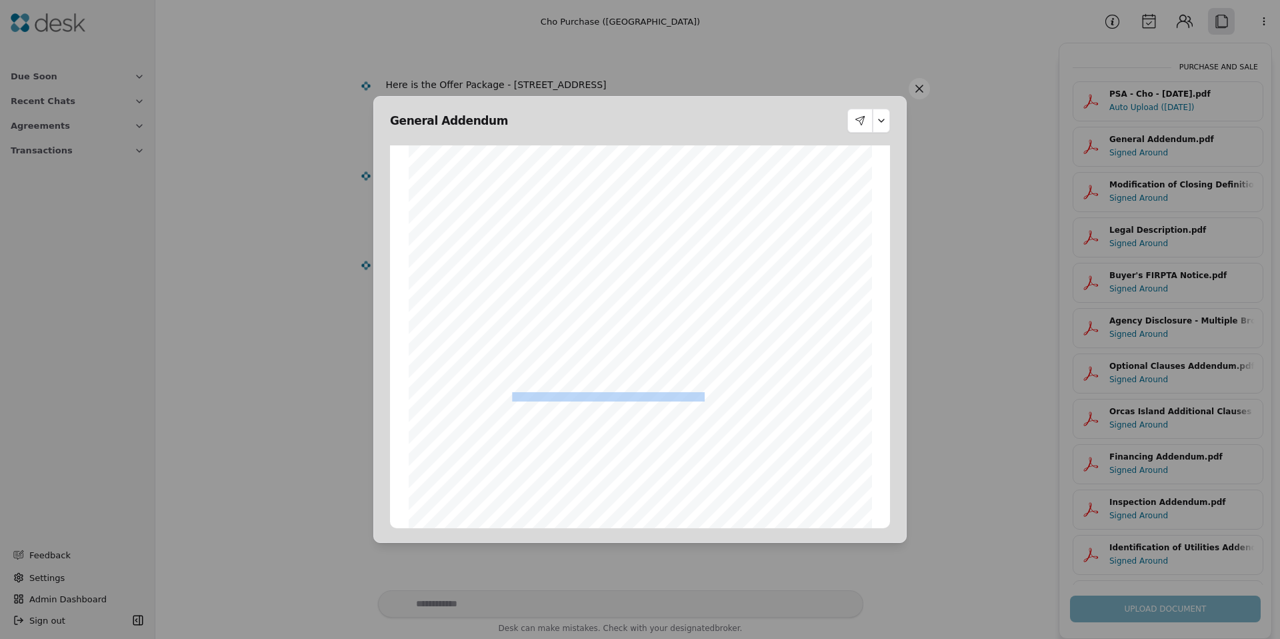
drag, startPoint x: 663, startPoint y: 395, endPoint x: 472, endPoint y: 401, distance: 190.8
click at [478, 401] on div "Form 34 ©Copyright 2010 Addendum/Amendment to P&S Northwest Multiple Listing Se…" at bounding box center [640, 444] width 463 height 599
drag, startPoint x: 543, startPoint y: 397, endPoint x: 676, endPoint y: 397, distance: 132.7
click at [672, 397] on span "Loans program Build & Lock™. Terms and conditions apply. Please see the home di…" at bounding box center [583, 397] width 301 height 8
click at [690, 397] on span "Loans program Build & Lock™. Terms and conditions apply. Please see the home di…" at bounding box center [583, 397] width 301 height 8
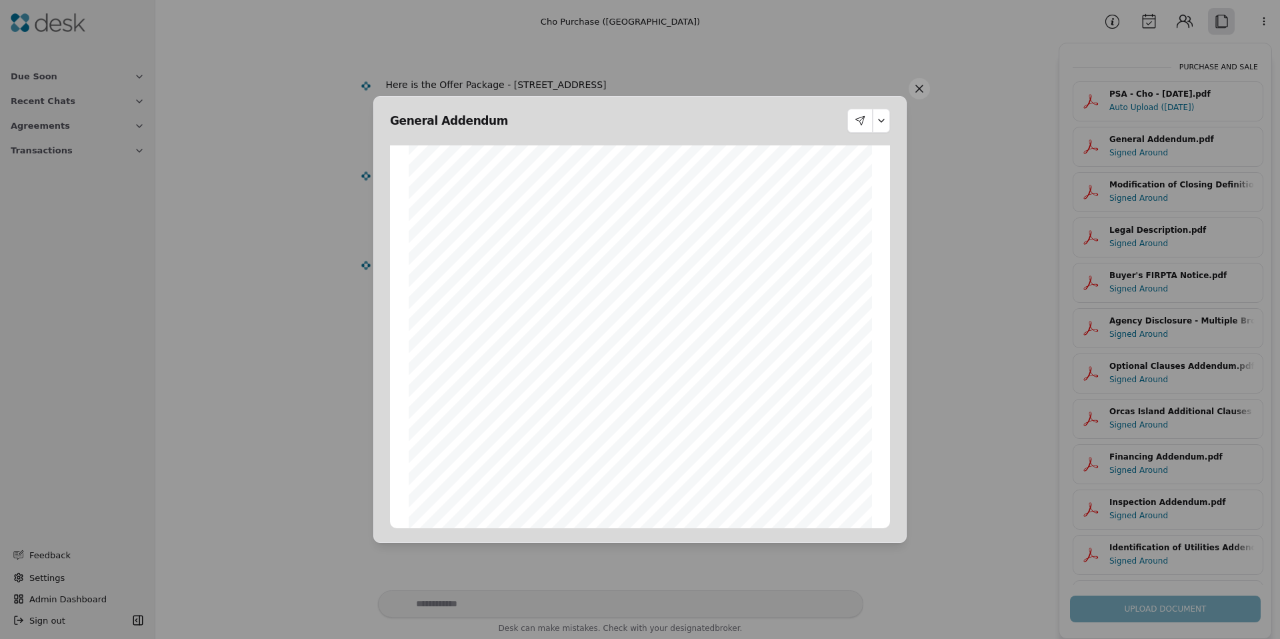
scroll to position [229, 0]
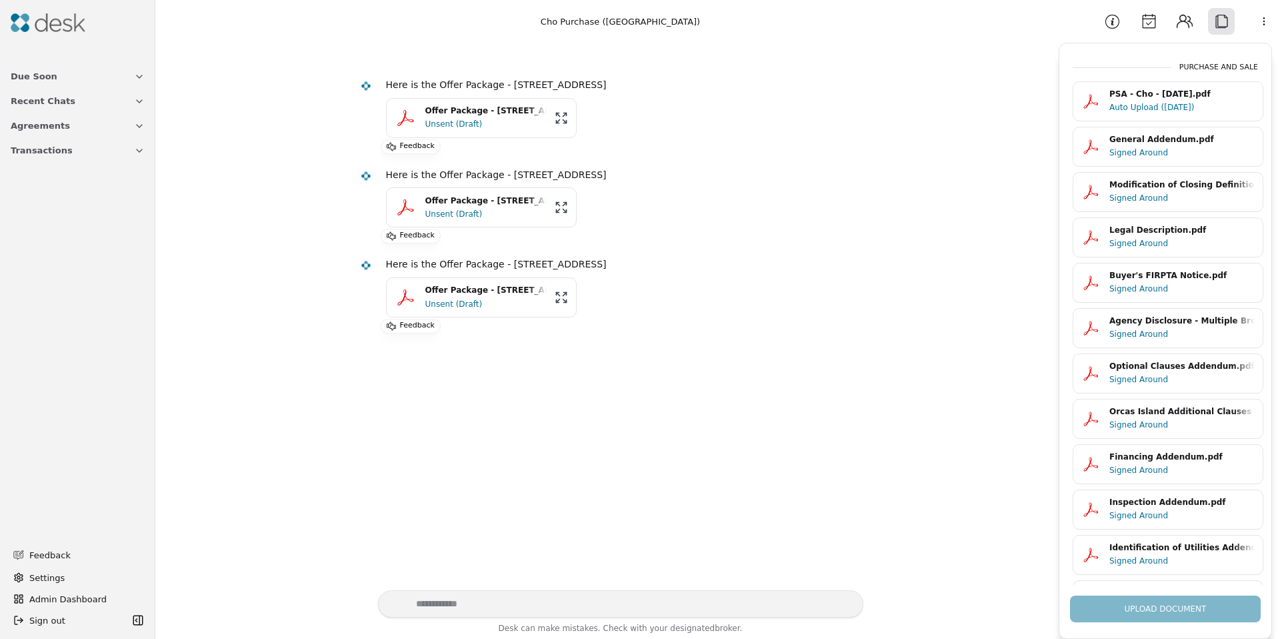
click at [1109, 19] on button "Information" at bounding box center [1112, 21] width 27 height 27
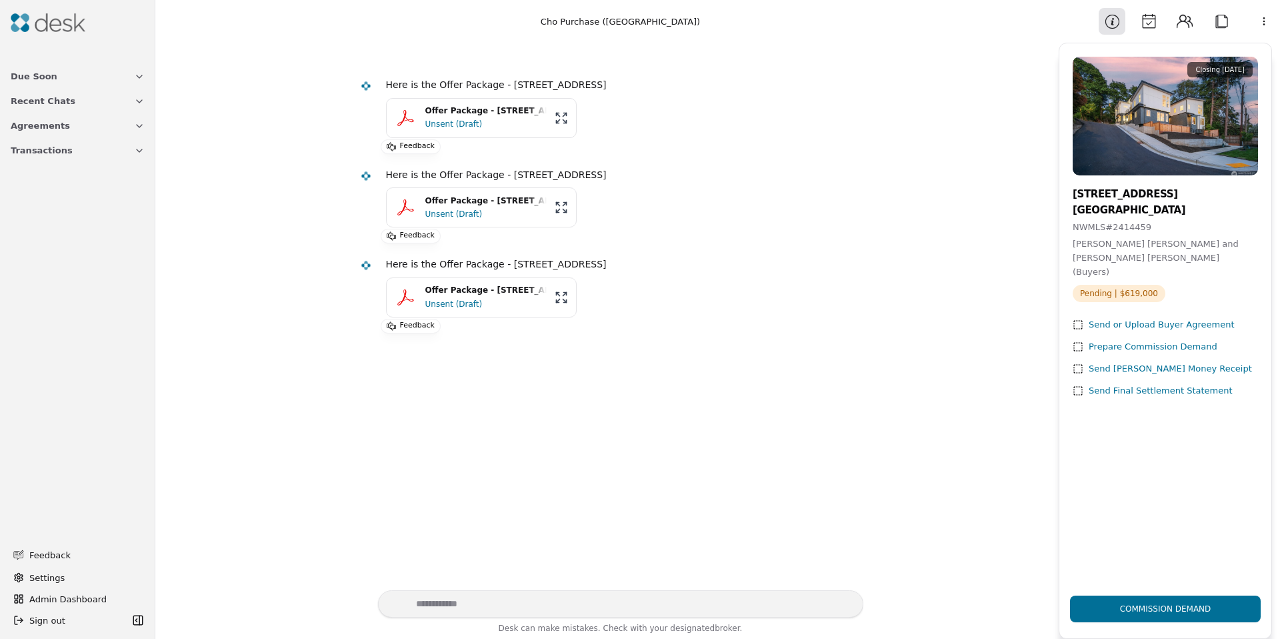
click at [1150, 23] on button "Calendar" at bounding box center [1149, 21] width 27 height 27
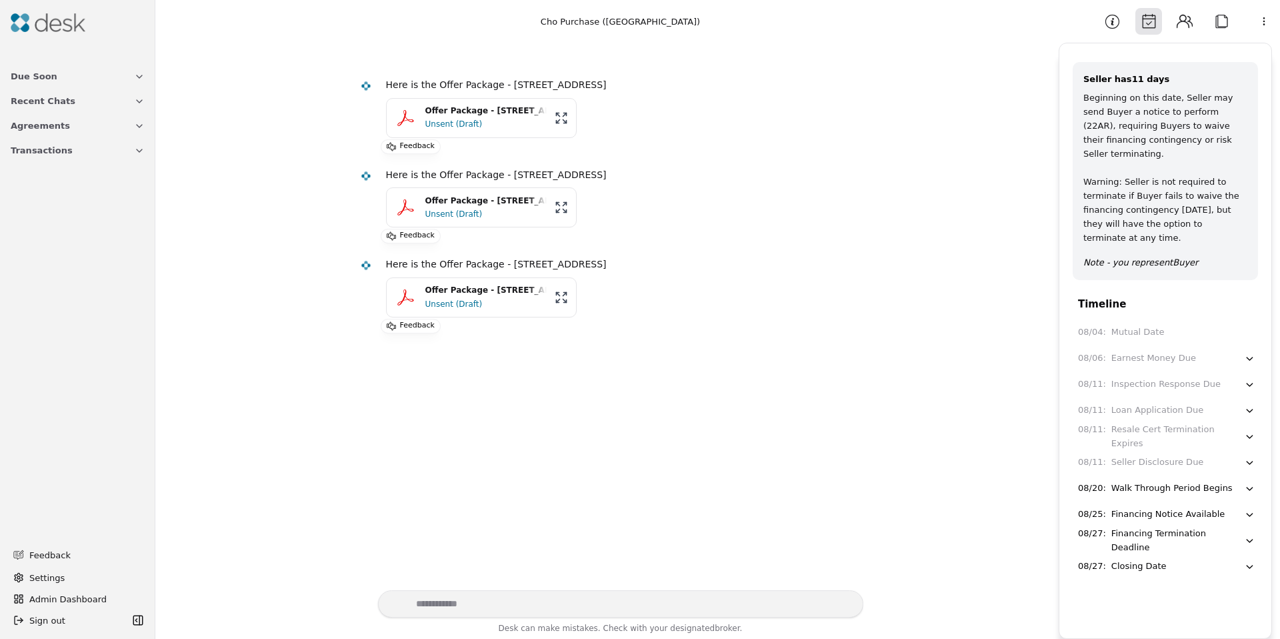
click at [1144, 455] on div "Seller Disclosure Due" at bounding box center [1158, 462] width 93 height 14
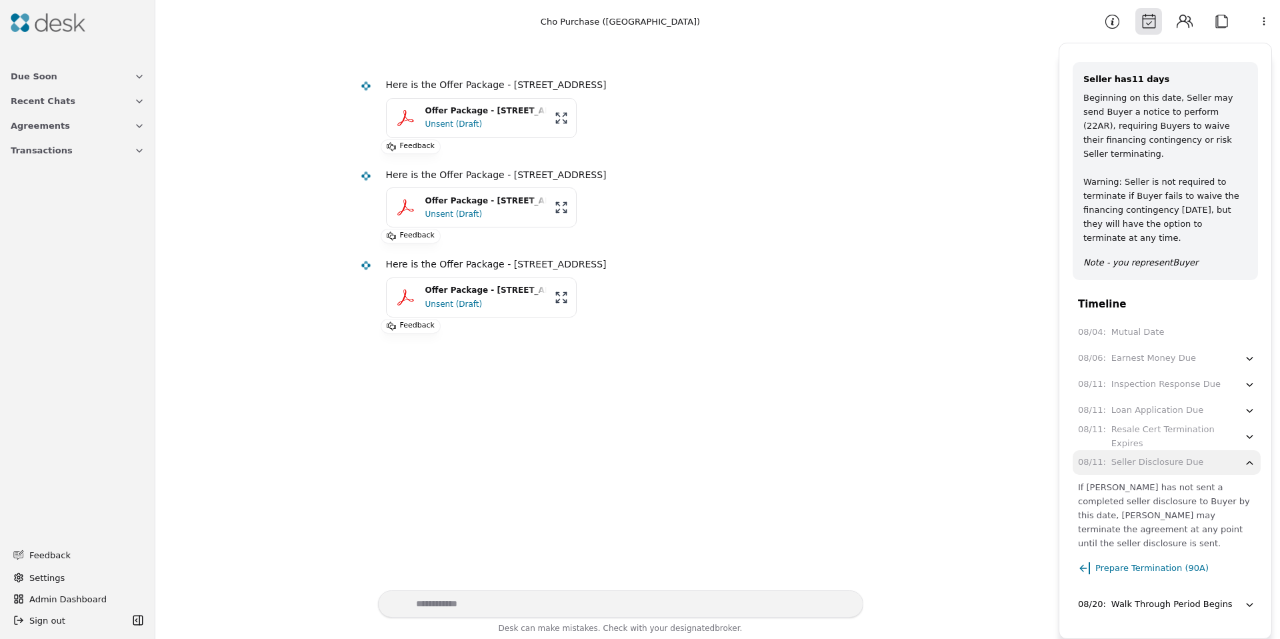
drag, startPoint x: 1156, startPoint y: 497, endPoint x: 1188, endPoint y: 517, distance: 38.3
click at [1188, 517] on div "If Seller has not sent a completed seller disclosure to Buyer by this date, Buy…" at bounding box center [1166, 515] width 177 height 70
drag, startPoint x: 1186, startPoint y: 517, endPoint x: 1118, endPoint y: 516, distance: 68.7
click at [1118, 516] on div "If Seller has not sent a completed seller disclosure to Buyer by this date, Buy…" at bounding box center [1166, 515] width 177 height 70
drag, startPoint x: 1117, startPoint y: 516, endPoint x: 1099, endPoint y: 516, distance: 18.0
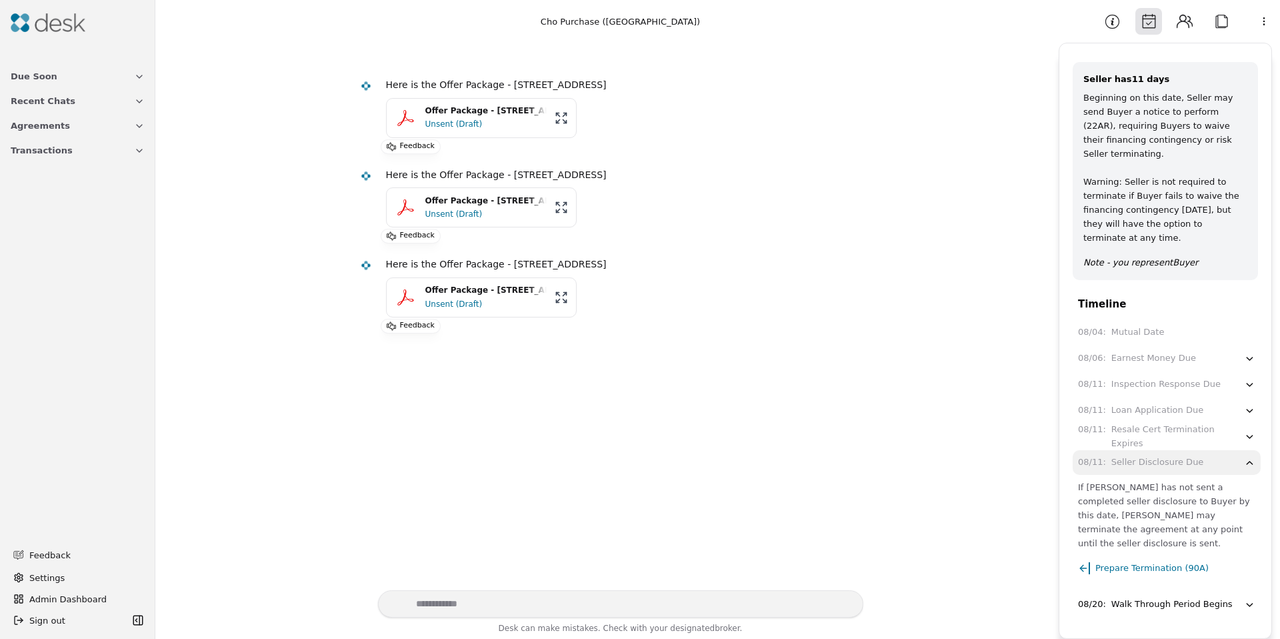
click at [1116, 516] on div "If Seller has not sent a completed seller disclosure to Buyer by this date, Buy…" at bounding box center [1166, 515] width 177 height 70
drag, startPoint x: 1096, startPoint y: 517, endPoint x: 1184, endPoint y: 515, distance: 88.0
click at [1184, 515] on div "If Seller has not sent a completed seller disclosure to Buyer by this date, Buy…" at bounding box center [1166, 515] width 177 height 70
click at [1184, 516] on div "If Seller has not sent a completed seller disclosure to Buyer by this date, Buy…" at bounding box center [1166, 515] width 177 height 70
drag, startPoint x: 1174, startPoint y: 522, endPoint x: 1132, endPoint y: 523, distance: 41.4
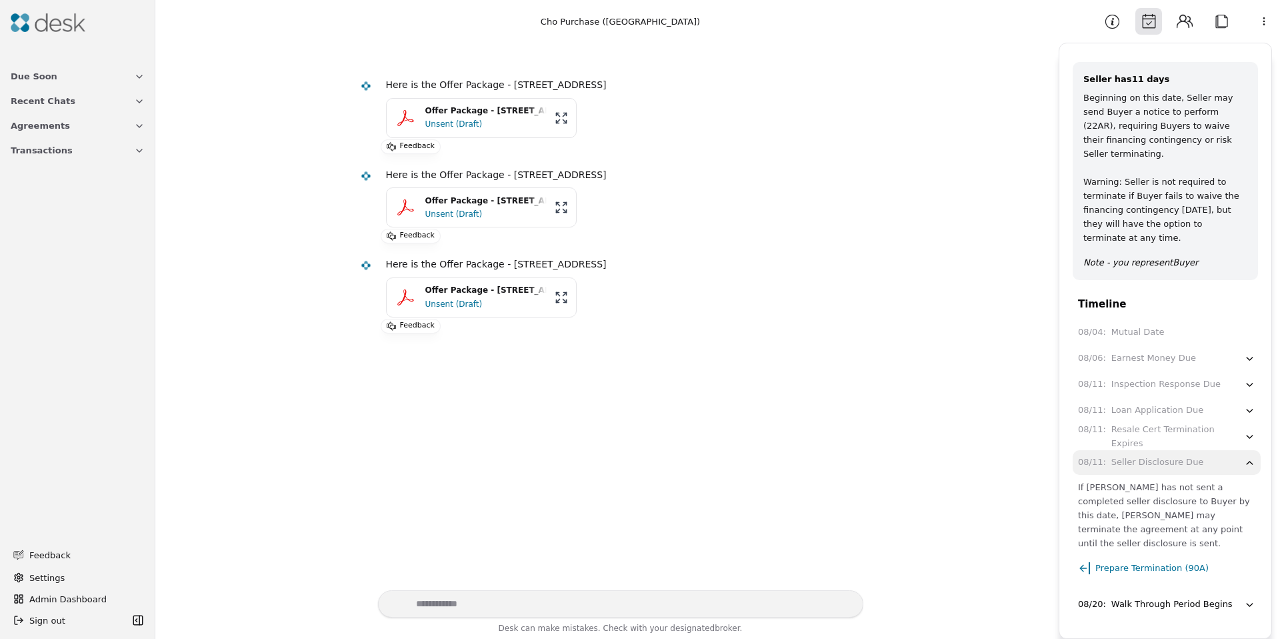
click at [1133, 523] on div "If Seller has not sent a completed seller disclosure to Buyer by this date, Buy…" at bounding box center [1166, 515] width 177 height 70
click at [1130, 523] on div "If Seller has not sent a completed seller disclosure to Buyer by this date, Buy…" at bounding box center [1166, 515] width 177 height 70
drag, startPoint x: 1114, startPoint y: 516, endPoint x: 1166, endPoint y: 510, distance: 53.0
click at [1166, 510] on div "If Seller has not sent a completed seller disclosure to Buyer by this date, Buy…" at bounding box center [1166, 515] width 177 height 70
drag, startPoint x: 1166, startPoint y: 510, endPoint x: 1161, endPoint y: 469, distance: 41.7
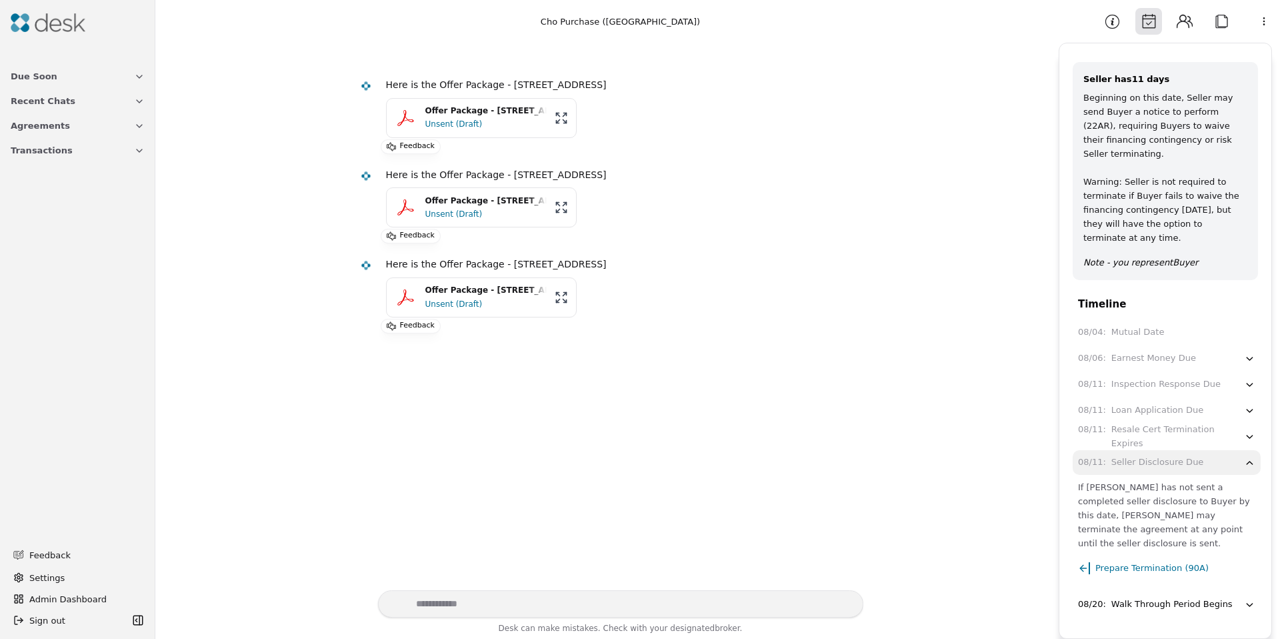
click at [1166, 507] on div "If Seller has not sent a completed seller disclosure to Buyer by this date, Buy…" at bounding box center [1166, 515] width 177 height 70
click at [1159, 464] on div "Seller Disclosure Due" at bounding box center [1158, 462] width 93 height 14
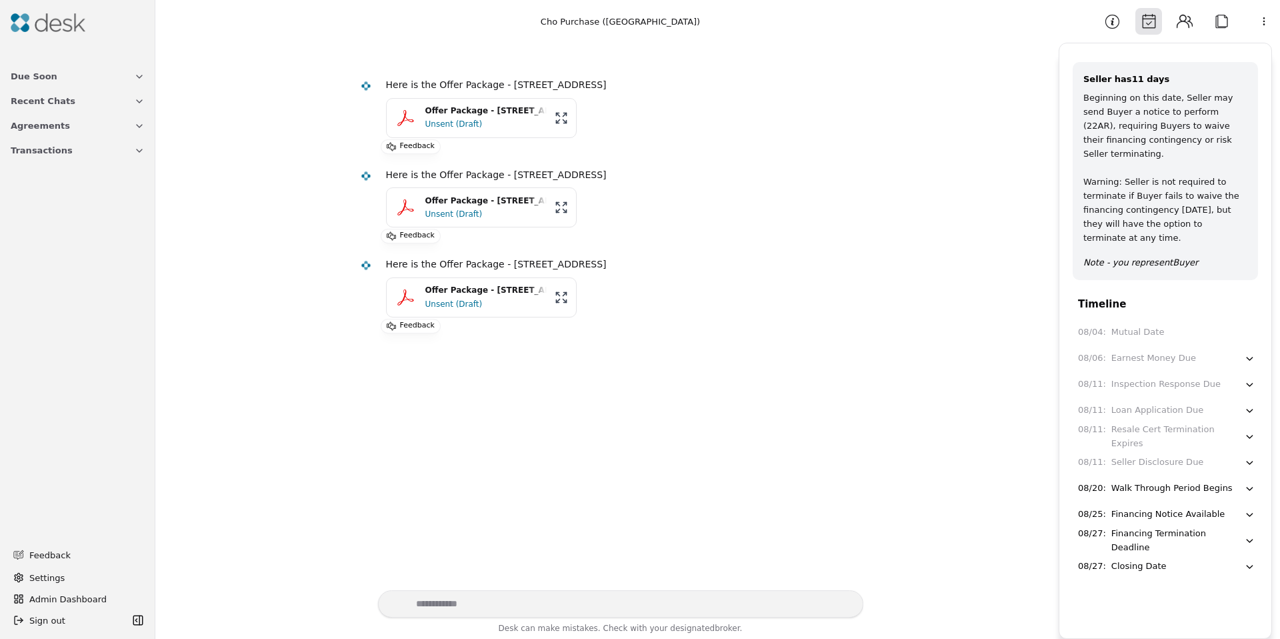
click at [1218, 19] on button "Attach" at bounding box center [1221, 21] width 27 height 27
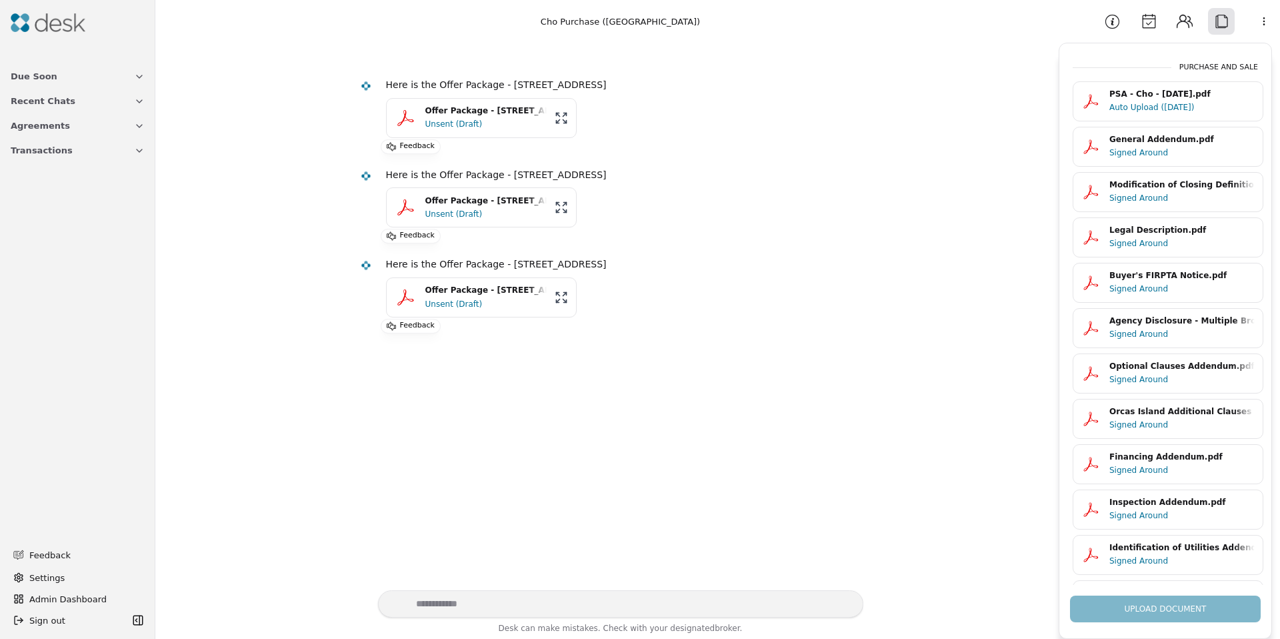
click at [1147, 153] on div "Signed Around" at bounding box center [1182, 152] width 145 height 13
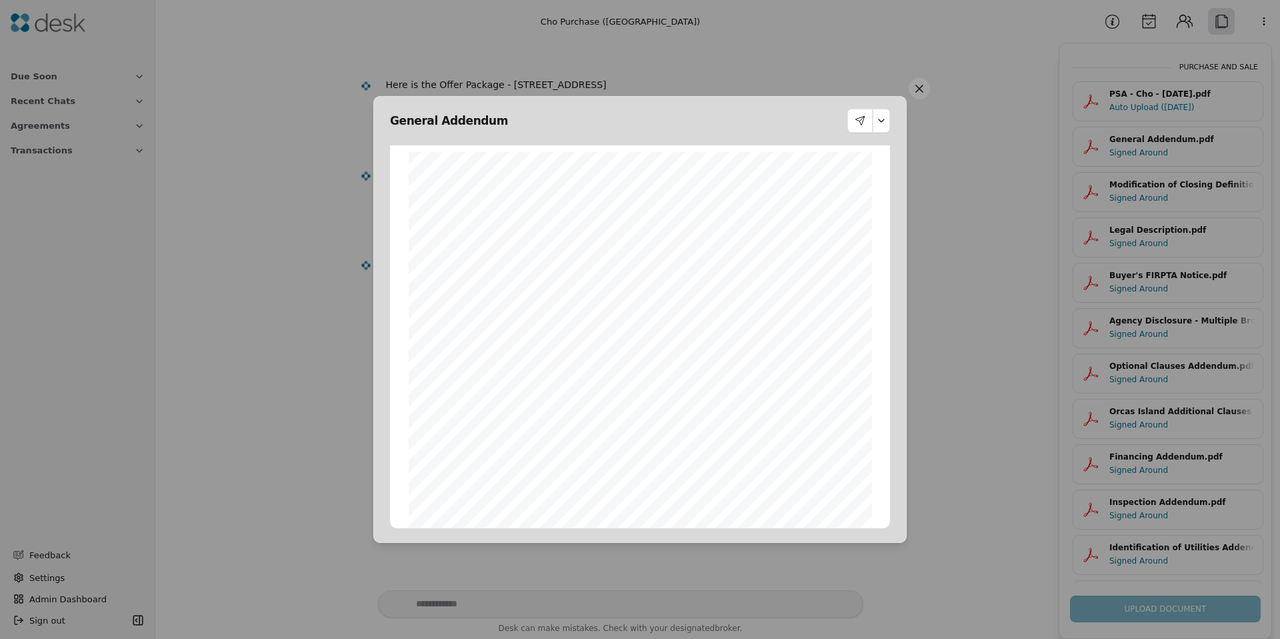
scroll to position [7, 0]
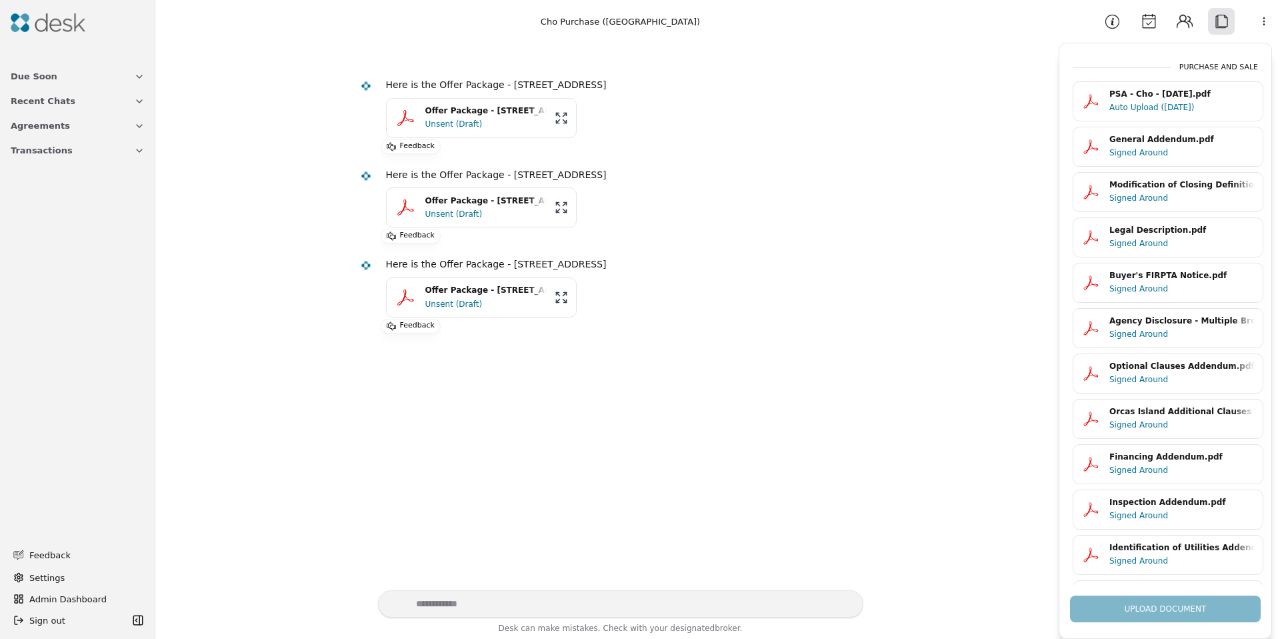
click at [1109, 15] on button "Information" at bounding box center [1112, 21] width 27 height 27
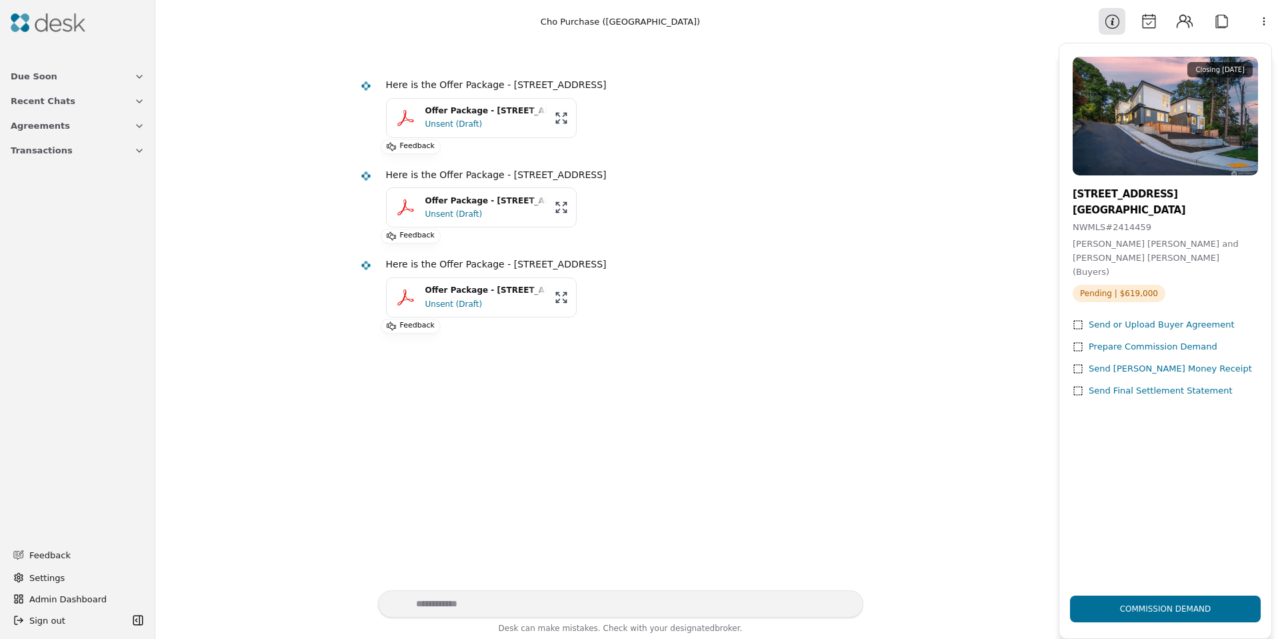
click at [1117, 285] on span "Pending | $619,000" at bounding box center [1119, 293] width 93 height 17
drag, startPoint x: 1117, startPoint y: 281, endPoint x: 1156, endPoint y: 263, distance: 43.3
click at [1118, 285] on span "Pending | $619,000" at bounding box center [1119, 293] width 93 height 17
click at [1156, 263] on div "Johnny Young Cho and Eunice Young Kim (Buyers)" at bounding box center [1165, 258] width 185 height 42
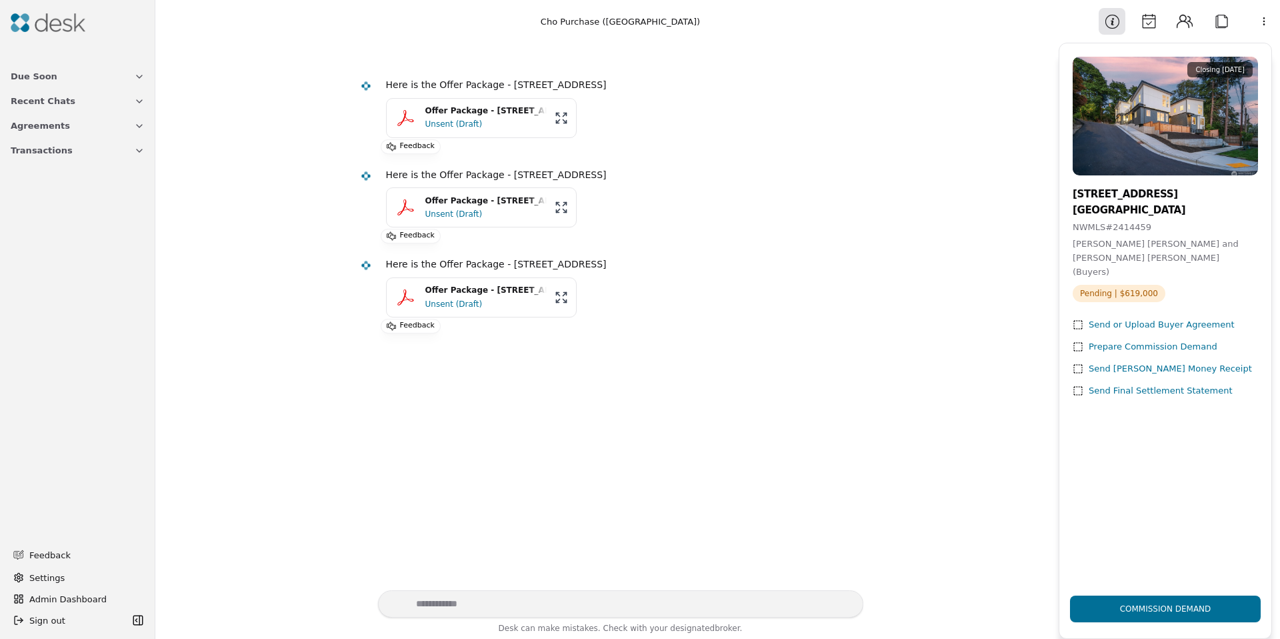
click at [43, 24] on img at bounding box center [48, 22] width 75 height 19
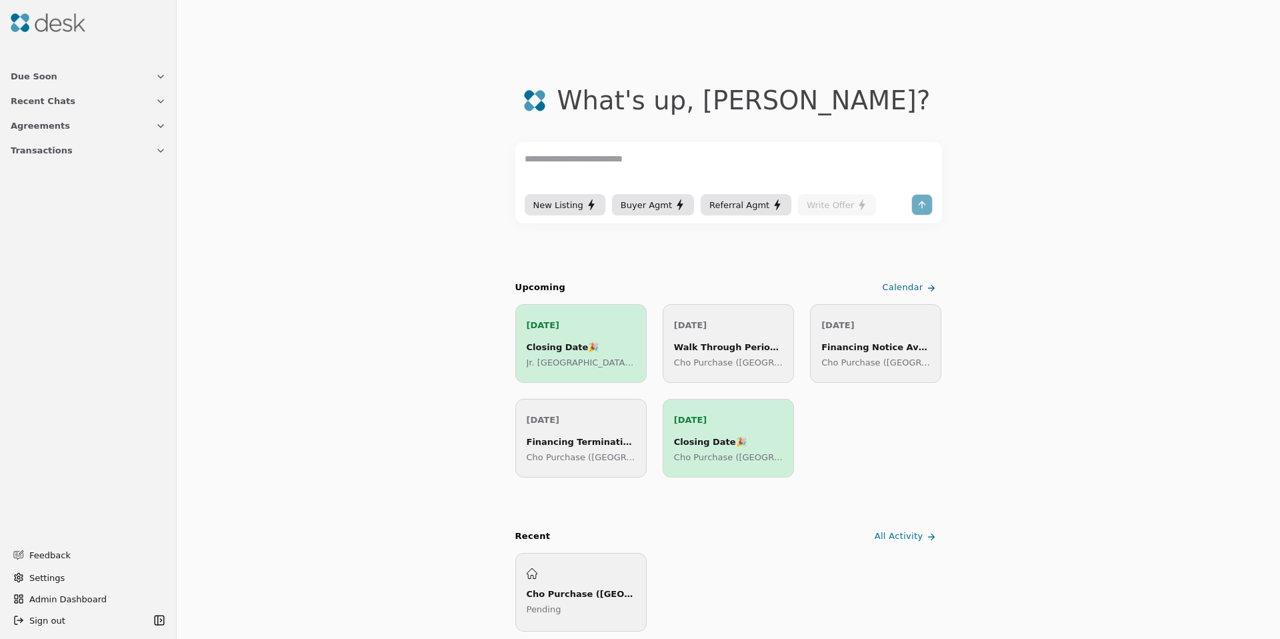
click at [75, 592] on span "Admin Dashboard" at bounding box center [96, 599] width 134 height 14
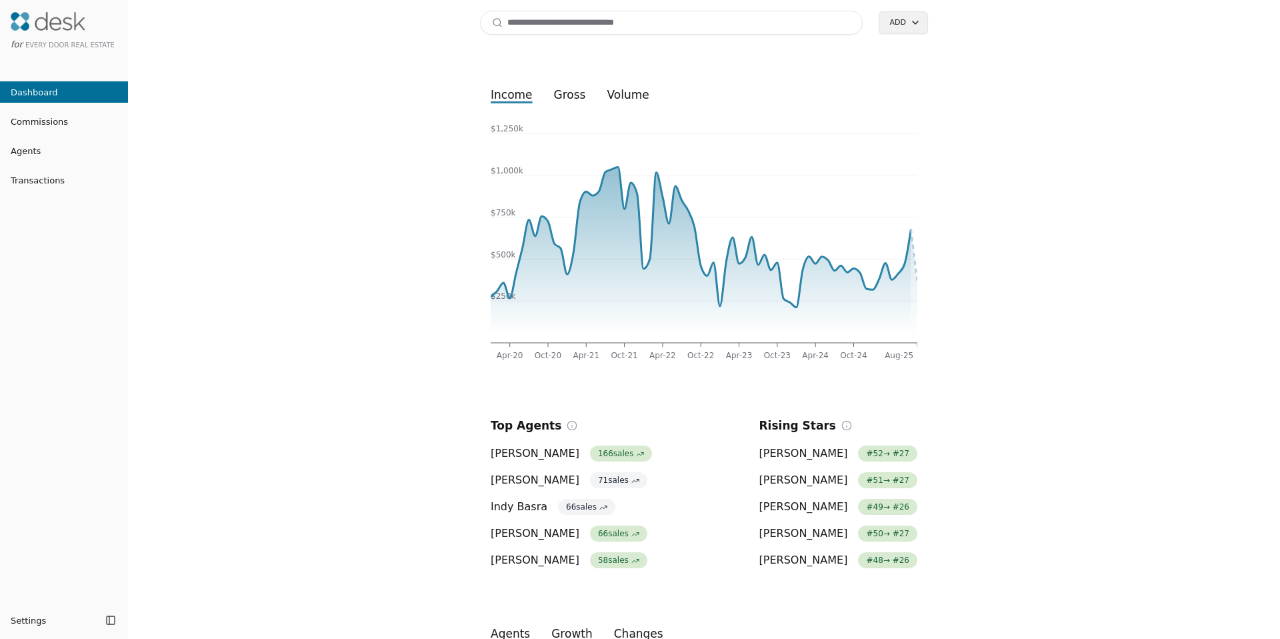
drag, startPoint x: 550, startPoint y: 27, endPoint x: 536, endPoint y: 49, distance: 25.5
click at [551, 27] on input at bounding box center [671, 23] width 383 height 24
type input "**********"
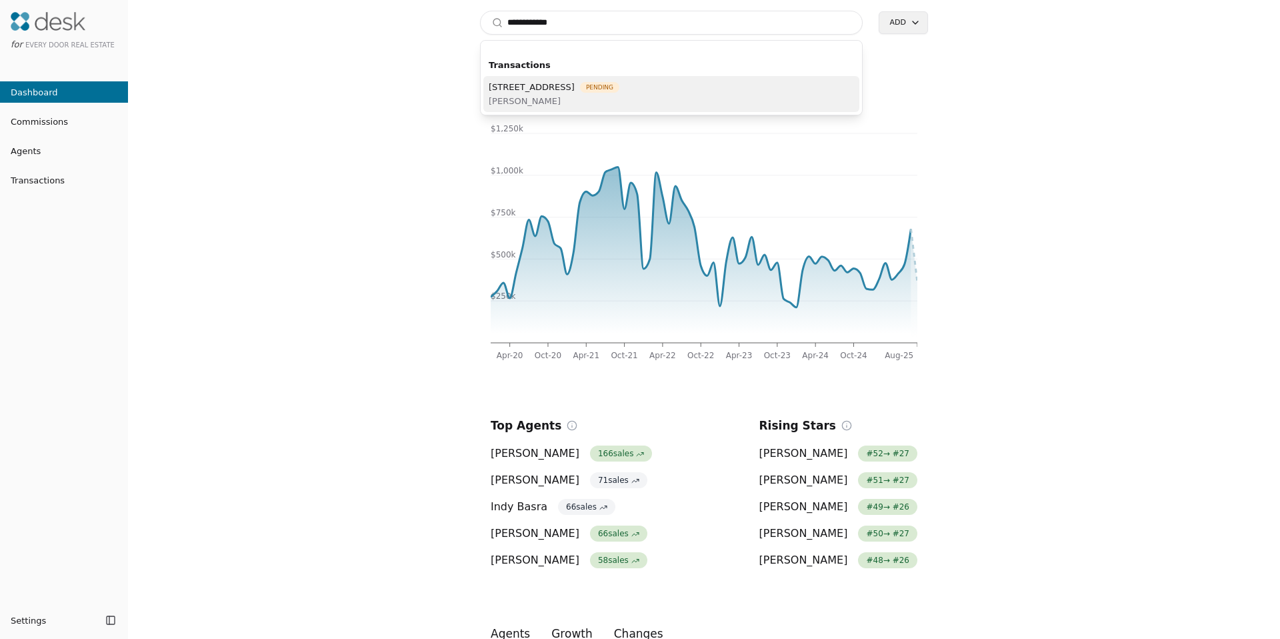
click at [575, 87] on span "2807 S Grand Street, Seattle, WA 98144" at bounding box center [532, 87] width 86 height 14
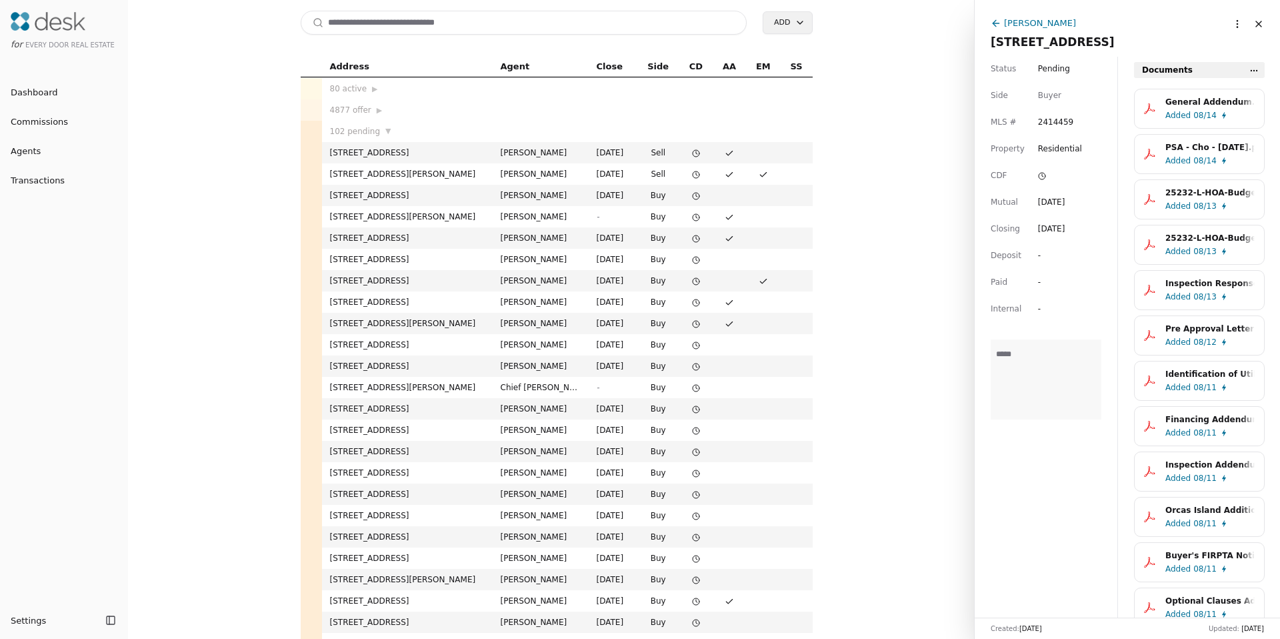
click at [1046, 66] on span "Pending" at bounding box center [1054, 68] width 32 height 13
click at [1048, 66] on html "for Every Door Real Estate Dashboard Commissions Agents Transactions Settings T…" at bounding box center [640, 319] width 1280 height 639
click at [1043, 24] on div "[PERSON_NAME]" at bounding box center [1040, 23] width 72 height 14
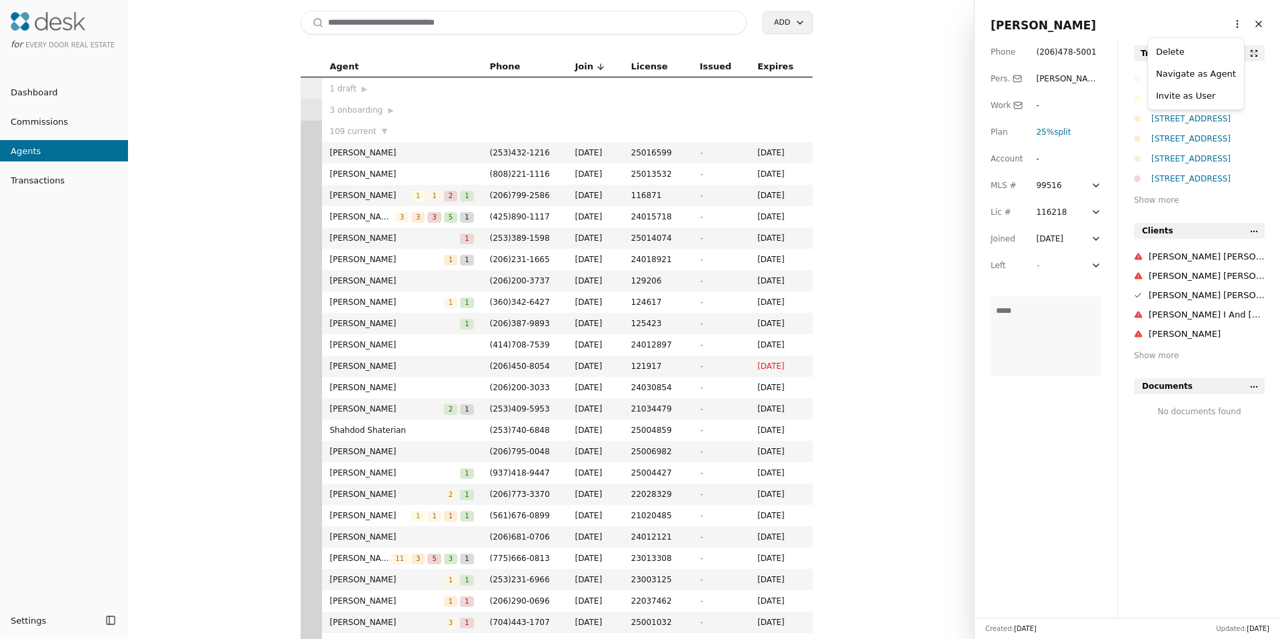
click at [1226, 24] on html "for Every Door Real Estate Dashboard Commissions Agents Transactions Settings T…" at bounding box center [640, 319] width 1280 height 639
click at [1196, 73] on link "Navigate as Agent" at bounding box center [1196, 74] width 80 height 14
click at [372, 19] on input at bounding box center [524, 23] width 447 height 24
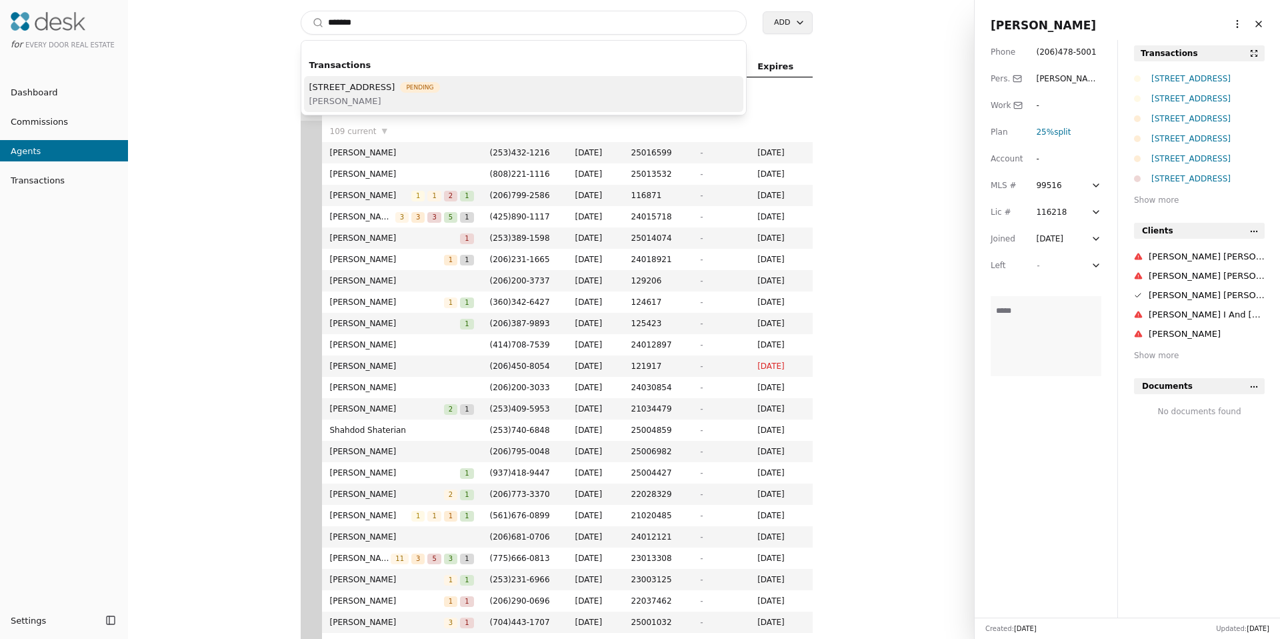
type input "*******"
click at [359, 101] on span "Katie Hemming" at bounding box center [374, 101] width 131 height 14
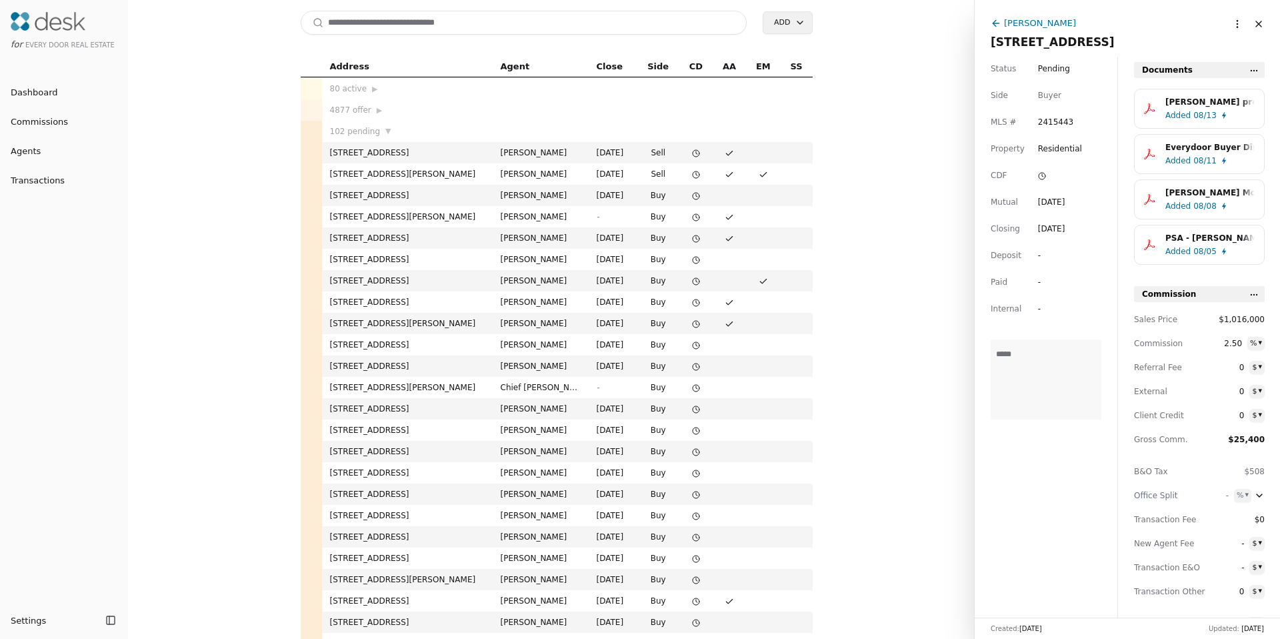
click at [1223, 20] on html "for Every Door Real Estate Dashboard Commissions Agents Transactions Settings T…" at bounding box center [640, 319] width 1280 height 639
click at [1070, 27] on html "for Every Door Real Estate Dashboard Commissions Agents Transactions Settings T…" at bounding box center [640, 319] width 1280 height 639
click at [1035, 27] on div "Katie Hemming" at bounding box center [1040, 23] width 72 height 14
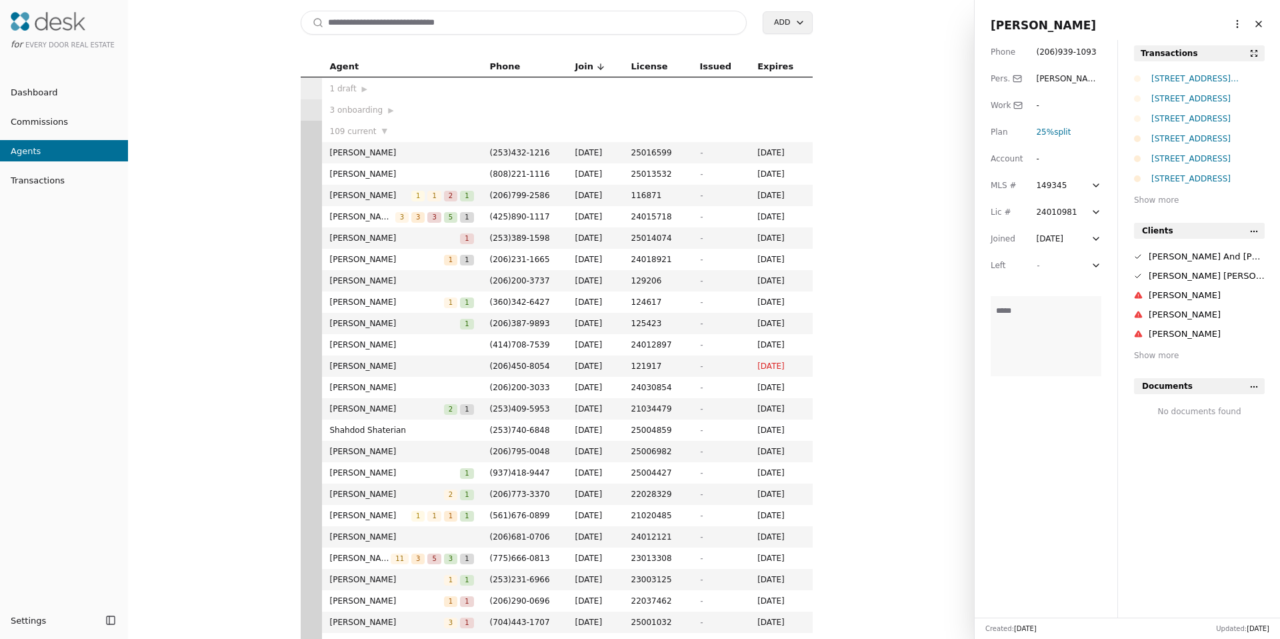
click at [1220, 27] on html "for Every Door Real Estate Dashboard Commissions Agents Transactions Settings T…" at bounding box center [640, 319] width 1280 height 639
click at [1200, 70] on link "Navigate as Agent" at bounding box center [1196, 74] width 80 height 14
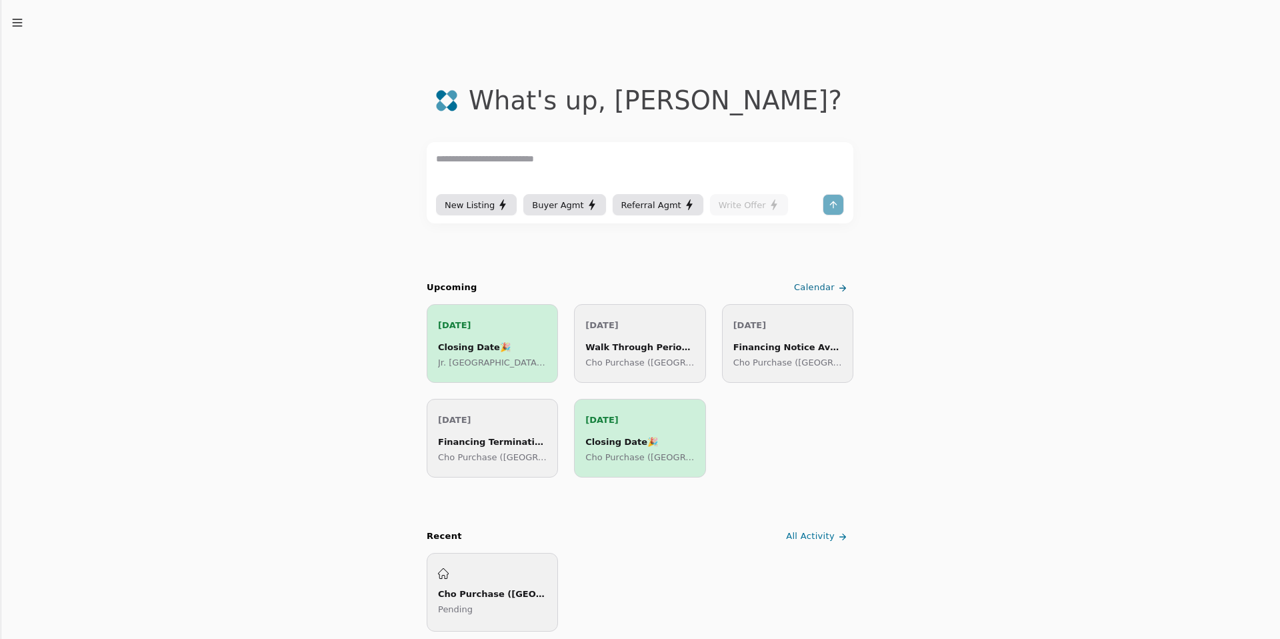
drag, startPoint x: 17, startPoint y: 28, endPoint x: 25, endPoint y: 39, distance: 14.3
click at [17, 28] on icon "button" at bounding box center [17, 22] width 13 height 13
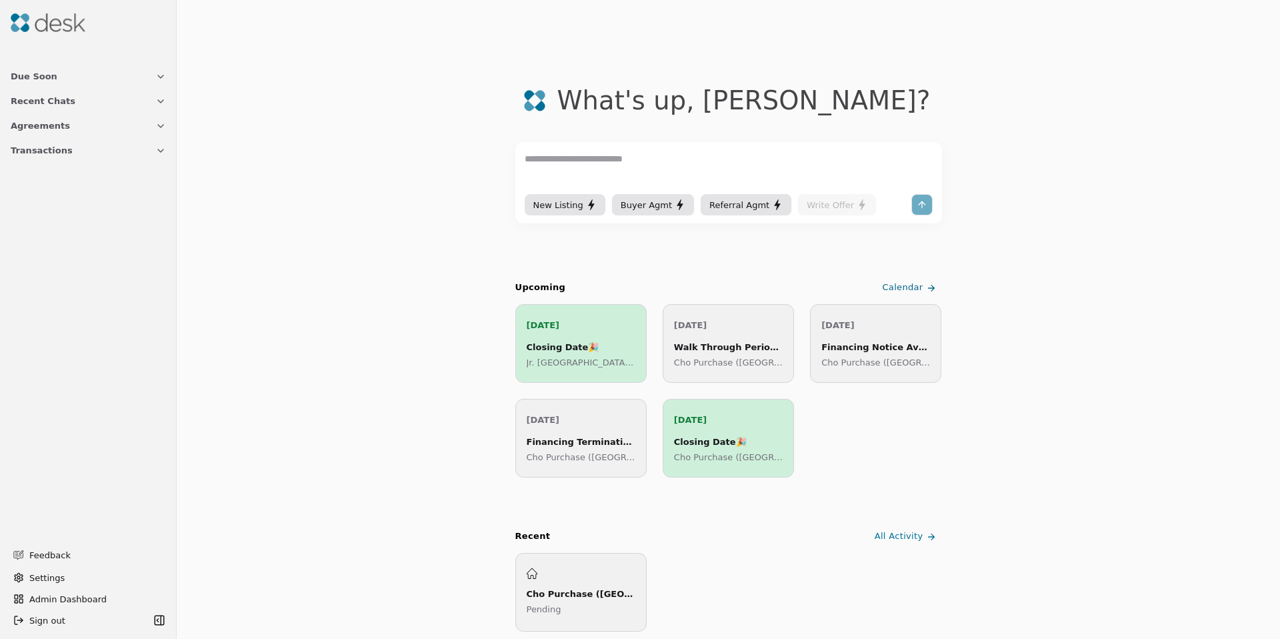
click at [65, 157] on button "Transactions" at bounding box center [88, 150] width 171 height 25
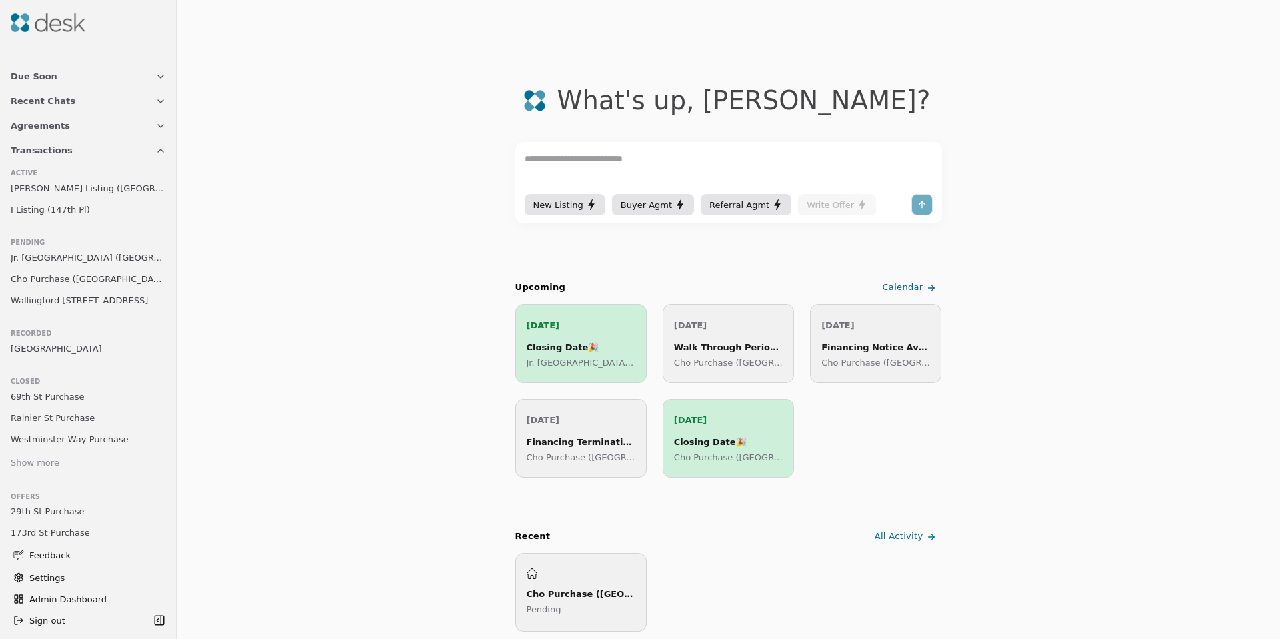
click at [55, 282] on span "Cho Purchase ([GEOGRAPHIC_DATA])" at bounding box center [88, 279] width 155 height 14
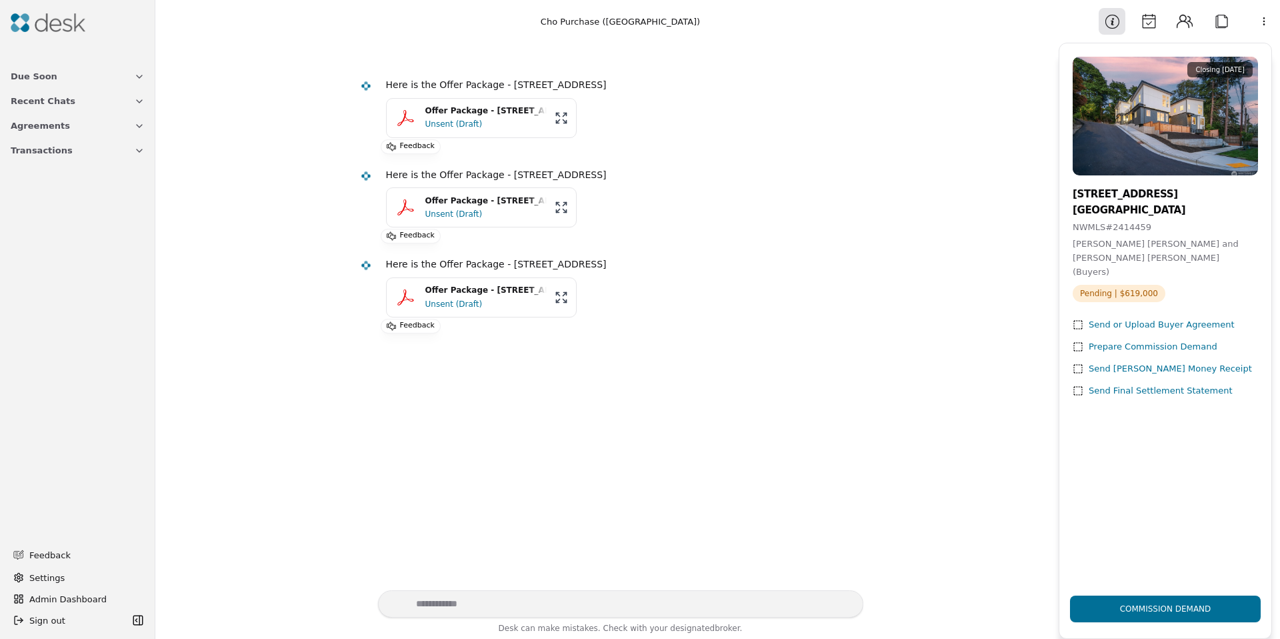
click at [1152, 24] on button "Calendar" at bounding box center [1149, 21] width 27 height 27
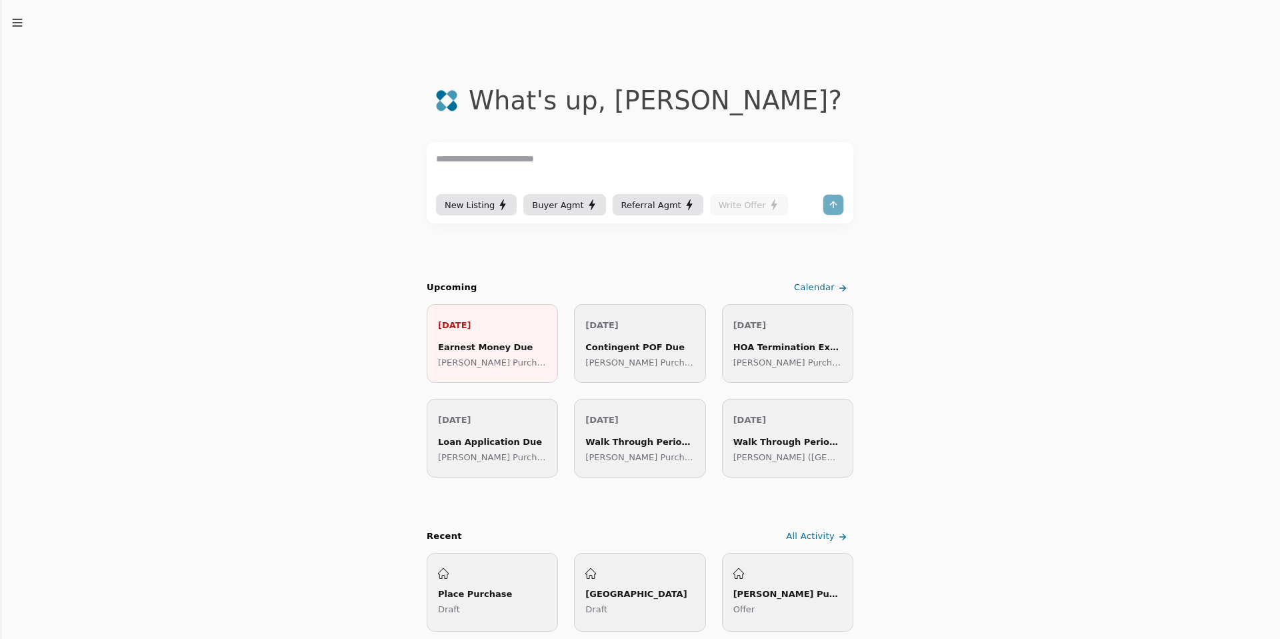
click at [19, 18] on icon "button" at bounding box center [17, 22] width 13 height 13
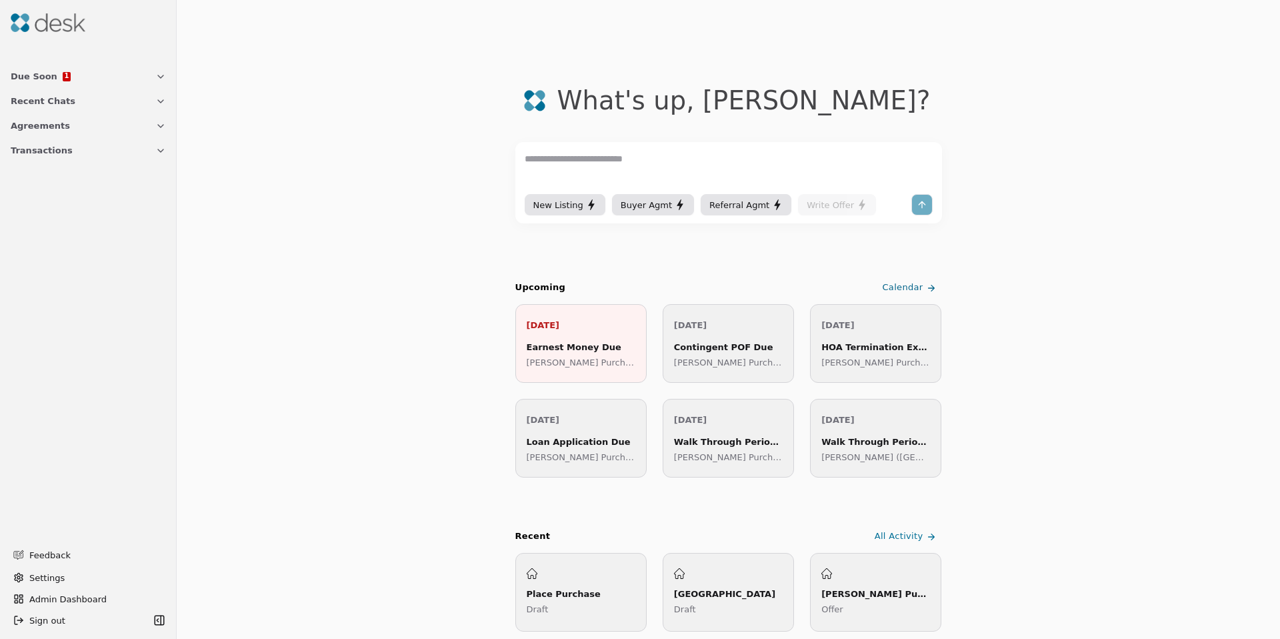
click at [56, 132] on span "Agreements" at bounding box center [40, 126] width 59 height 14
click at [55, 131] on span "Agreements" at bounding box center [40, 126] width 59 height 14
click at [53, 151] on span "Transactions" at bounding box center [42, 150] width 62 height 14
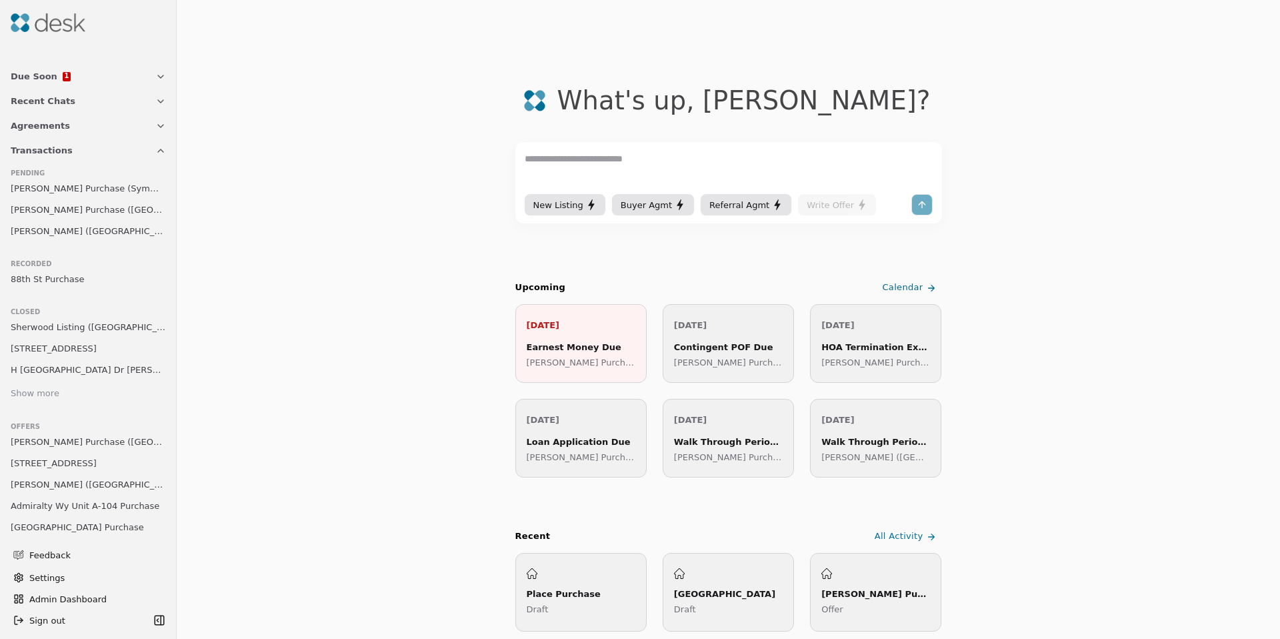
click at [83, 195] on span "[PERSON_NAME] Purchase (Symmons Place)" at bounding box center [88, 188] width 155 height 14
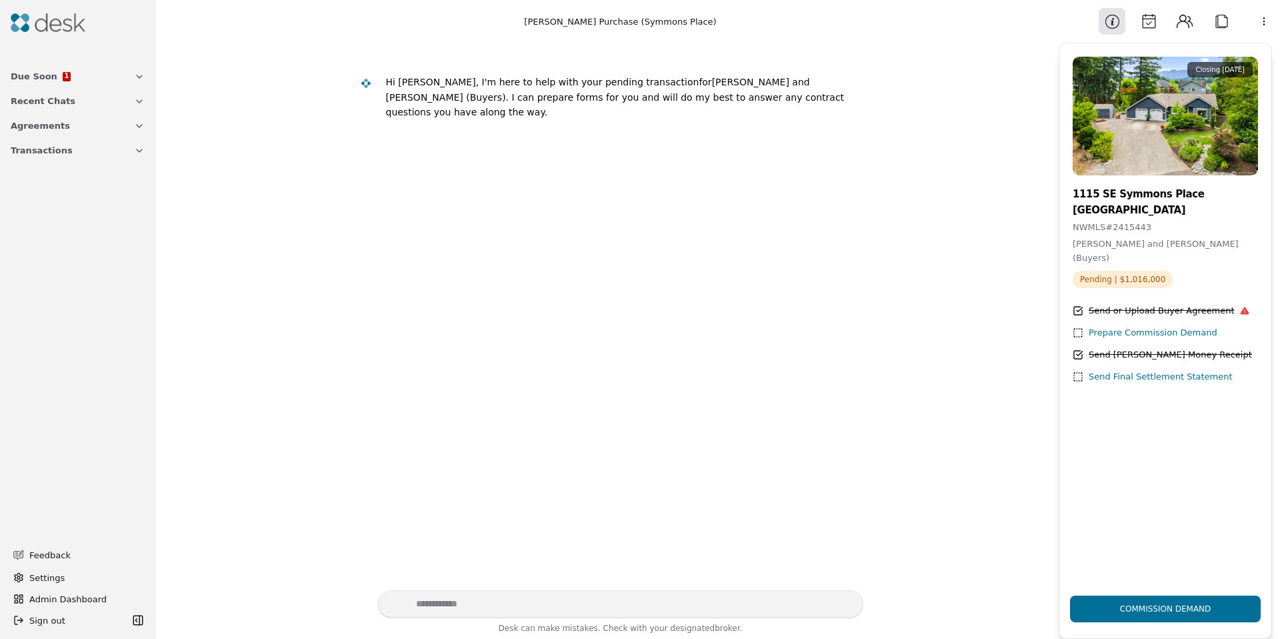
click at [1156, 21] on button "Calendar" at bounding box center [1149, 21] width 27 height 27
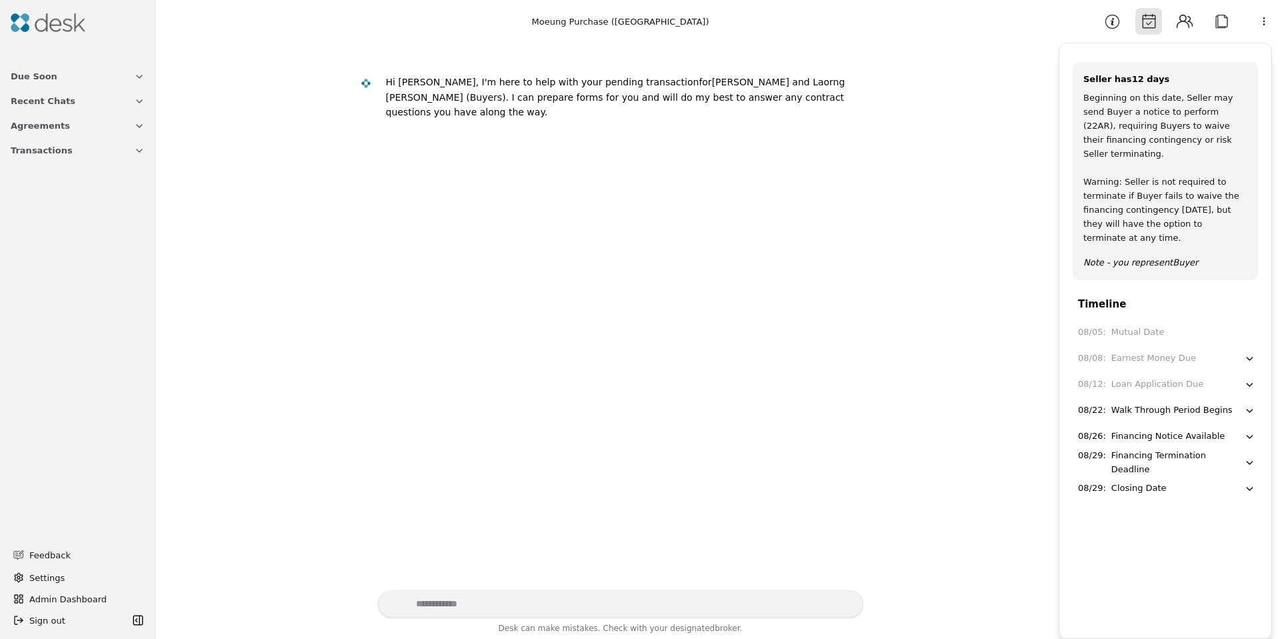
click at [1110, 16] on button "Information" at bounding box center [1112, 21] width 27 height 27
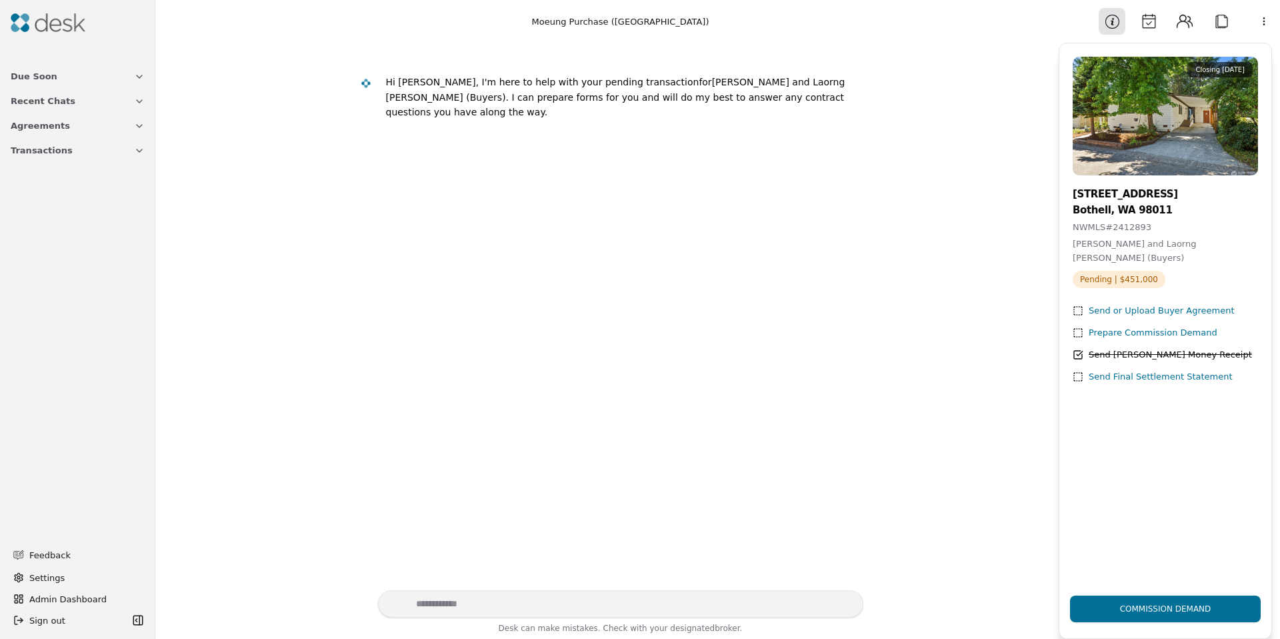
click at [54, 152] on span "Transactions" at bounding box center [42, 150] width 62 height 14
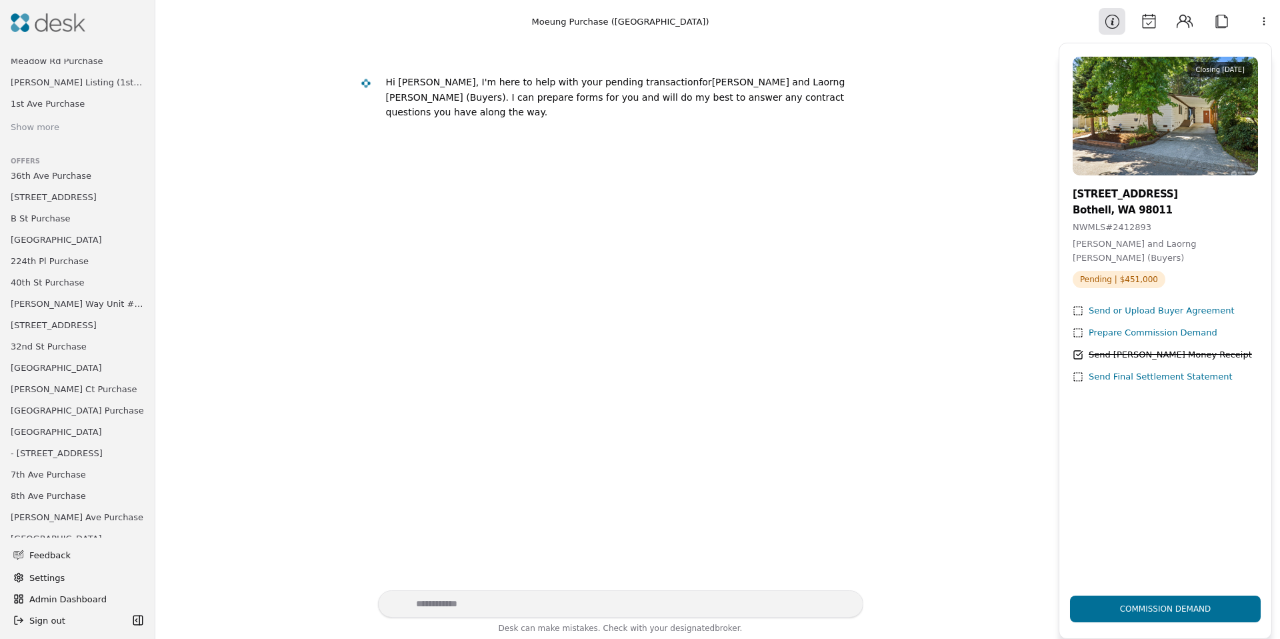
scroll to position [311, 0]
click at [62, 592] on span "Admin Dashboard" at bounding box center [85, 599] width 113 height 14
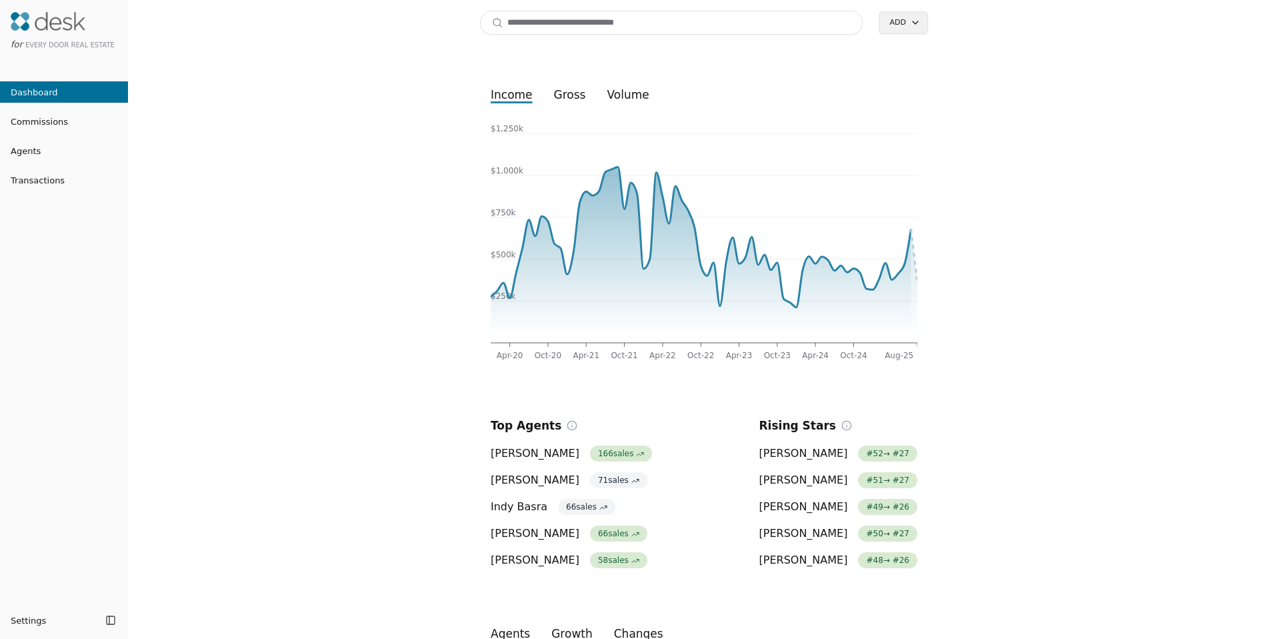
click at [22, 180] on span "Transactions" at bounding box center [32, 180] width 65 height 14
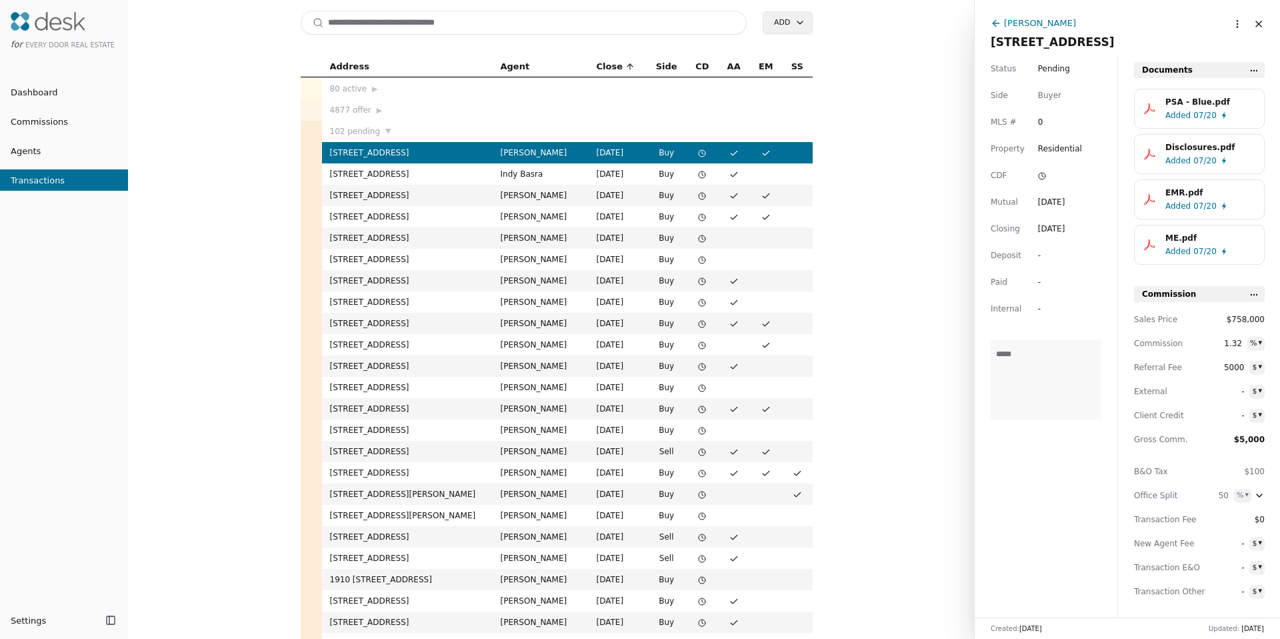
click at [437, 31] on input at bounding box center [524, 23] width 447 height 24
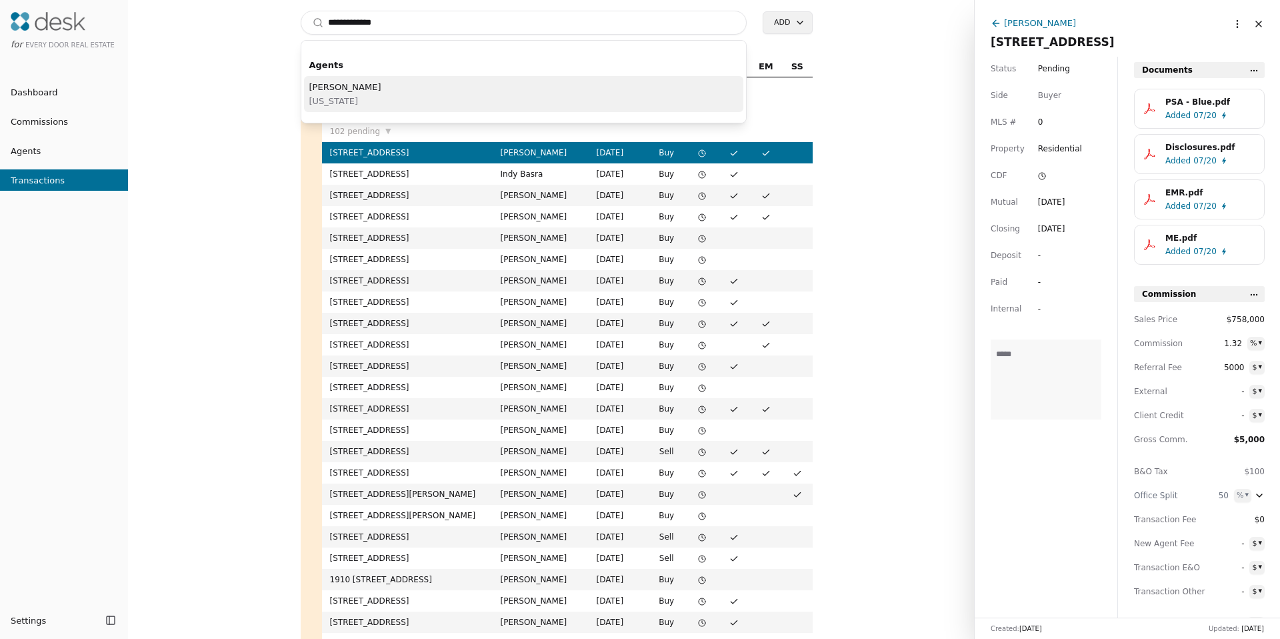
type input "**********"
click at [360, 89] on span "[PERSON_NAME]" at bounding box center [345, 87] width 72 height 14
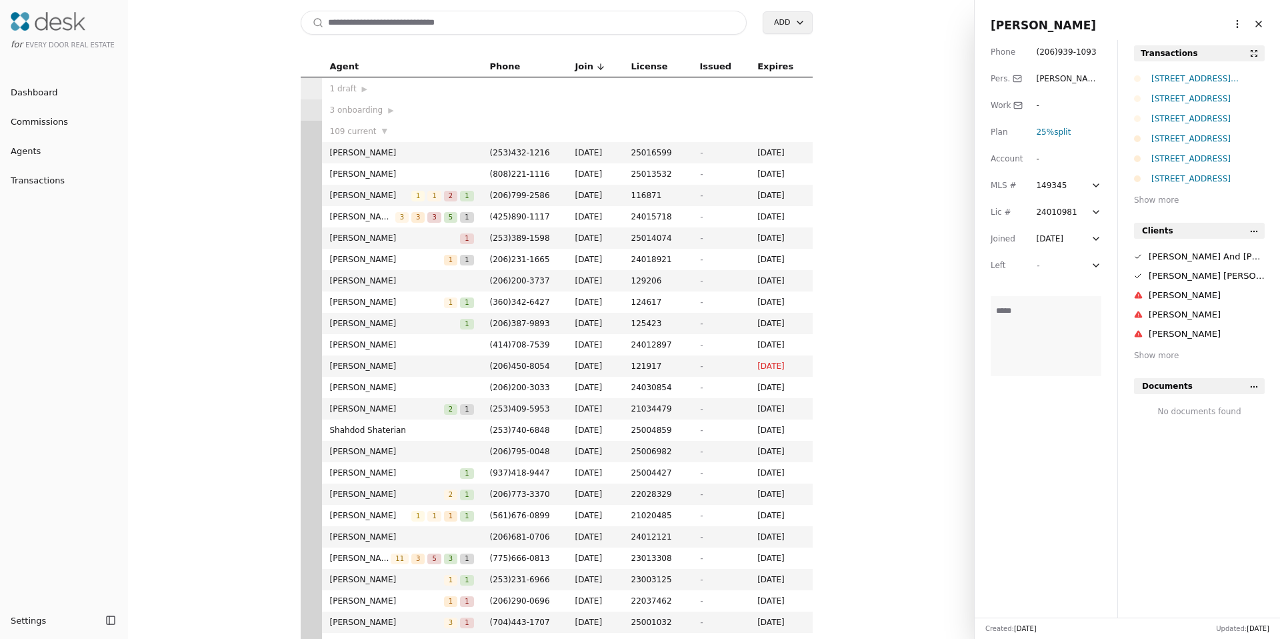
click at [1236, 21] on html "for Every Door Real Estate Dashboard Commissions Agents Transactions Settings T…" at bounding box center [640, 319] width 1280 height 639
click at [1199, 69] on link "Navigate as Agent" at bounding box center [1196, 74] width 80 height 14
click at [355, 28] on input at bounding box center [524, 23] width 447 height 24
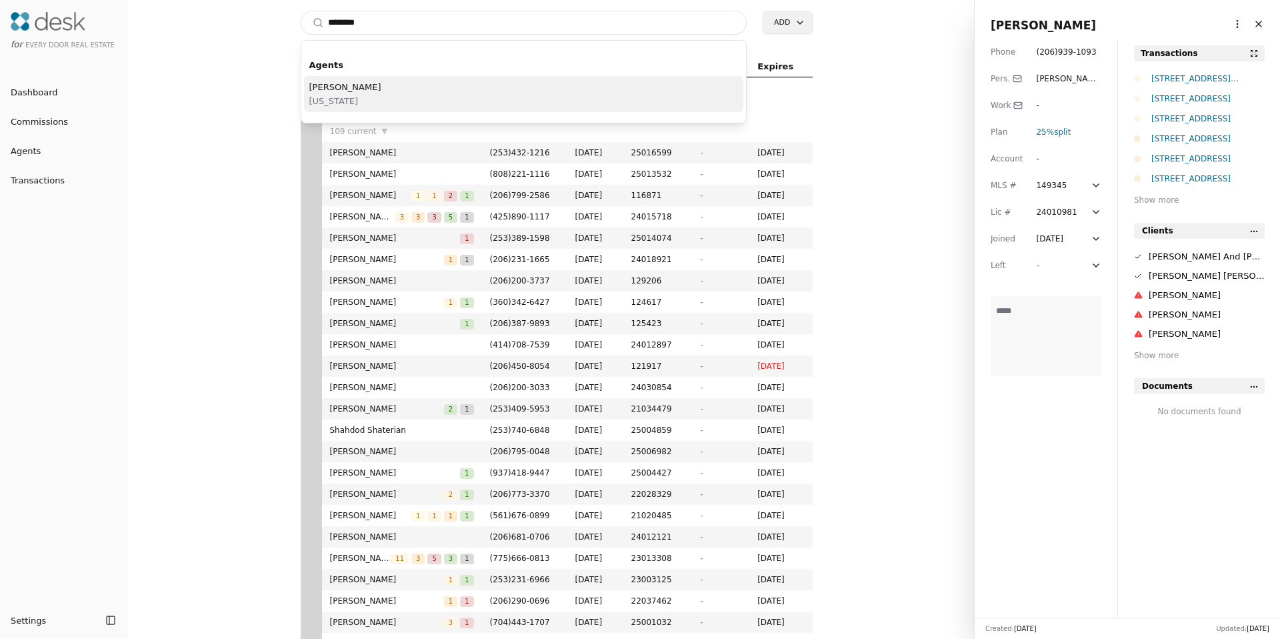
type input "*******"
click at [355, 83] on span "[PERSON_NAME]" at bounding box center [345, 87] width 72 height 14
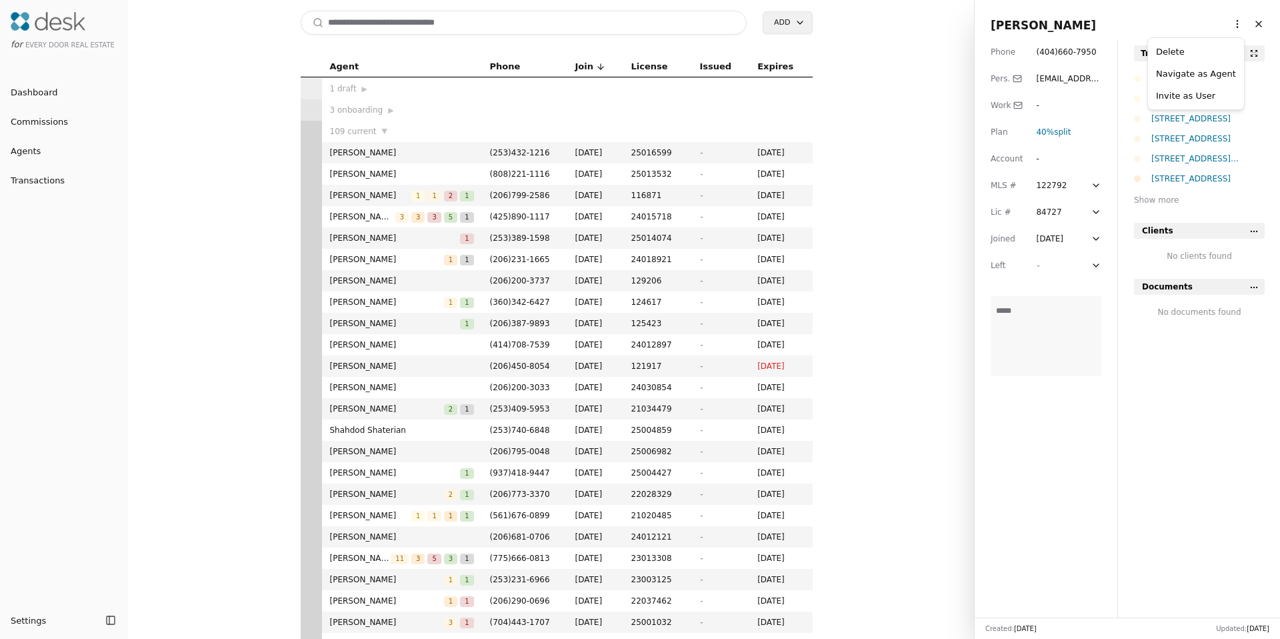
click at [1228, 25] on html "for Every Door Real Estate Dashboard Commissions Agents Transactions Settings T…" at bounding box center [640, 319] width 1280 height 639
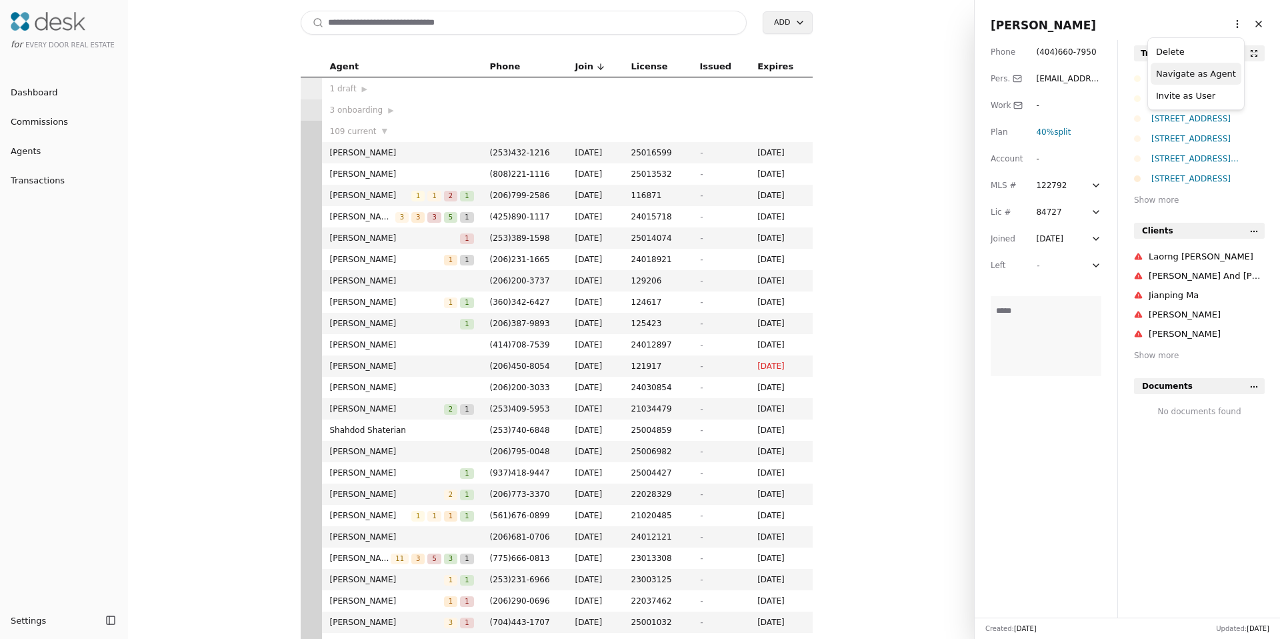
click at [1209, 67] on link "Navigate as Agent" at bounding box center [1196, 74] width 80 height 14
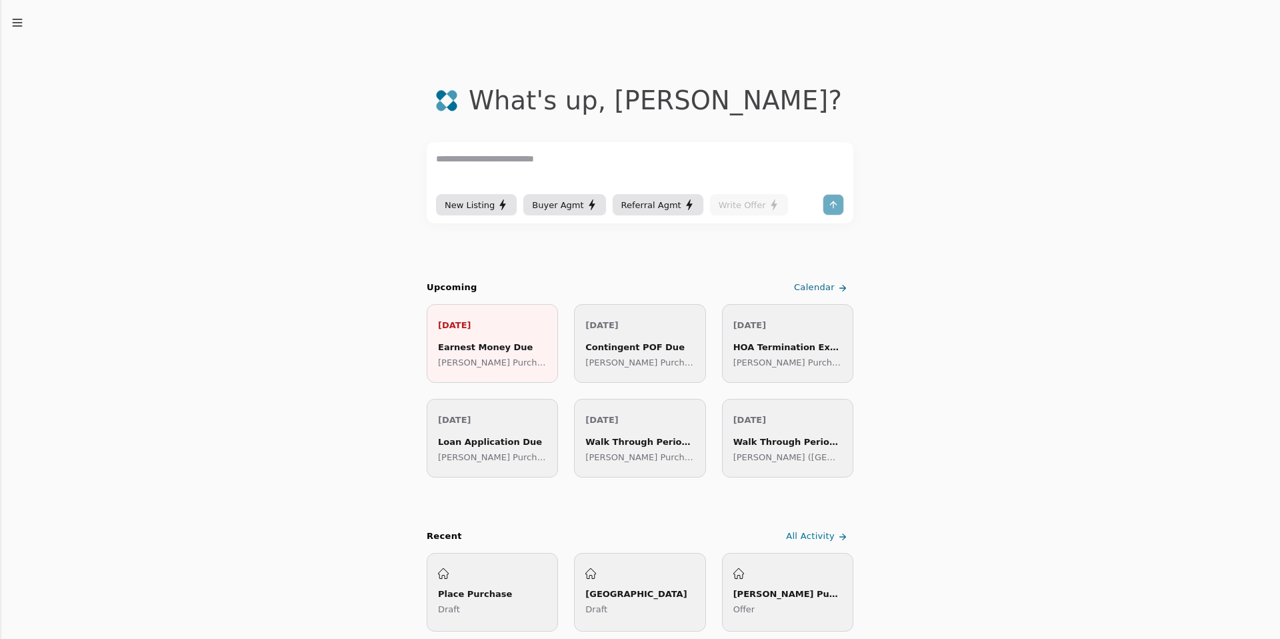
click at [21, 28] on icon "button" at bounding box center [17, 22] width 13 height 13
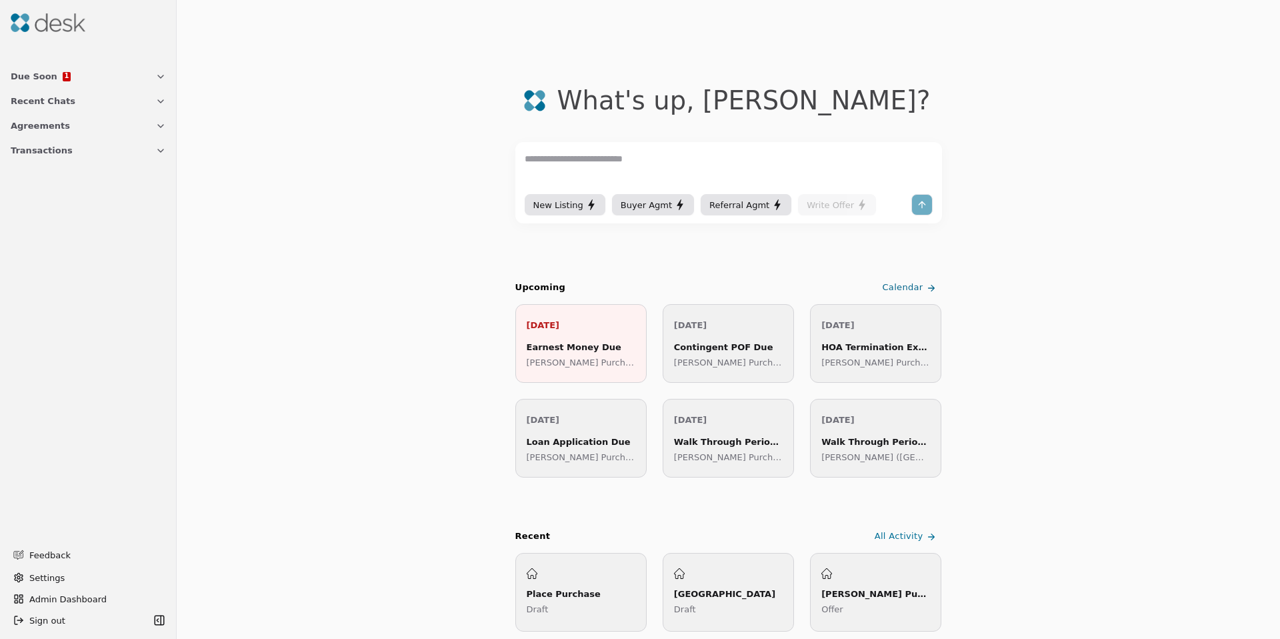
click at [33, 153] on span "Transactions" at bounding box center [42, 150] width 62 height 14
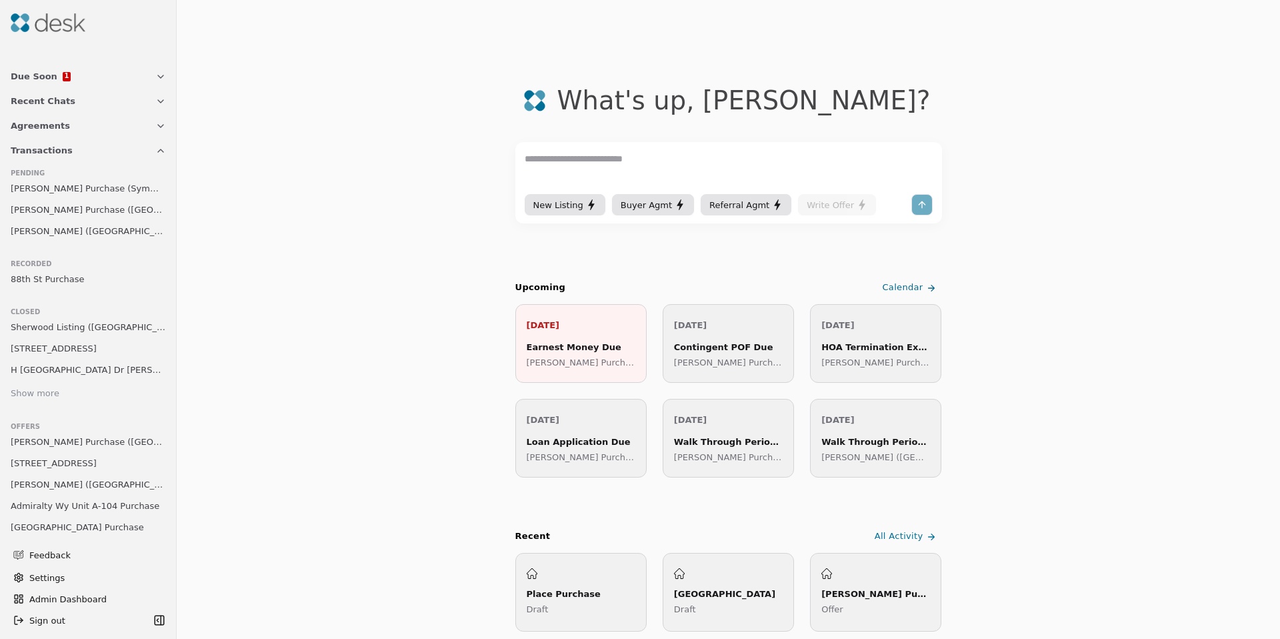
click at [99, 227] on span "[PERSON_NAME] ([GEOGRAPHIC_DATA])" at bounding box center [88, 231] width 155 height 14
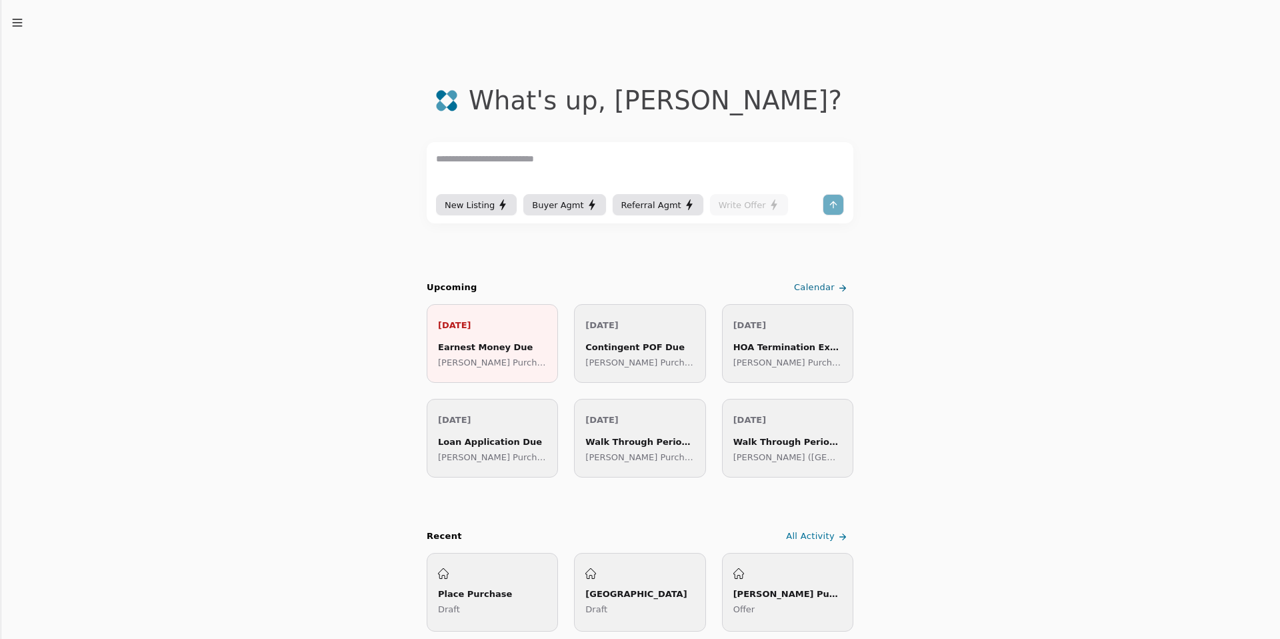
drag, startPoint x: 375, startPoint y: 133, endPoint x: 365, endPoint y: 135, distance: 10.1
click at [14, 23] on icon "button" at bounding box center [17, 22] width 13 height 13
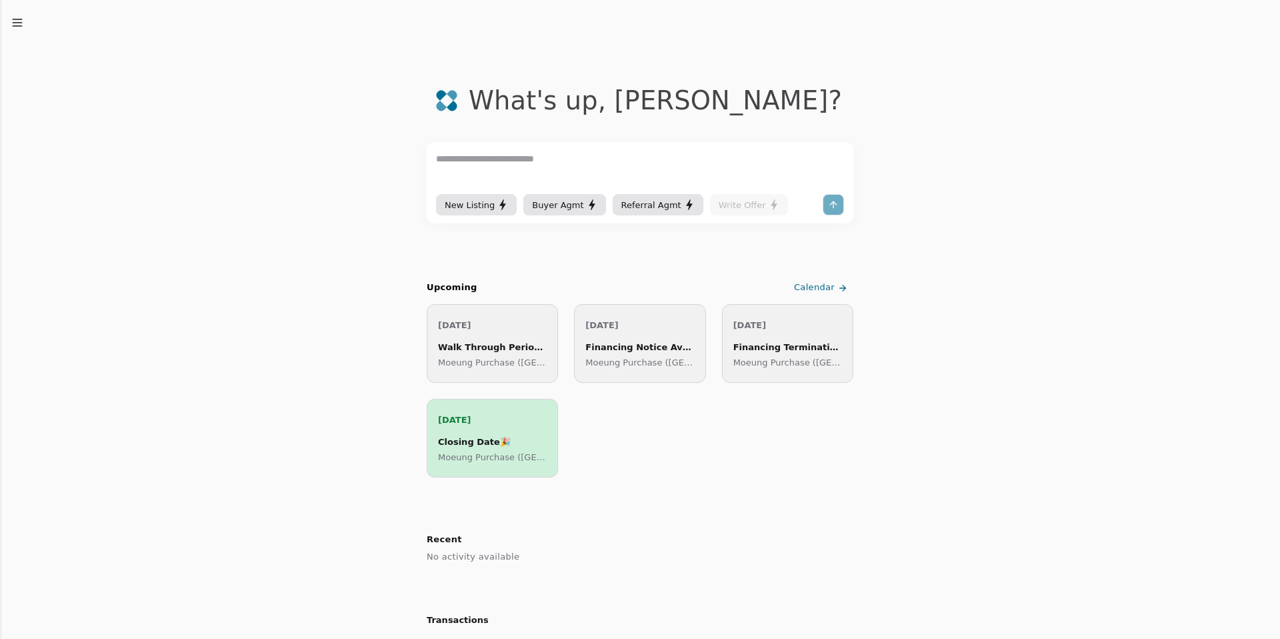
click at [16, 16] on icon "button" at bounding box center [17, 22] width 13 height 13
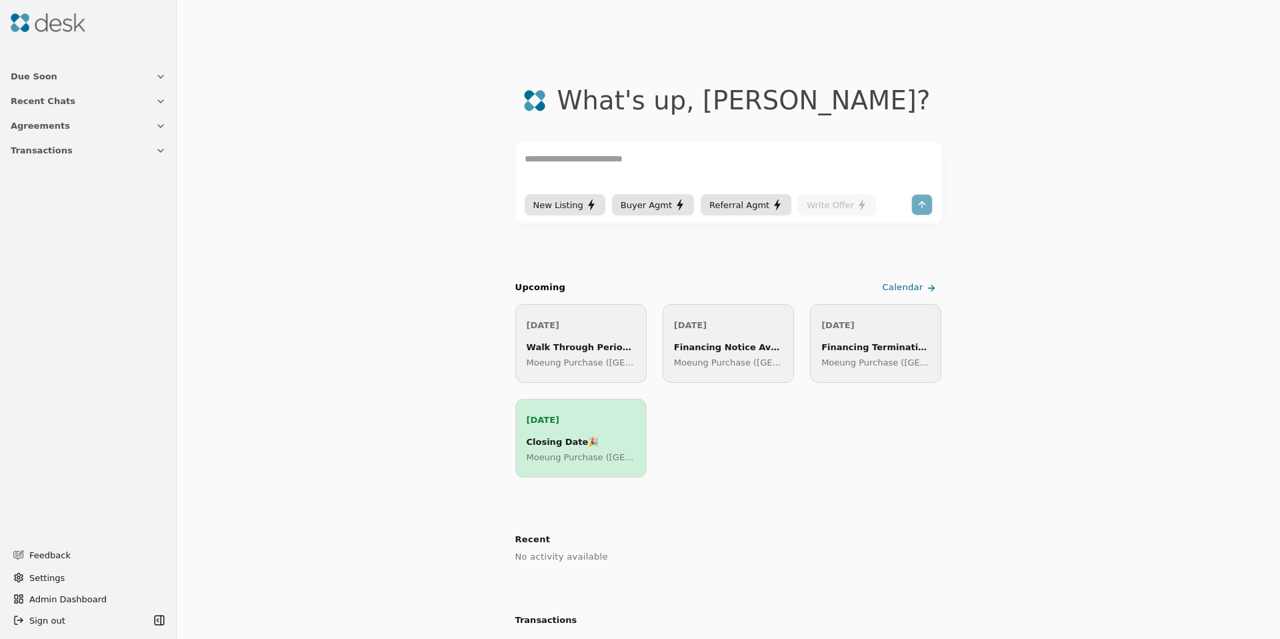
click at [34, 153] on span "Transactions" at bounding box center [42, 150] width 62 height 14
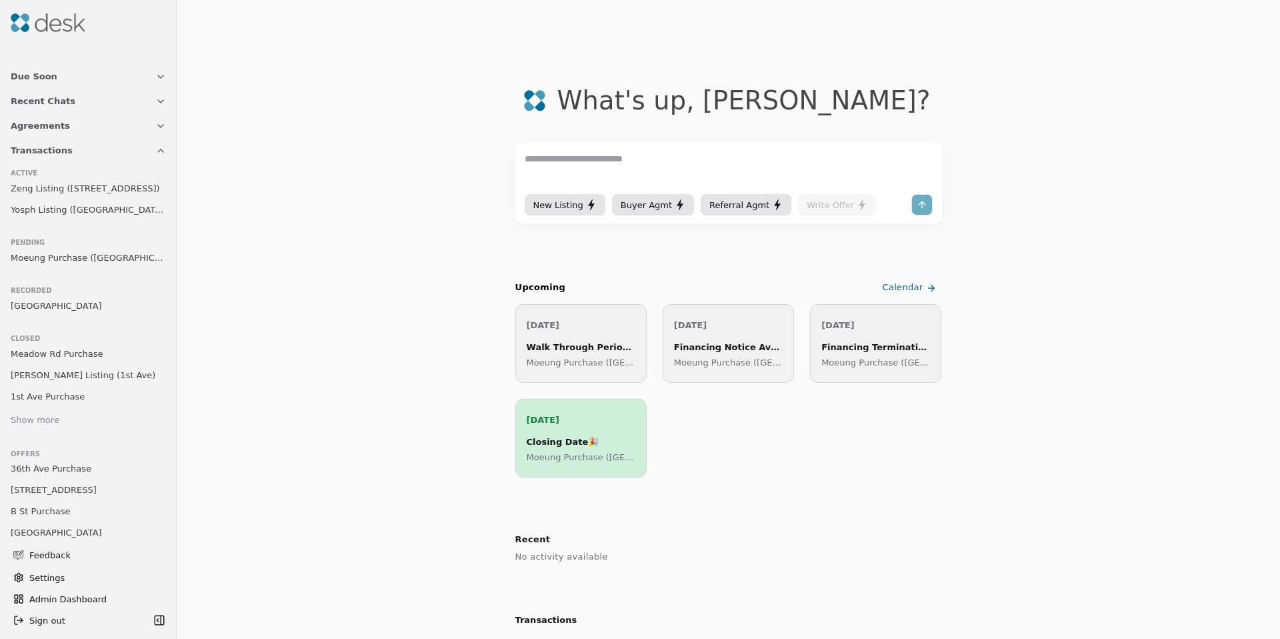
click at [93, 257] on span "Moeung Purchase ([GEOGRAPHIC_DATA])" at bounding box center [88, 258] width 155 height 14
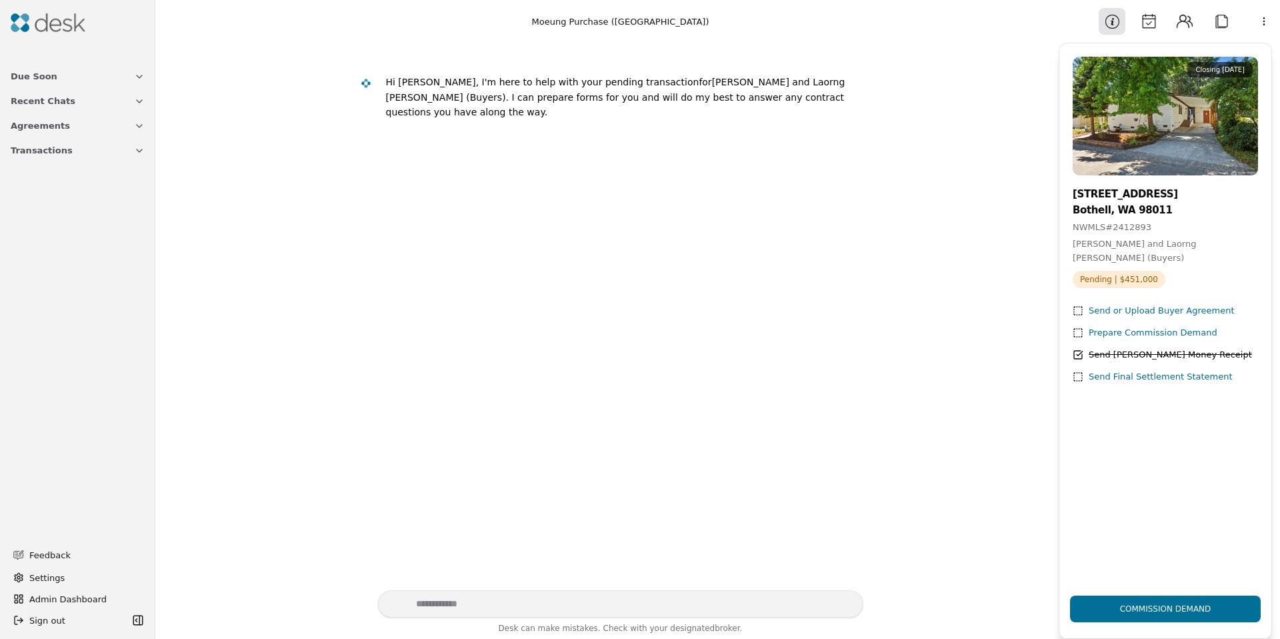
click at [1144, 22] on button "Calendar" at bounding box center [1149, 21] width 27 height 27
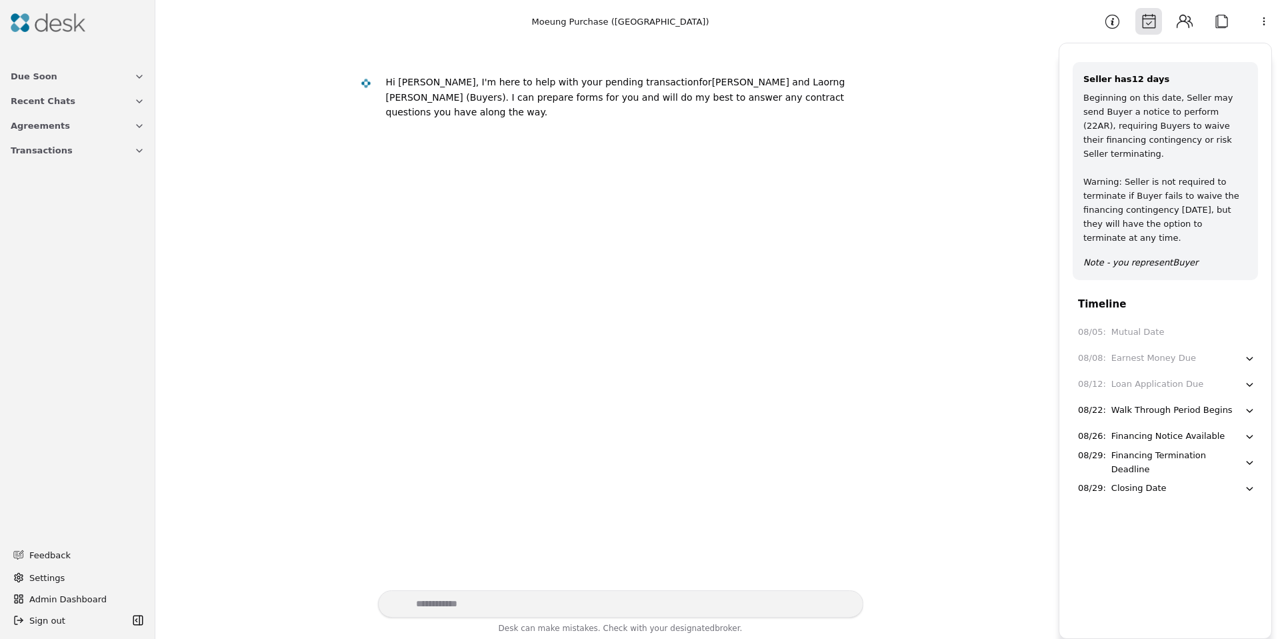
click at [1172, 17] on button "Contacts" at bounding box center [1185, 21] width 27 height 27
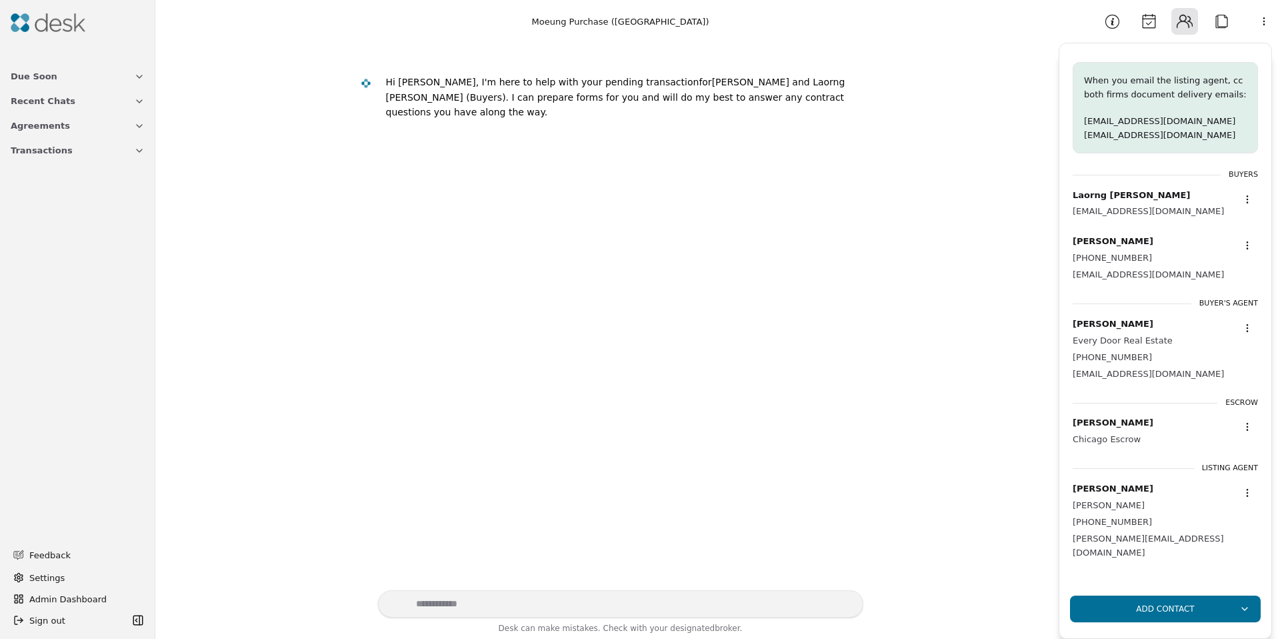
click at [1219, 25] on button "Attach" at bounding box center [1221, 21] width 27 height 27
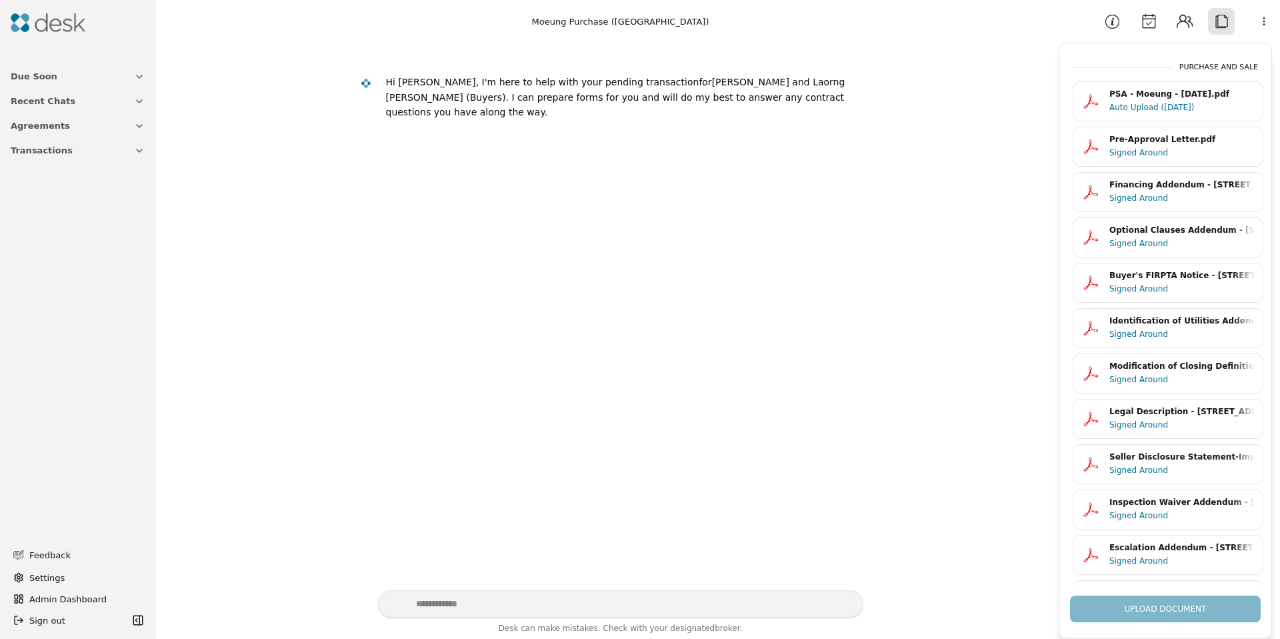
click at [1219, 25] on button "Attach" at bounding box center [1221, 21] width 27 height 27
click at [1118, 21] on button "Information" at bounding box center [1112, 21] width 27 height 27
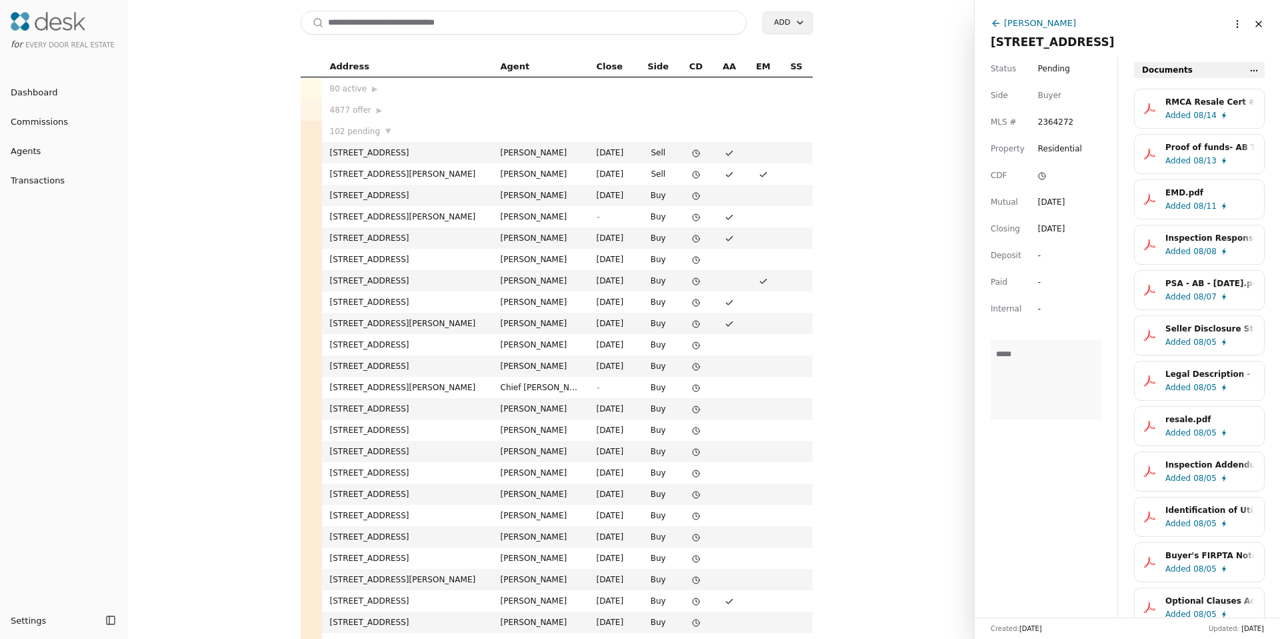
click at [1224, 25] on html "for Every Door Real Estate Dashboard Commissions Agents Transactions Settings T…" at bounding box center [640, 319] width 1280 height 639
click at [1025, 19] on html "for Every Door Real Estate Dashboard Commissions Agents Transactions Settings T…" at bounding box center [640, 319] width 1280 height 639
click at [1026, 23] on div "[PERSON_NAME]" at bounding box center [1040, 23] width 72 height 14
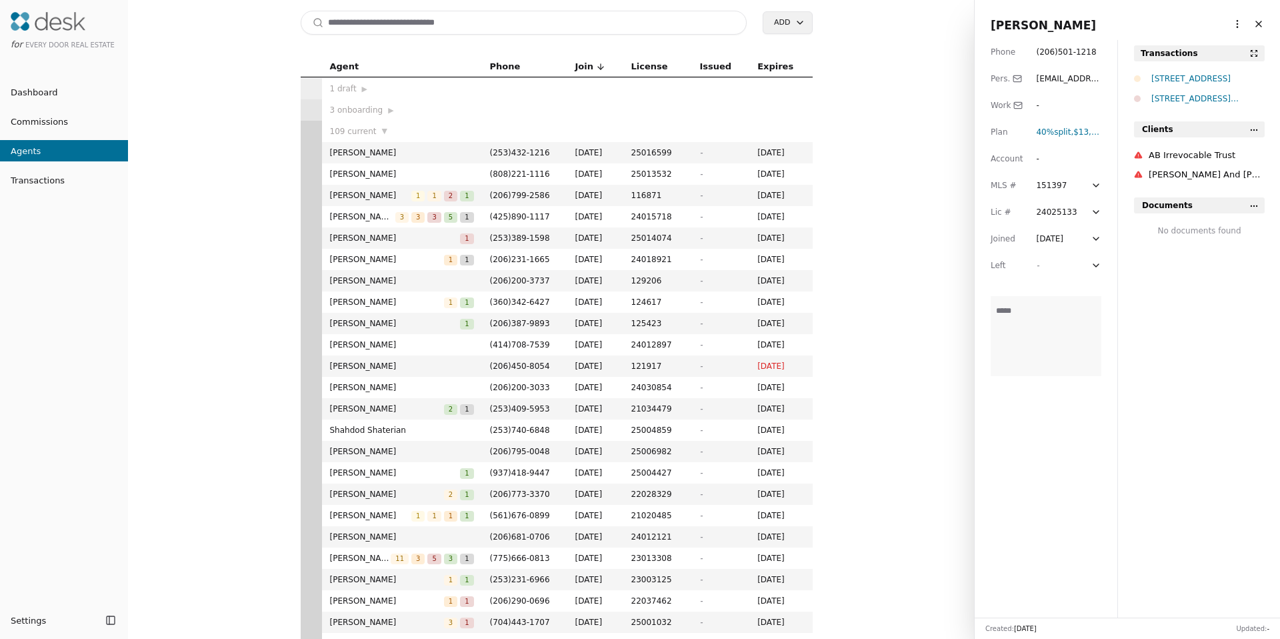
click at [1222, 23] on html "for Every Door Real Estate Dashboard Commissions Agents Transactions Settings T…" at bounding box center [640, 319] width 1280 height 639
click at [1208, 80] on link "Navigate as Agent" at bounding box center [1196, 74] width 80 height 14
drag, startPoint x: 354, startPoint y: 23, endPoint x: 345, endPoint y: 15, distance: 12.3
click at [355, 23] on input at bounding box center [524, 23] width 447 height 24
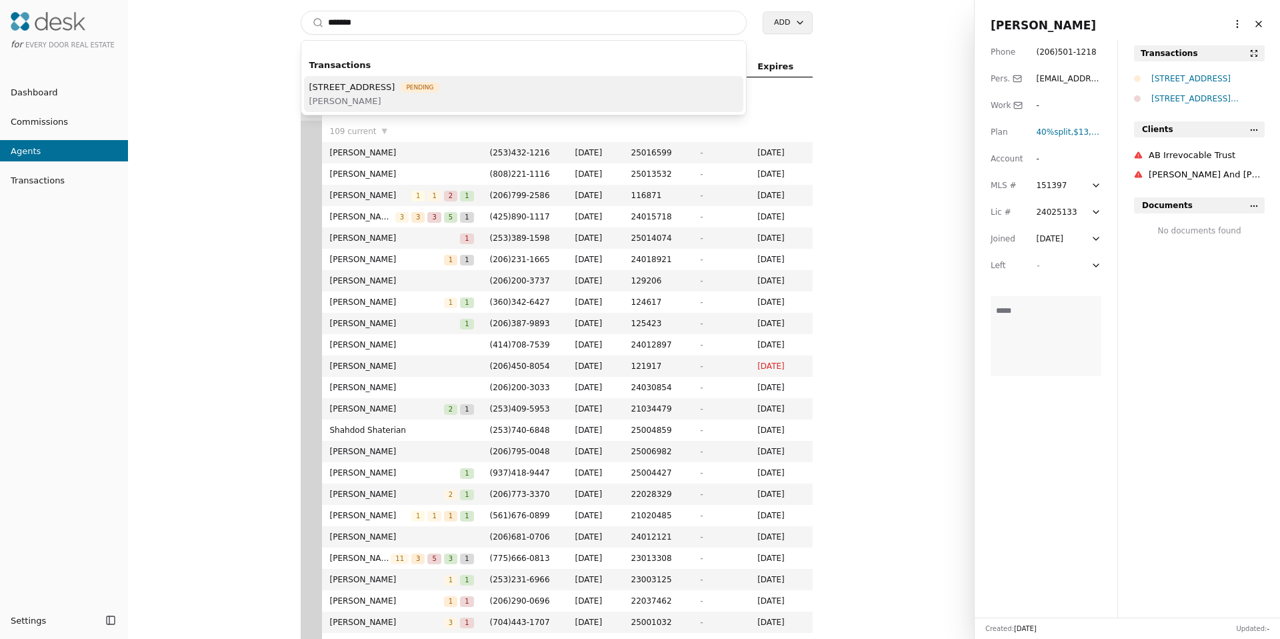
type input "*******"
click at [410, 99] on span "Ryan Hughes" at bounding box center [374, 101] width 131 height 14
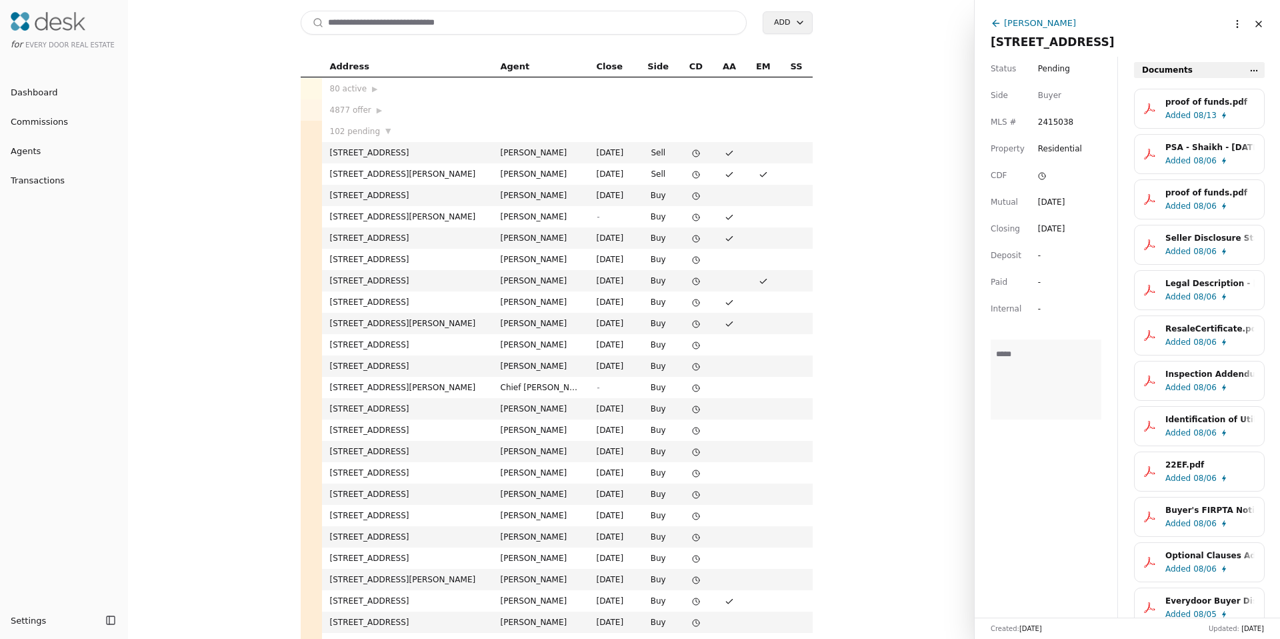
drag, startPoint x: 1044, startPoint y: 25, endPoint x: 1080, endPoint y: 30, distance: 36.4
click at [1044, 25] on div "Ryan Hughes" at bounding box center [1040, 23] width 72 height 14
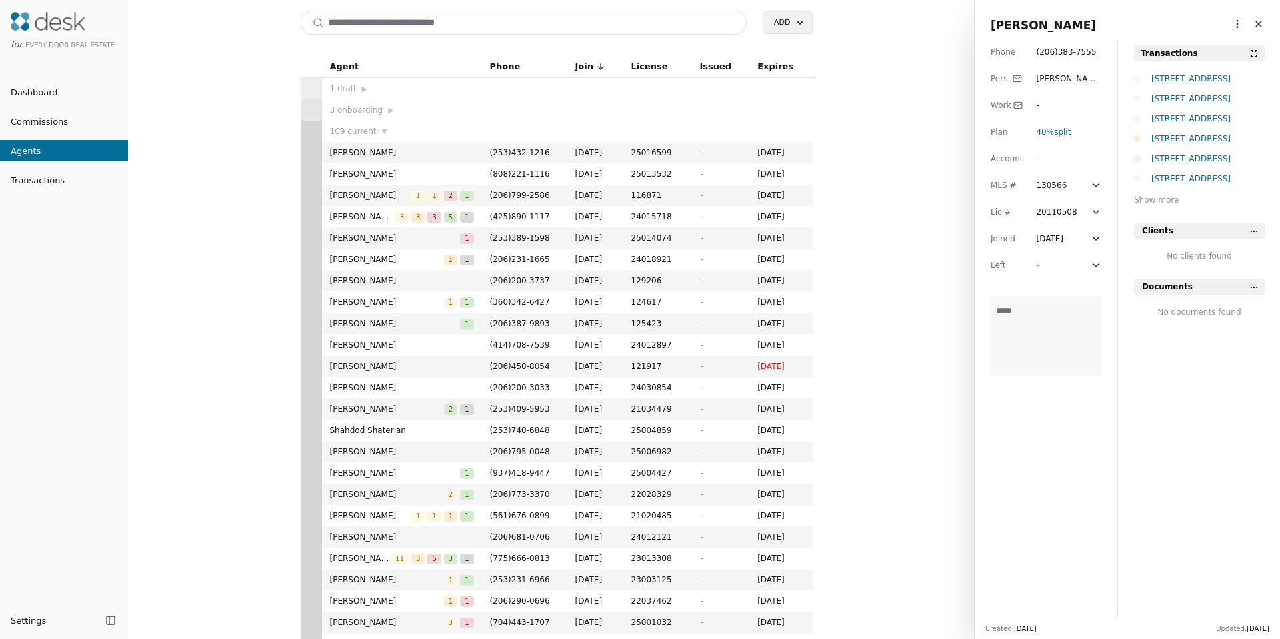
click at [1232, 25] on html "for Every Door Real Estate Dashboard Commissions Agents Transactions Settings T…" at bounding box center [640, 319] width 1280 height 639
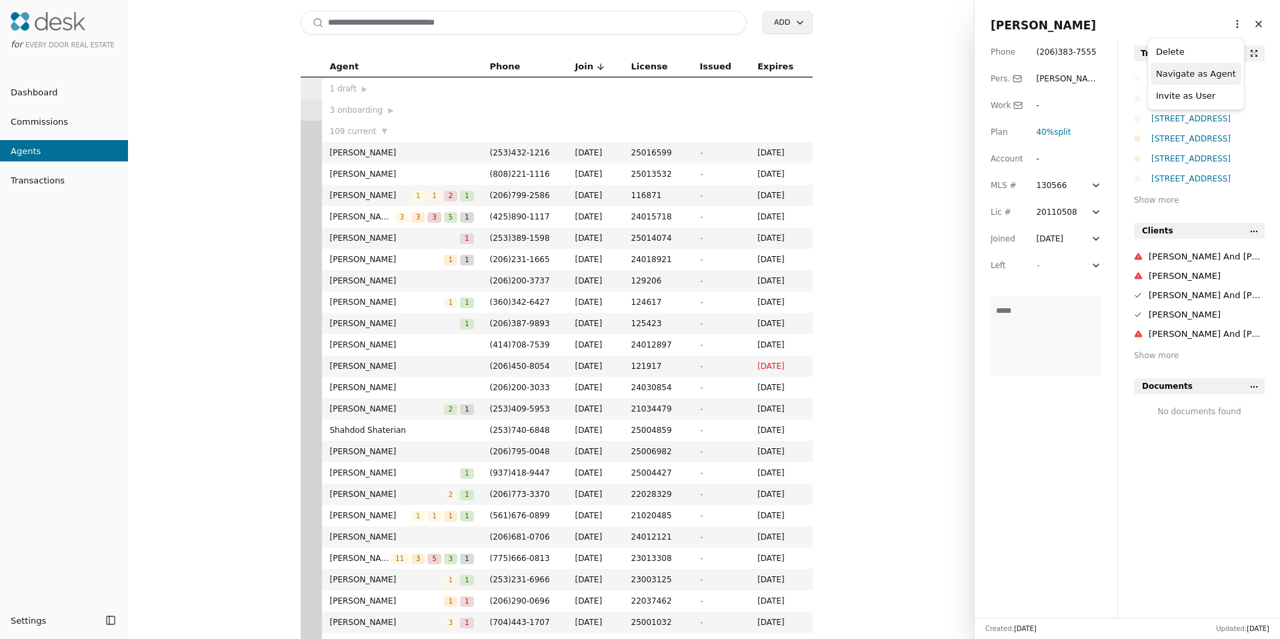
click at [1200, 69] on link "Navigate as Agent" at bounding box center [1196, 74] width 80 height 14
click at [403, 22] on input at bounding box center [524, 23] width 447 height 24
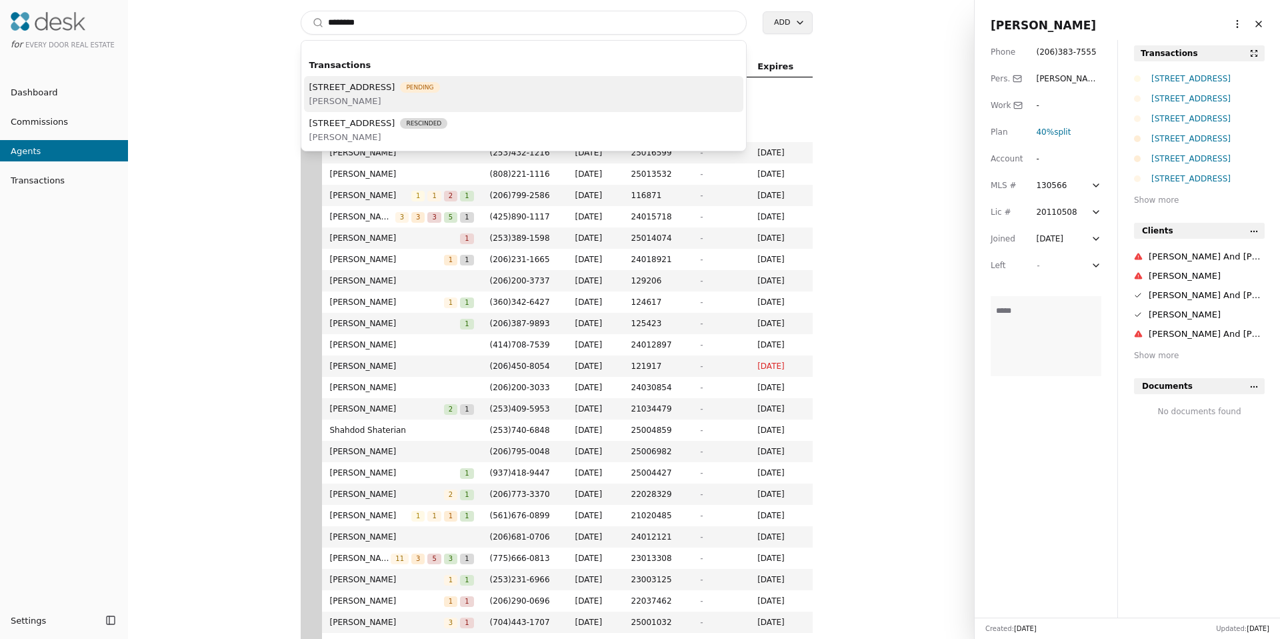
type input "********"
click at [395, 89] on span "2601 270th Avenue SE, Issaquah, WA 98029" at bounding box center [352, 87] width 86 height 14
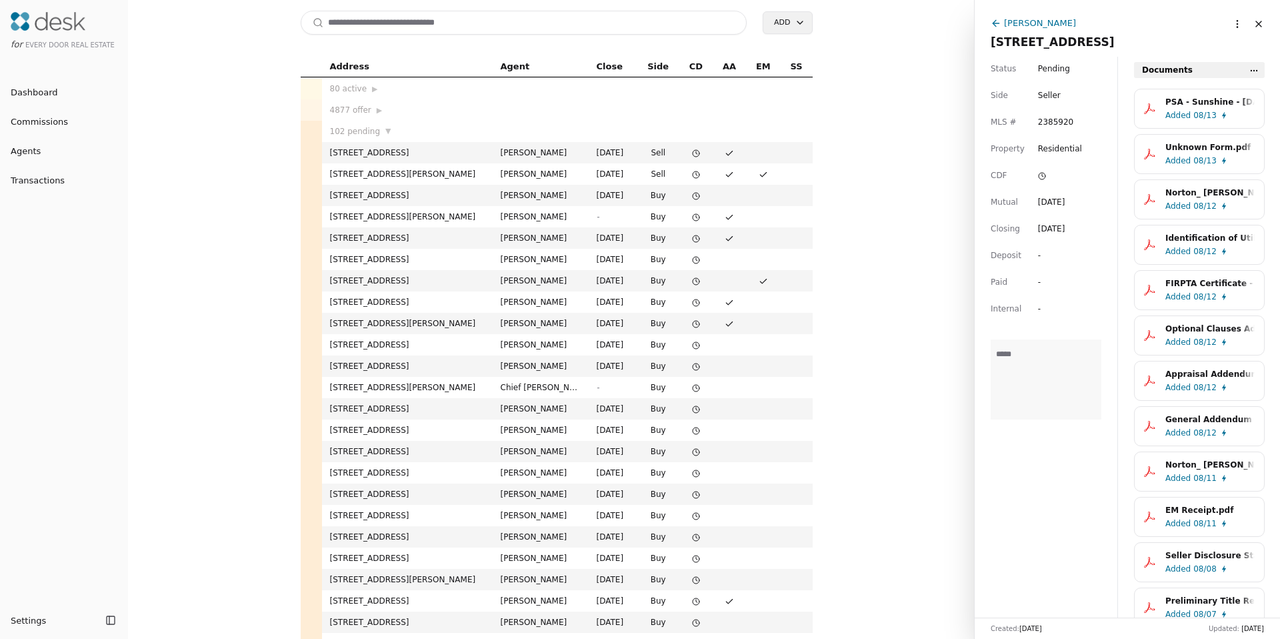
drag, startPoint x: 1054, startPoint y: 24, endPoint x: 1063, endPoint y: 27, distance: 9.7
click at [1054, 24] on div "Jonathan Springer" at bounding box center [1040, 23] width 72 height 14
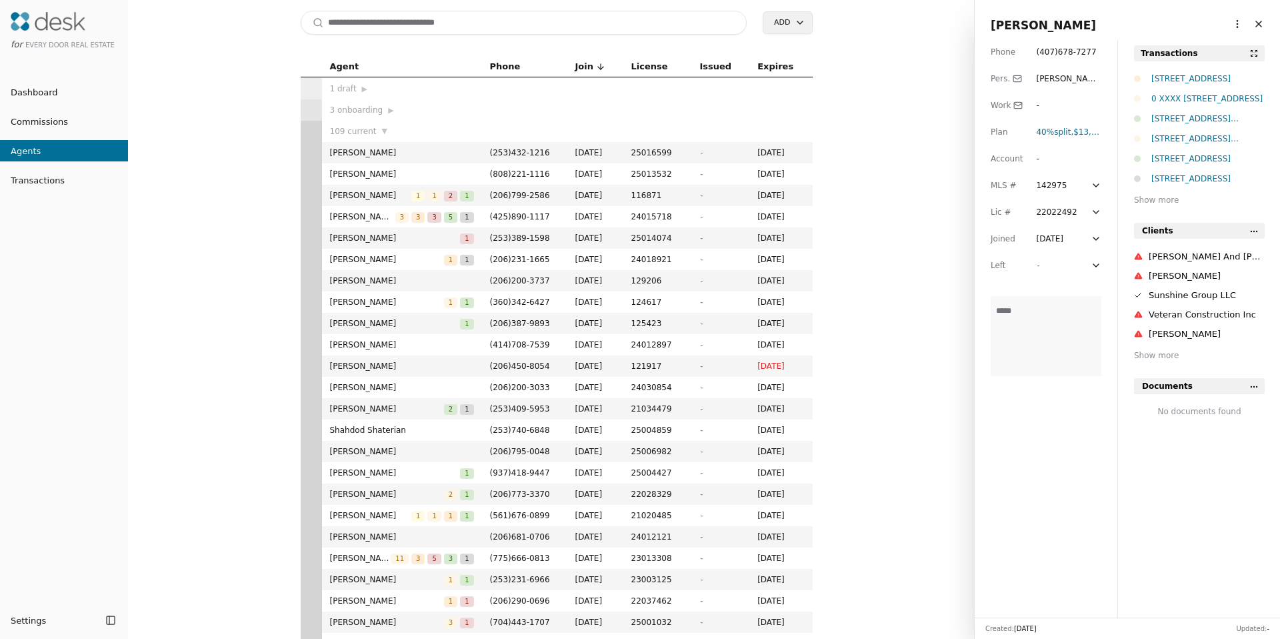
click at [1234, 27] on html "for Every Door Real Estate Dashboard Commissions Agents Transactions Settings T…" at bounding box center [640, 319] width 1280 height 639
click at [1206, 71] on link "Navigate as Agent" at bounding box center [1196, 74] width 80 height 14
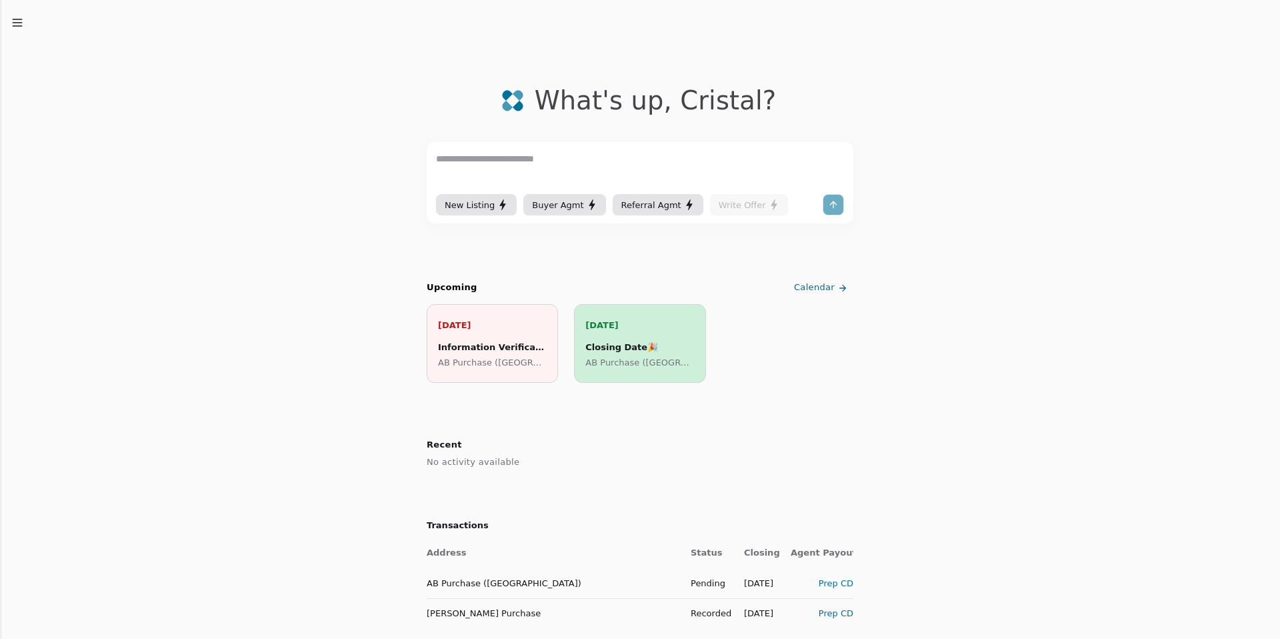
click at [22, 21] on icon "button" at bounding box center [17, 22] width 13 height 13
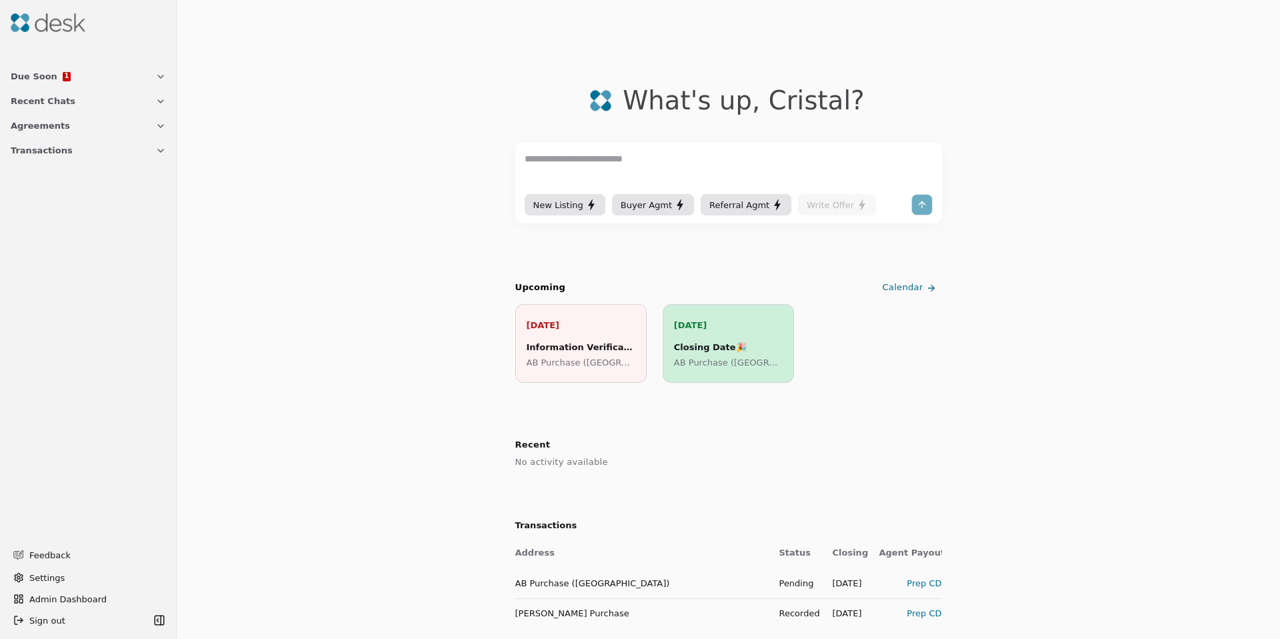
click at [59, 153] on span "Transactions" at bounding box center [42, 150] width 62 height 14
click at [75, 188] on span "AB Purchase ([GEOGRAPHIC_DATA])" at bounding box center [88, 188] width 155 height 14
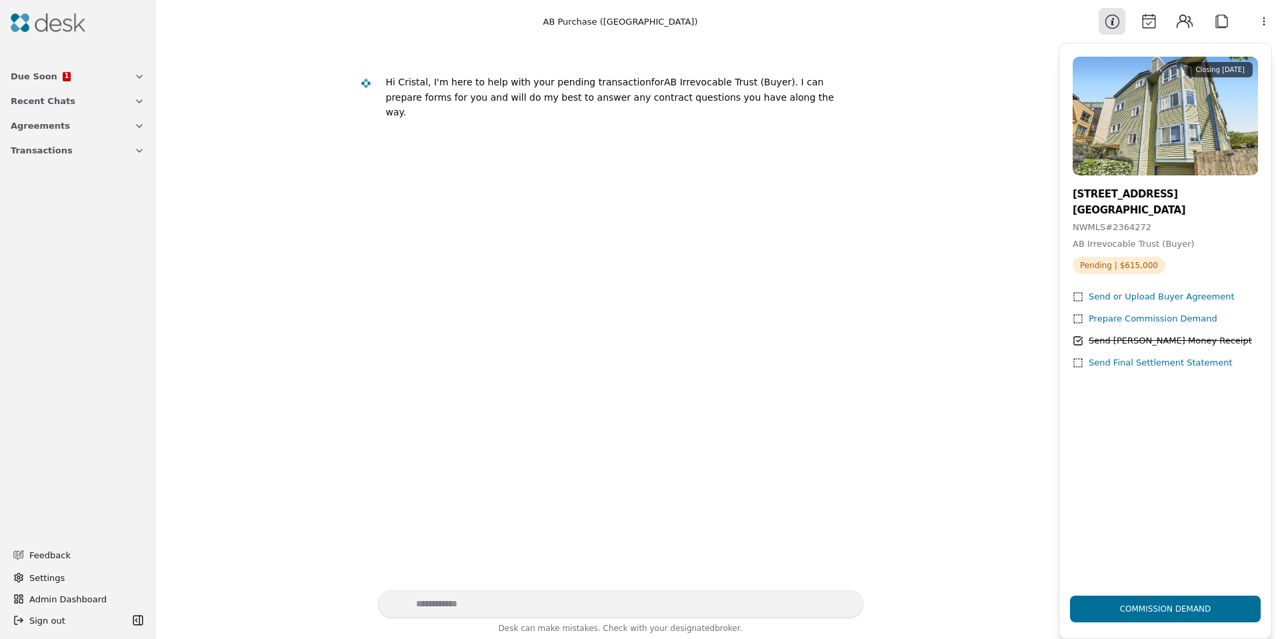
click at [1152, 17] on button "Calendar" at bounding box center [1149, 21] width 27 height 27
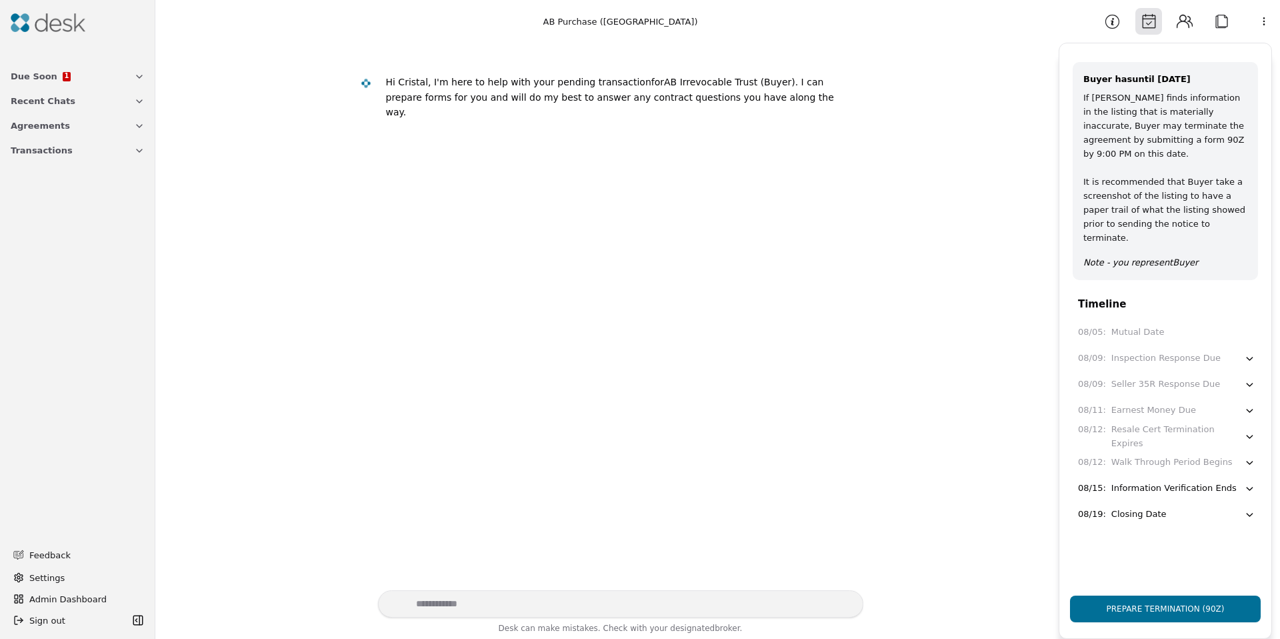
click at [1116, 28] on button "Information" at bounding box center [1112, 21] width 27 height 27
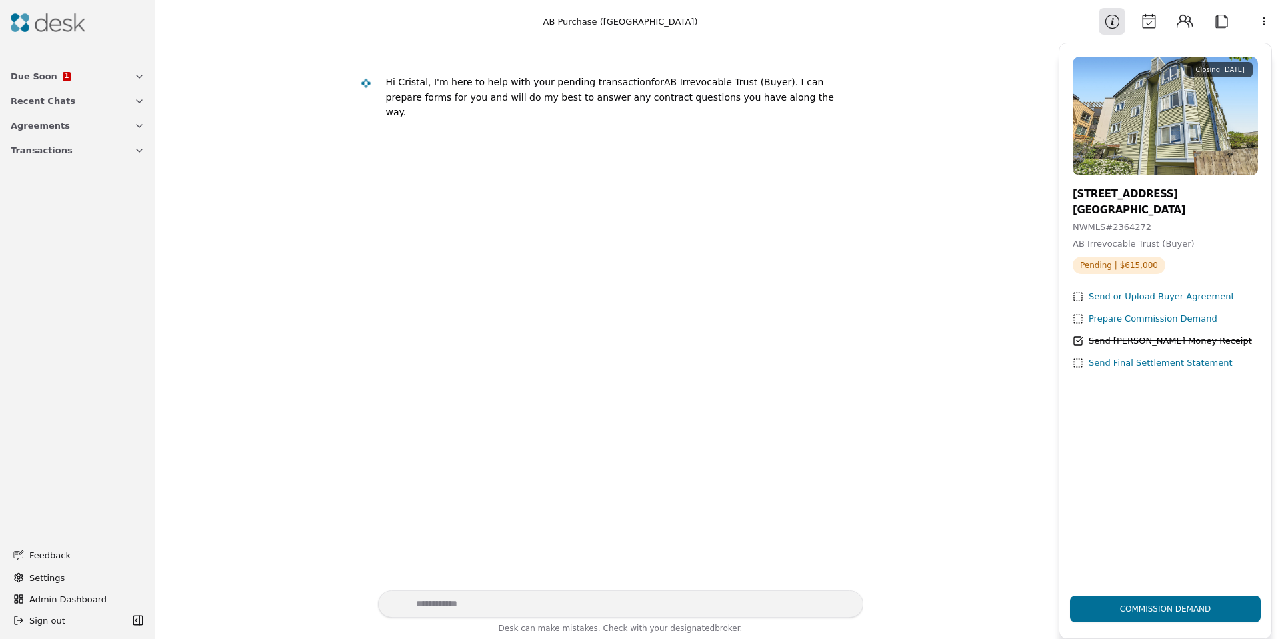
click at [1148, 26] on button "Calendar" at bounding box center [1149, 21] width 27 height 27
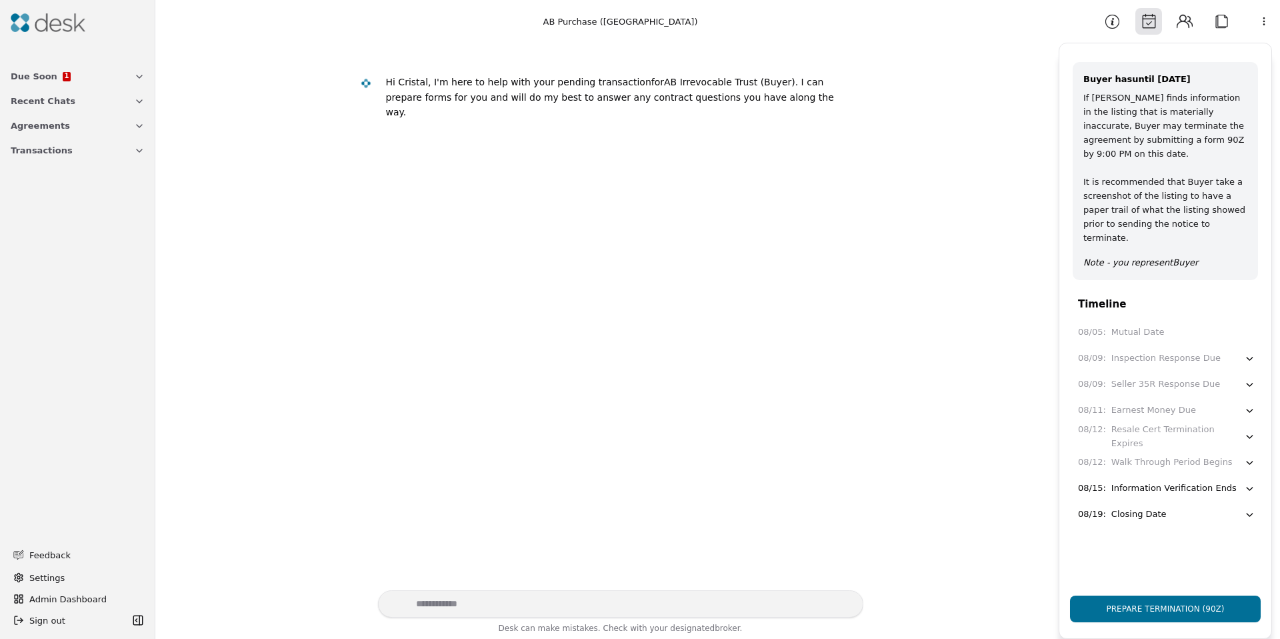
click at [1102, 25] on button "Information" at bounding box center [1112, 21] width 27 height 27
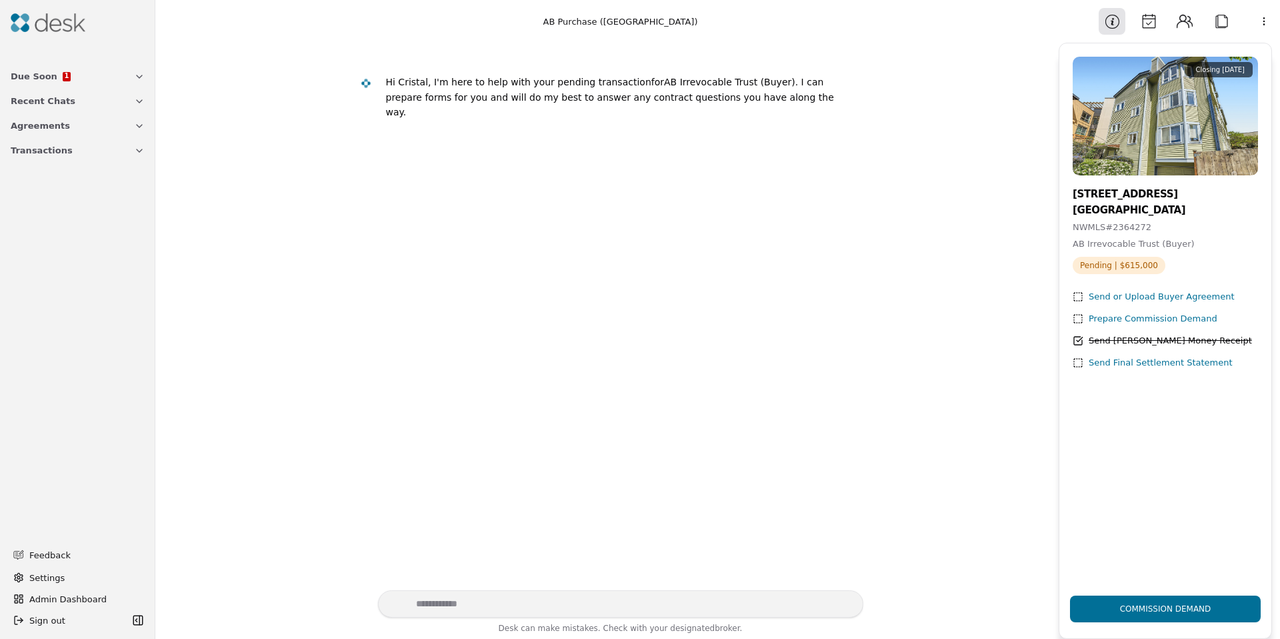
click at [1148, 23] on button "Calendar" at bounding box center [1149, 21] width 27 height 27
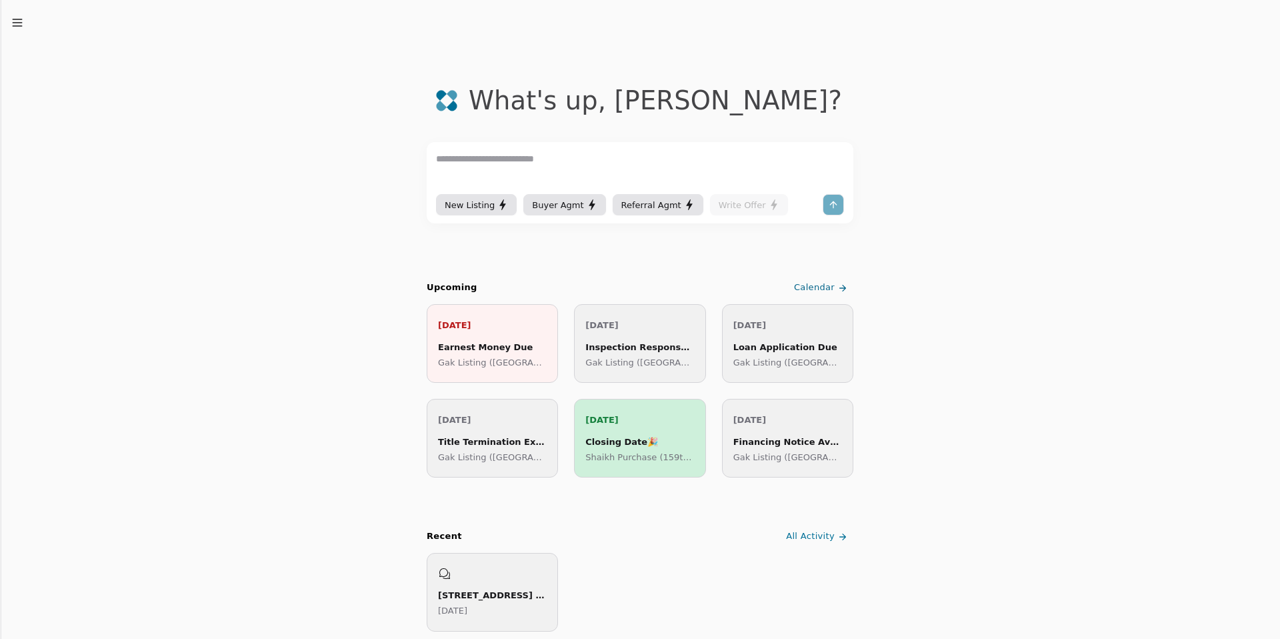
click at [21, 24] on icon "button" at bounding box center [17, 22] width 13 height 13
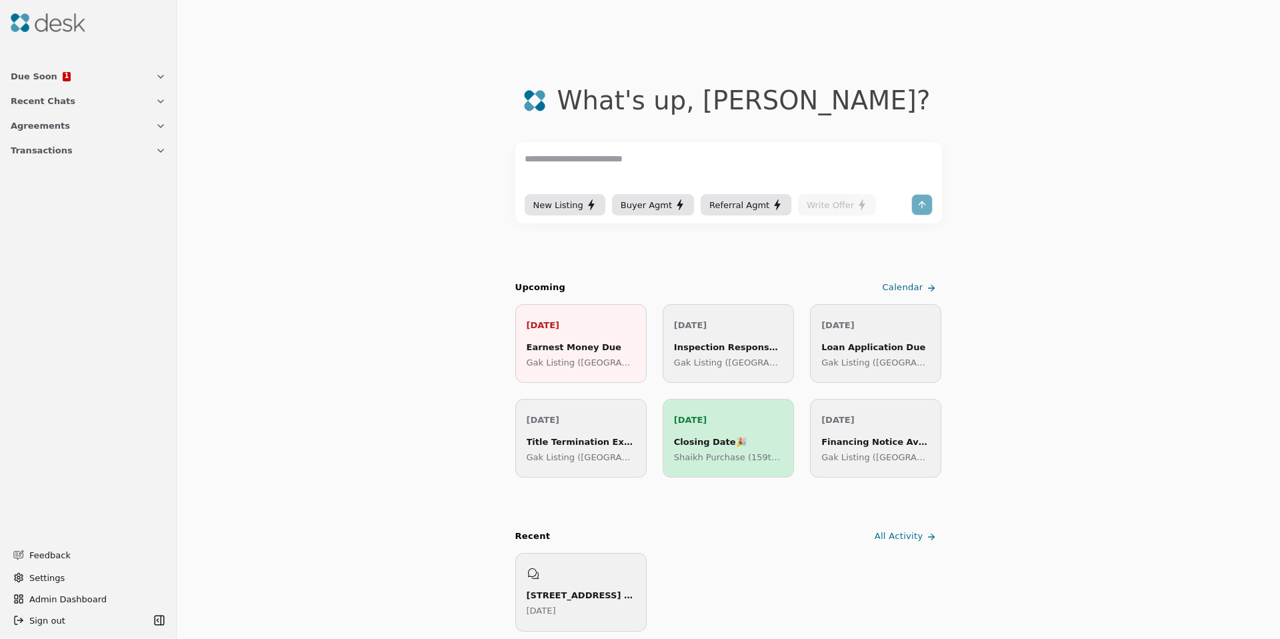
click at [50, 144] on span "Transactions" at bounding box center [42, 150] width 62 height 14
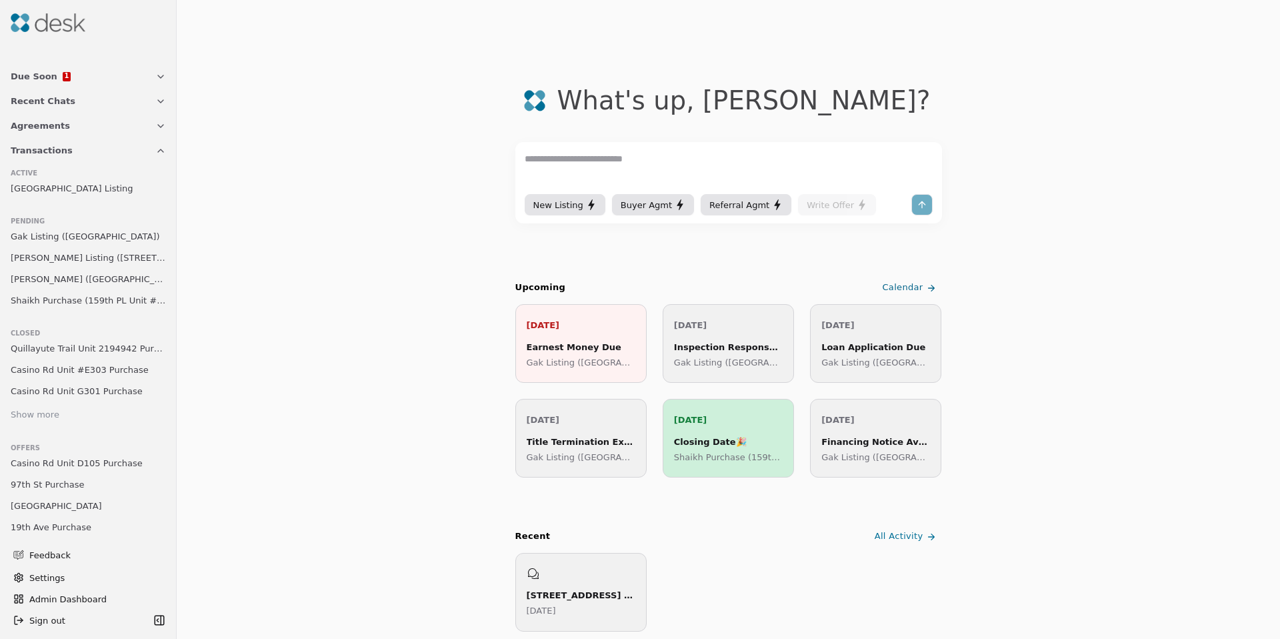
click at [91, 303] on span "Shaikh Purchase (159th PL Unit #404)" at bounding box center [88, 300] width 155 height 14
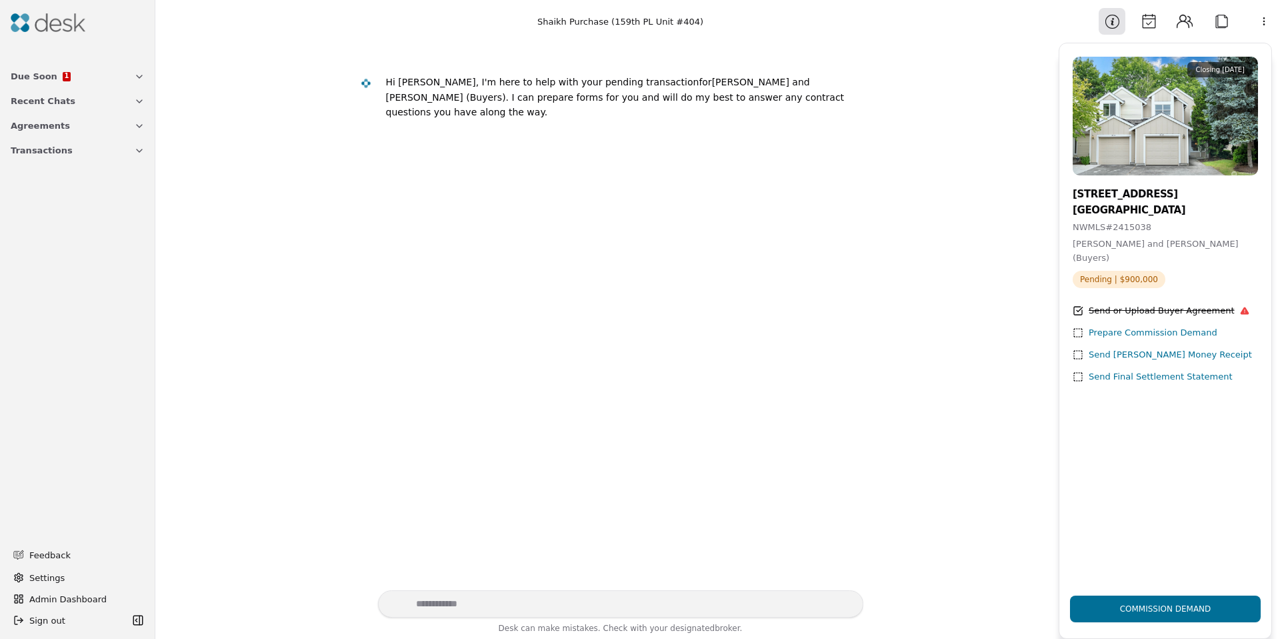
click at [1150, 22] on button "Calendar" at bounding box center [1149, 21] width 27 height 27
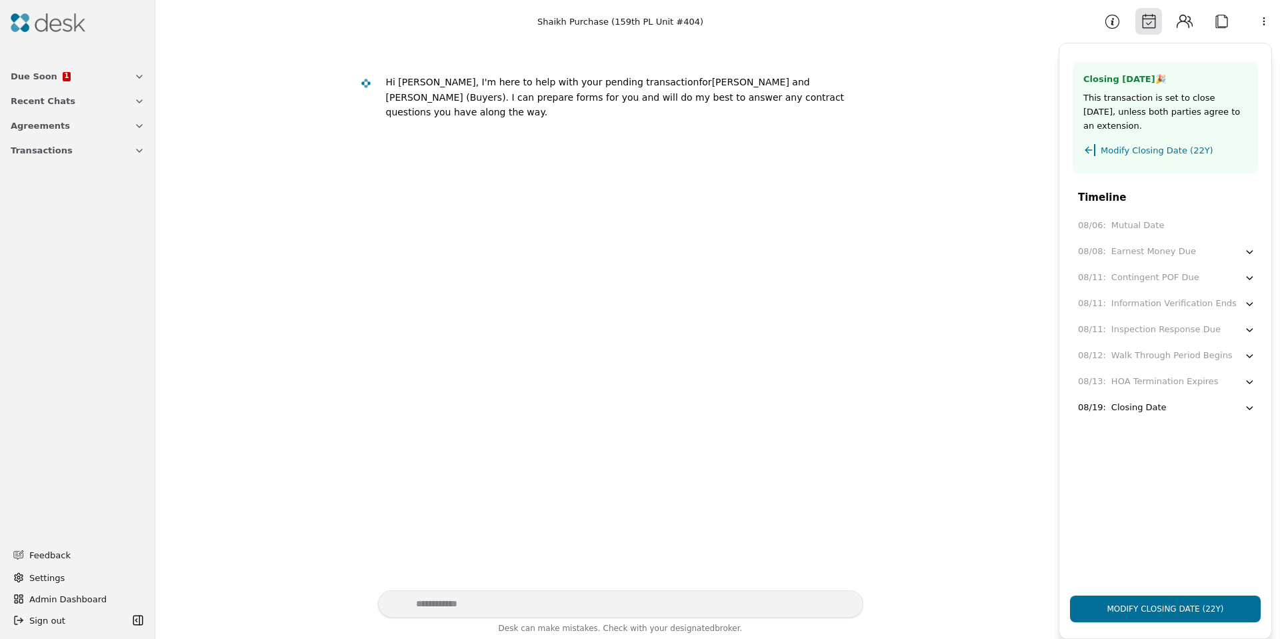
click at [1217, 19] on button "Attach" at bounding box center [1221, 21] width 27 height 27
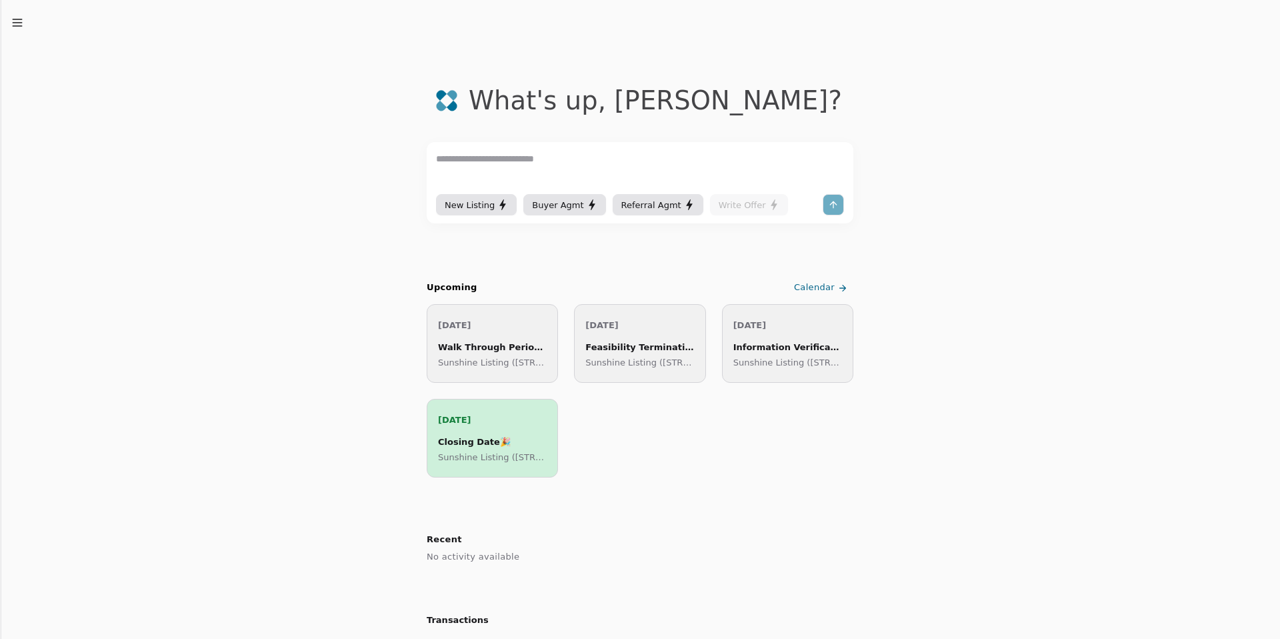
click at [18, 26] on line "button" at bounding box center [17, 26] width 9 height 0
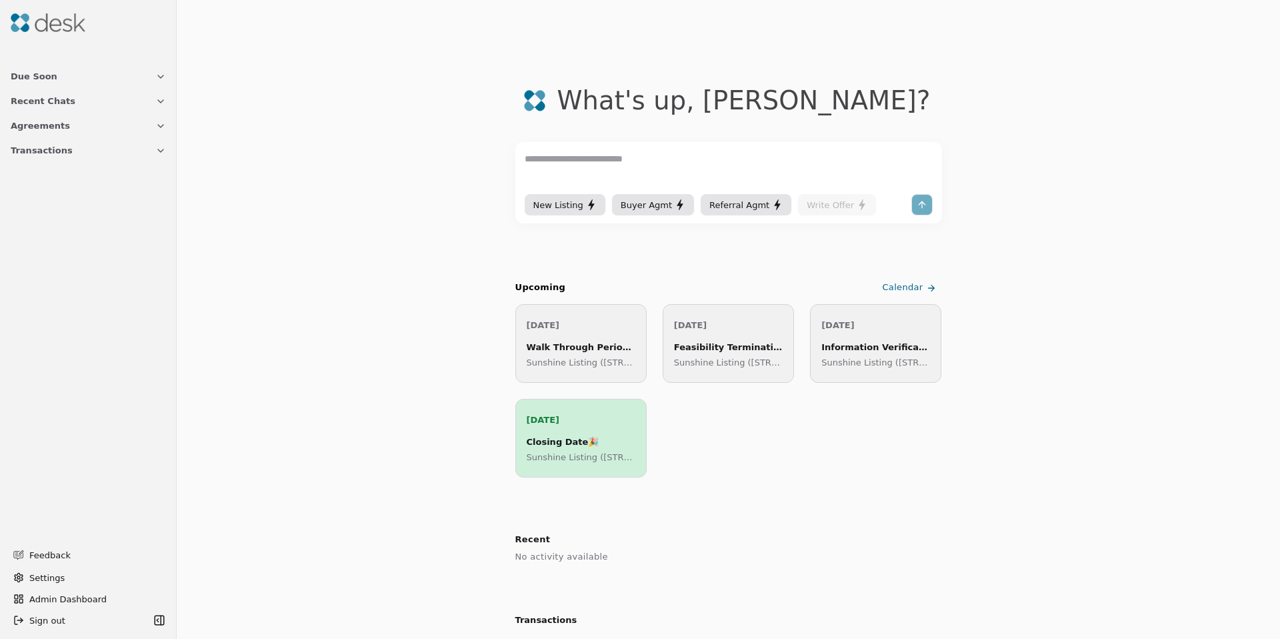
click at [57, 151] on span "Transactions" at bounding box center [42, 150] width 62 height 14
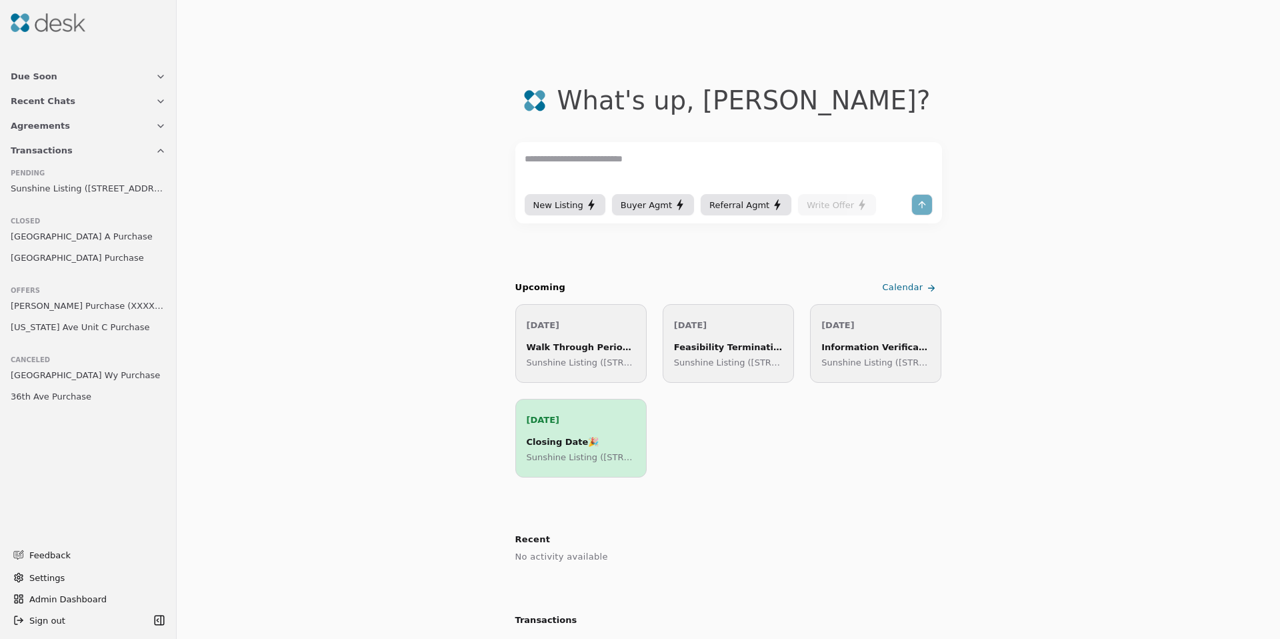
click at [63, 189] on span "Sunshine Listing ([STREET_ADDRESS])" at bounding box center [88, 188] width 155 height 14
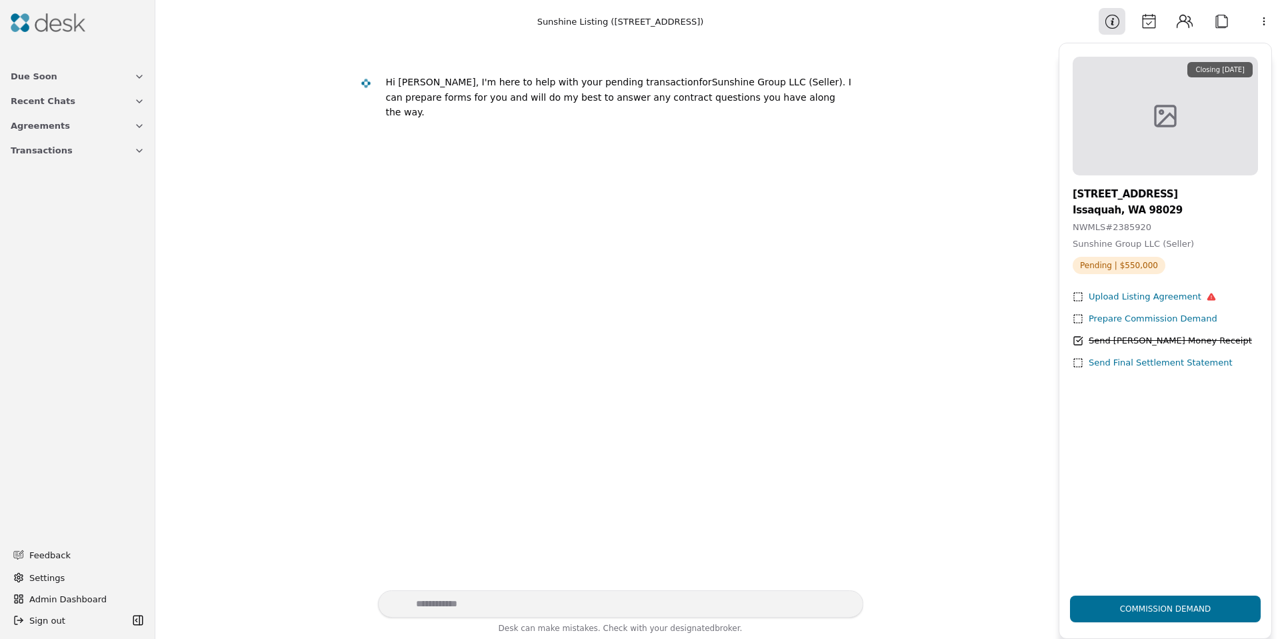
click at [1150, 25] on button "Calendar" at bounding box center [1149, 21] width 27 height 27
